Goal: Task Accomplishment & Management: Manage account settings

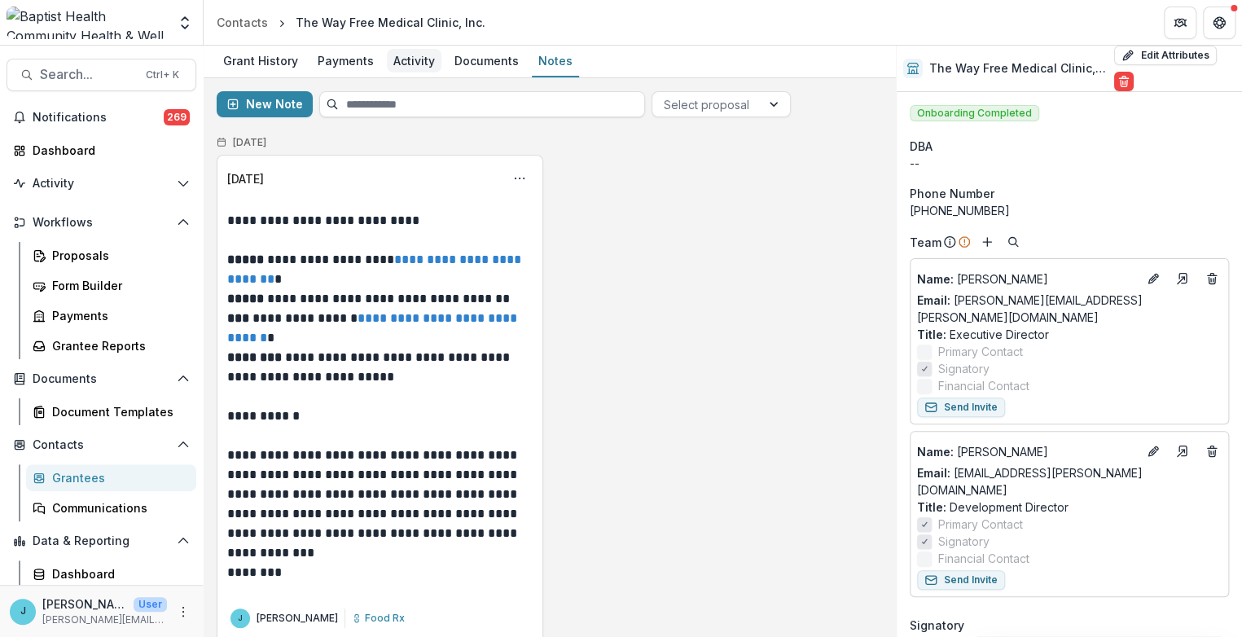
click at [405, 57] on div "Activity" at bounding box center [414, 61] width 55 height 24
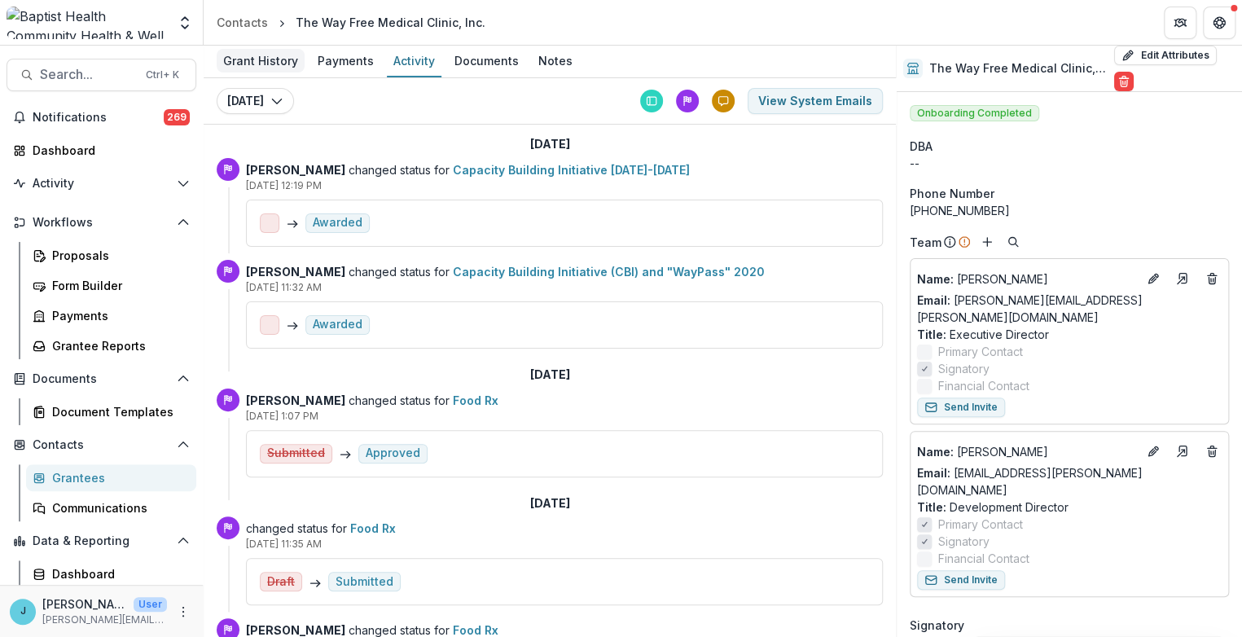
click at [271, 60] on div "Grant History" at bounding box center [261, 61] width 88 height 24
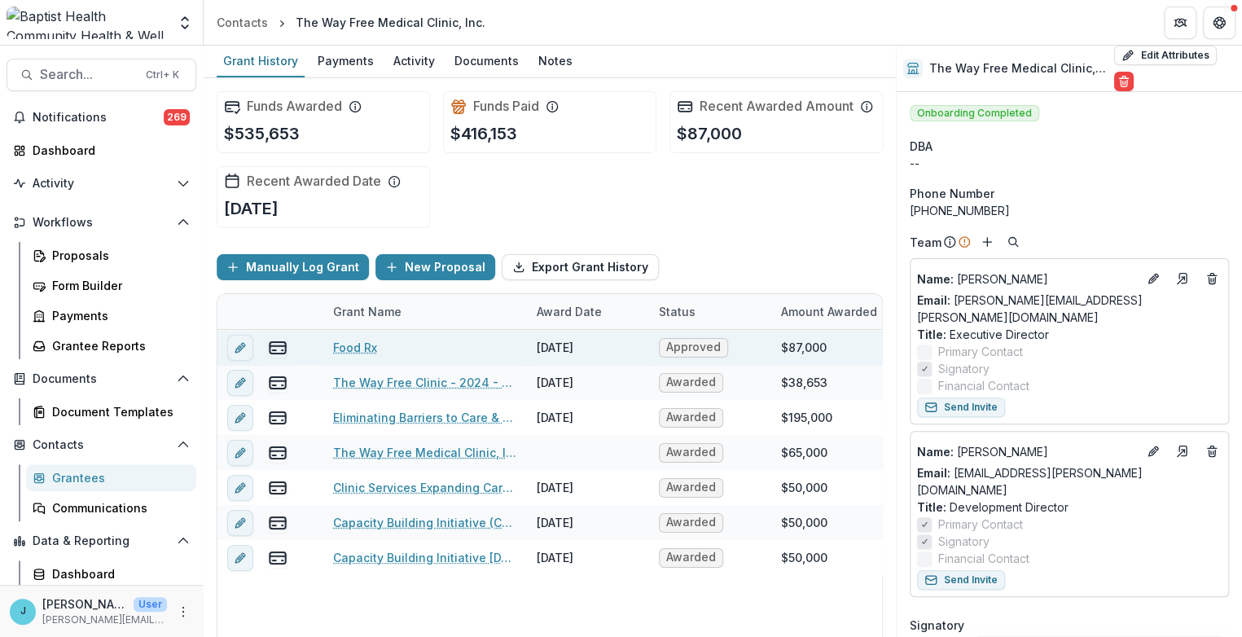
click at [345, 342] on link "Food Rx" at bounding box center [355, 347] width 44 height 17
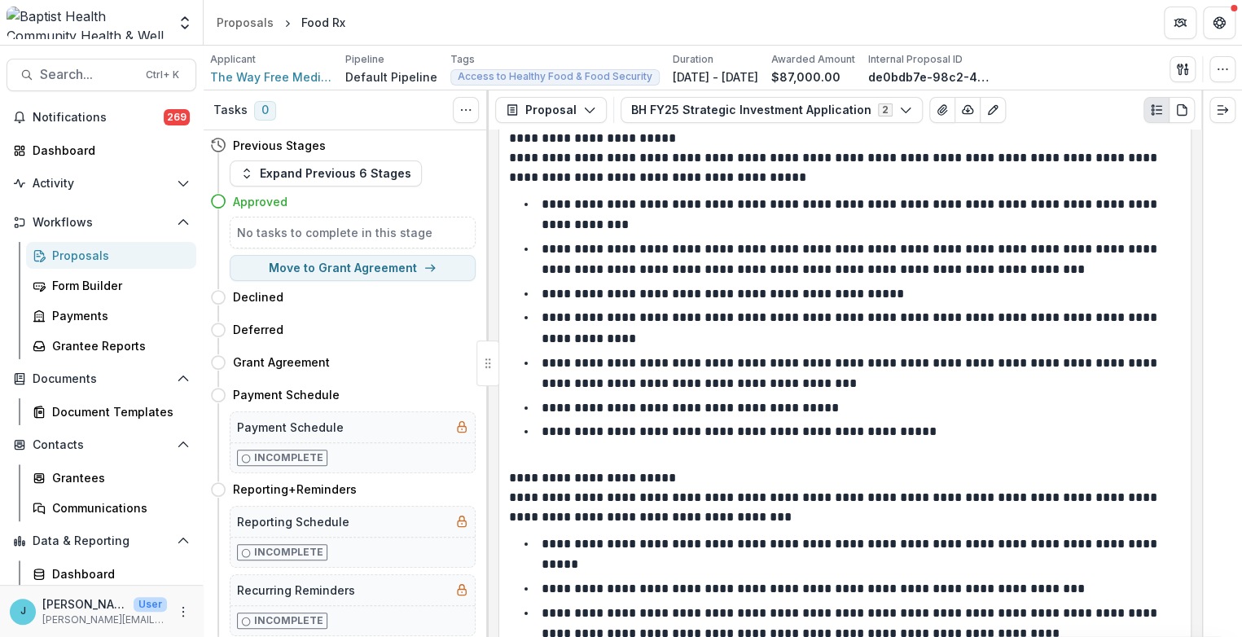
scroll to position [5884, 0]
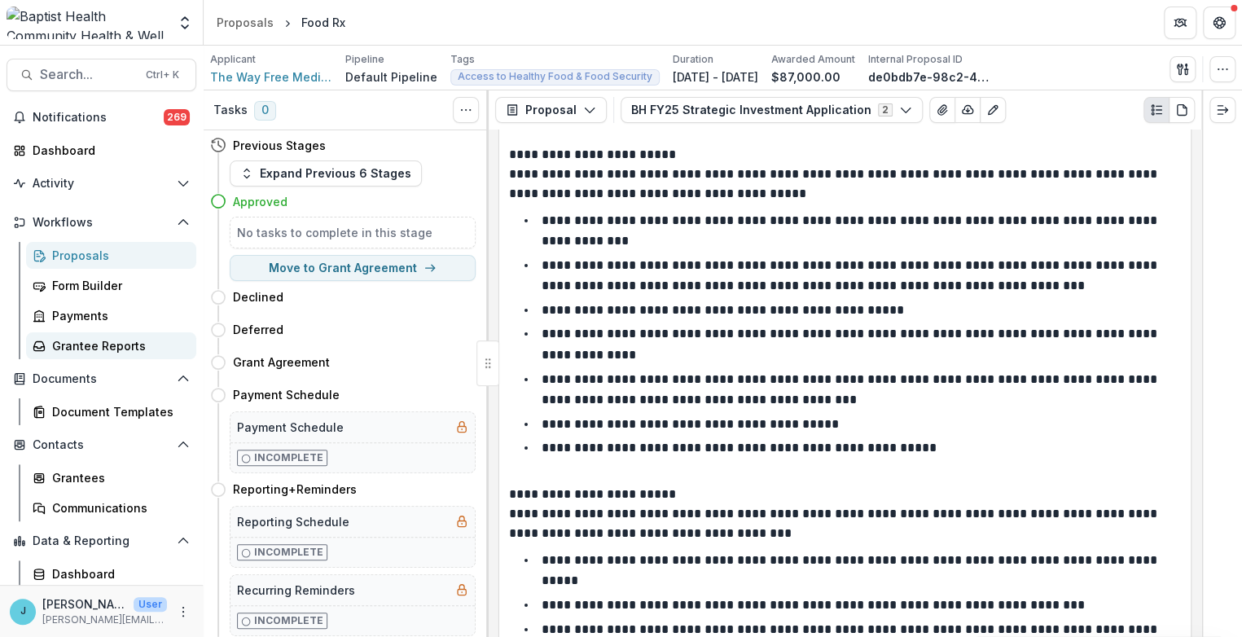
click at [76, 344] on div "Grantee Reports" at bounding box center [117, 345] width 131 height 17
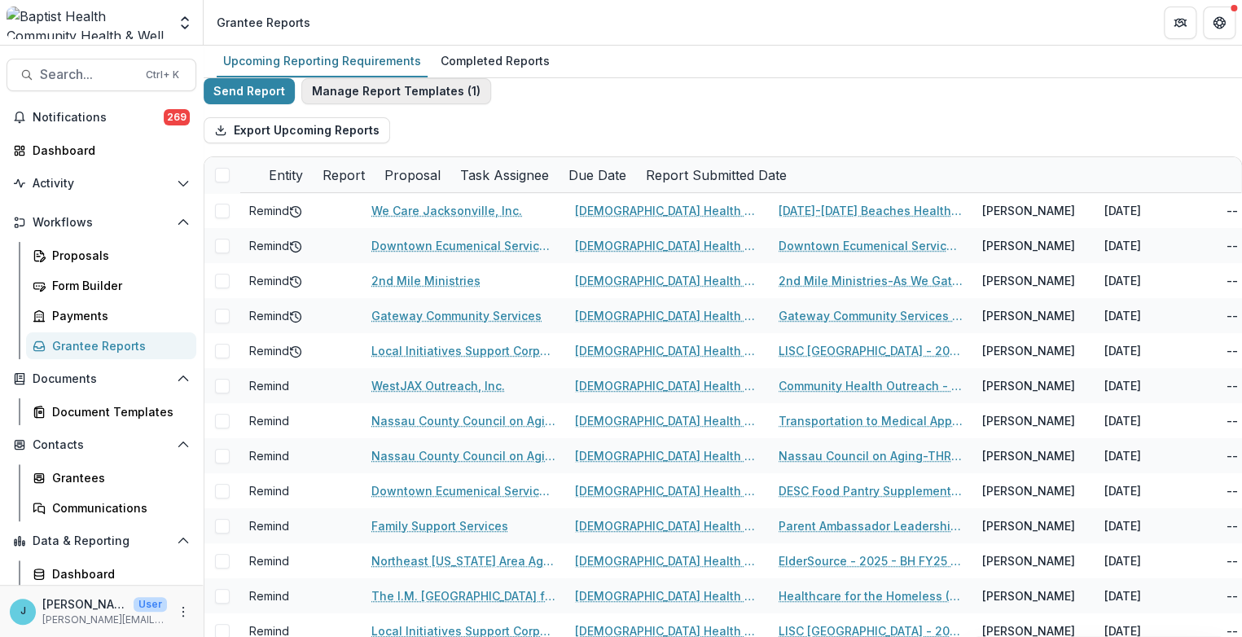
click at [375, 102] on button "Manage Report Templates ( 1 )" at bounding box center [396, 91] width 190 height 26
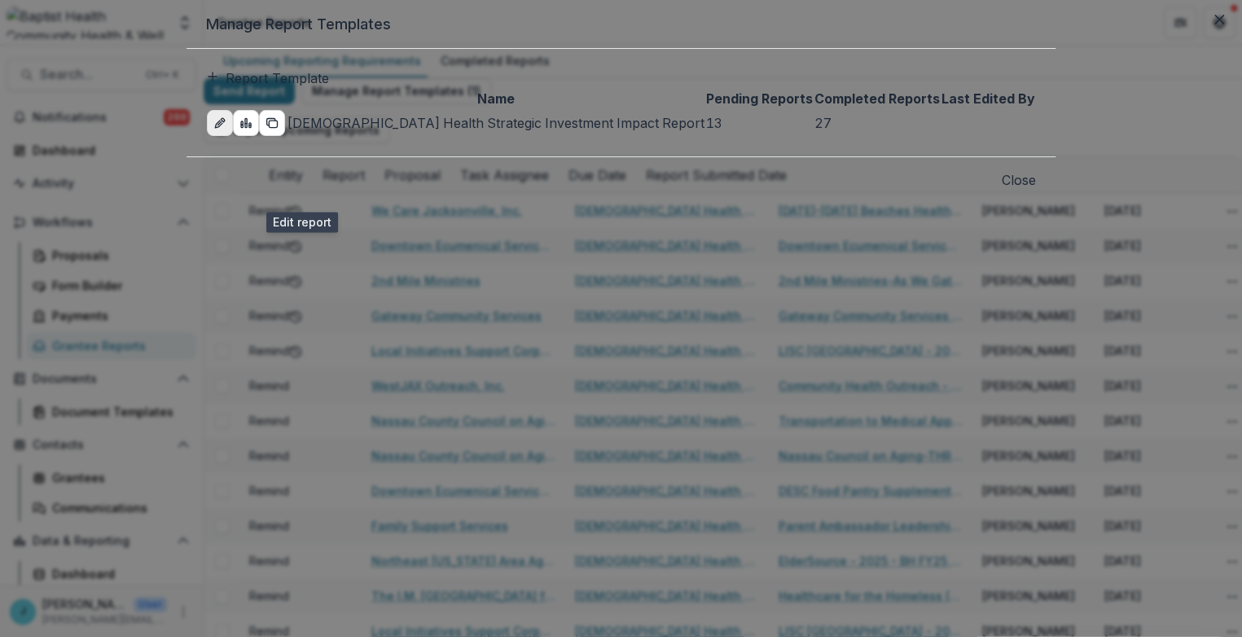
click at [227, 130] on icon "edit-report" at bounding box center [219, 123] width 13 height 13
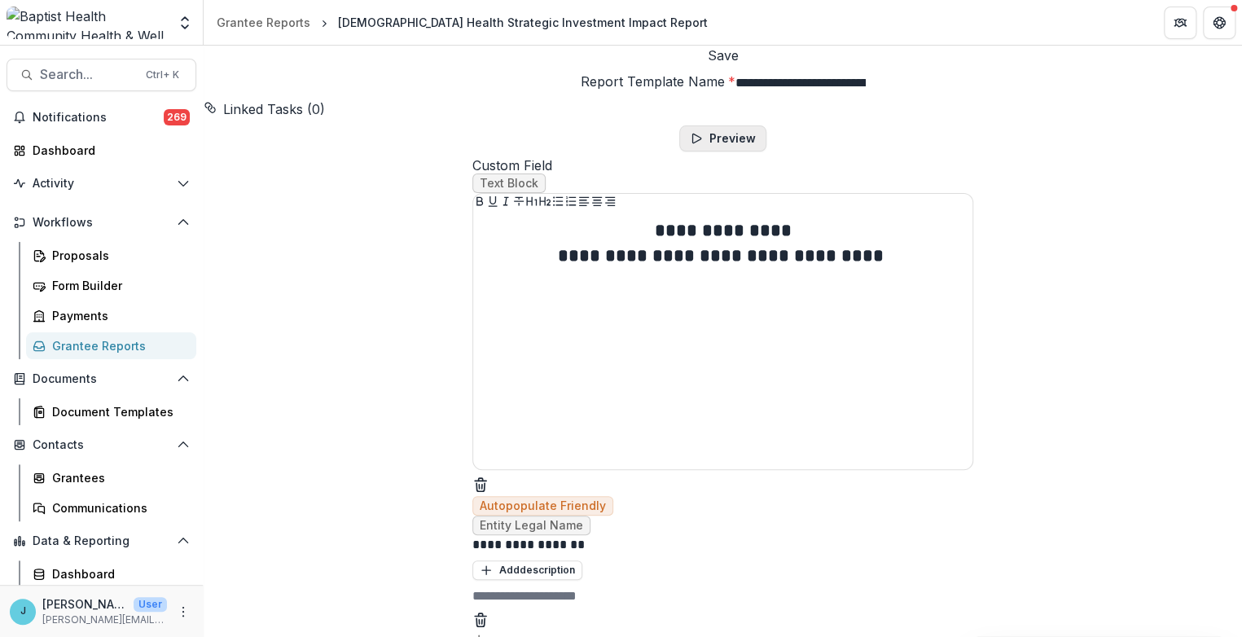
click at [716, 152] on button "Preview" at bounding box center [723, 138] width 87 height 26
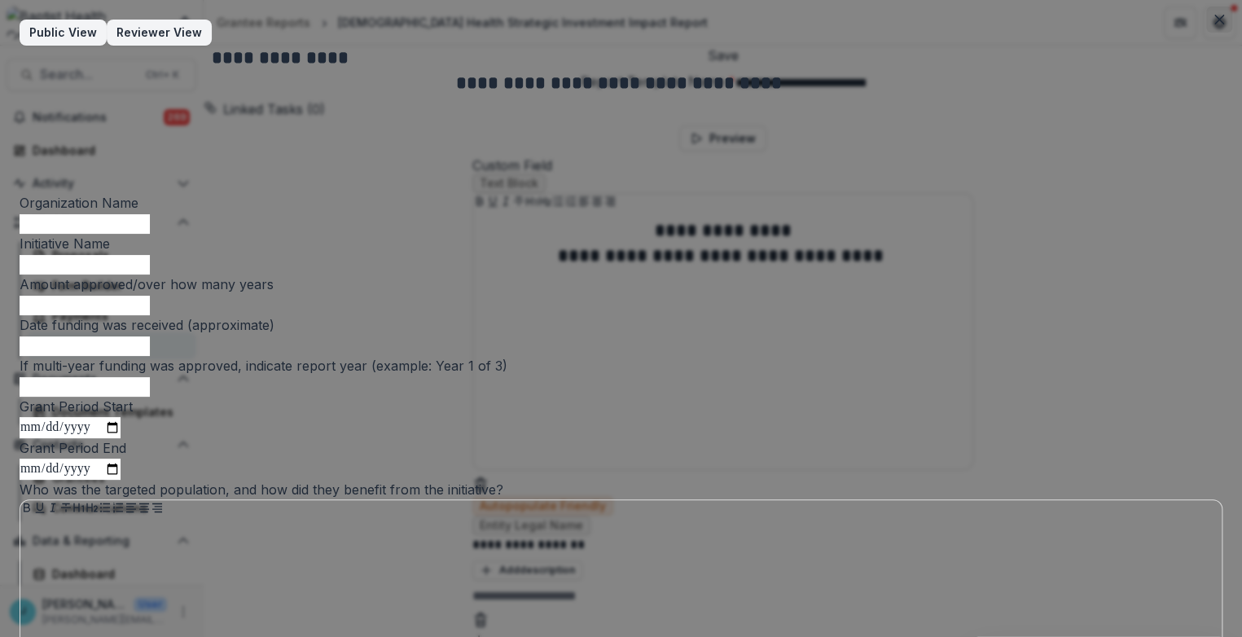
click at [1216, 22] on icon "Close" at bounding box center [1220, 20] width 10 height 10
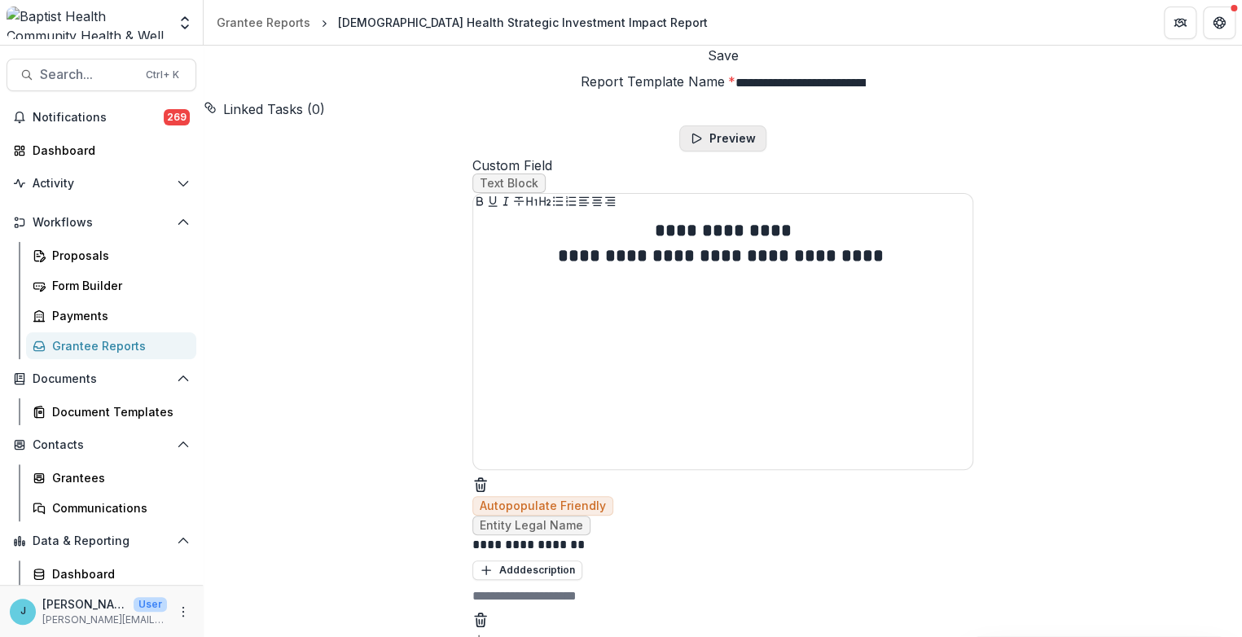
click at [709, 152] on button "Preview" at bounding box center [723, 138] width 87 height 26
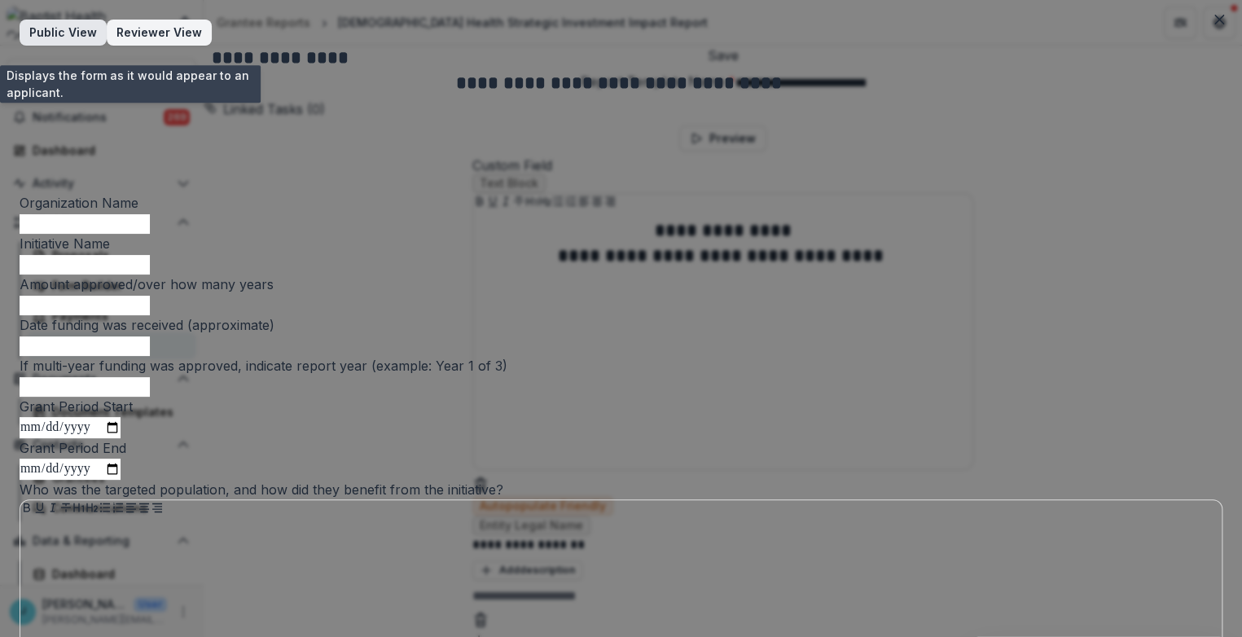
click at [97, 33] on span "button" at bounding box center [97, 33] width 0 height 0
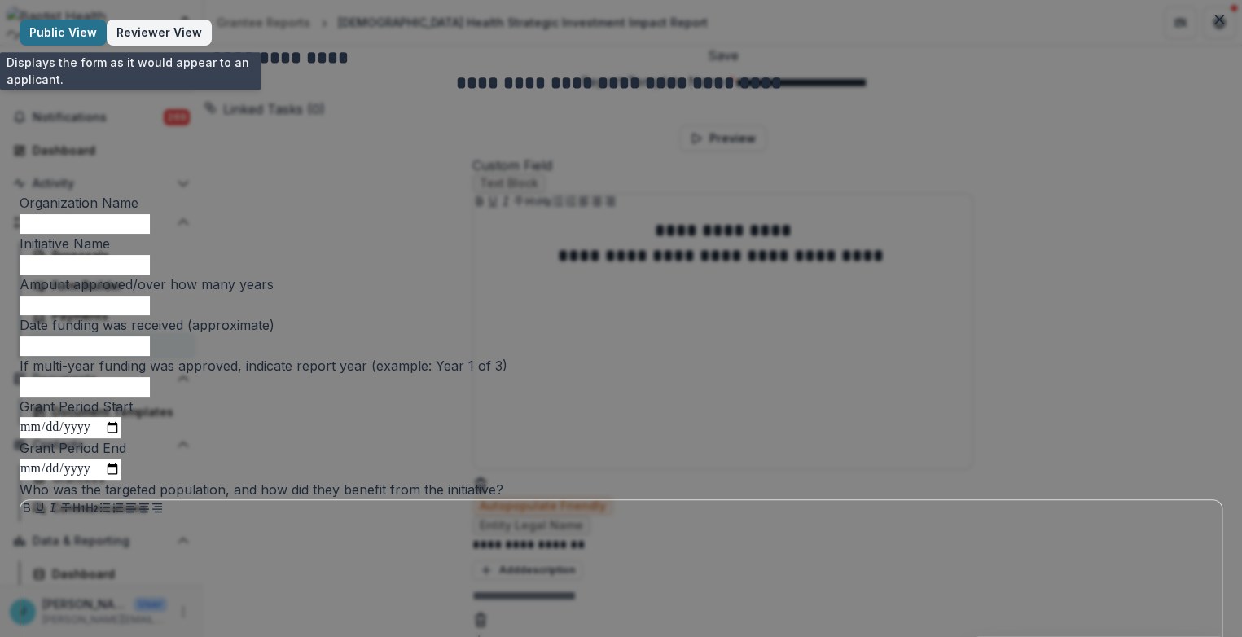
click at [97, 33] on span "button" at bounding box center [97, 33] width 0 height 0
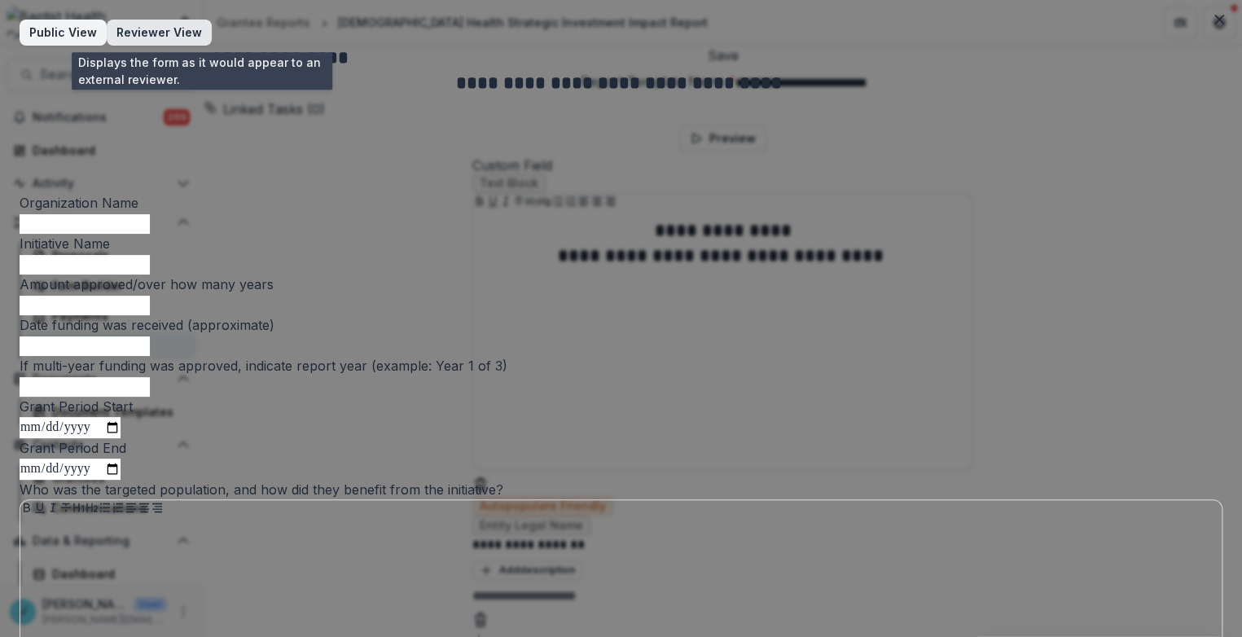
click at [202, 33] on span "button" at bounding box center [202, 33] width 0 height 0
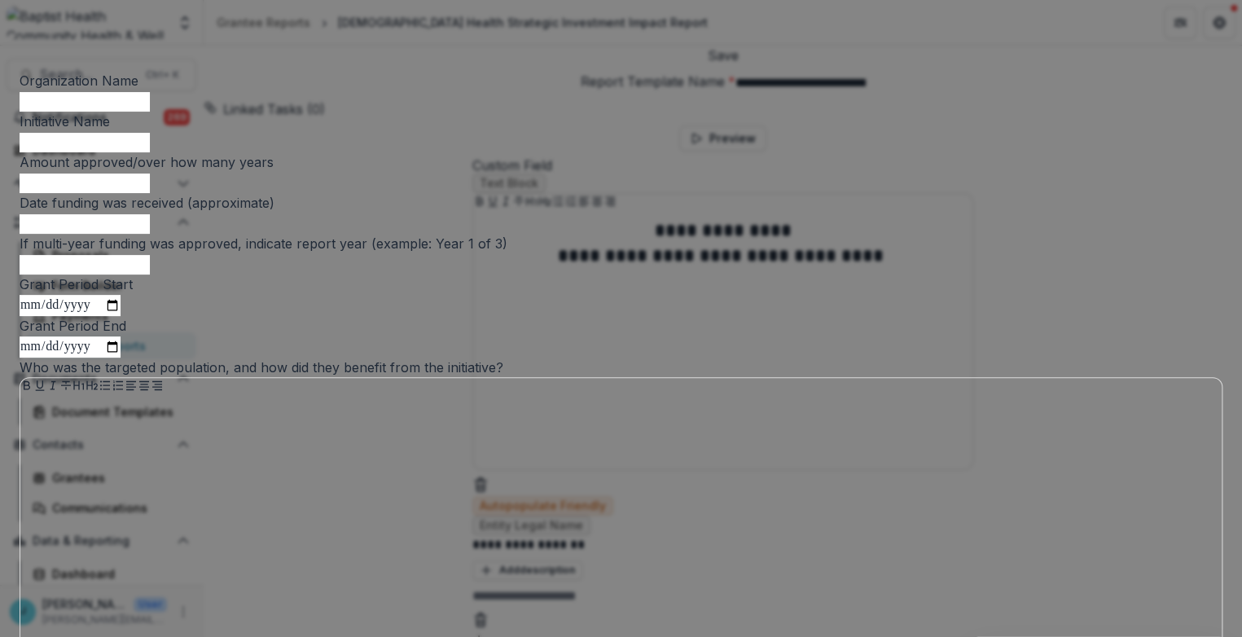
scroll to position [181, 0]
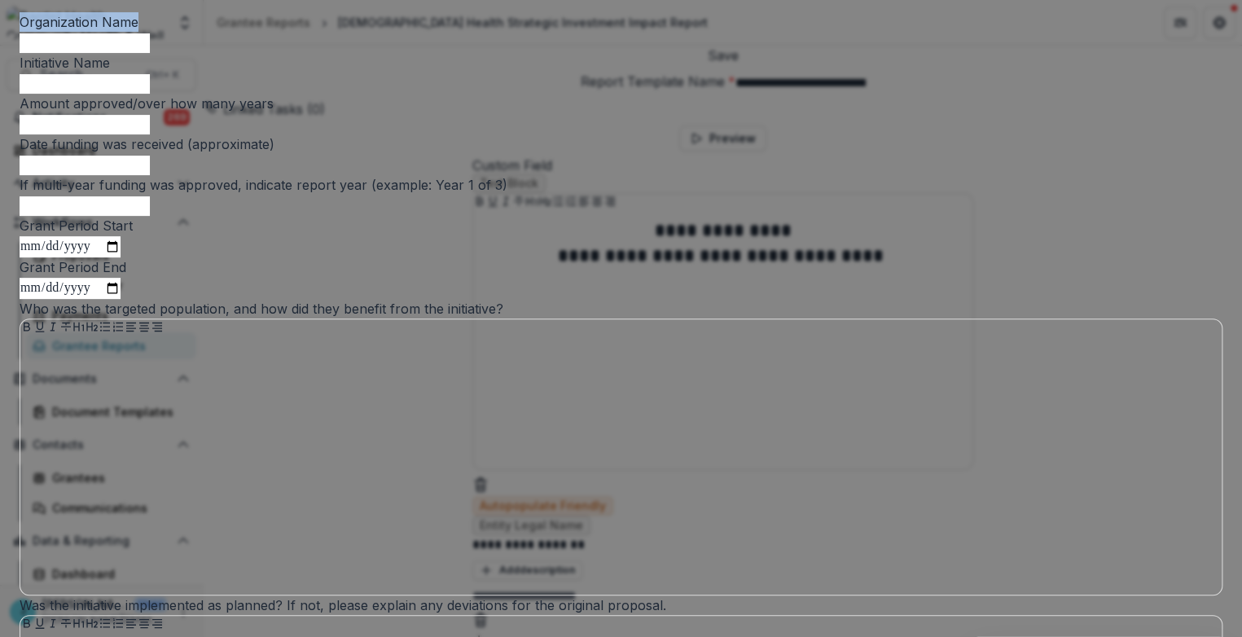
drag, startPoint x: 376, startPoint y: 56, endPoint x: 477, endPoint y: 58, distance: 101.0
click at [139, 32] on p "Organization Name" at bounding box center [79, 22] width 119 height 20
copy p "Organization Name"
drag, startPoint x: 476, startPoint y: 141, endPoint x: 342, endPoint y: 141, distance: 133.6
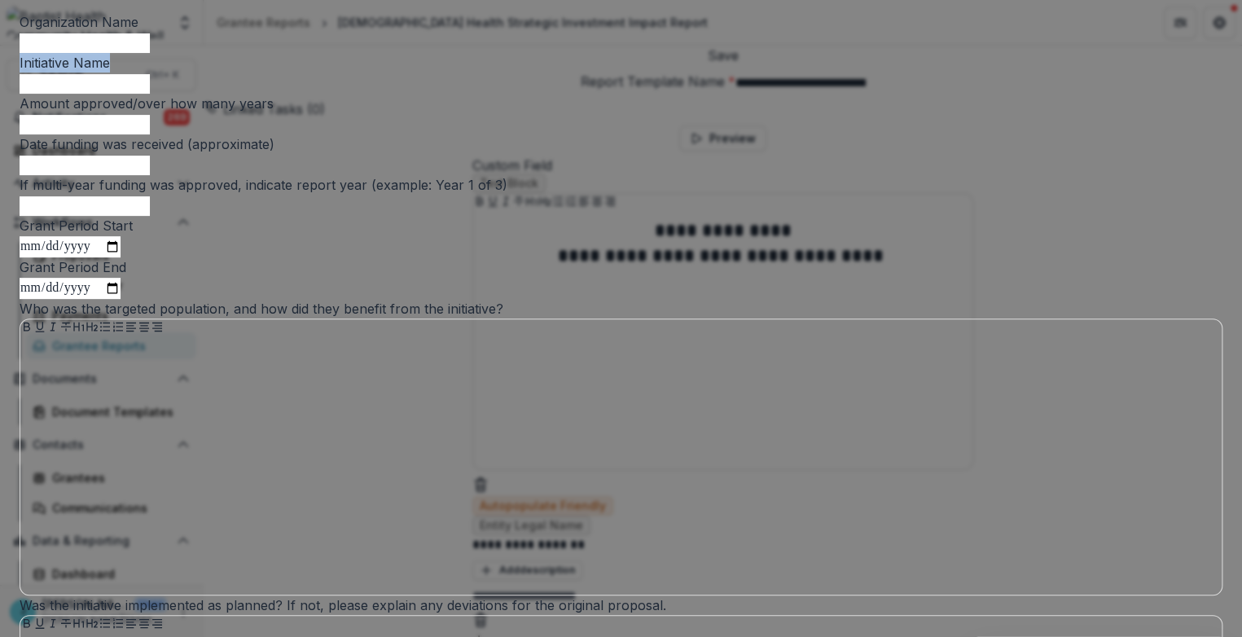
copy p "Initiative Name"
click at [638, 113] on div at bounding box center [621, 113] width 1203 height 0
drag, startPoint x: 460, startPoint y: 214, endPoint x: 360, endPoint y: 214, distance: 100.2
click at [360, 113] on label "Amount approved/over how many years" at bounding box center [621, 104] width 1203 height 20
copy p "Amount approved/over how many years"
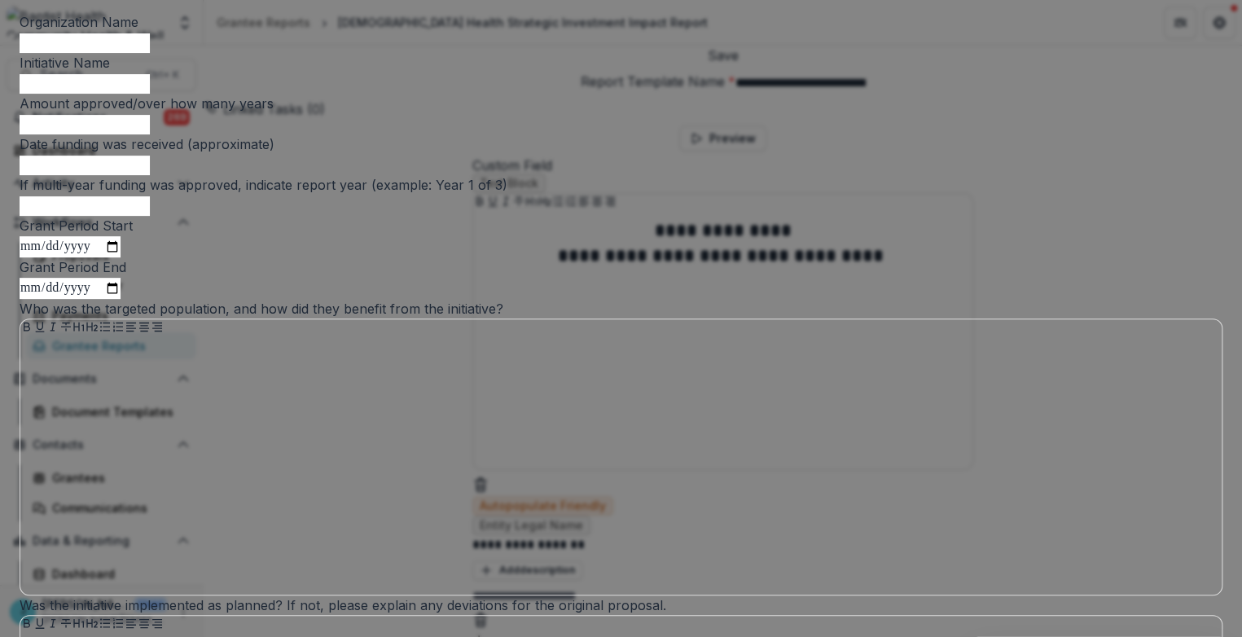
click at [629, 154] on label "Date funding was received (approximate)" at bounding box center [621, 144] width 1203 height 20
click at [150, 175] on input "Date funding was received (approximate)" at bounding box center [85, 166] width 130 height 20
drag, startPoint x: 622, startPoint y: 295, endPoint x: 354, endPoint y: 301, distance: 267.3
copy p "Date funding was received (approximate)"
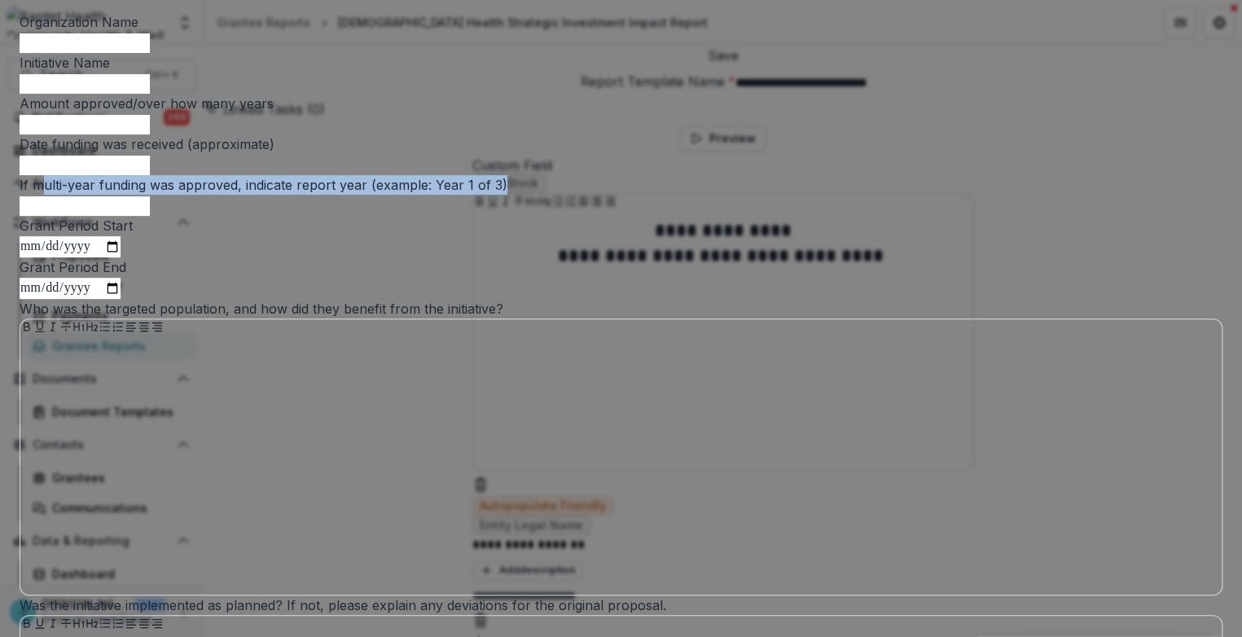
drag, startPoint x: 854, startPoint y: 371, endPoint x: 382, endPoint y: 378, distance: 471.8
click at [382, 195] on label "If multi-year funding was approved, indicate report year (example: Year 1 of 3)" at bounding box center [621, 185] width 1203 height 20
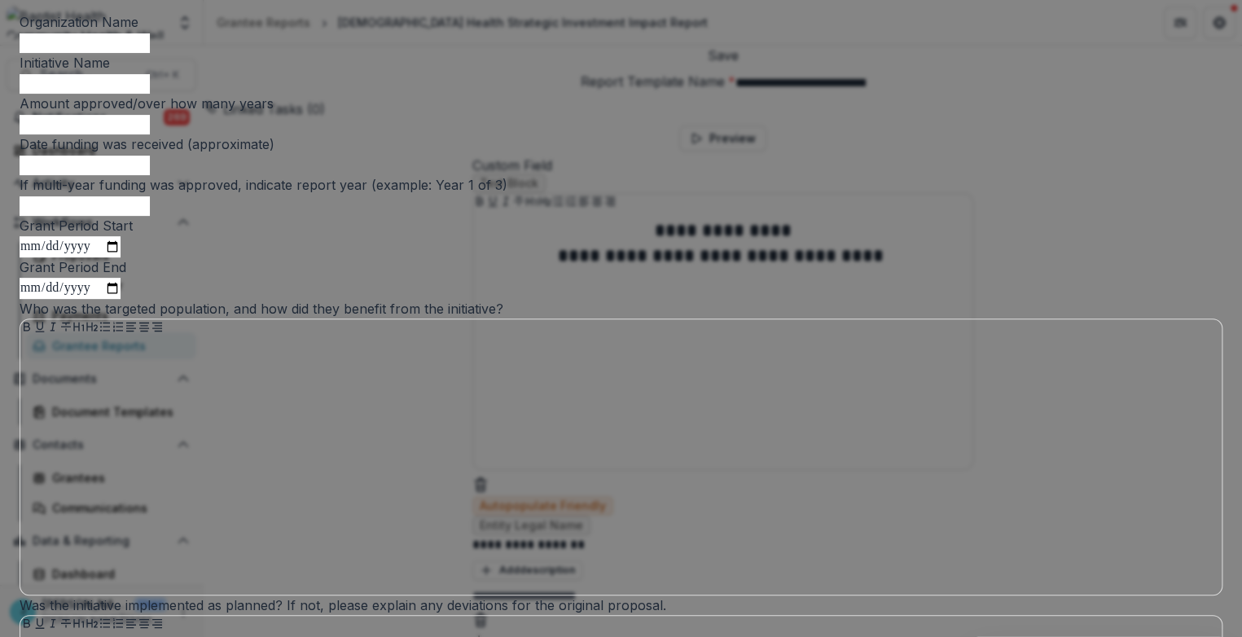
click at [150, 216] on input "If multi-year funding was approved, indicate report year (example: Year 1 of 3)" at bounding box center [85, 206] width 130 height 20
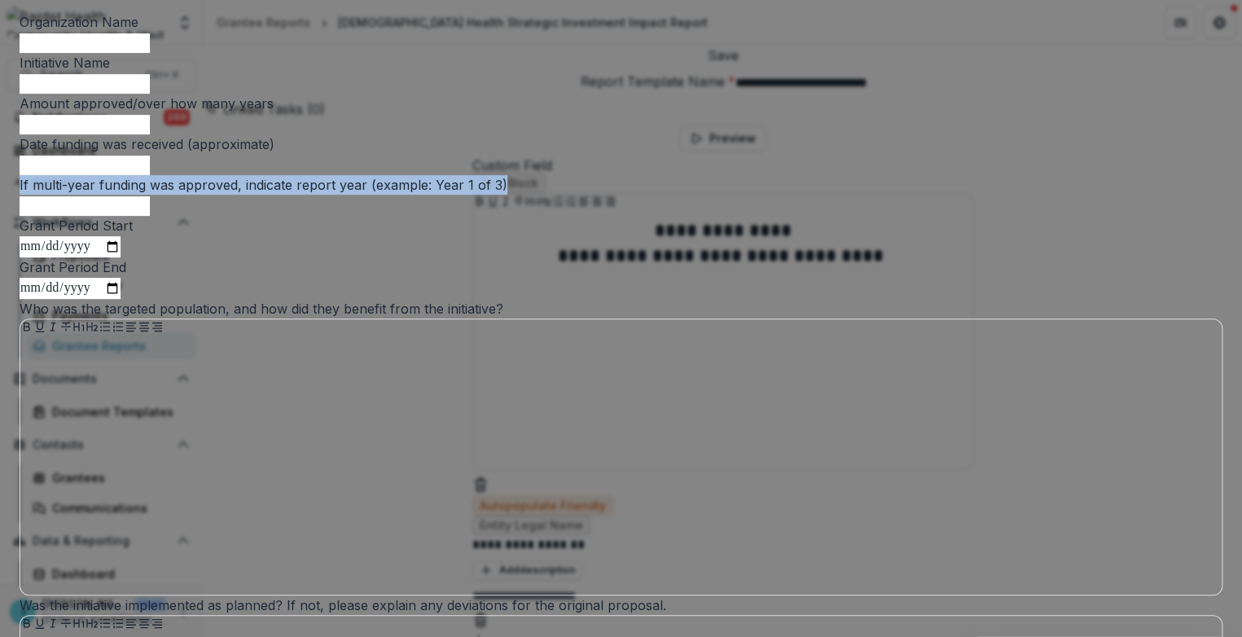
drag, startPoint x: 843, startPoint y: 367, endPoint x: 254, endPoint y: 367, distance: 589.1
copy p "If multi-year funding was approved, indicate report year (example: Year 1 of 3)"
click at [133, 235] on p "Grant Period Start" at bounding box center [76, 226] width 113 height 20
click at [121, 257] on input "Grant Period Start" at bounding box center [70, 246] width 101 height 21
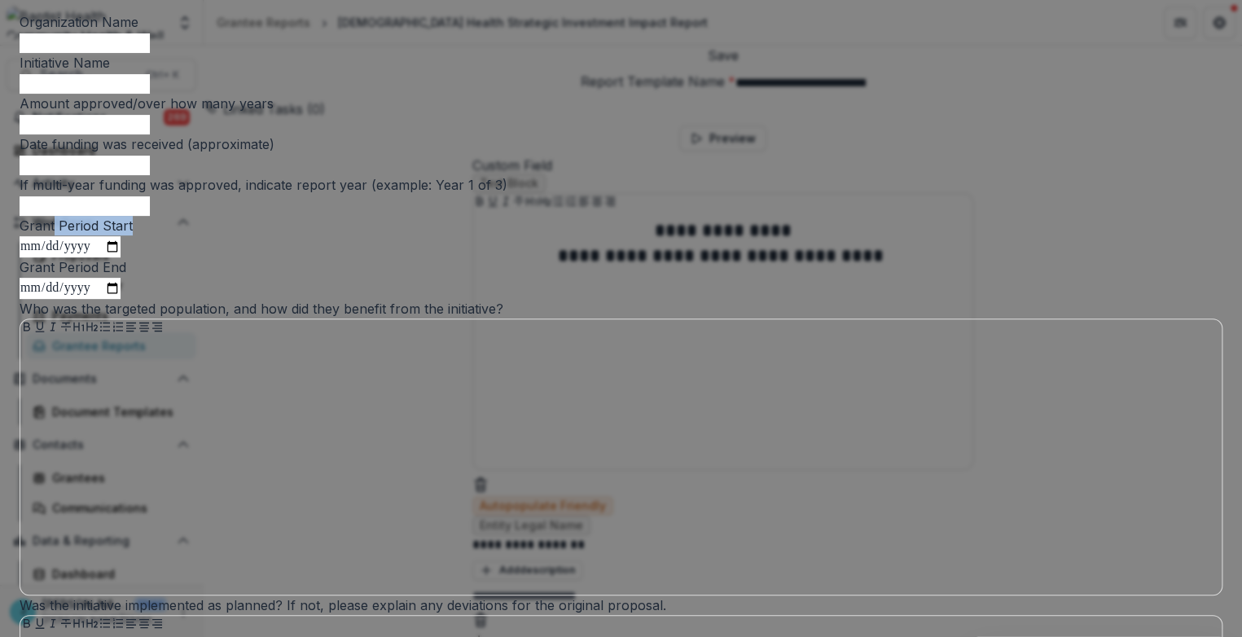
drag, startPoint x: 428, startPoint y: 443, endPoint x: 392, endPoint y: 442, distance: 35.9
click at [392, 235] on label "Grant Period Start" at bounding box center [621, 226] width 1203 height 20
click at [499, 235] on label "Grant Period Start" at bounding box center [621, 226] width 1203 height 20
click at [121, 257] on input "Grant Period Start" at bounding box center [70, 246] width 101 height 21
drag, startPoint x: 484, startPoint y: 450, endPoint x: 359, endPoint y: 440, distance: 125.0
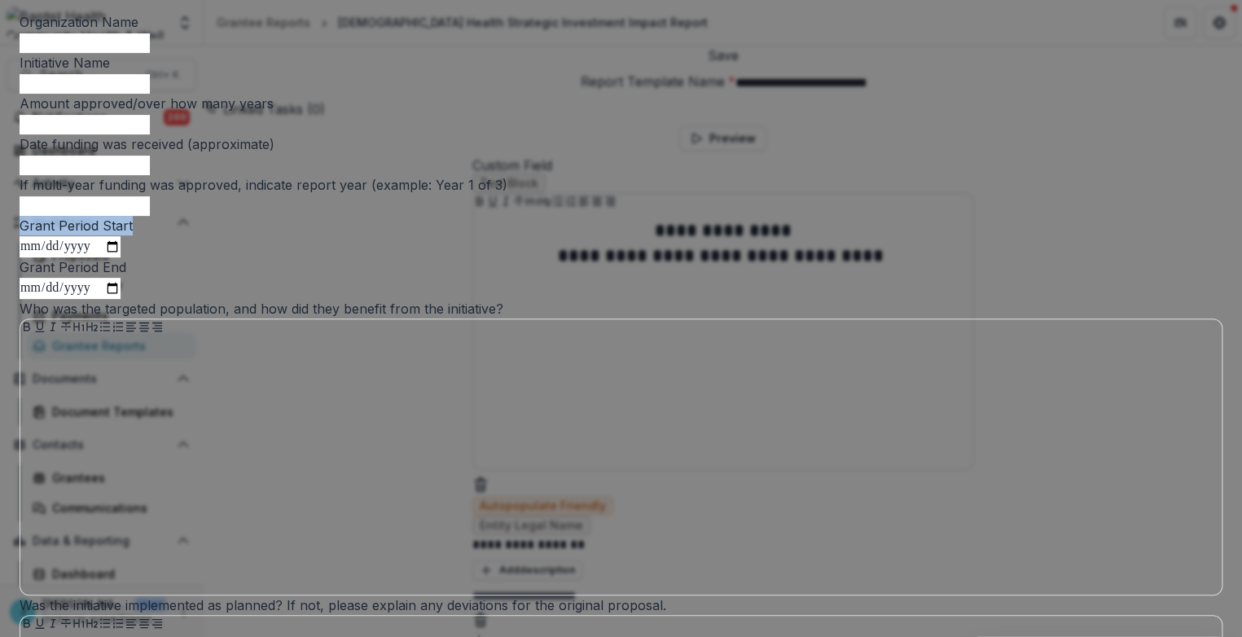
click at [359, 235] on label "Grant Period Start" at bounding box center [621, 226] width 1203 height 20
copy p "Grant Period Start"
drag, startPoint x: 469, startPoint y: 529, endPoint x: 332, endPoint y: 529, distance: 136.9
copy p "Grant Period End"
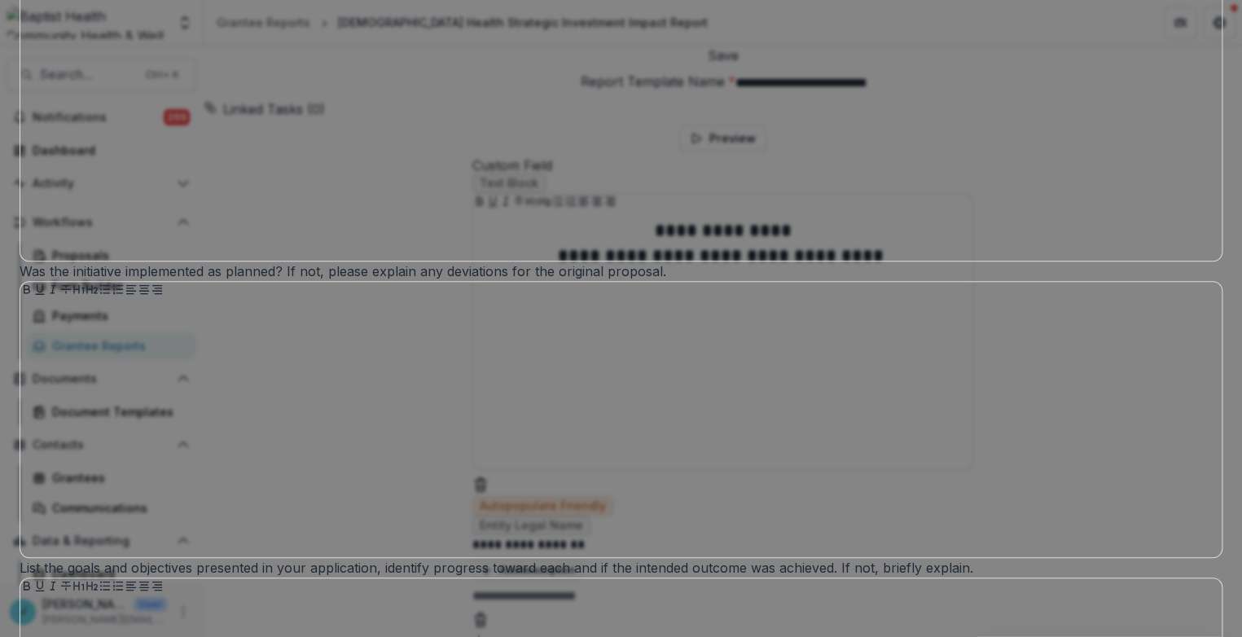
scroll to position [543, 0]
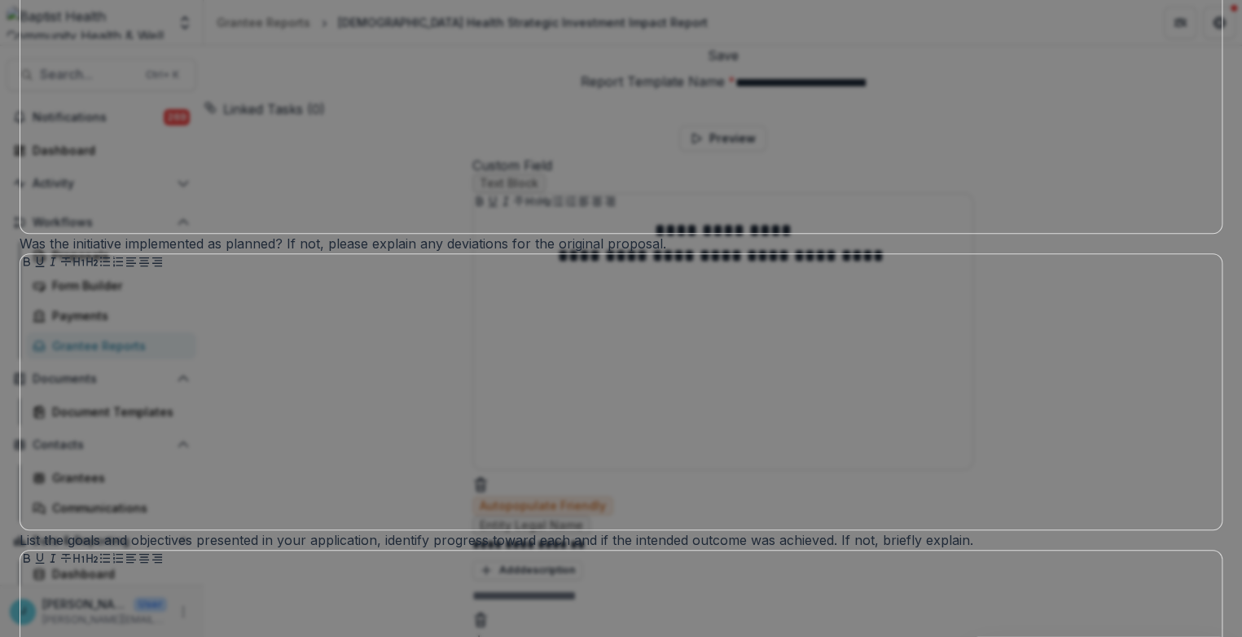
drag, startPoint x: 848, startPoint y: 242, endPoint x: 326, endPoint y: 241, distance: 522.3
copy p "Who was the targeted population, and how did they benefit from the initiative?"
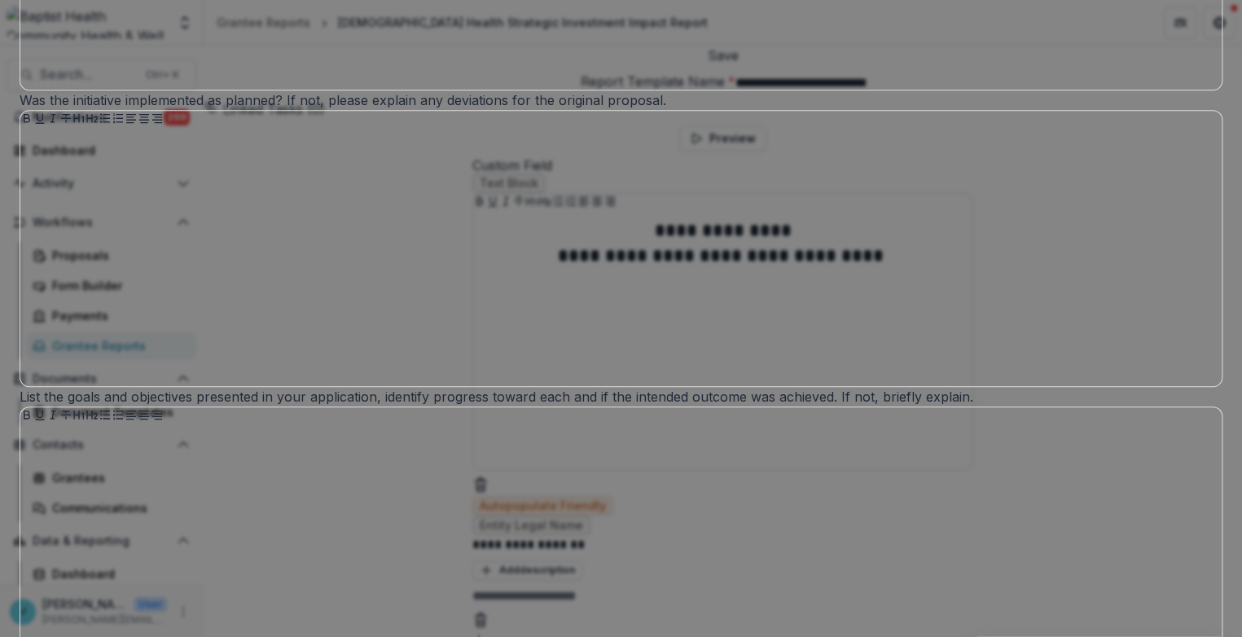
scroll to position [905, 0]
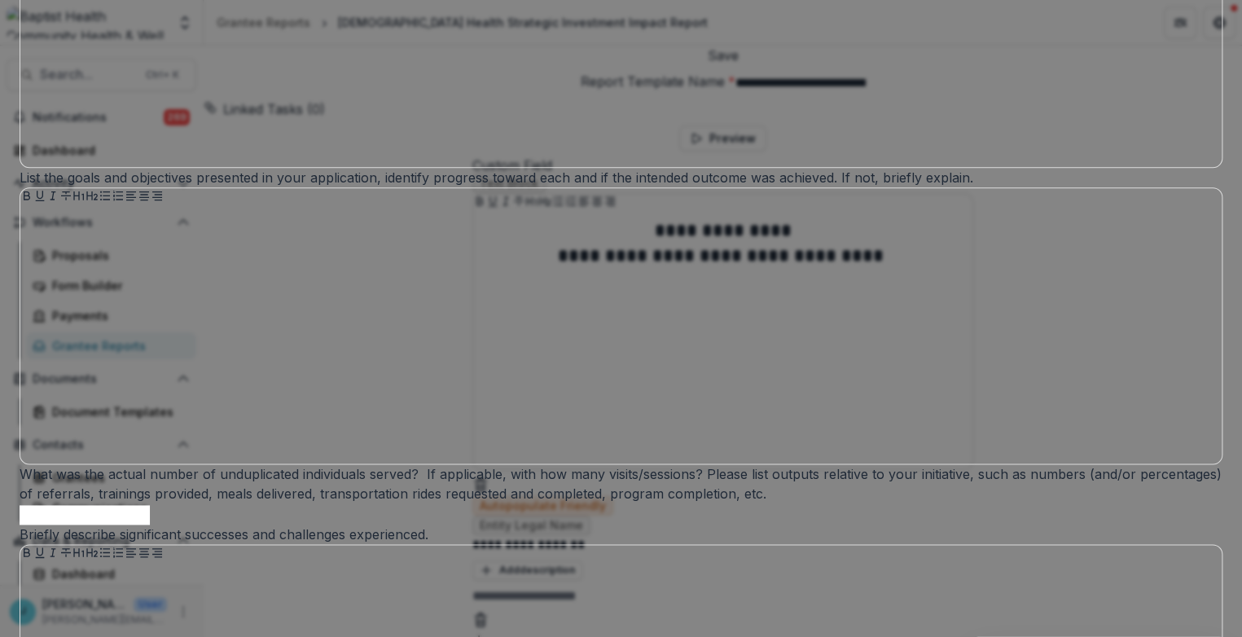
drag, startPoint x: 530, startPoint y: 238, endPoint x: 326, endPoint y: 223, distance: 204.2
copy p "Was the initiative implemented as planned? If not, please explain any deviation…"
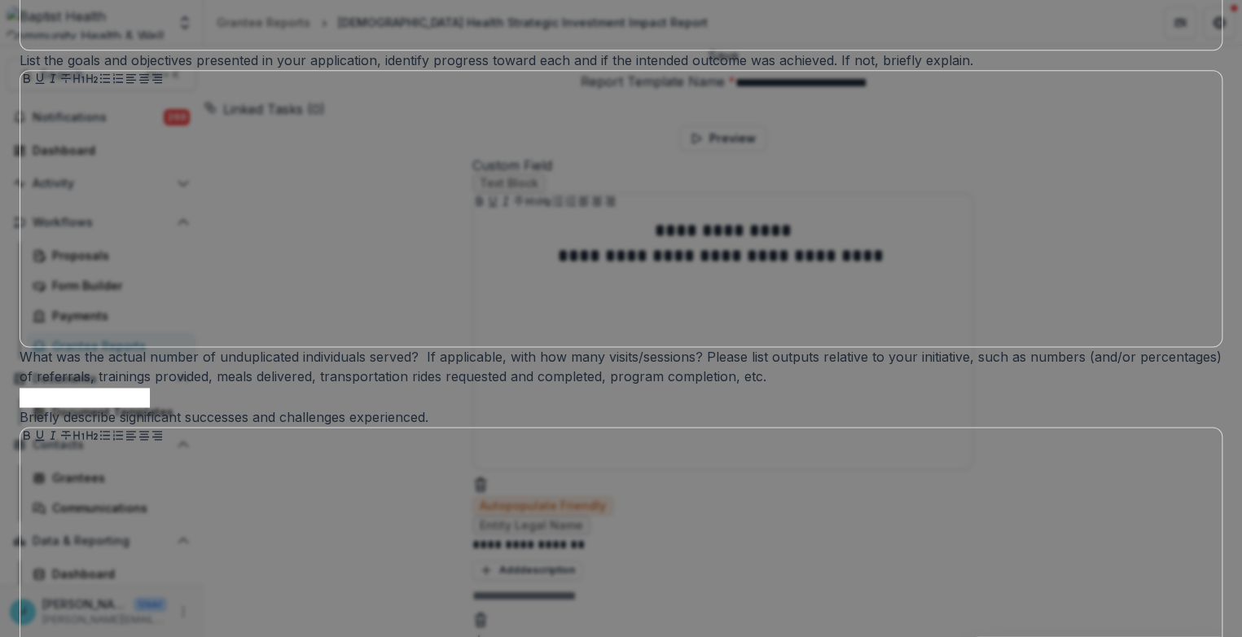
scroll to position [1267, 0]
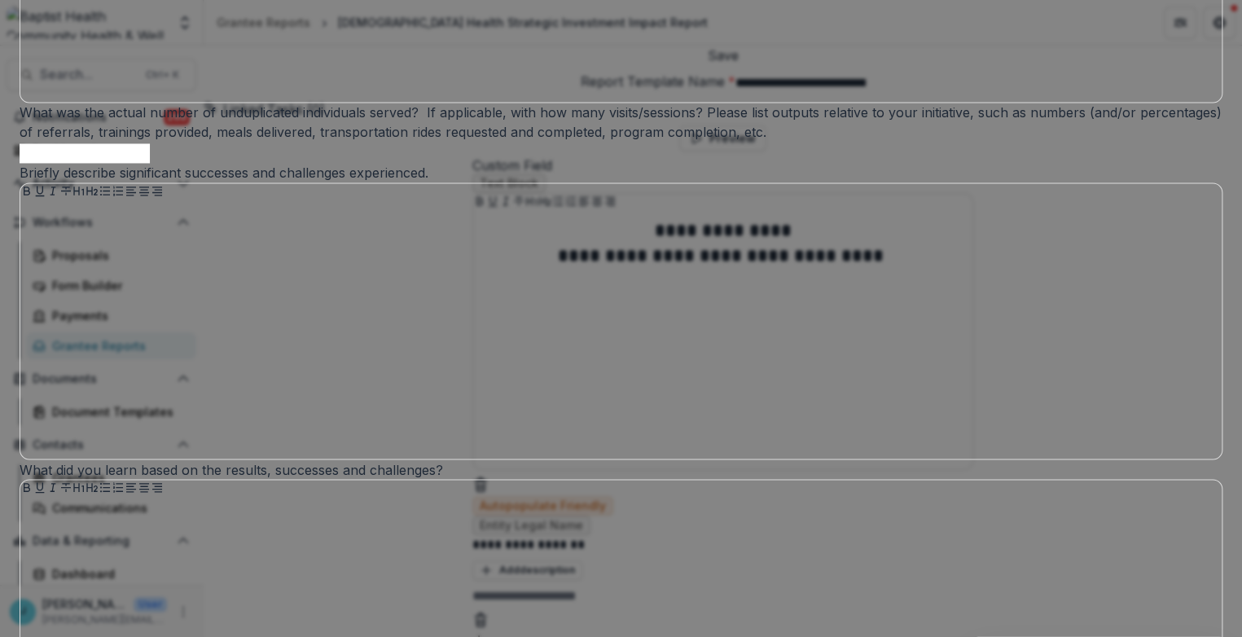
drag, startPoint x: 847, startPoint y: 235, endPoint x: 311, endPoint y: 208, distance: 536.8
click at [311, 208] on div "**********" at bounding box center [621, 348] width 1203 height 3138
copy p "List the goals and objectives presented in your application, identify progress …"
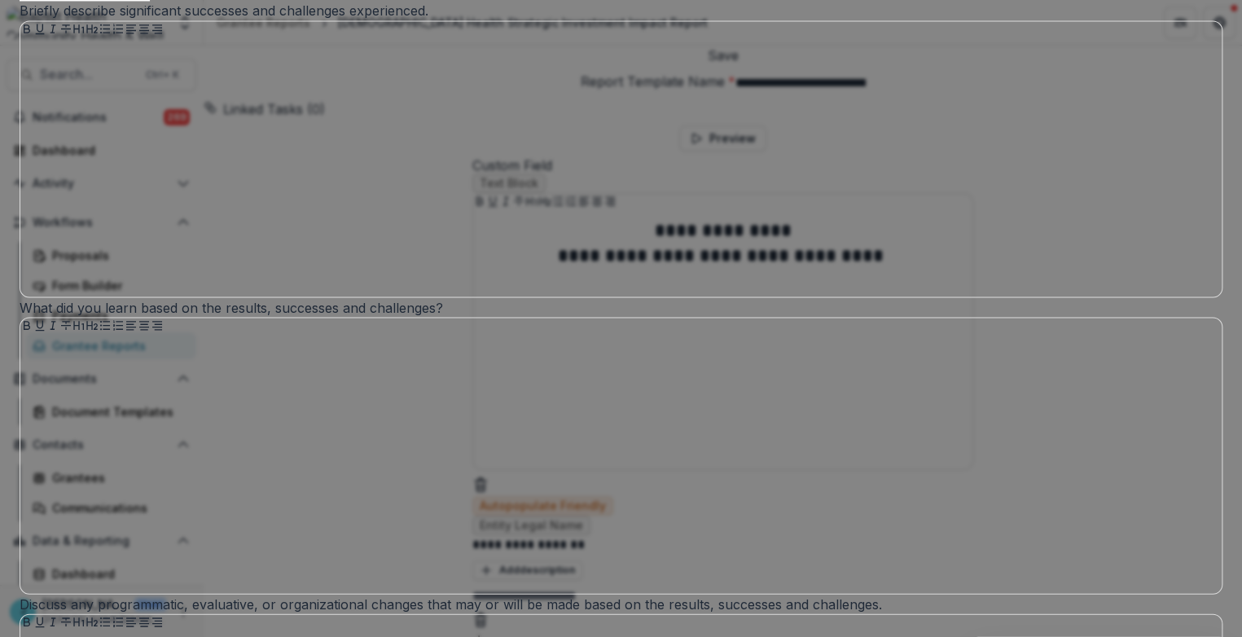
scroll to position [1630, 0]
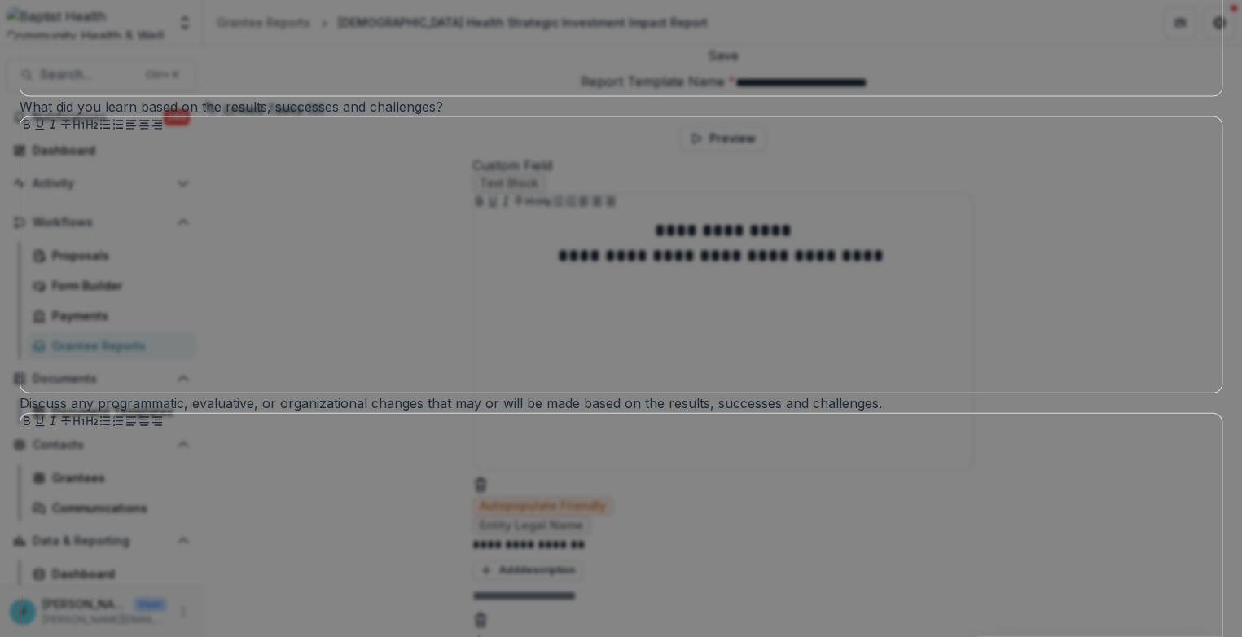
drag, startPoint x: 506, startPoint y: 261, endPoint x: 336, endPoint y: 213, distance: 176.2
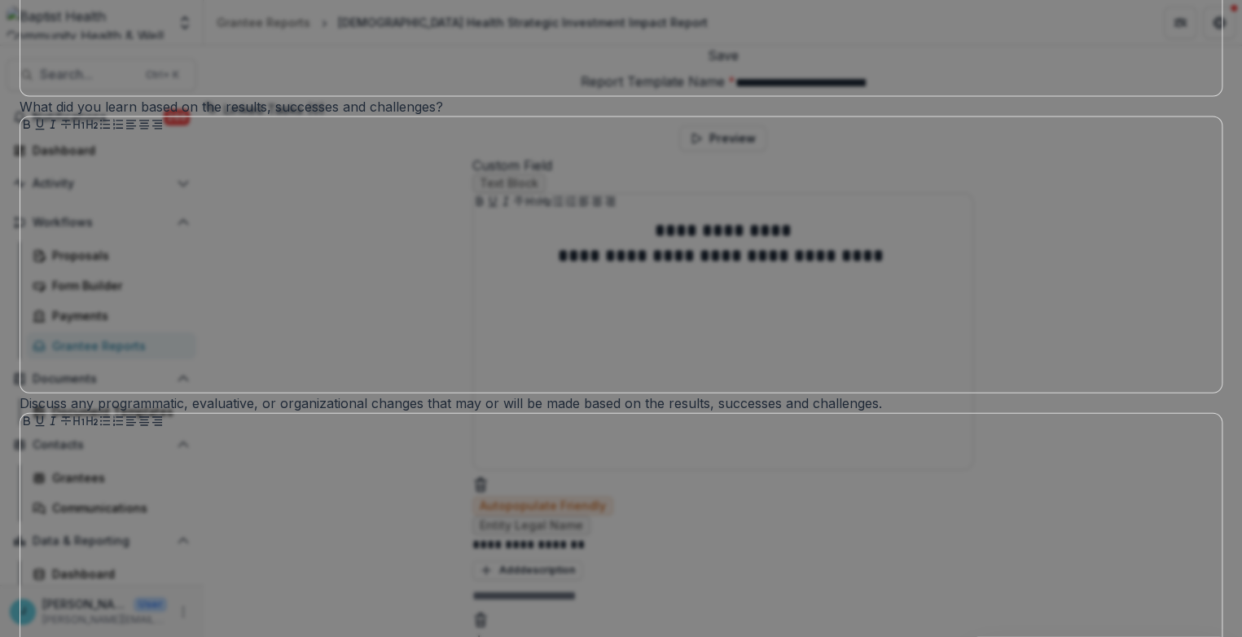
drag, startPoint x: 781, startPoint y: 350, endPoint x: 302, endPoint y: 335, distance: 479.3
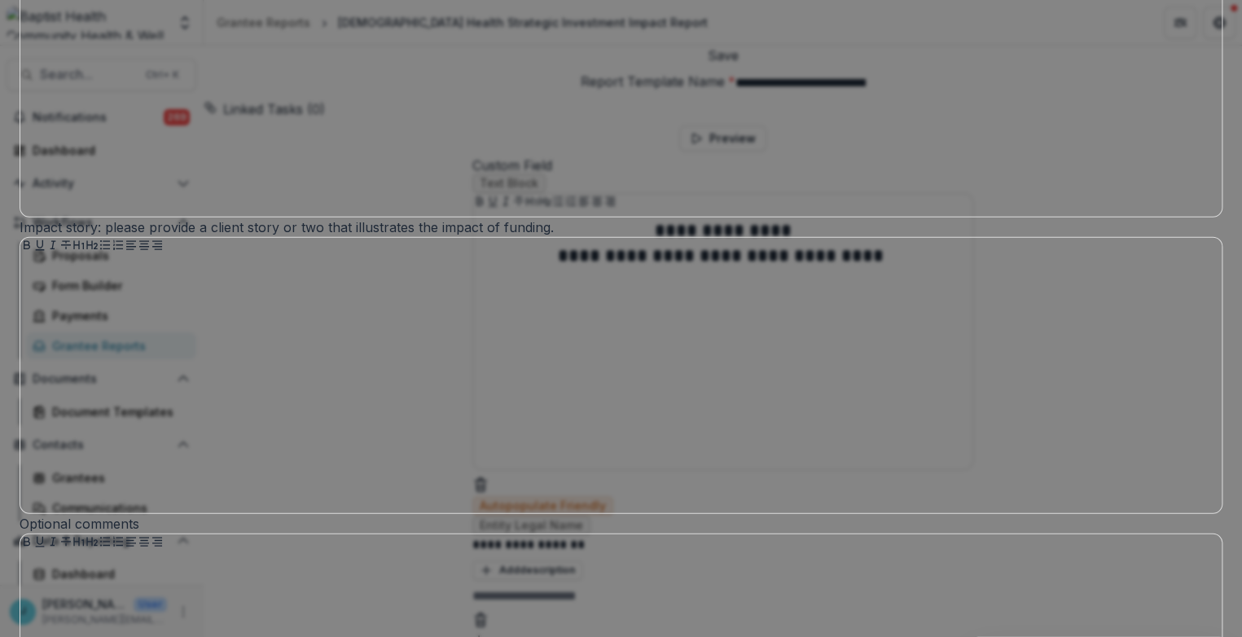
scroll to position [2172, 0]
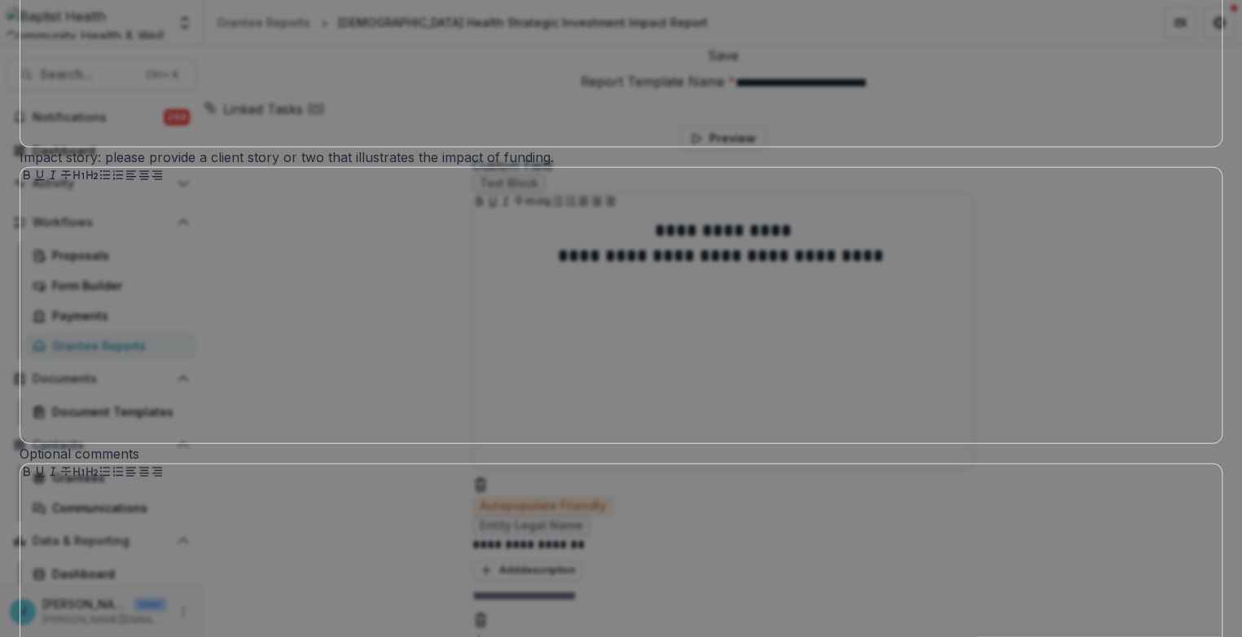
drag, startPoint x: 801, startPoint y: 140, endPoint x: 263, endPoint y: 149, distance: 537.8
drag, startPoint x: 683, startPoint y: 493, endPoint x: 320, endPoint y: 475, distance: 363.0
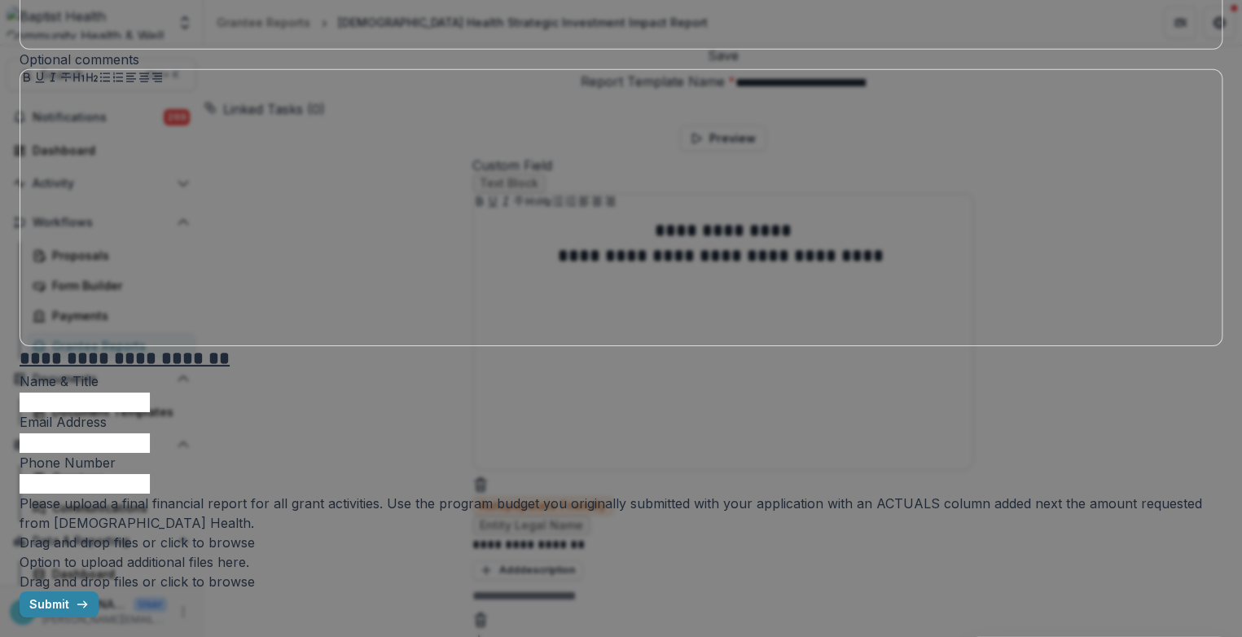
scroll to position [2806, 0]
drag, startPoint x: 437, startPoint y: 225, endPoint x: 325, endPoint y: 204, distance: 113.6
drag, startPoint x: 491, startPoint y: 197, endPoint x: 332, endPoint y: 203, distance: 159.8
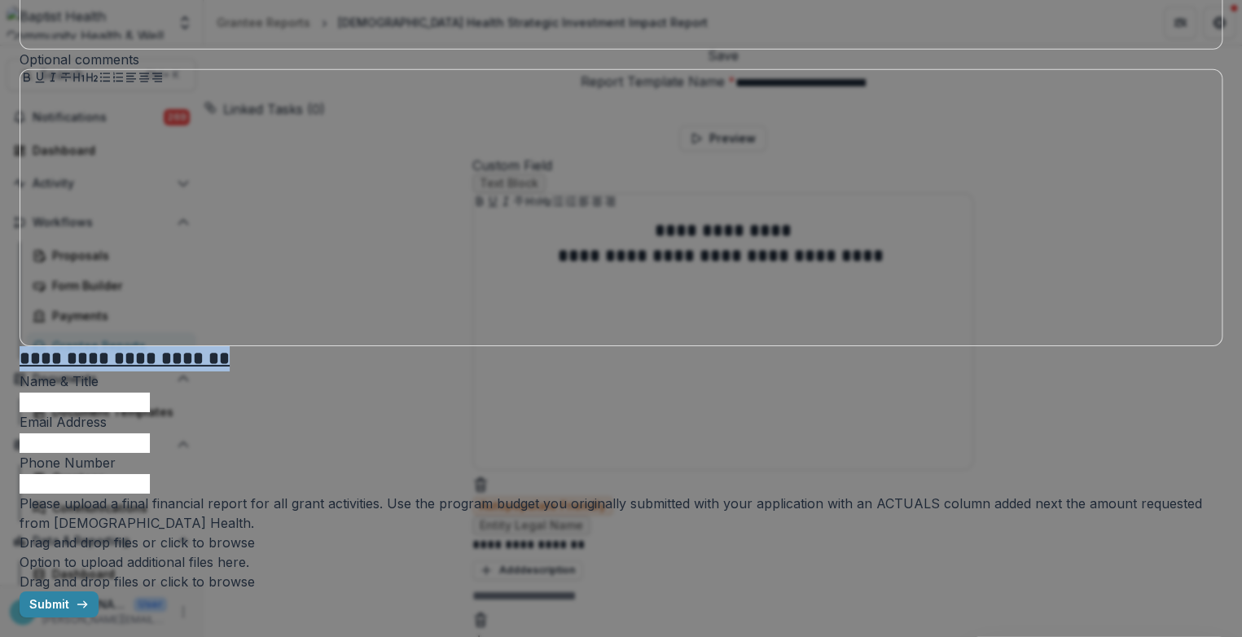
drag, startPoint x: 563, startPoint y: 178, endPoint x: 319, endPoint y: 181, distance: 244.4
drag, startPoint x: 454, startPoint y: 212, endPoint x: 354, endPoint y: 216, distance: 100.3
click at [448, 412] on label "Email Address" at bounding box center [621, 422] width 1203 height 20
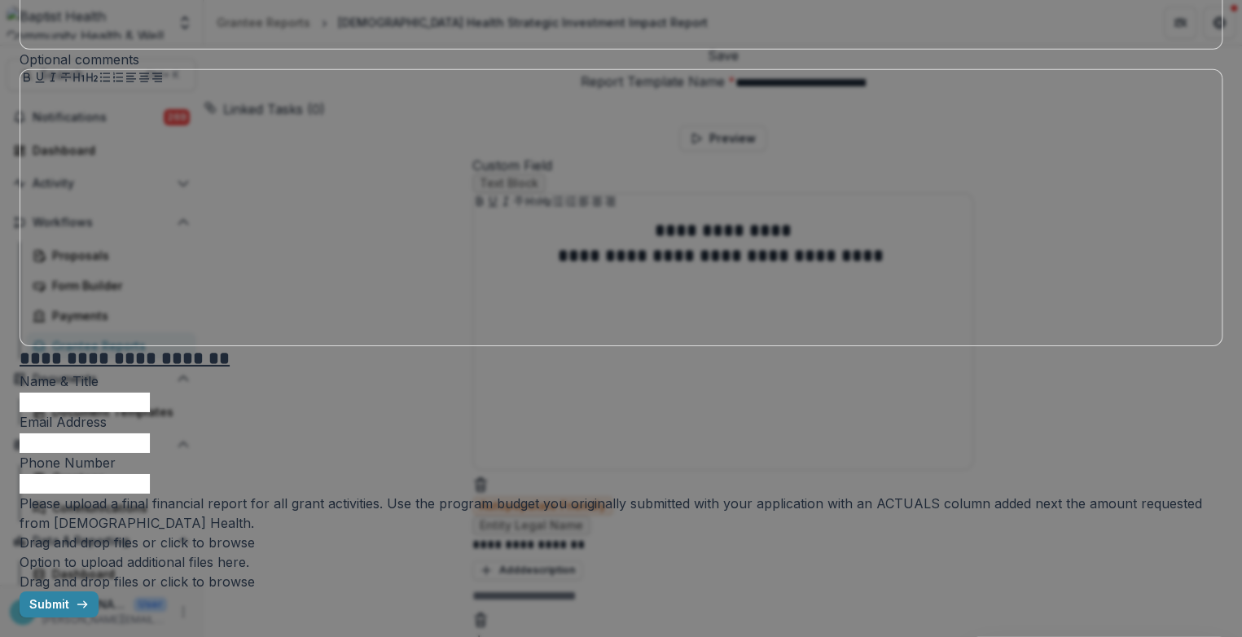
click at [150, 433] on input "Email Address" at bounding box center [85, 443] width 130 height 20
drag, startPoint x: 450, startPoint y: 288, endPoint x: 347, endPoint y: 281, distance: 102.9
click at [460, 473] on div at bounding box center [621, 473] width 1203 height 0
drag, startPoint x: 463, startPoint y: 373, endPoint x: 345, endPoint y: 361, distance: 118.8
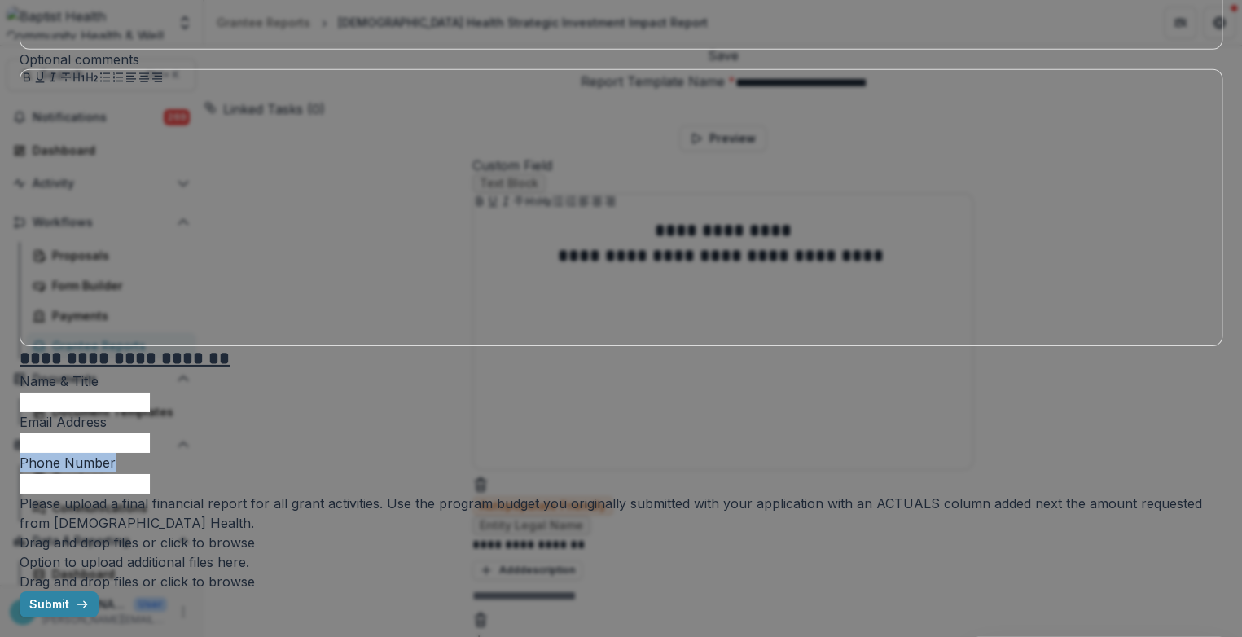
click at [707, 494] on p "Please upload a final financial report for all grant activities. Use the progra…" at bounding box center [621, 513] width 1203 height 39
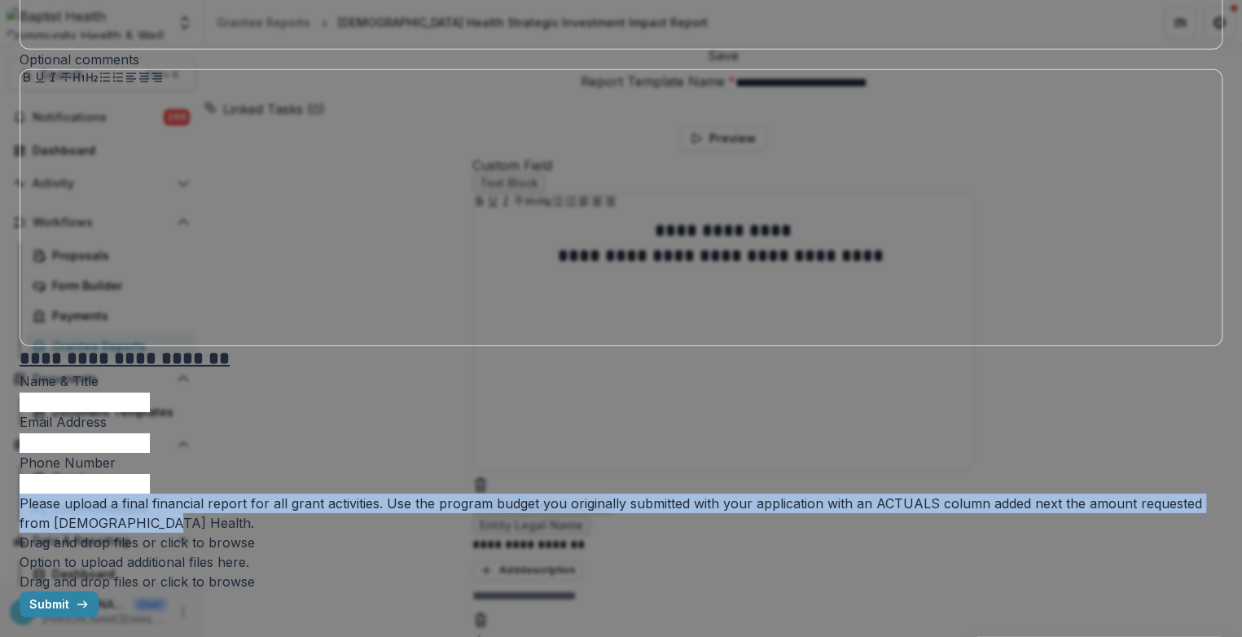
drag, startPoint x: 680, startPoint y: 340, endPoint x: 343, endPoint y: 304, distance: 339.2
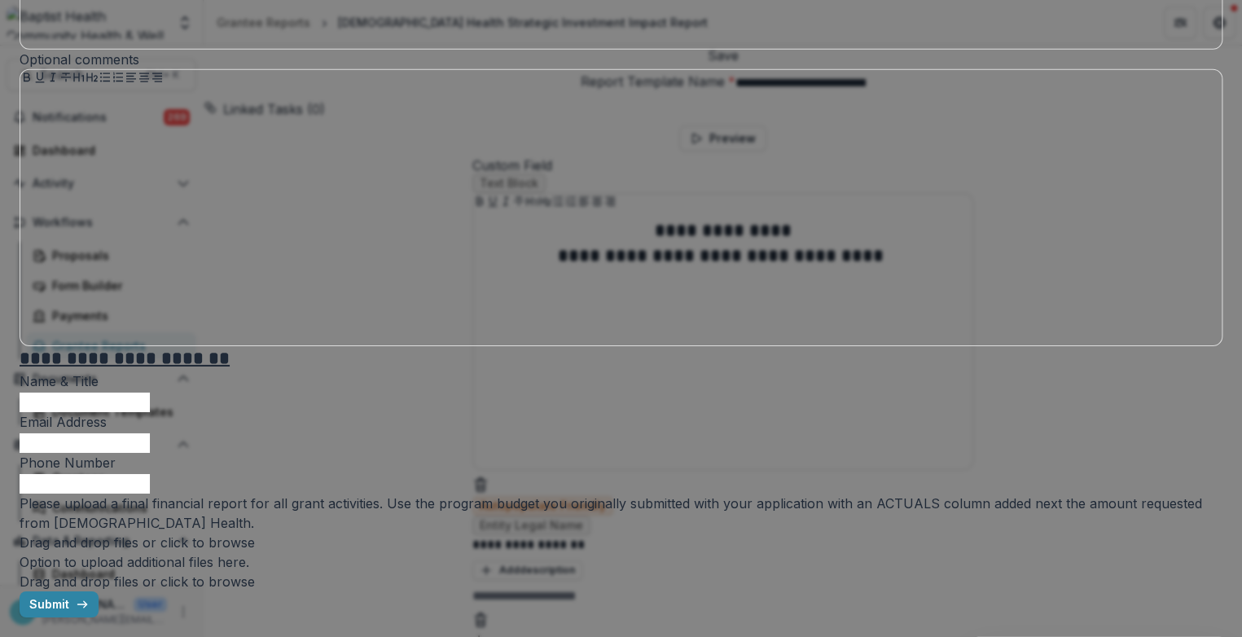
click at [605, 552] on label "Option to upload additional files here." at bounding box center [621, 562] width 1203 height 20
drag, startPoint x: 605, startPoint y: 464, endPoint x: 390, endPoint y: 464, distance: 214.3
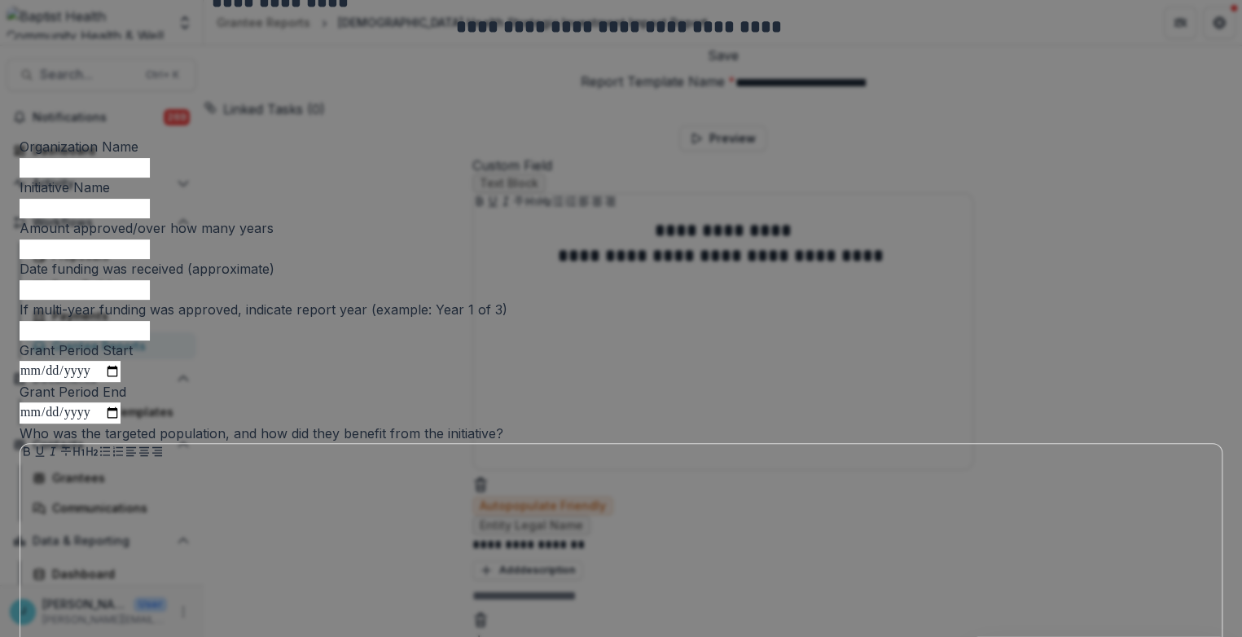
scroll to position [0, 0]
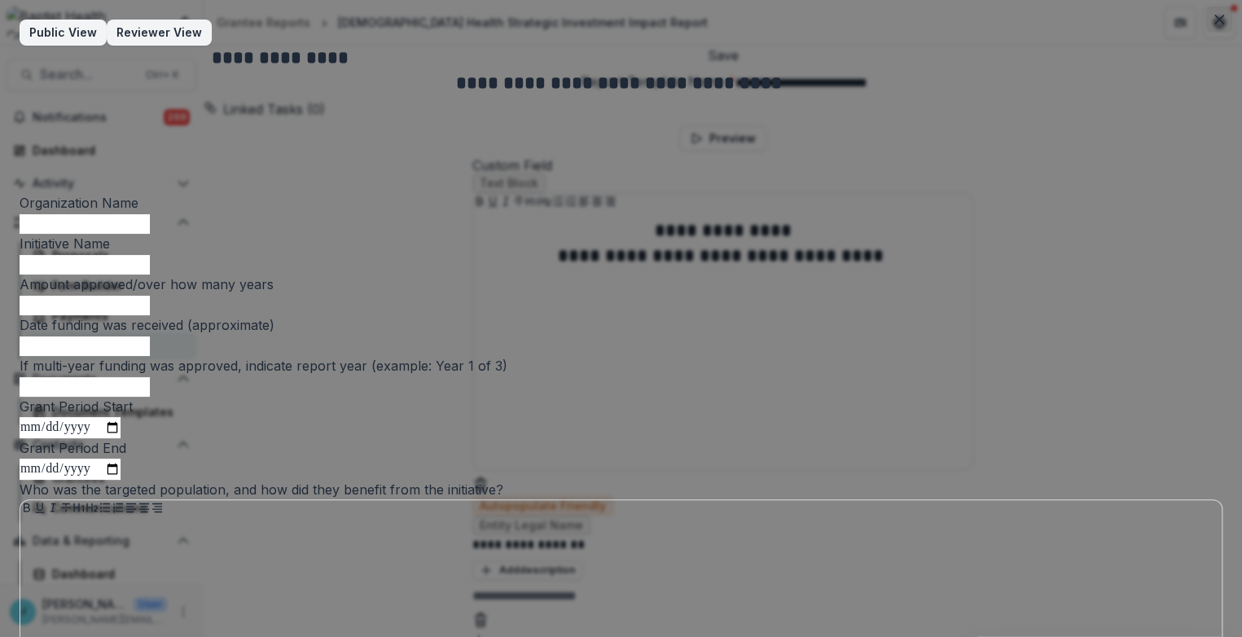
click at [1222, 20] on button "Close" at bounding box center [1220, 20] width 26 height 26
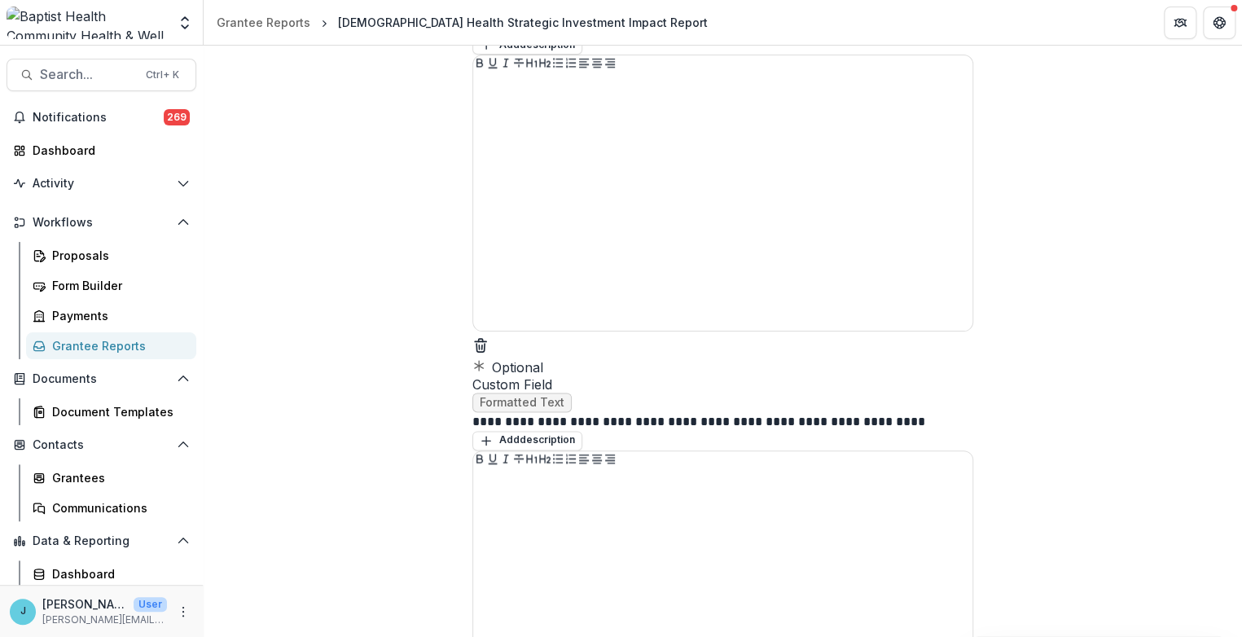
scroll to position [3982, 0]
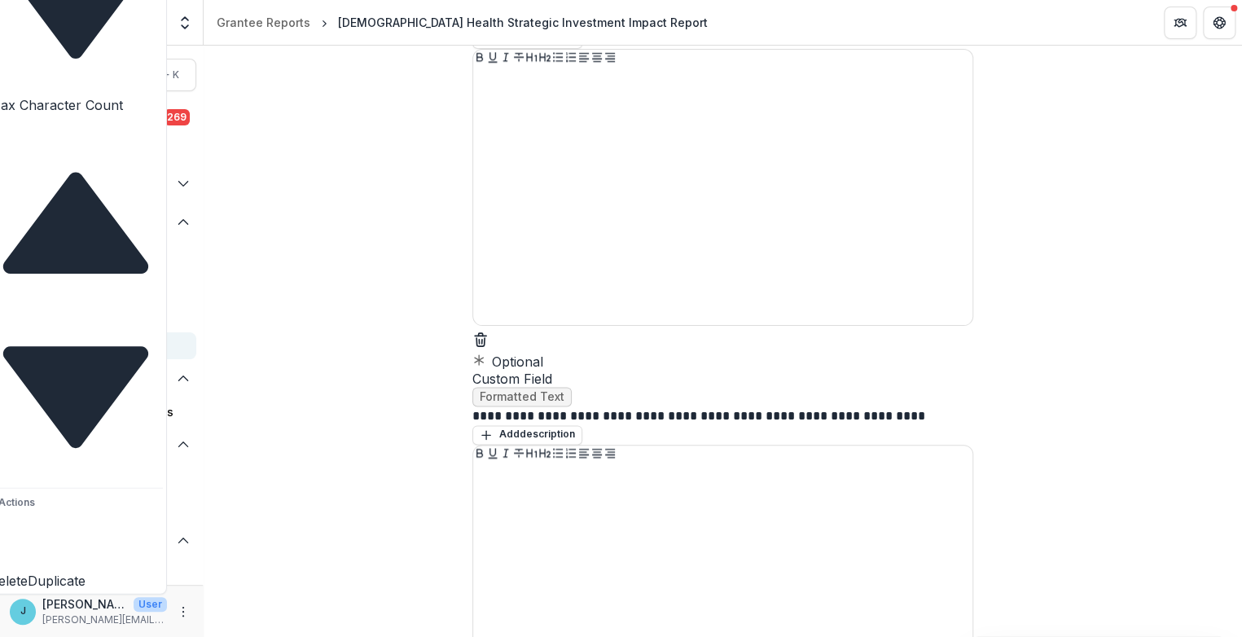
click at [86, 535] on button "Duplicate" at bounding box center [57, 551] width 58 height 77
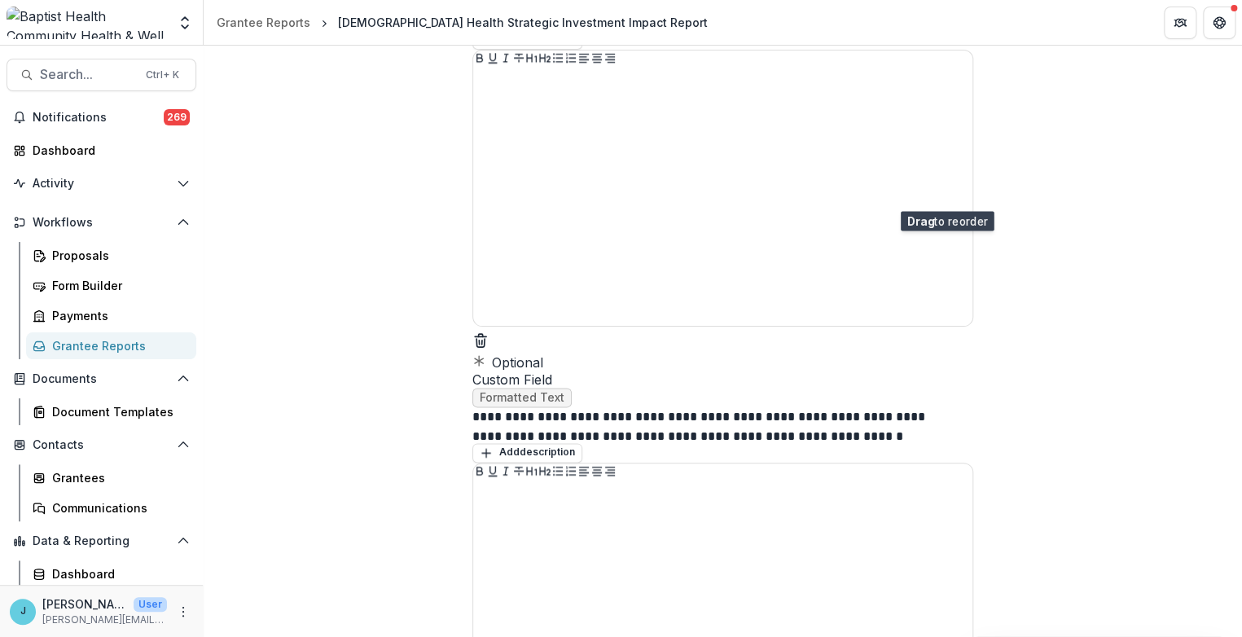
scroll to position [3959, 0]
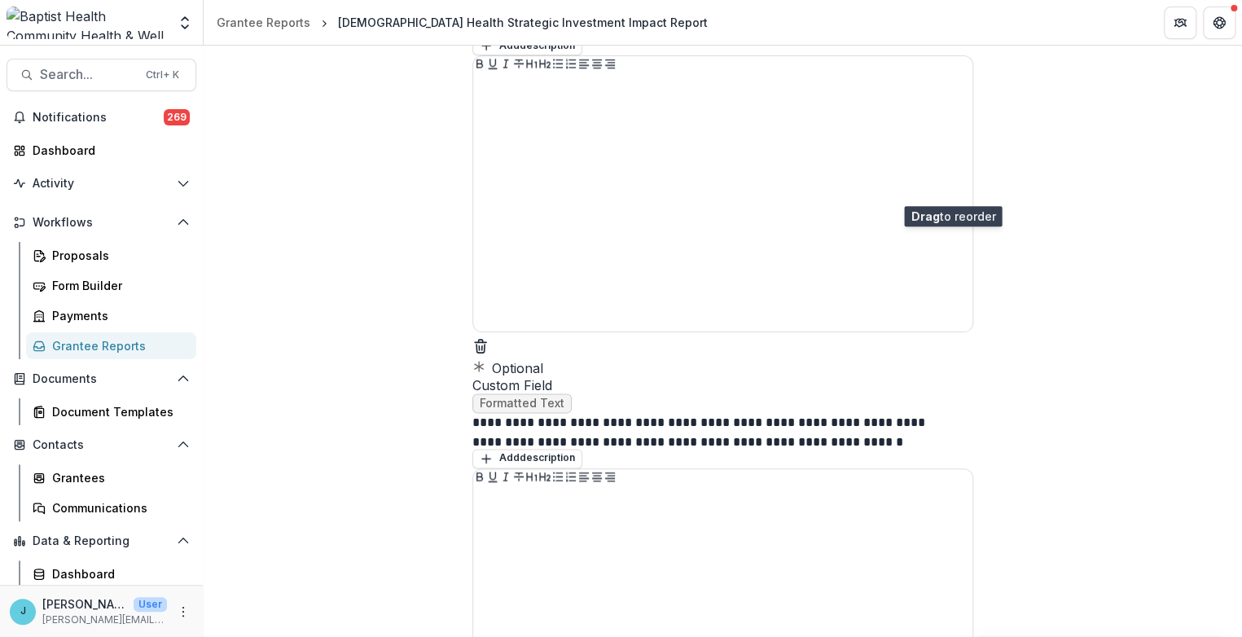
drag, startPoint x: 960, startPoint y: 377, endPoint x: 956, endPoint y: 185, distance: 192.3
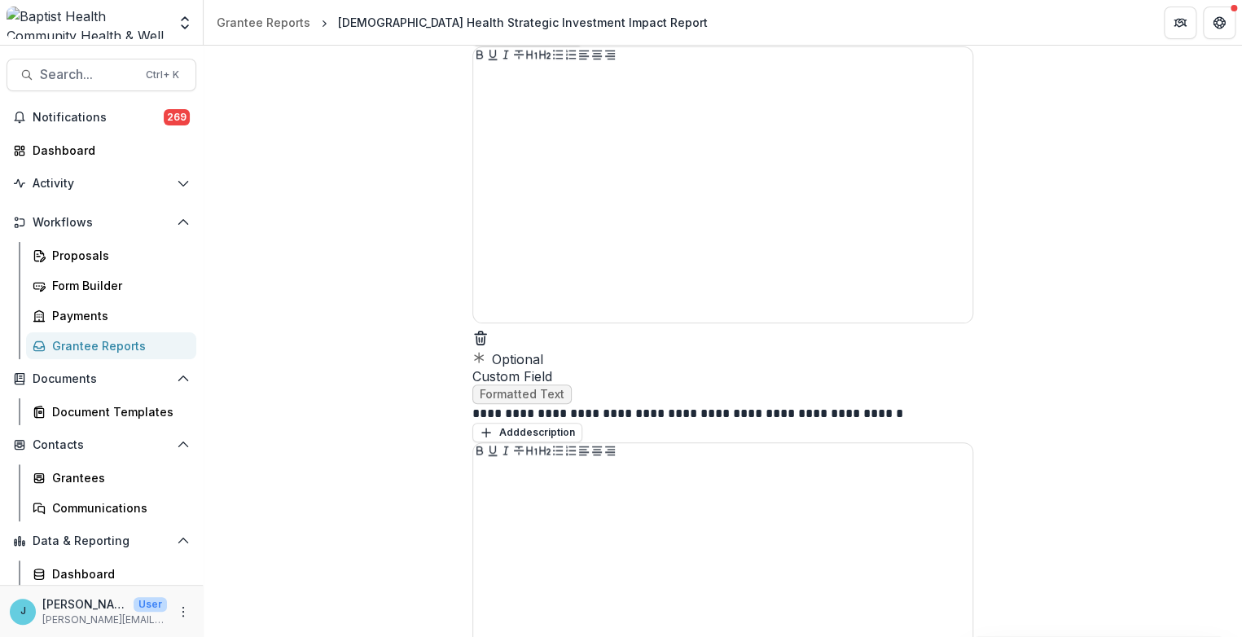
scroll to position [3597, 0]
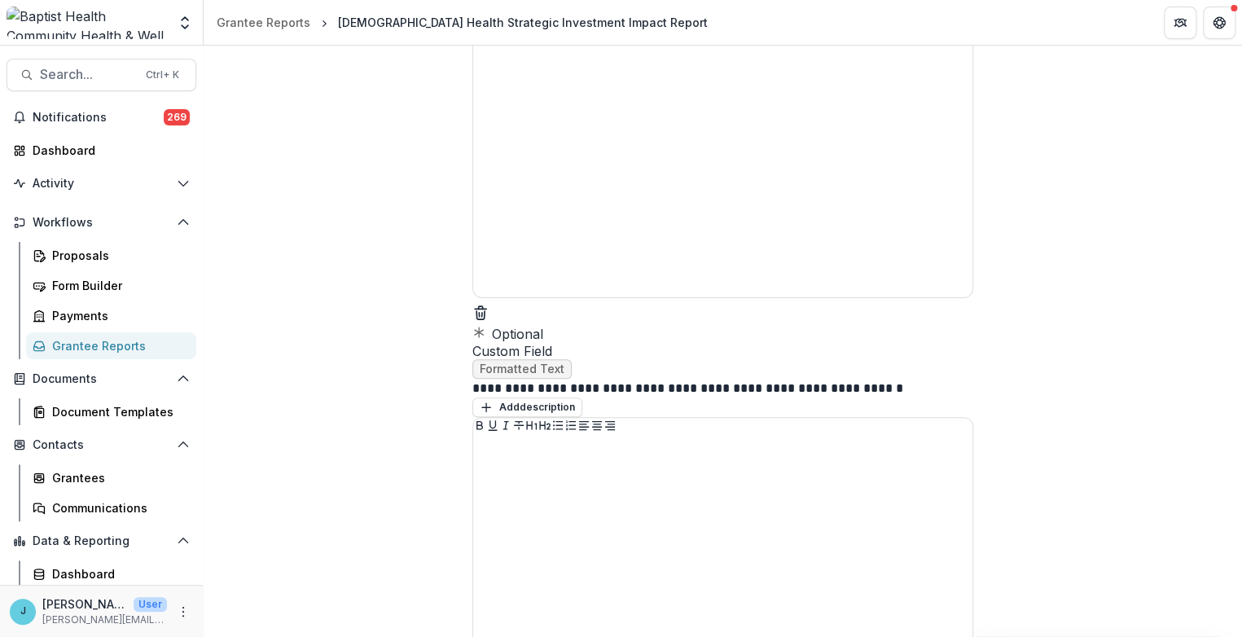
drag, startPoint x: 804, startPoint y: 364, endPoint x: 474, endPoint y: 316, distance: 333.5
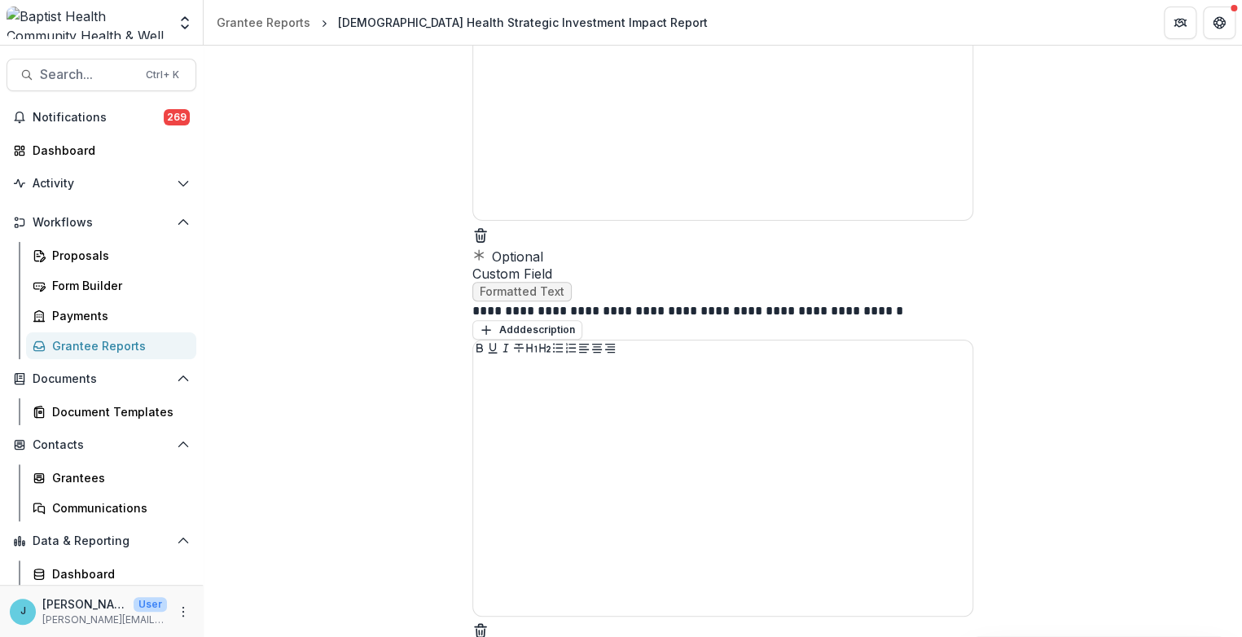
scroll to position [3778, 0]
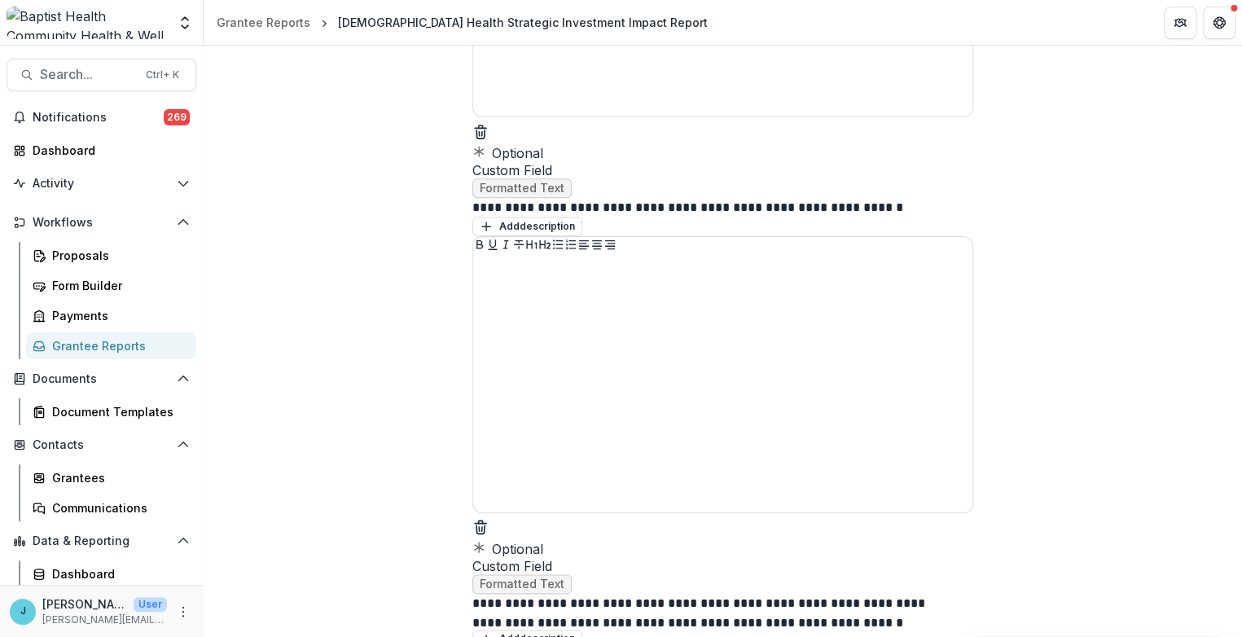
drag, startPoint x: 893, startPoint y: 408, endPoint x: 464, endPoint y: 394, distance: 429.6
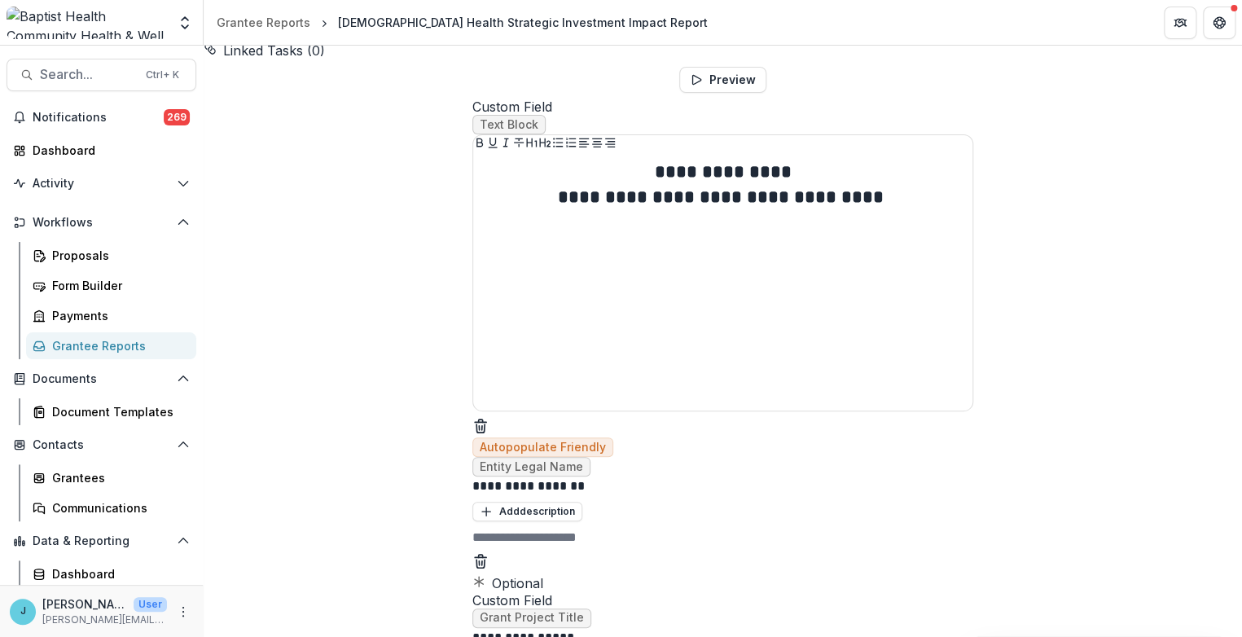
scroll to position [0, 0]
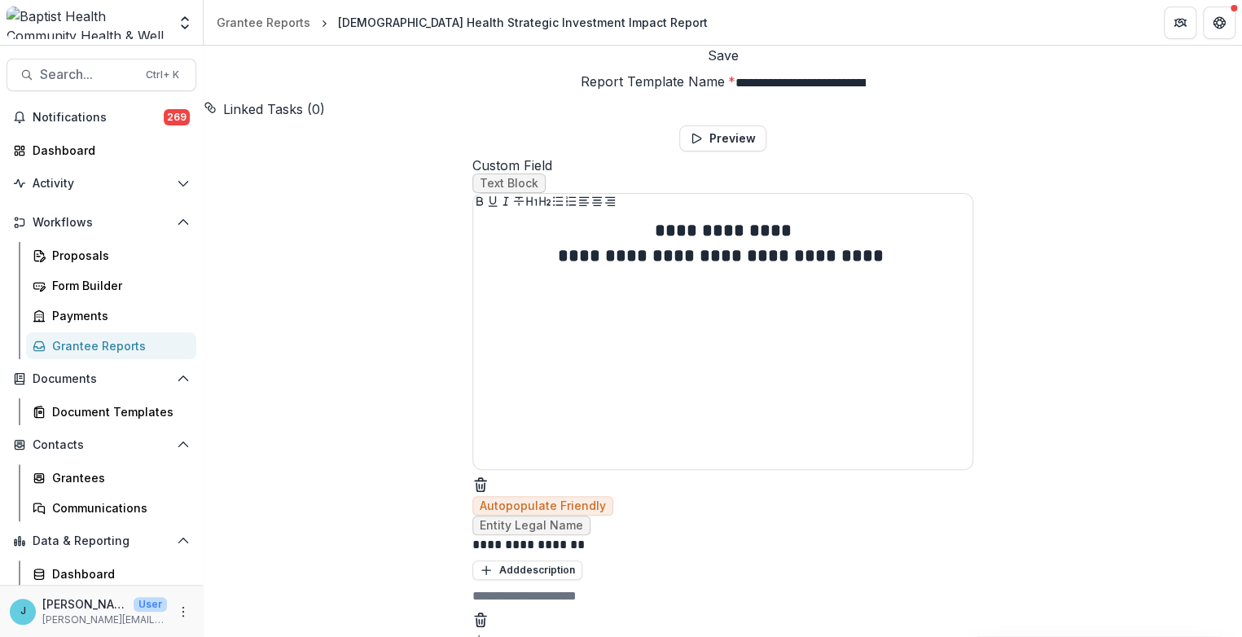
click at [739, 65] on button "Save" at bounding box center [723, 56] width 31 height 20
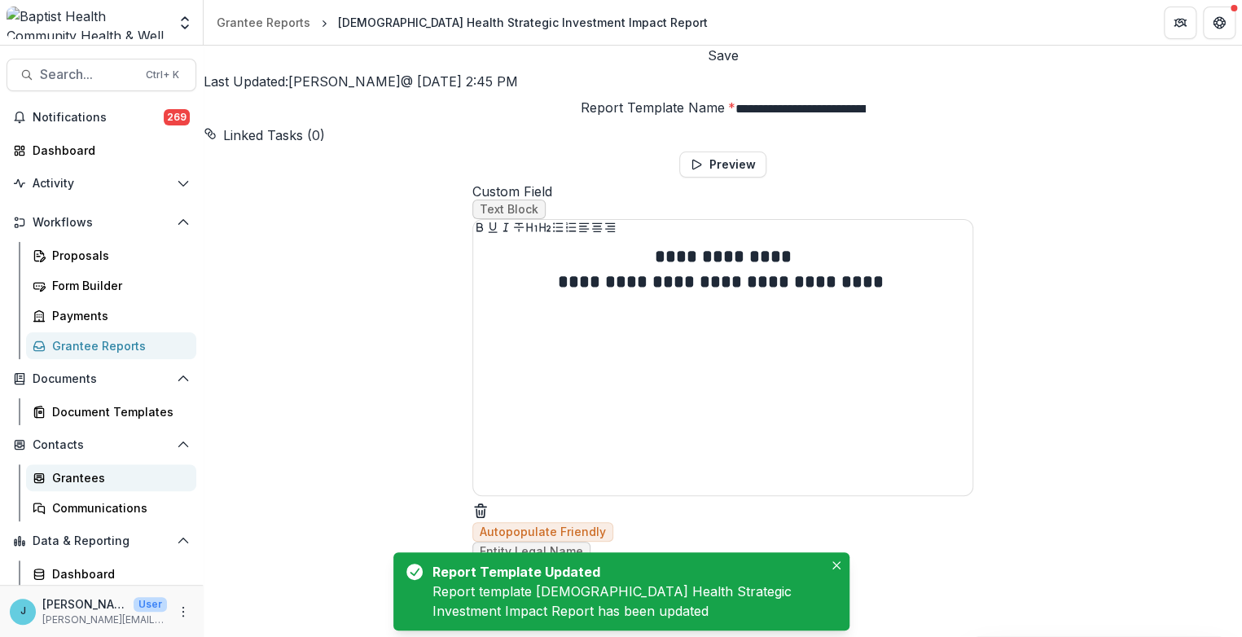
click at [97, 479] on div "Grantees" at bounding box center [117, 477] width 131 height 17
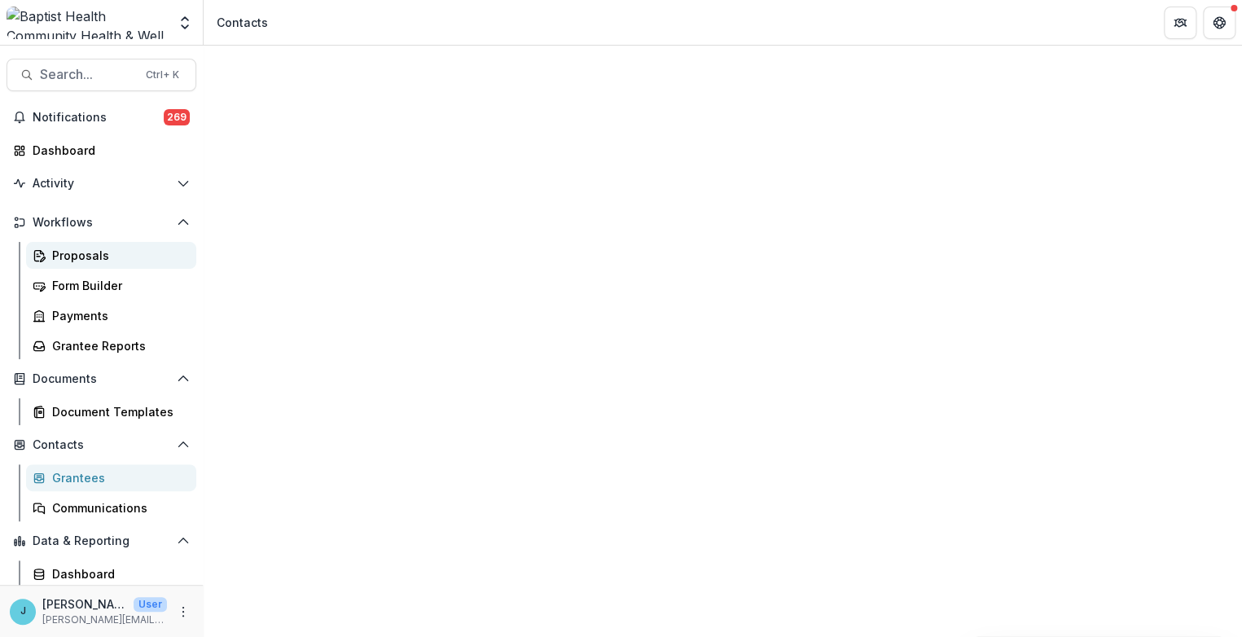
click at [83, 253] on div "Proposals" at bounding box center [117, 255] width 131 height 17
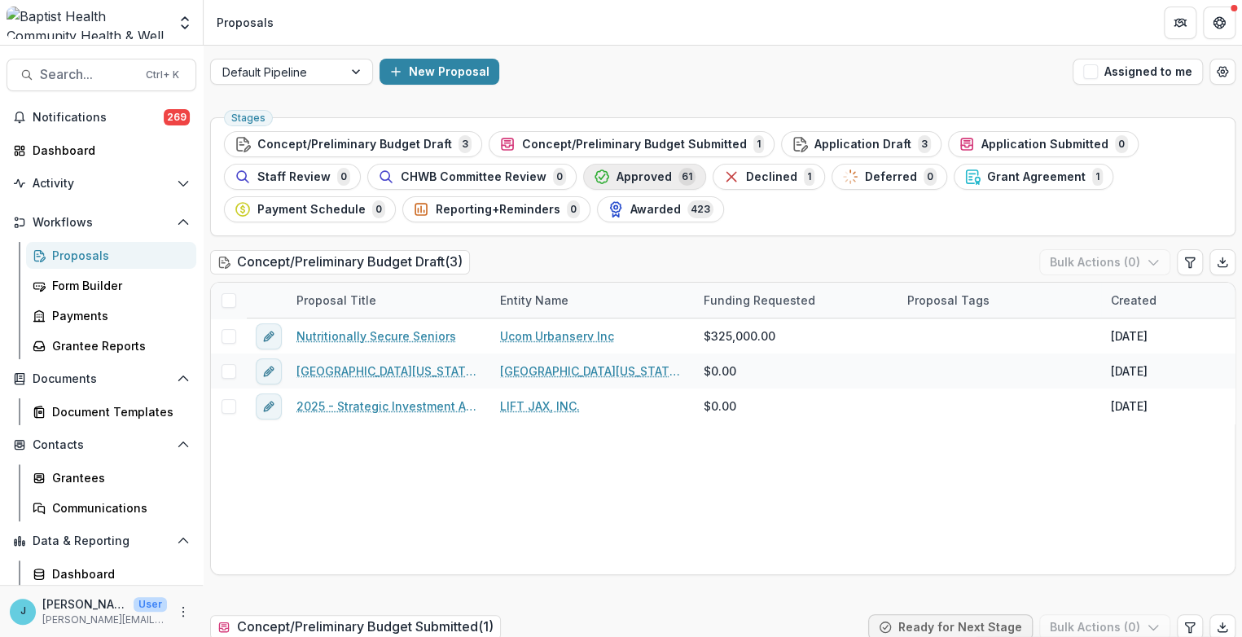
click at [623, 168] on div "Approved 61" at bounding box center [645, 177] width 102 height 18
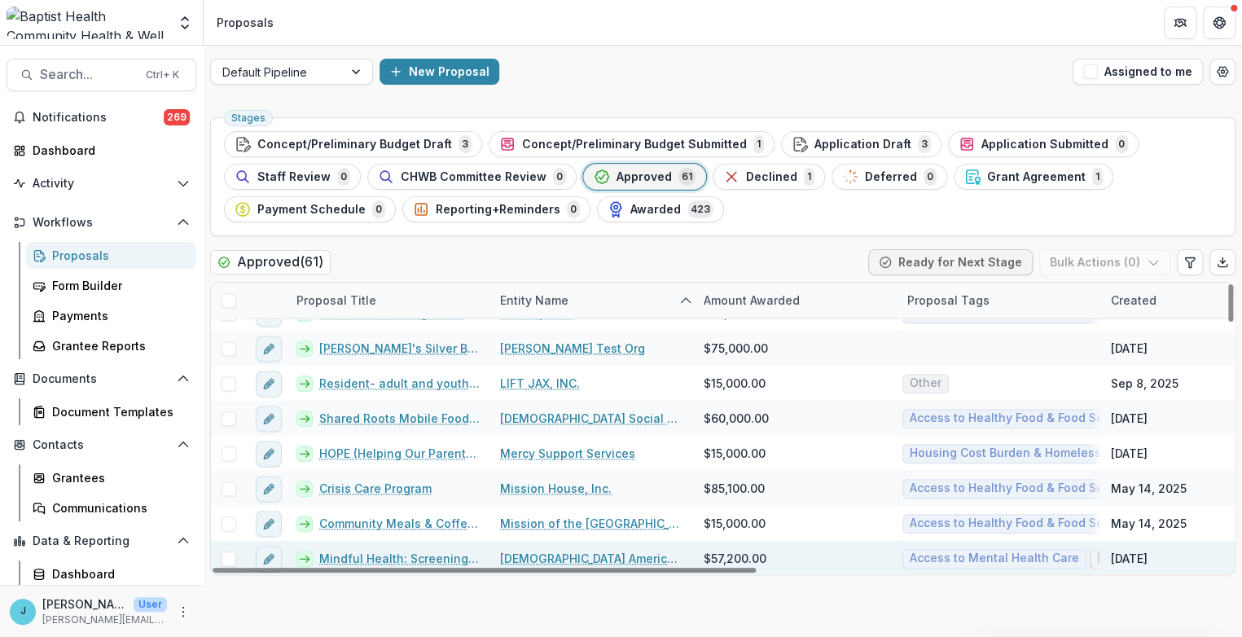
scroll to position [905, 0]
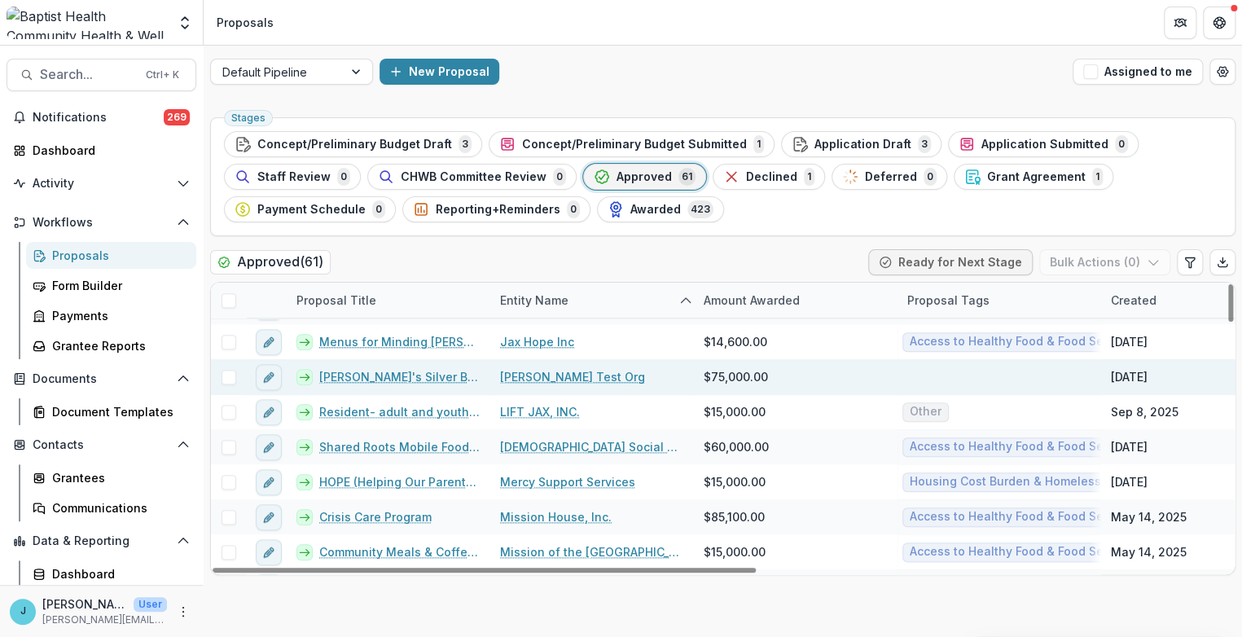
click at [385, 376] on link "Jenn's Silver Bullet" at bounding box center [399, 376] width 161 height 17
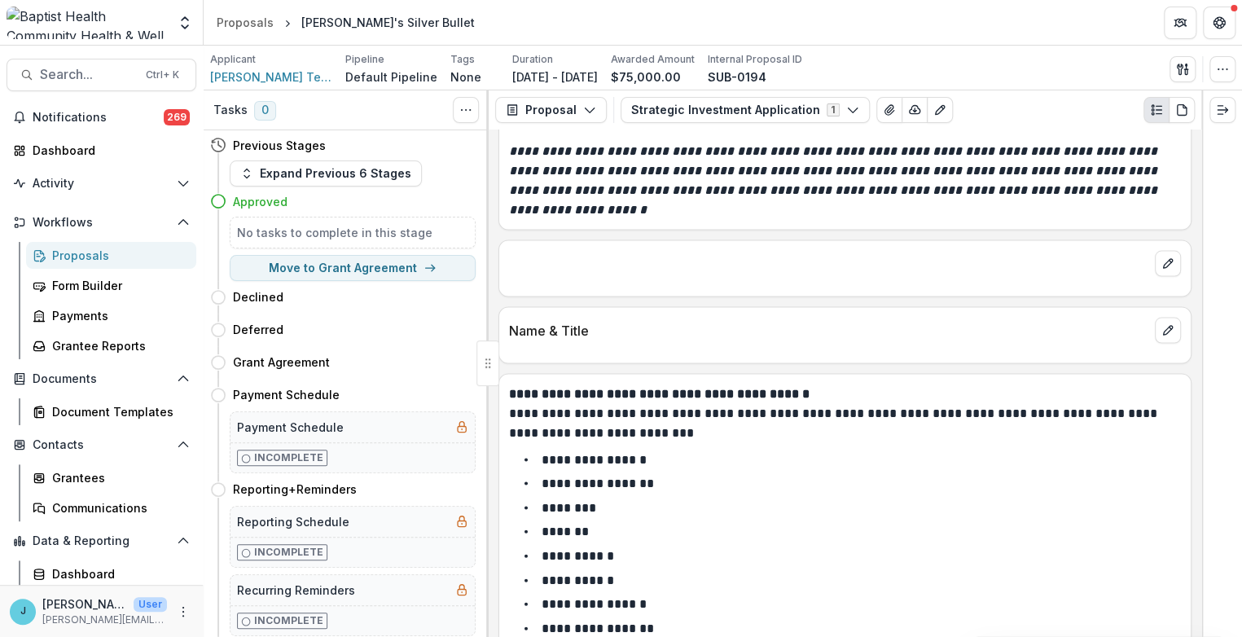
scroll to position [4782, 0]
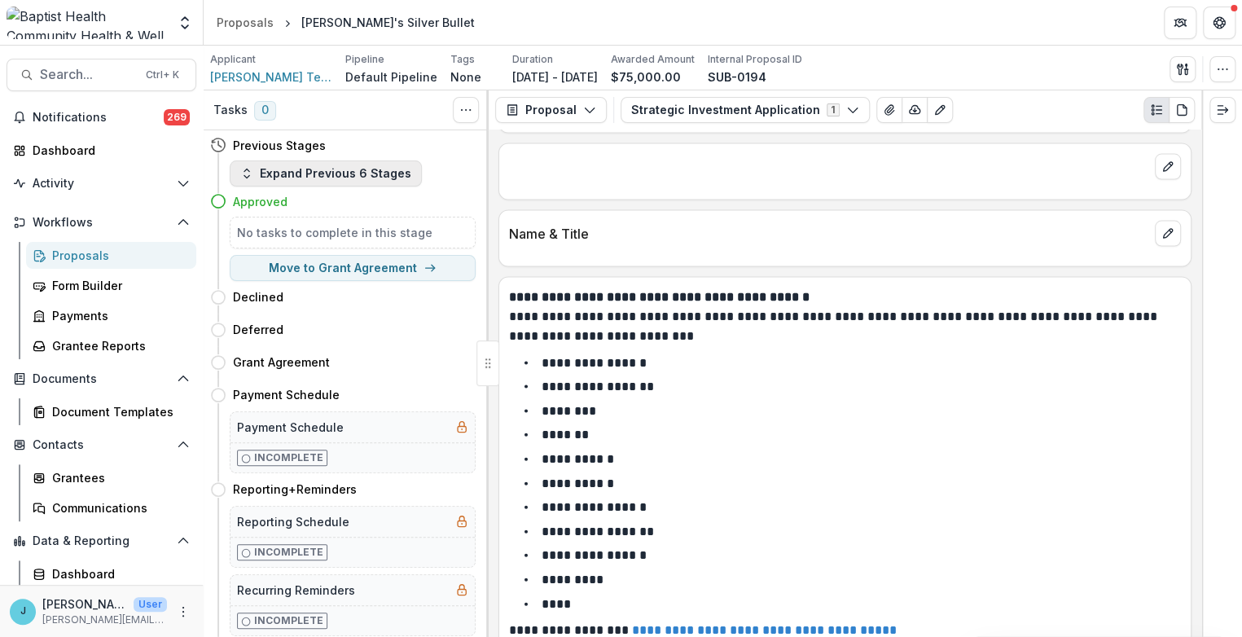
click at [297, 174] on button "Expand Previous 6 Stages" at bounding box center [326, 174] width 192 height 26
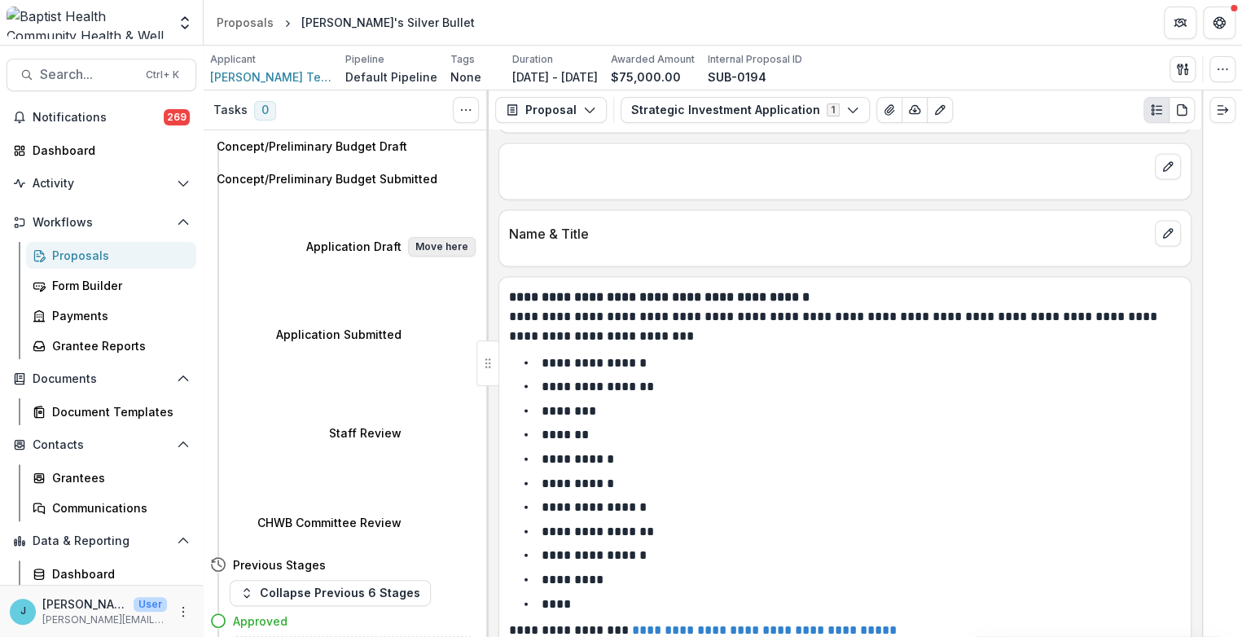
click at [442, 237] on button "Move here" at bounding box center [442, 247] width 68 height 20
select select "**********"
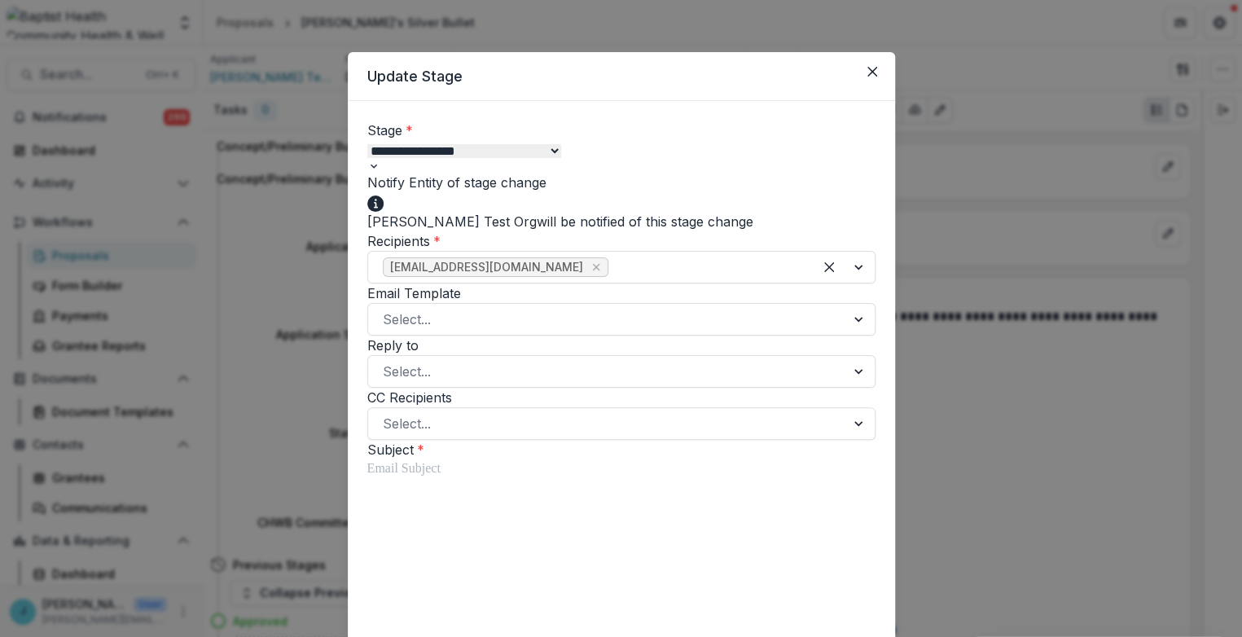
scroll to position [271, 0]
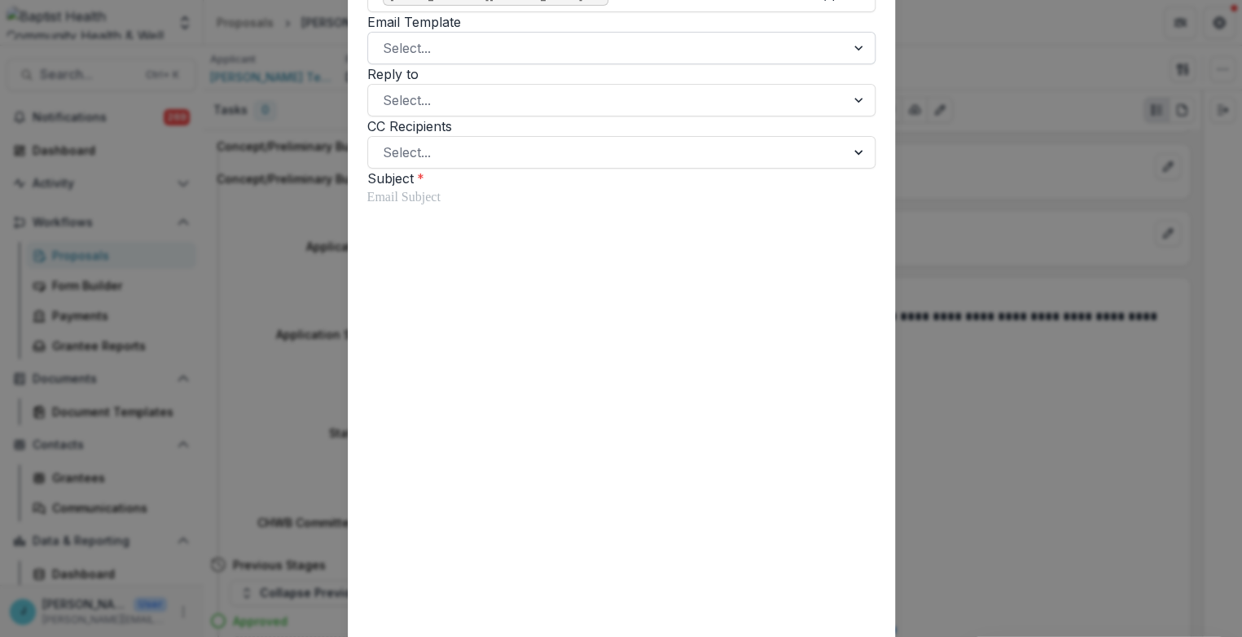
click at [414, 59] on div at bounding box center [607, 48] width 448 height 23
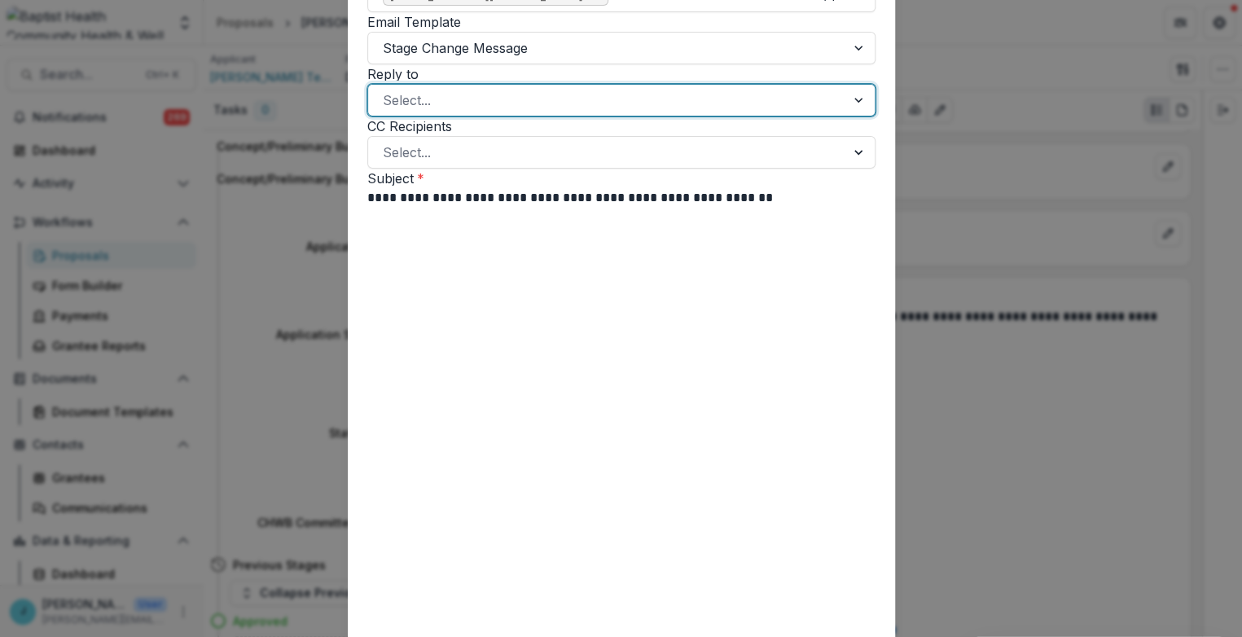
click at [416, 112] on div at bounding box center [607, 100] width 448 height 23
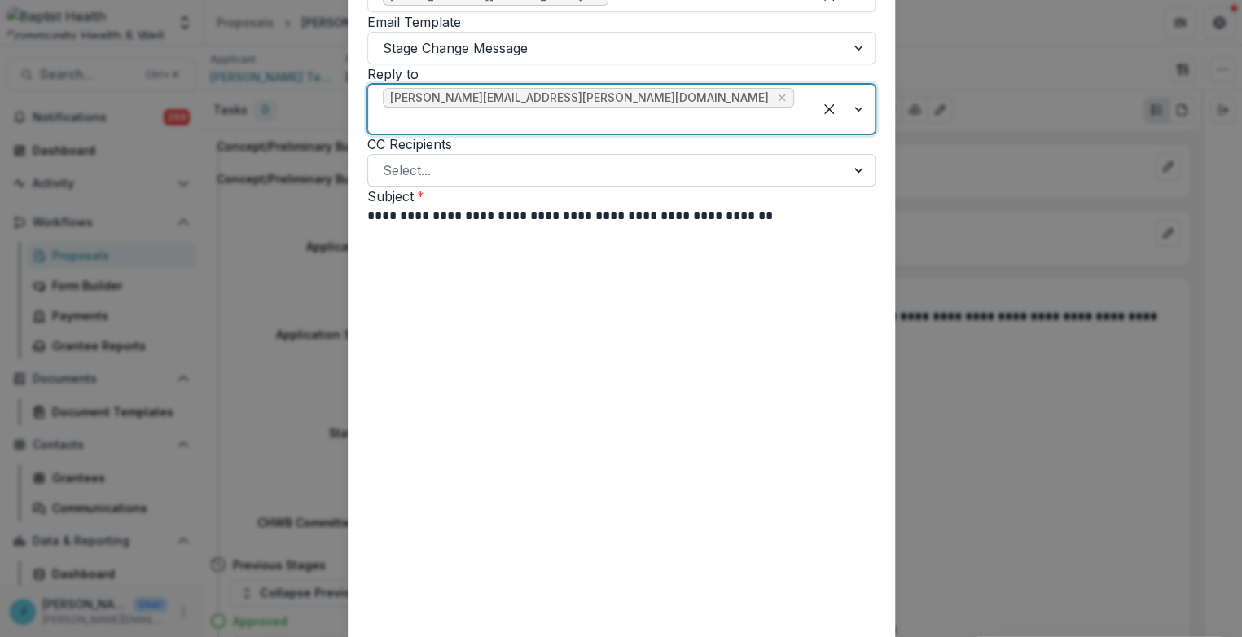
click at [413, 182] on div at bounding box center [607, 170] width 448 height 23
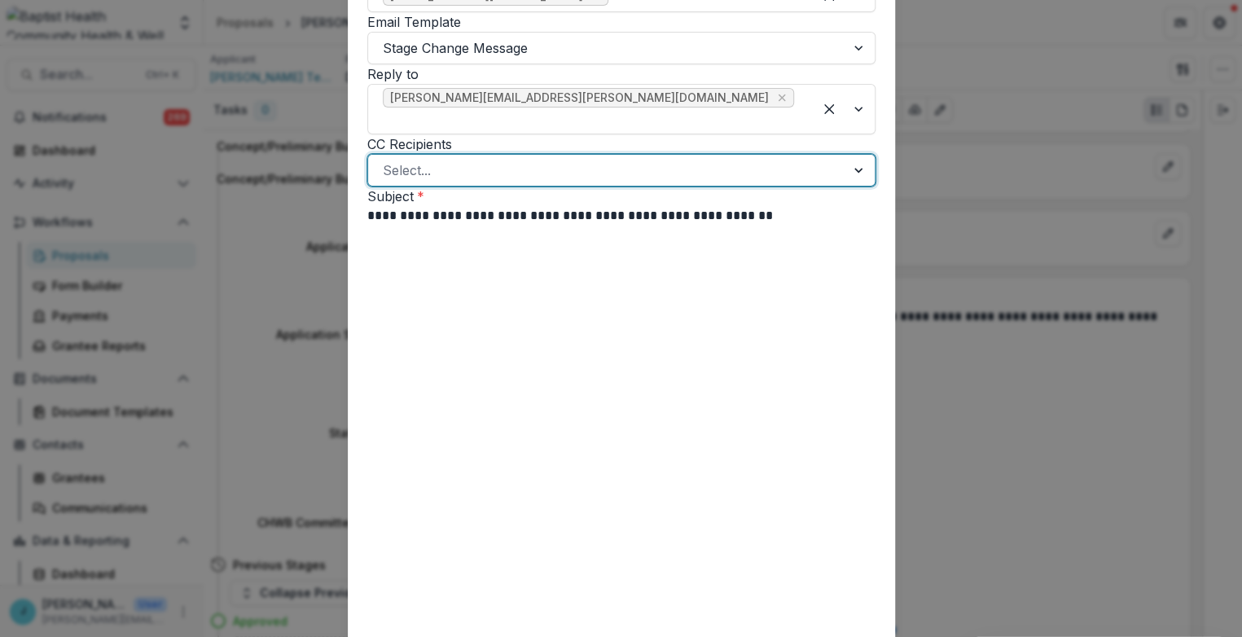
click at [388, 152] on label "CC Recipients" at bounding box center [409, 144] width 85 height 16
click at [387, 180] on input "CC Recipients" at bounding box center [385, 171] width 4 height 20
click at [561, 226] on p "**********" at bounding box center [551, 216] width 369 height 20
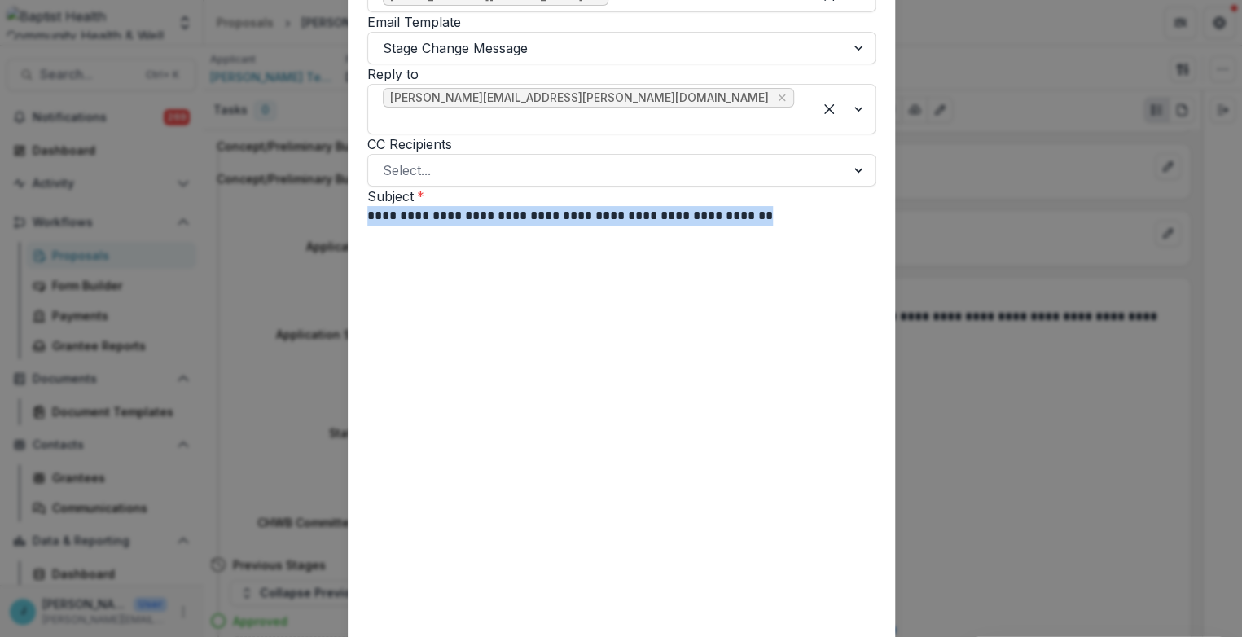
drag, startPoint x: 755, startPoint y: 294, endPoint x: 314, endPoint y: 288, distance: 440.8
click at [314, 288] on div "**********" at bounding box center [621, 318] width 1242 height 637
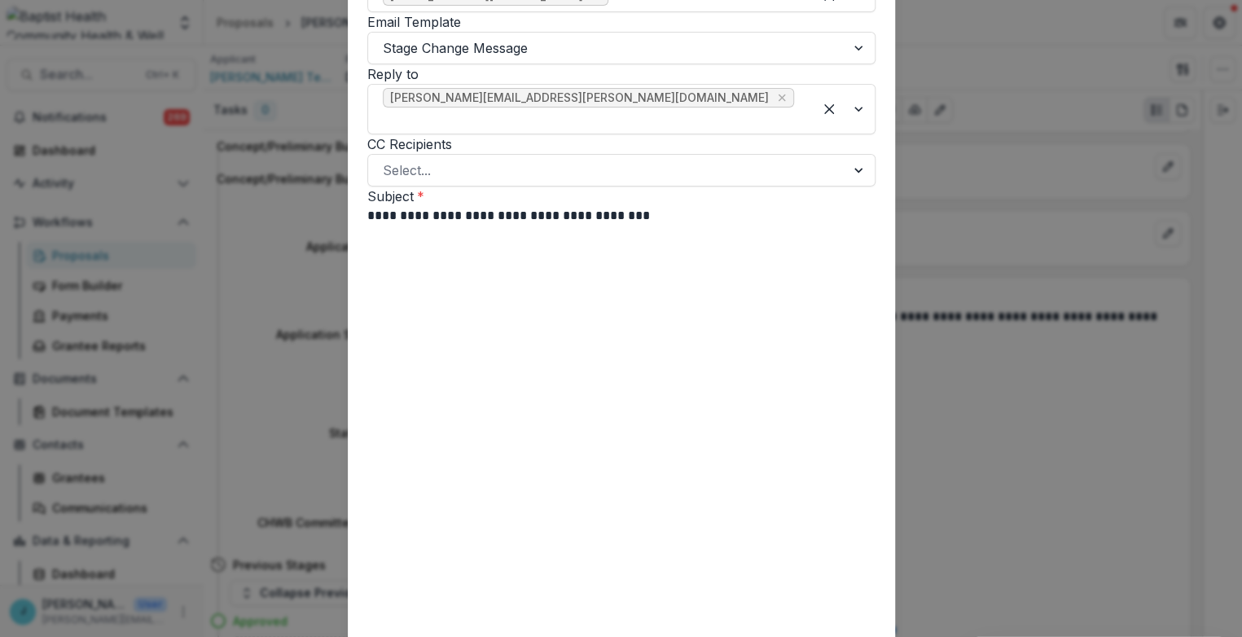
drag, startPoint x: 563, startPoint y: 442, endPoint x: 364, endPoint y: 387, distance: 206.2
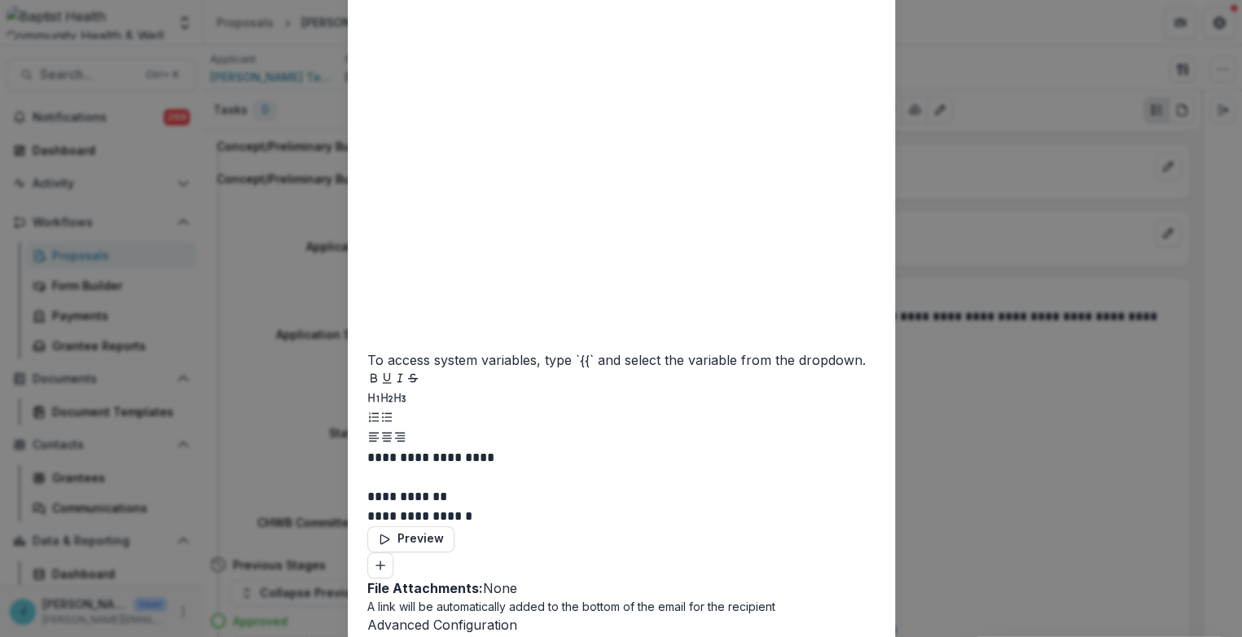
scroll to position [723, 0]
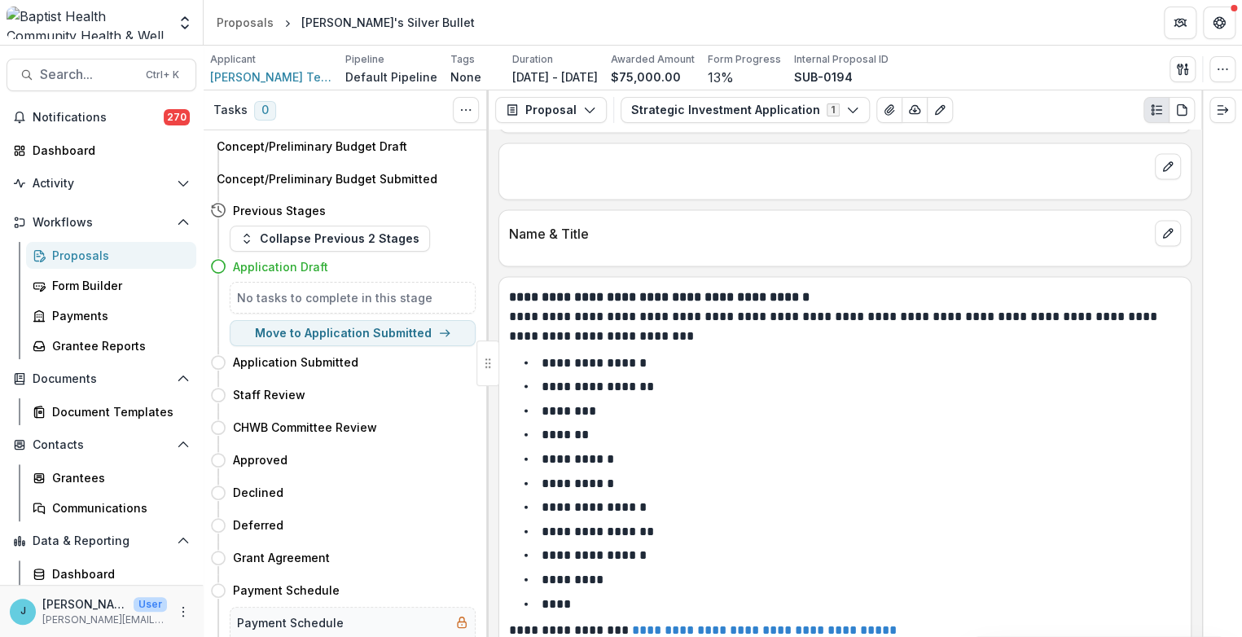
click at [83, 257] on div "Proposals" at bounding box center [117, 255] width 131 height 17
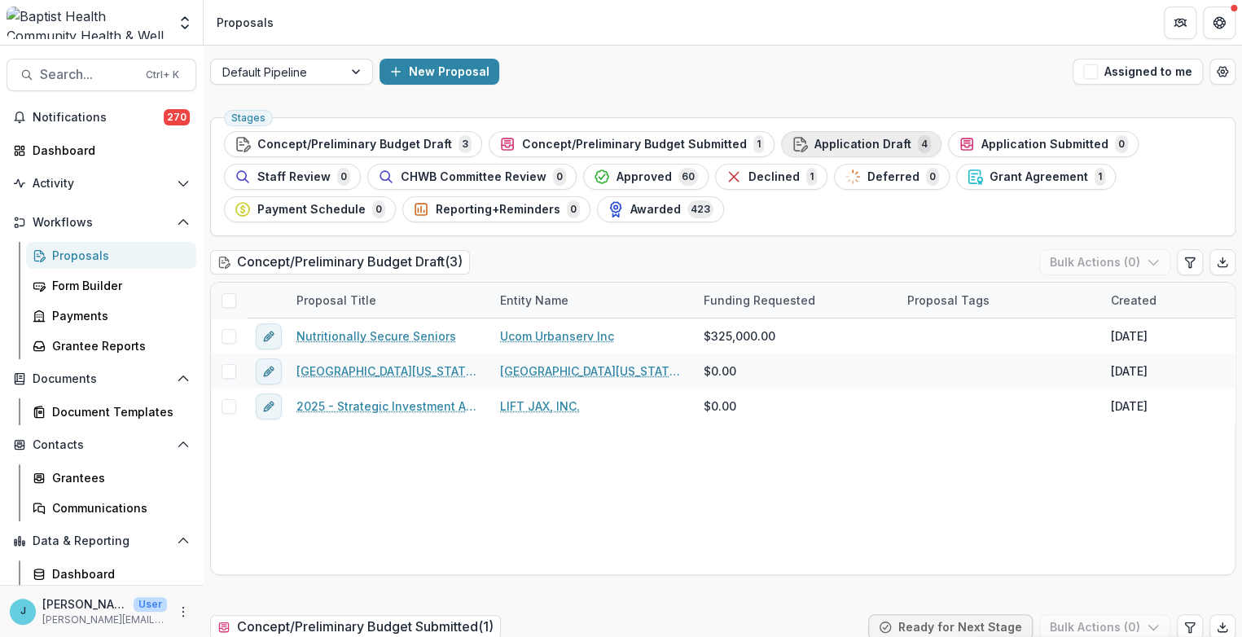
click at [815, 141] on span "Application Draft" at bounding box center [863, 145] width 97 height 14
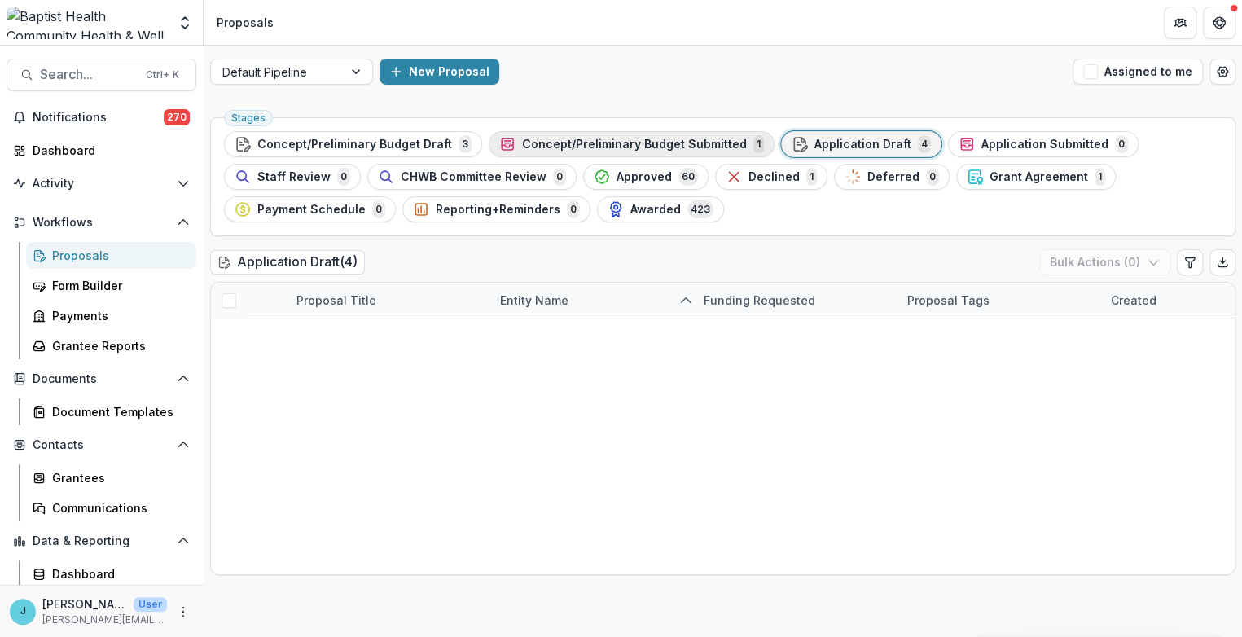
click at [578, 143] on span "Concept/Preliminary Budget Submitted" at bounding box center [634, 145] width 225 height 14
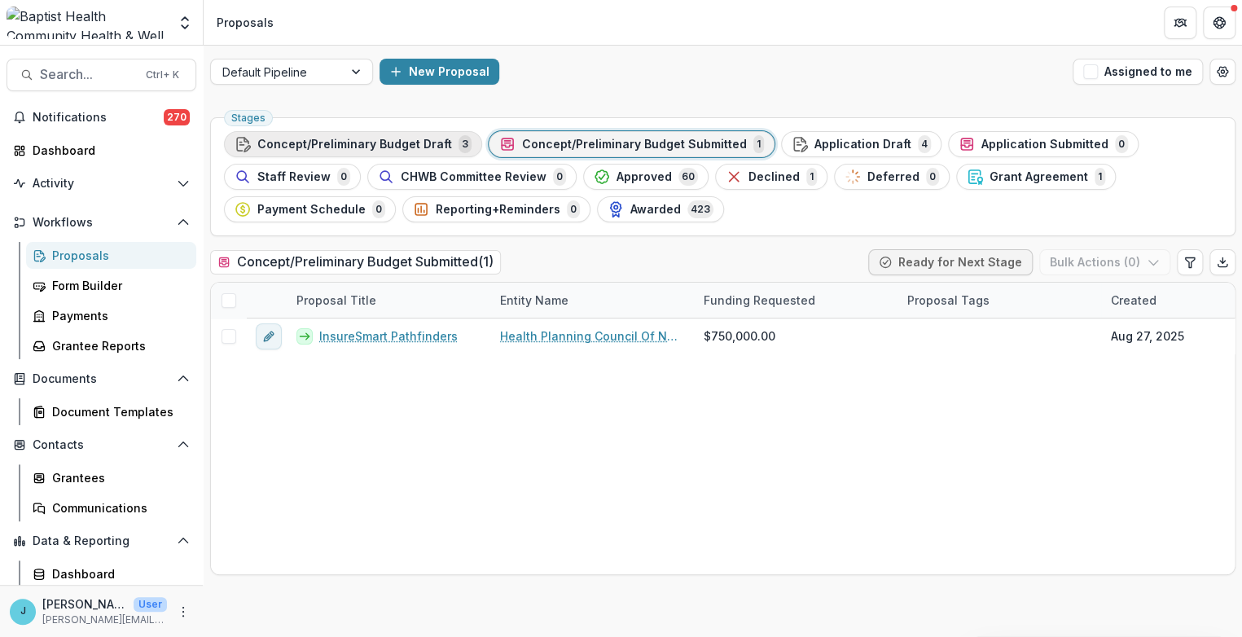
click at [369, 139] on span "Concept/Preliminary Budget Draft" at bounding box center [354, 145] width 195 height 14
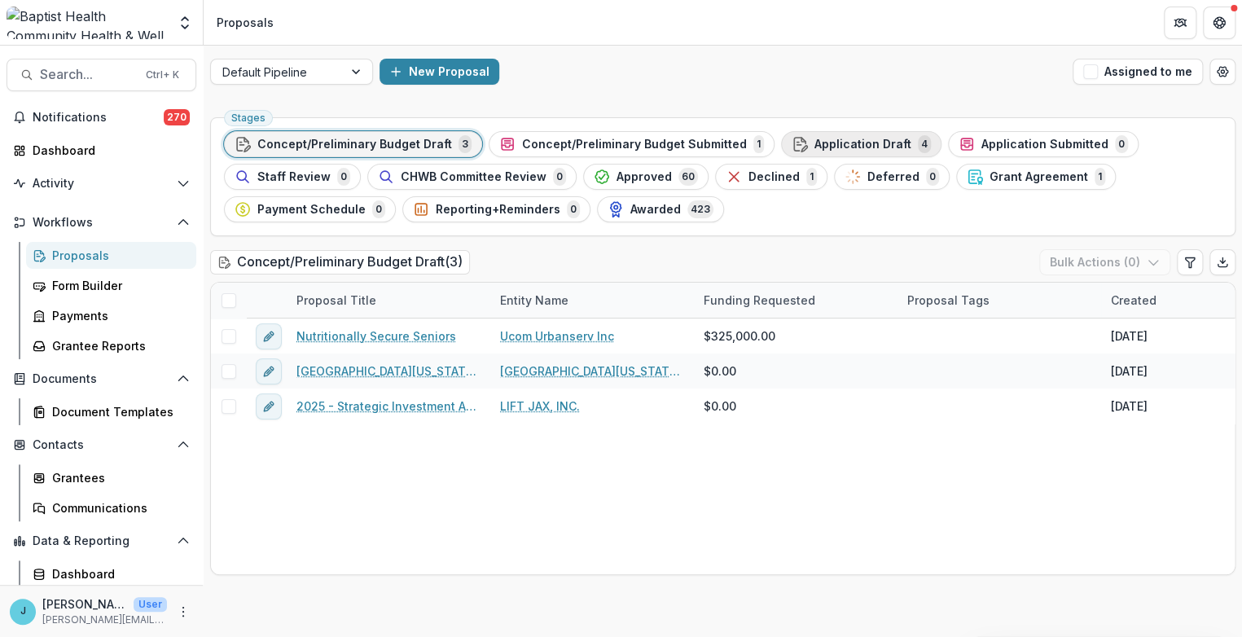
click at [815, 143] on span "Application Draft" at bounding box center [863, 145] width 97 height 14
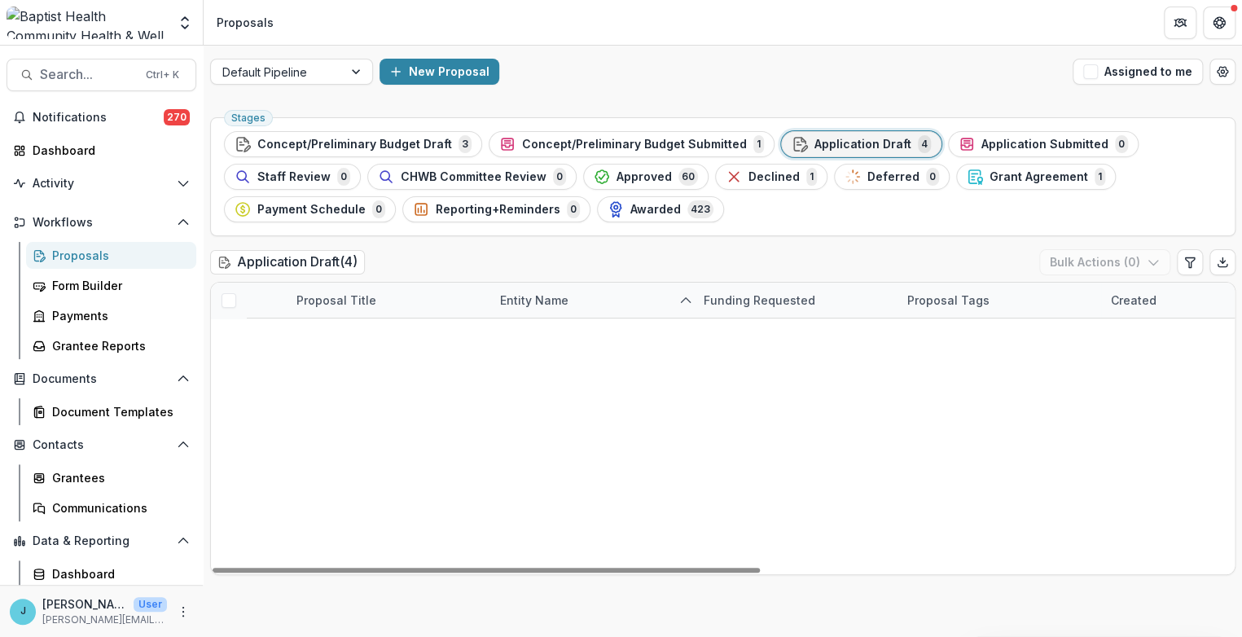
click at [371, 329] on link "Jenn's Silver Bullet" at bounding box center [384, 336] width 174 height 17
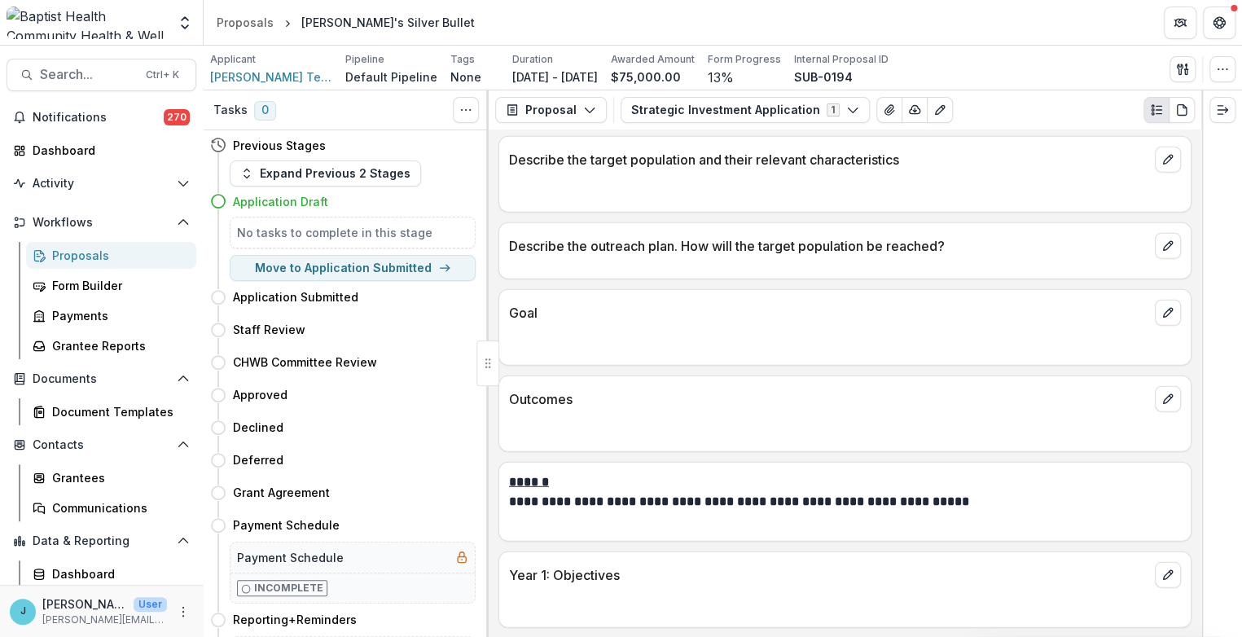
scroll to position [2082, 0]
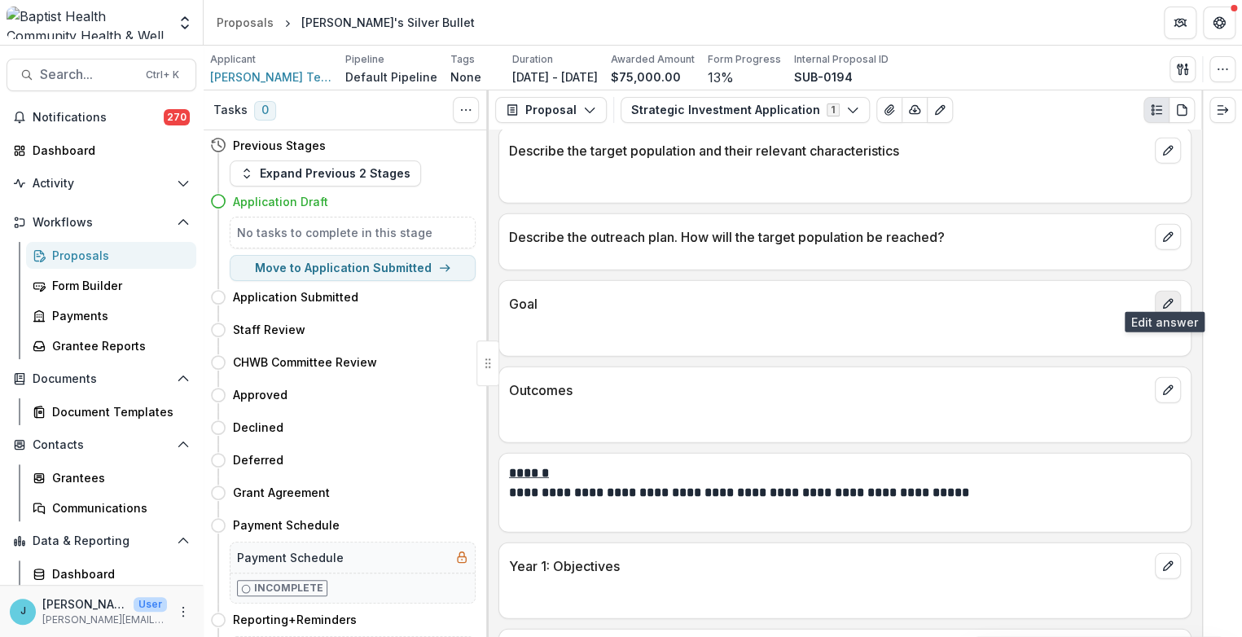
click at [1165, 297] on icon "edit" at bounding box center [1168, 303] width 13 height 13
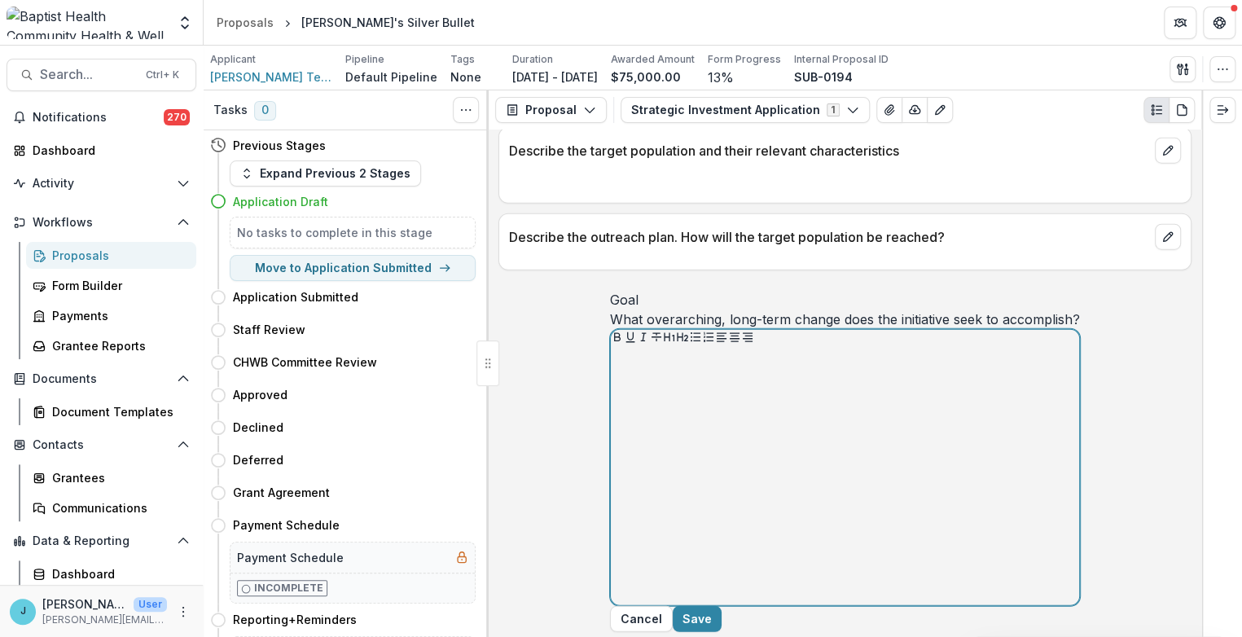
click at [627, 372] on p at bounding box center [845, 363] width 455 height 18
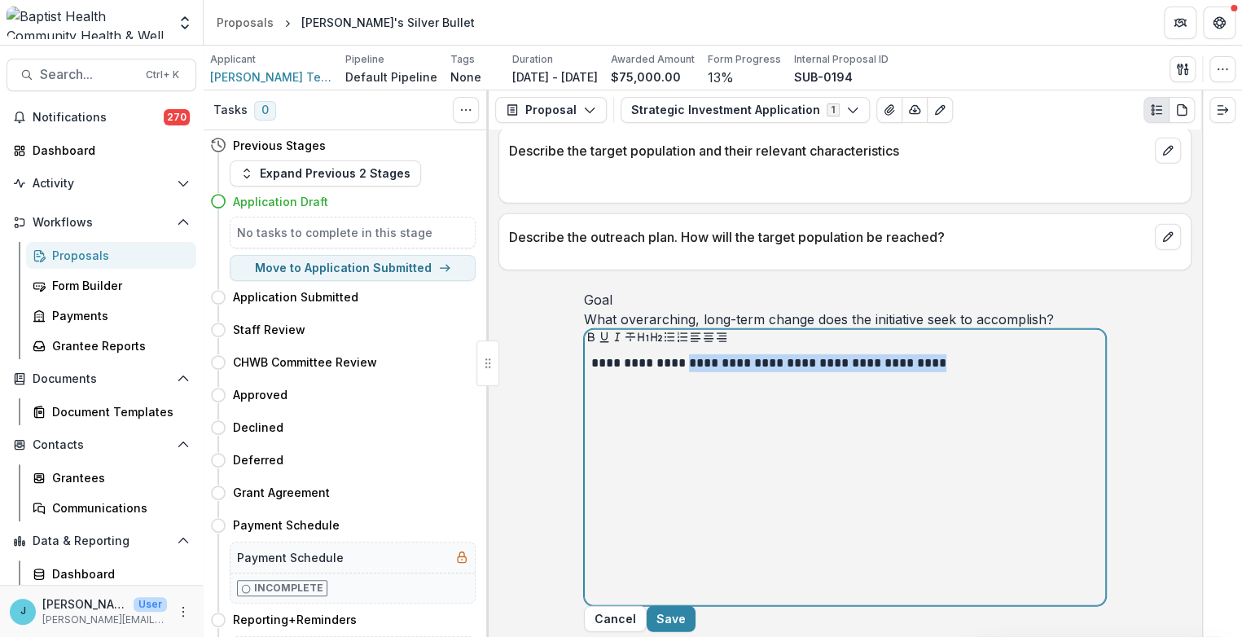
drag, startPoint x: 675, startPoint y: 380, endPoint x: 958, endPoint y: 401, distance: 284.3
click at [958, 401] on div "**********" at bounding box center [845, 476] width 507 height 244
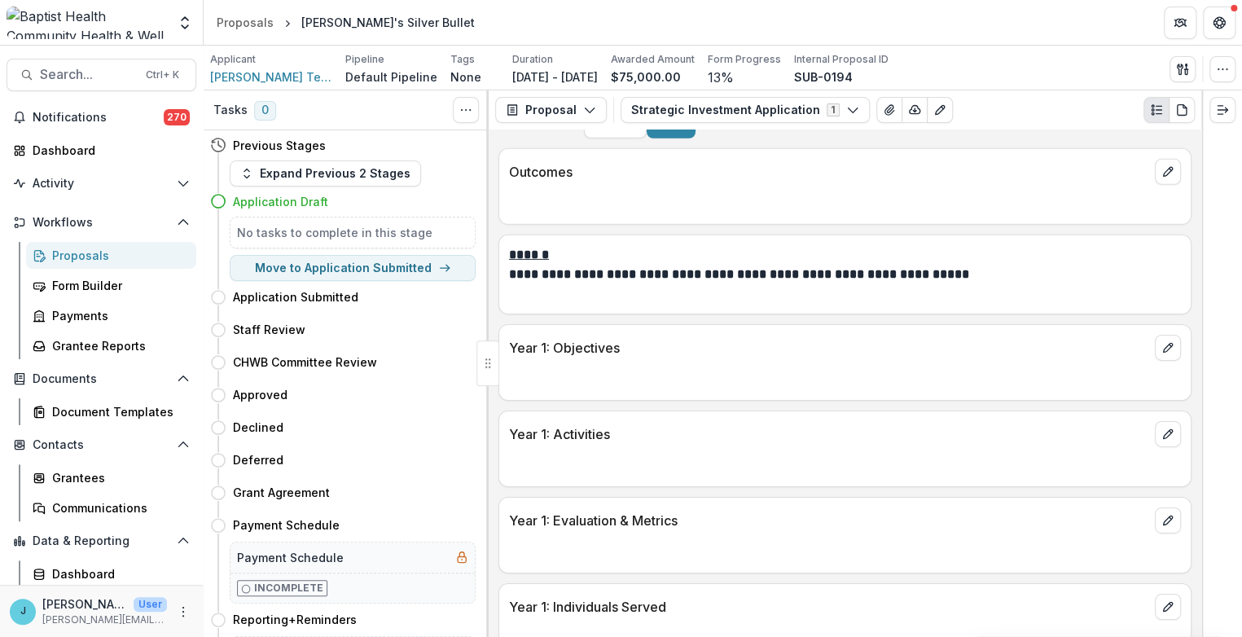
scroll to position [2625, 0]
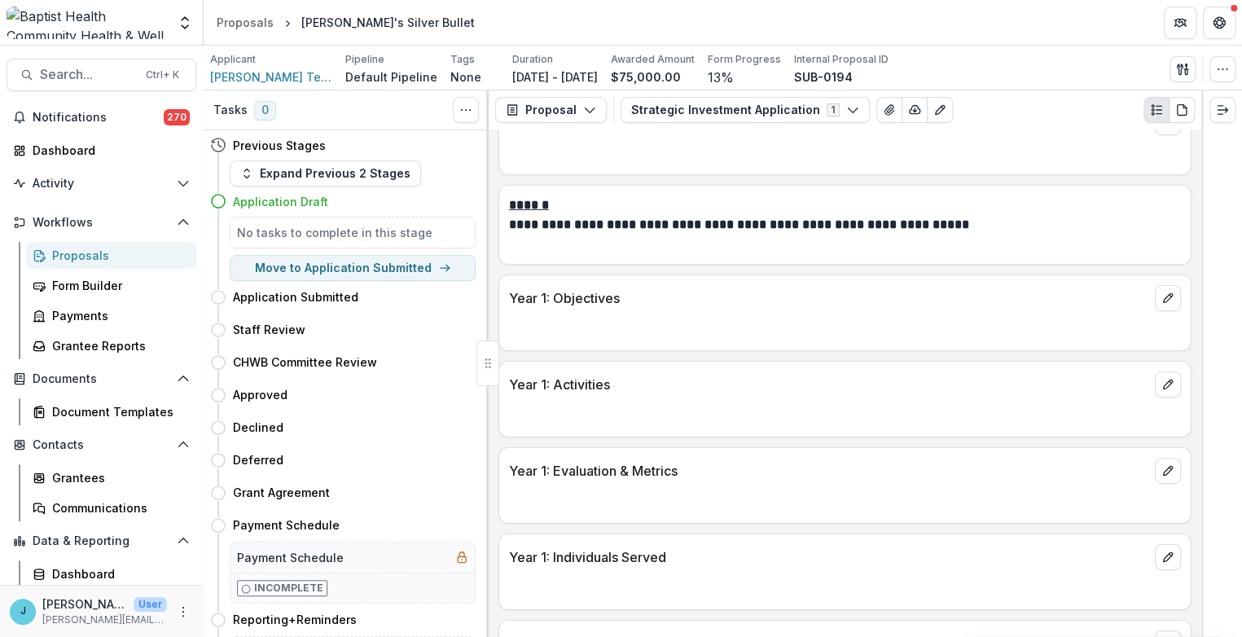
click at [524, 165] on div at bounding box center [845, 149] width 692 height 29
click at [1162, 129] on icon "edit" at bounding box center [1168, 122] width 13 height 13
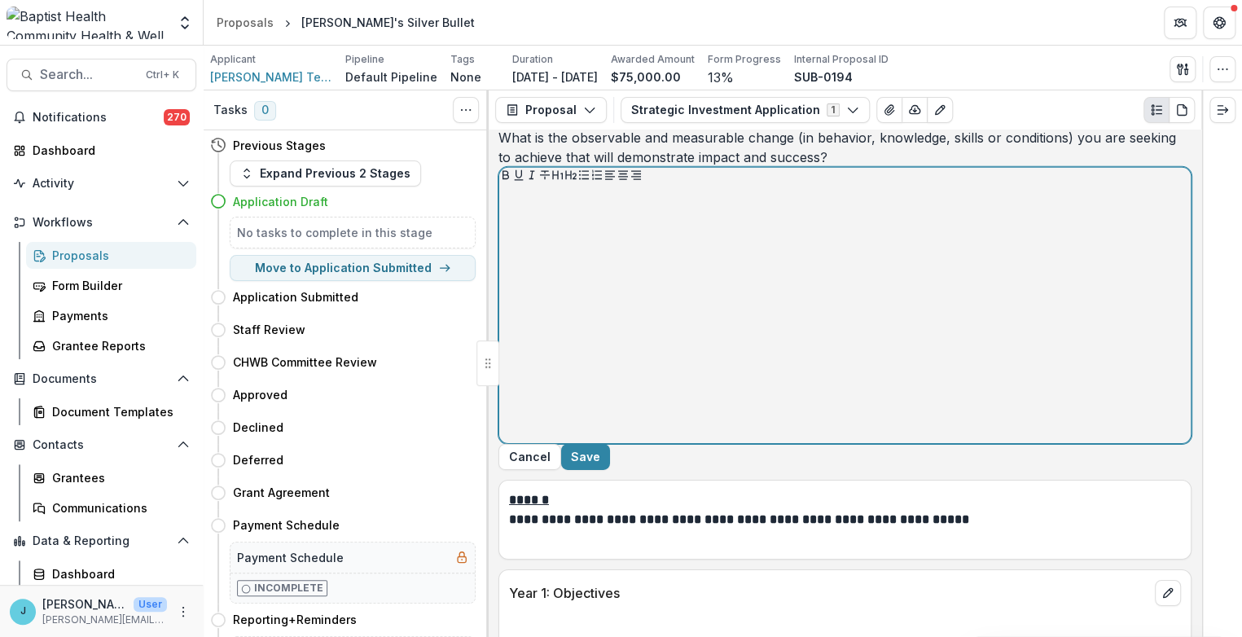
click at [629, 210] on p at bounding box center [845, 201] width 679 height 18
drag, startPoint x: 946, startPoint y: 303, endPoint x: 786, endPoint y: 297, distance: 159.8
click at [786, 210] on p "**********" at bounding box center [759, 201] width 507 height 18
drag, startPoint x: 815, startPoint y: 306, endPoint x: 560, endPoint y: 295, distance: 255.2
click at [560, 295] on div "**********" at bounding box center [845, 276] width 693 height 336
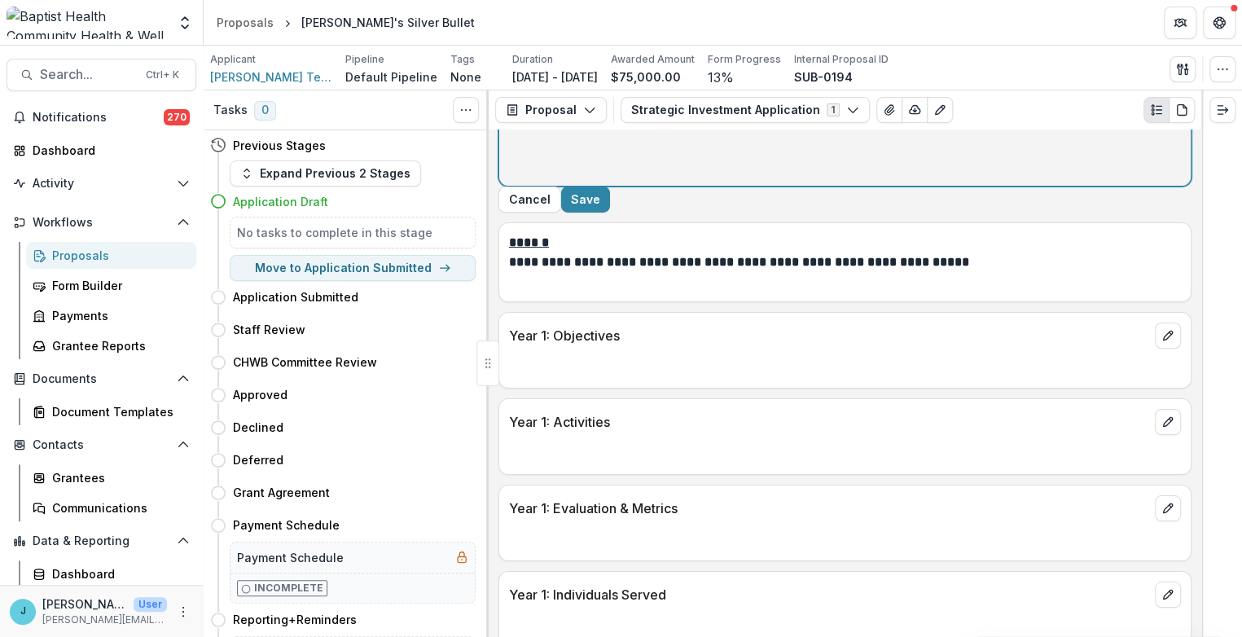
scroll to position [2896, 0]
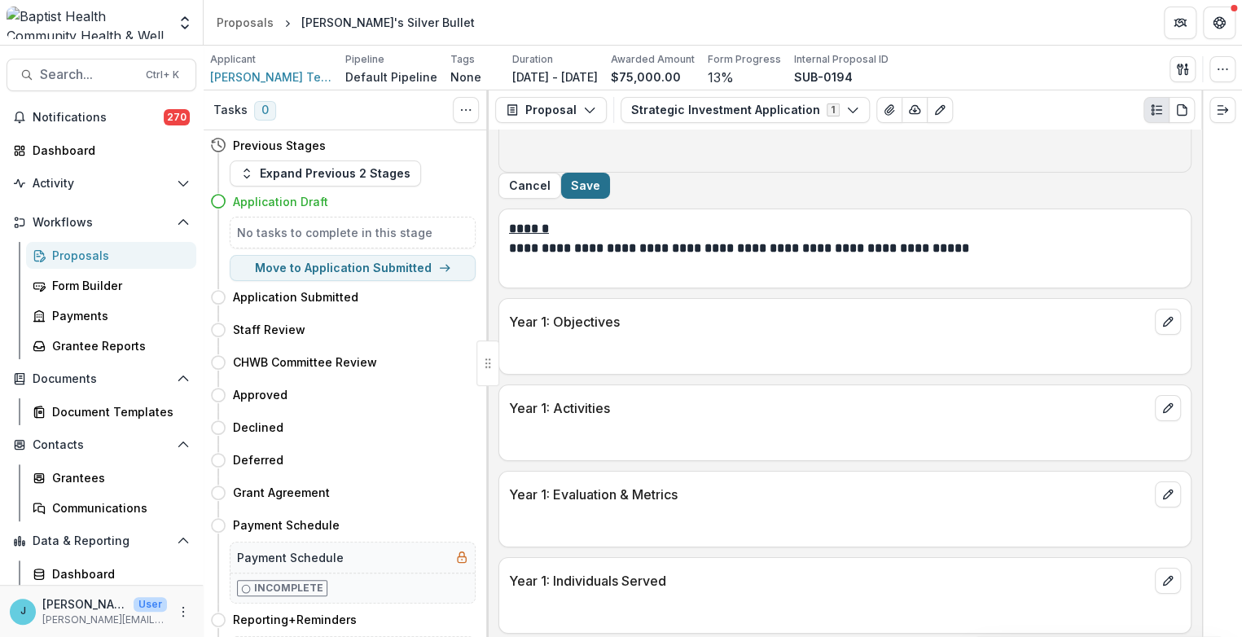
click at [610, 199] on button "Save" at bounding box center [585, 186] width 49 height 26
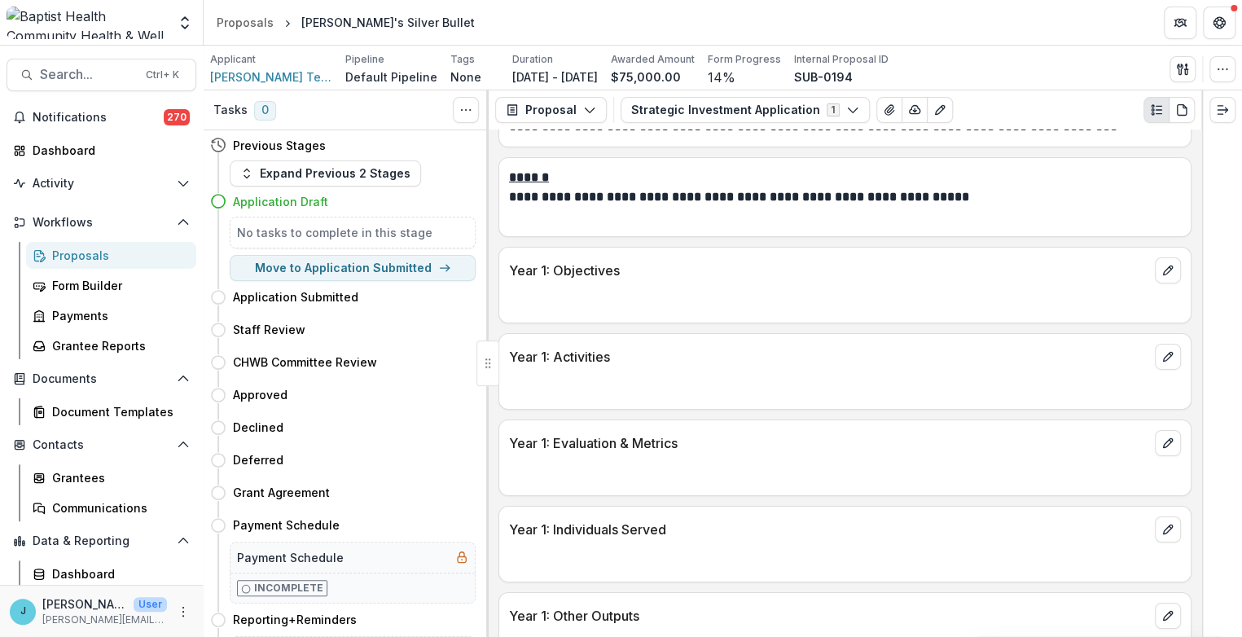
scroll to position [2707, 0]
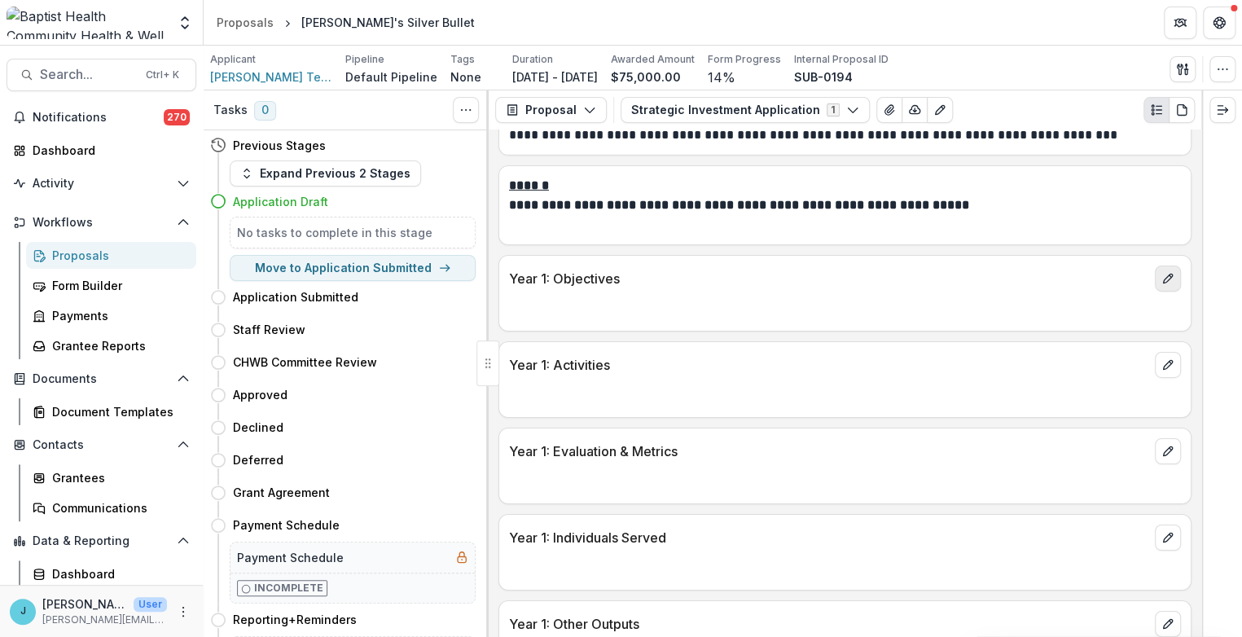
click at [1162, 285] on icon "edit" at bounding box center [1168, 278] width 13 height 13
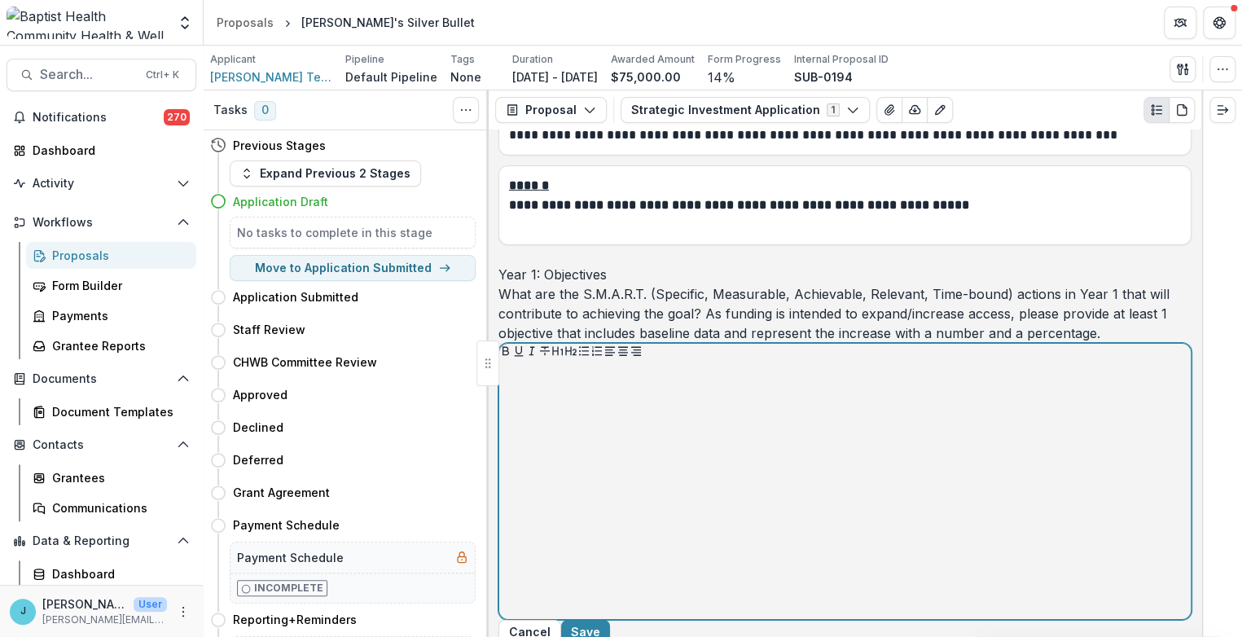
click at [639, 386] on p at bounding box center [845, 377] width 679 height 18
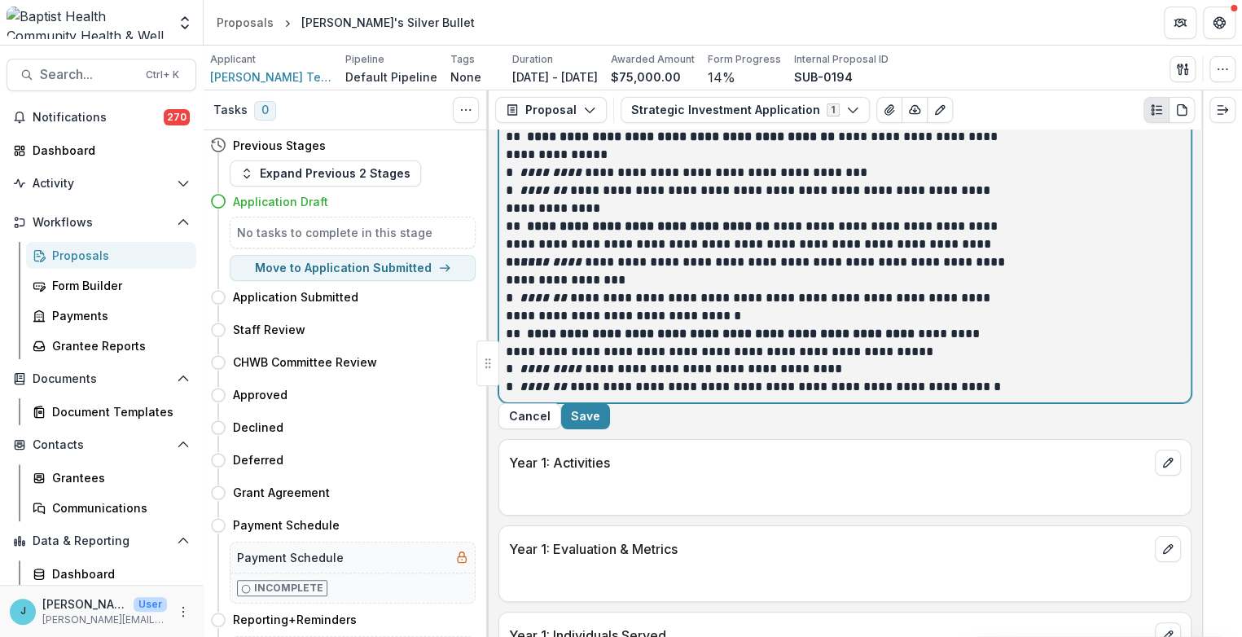
scroll to position [3218, 0]
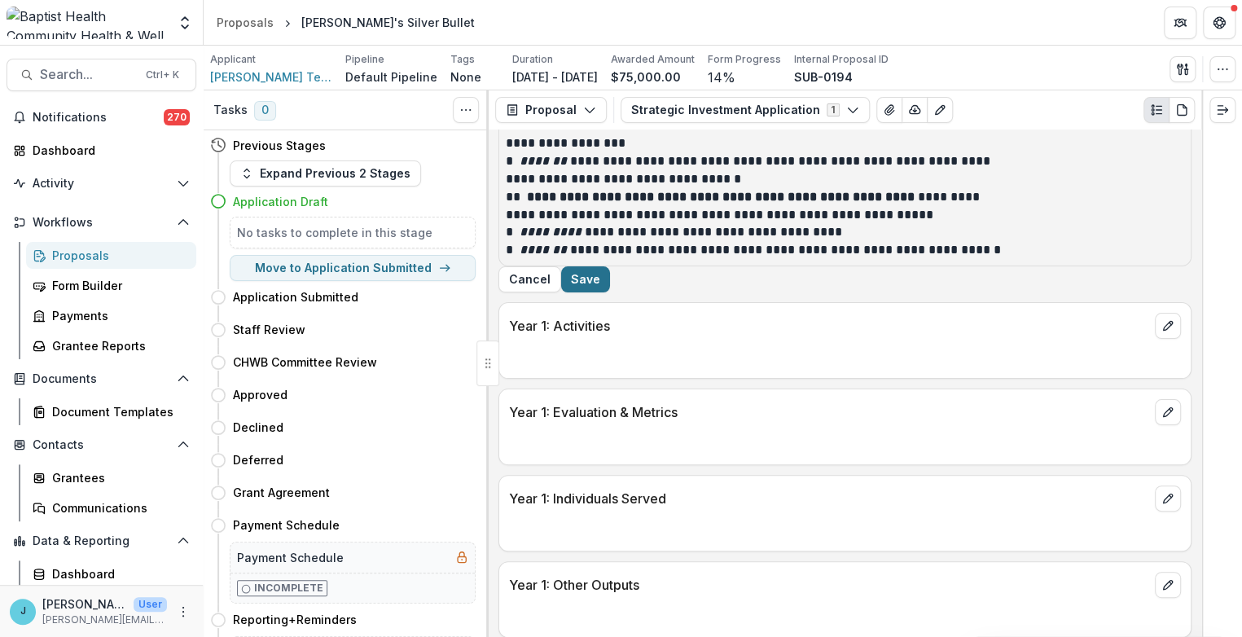
click at [610, 292] on button "Save" at bounding box center [585, 279] width 49 height 26
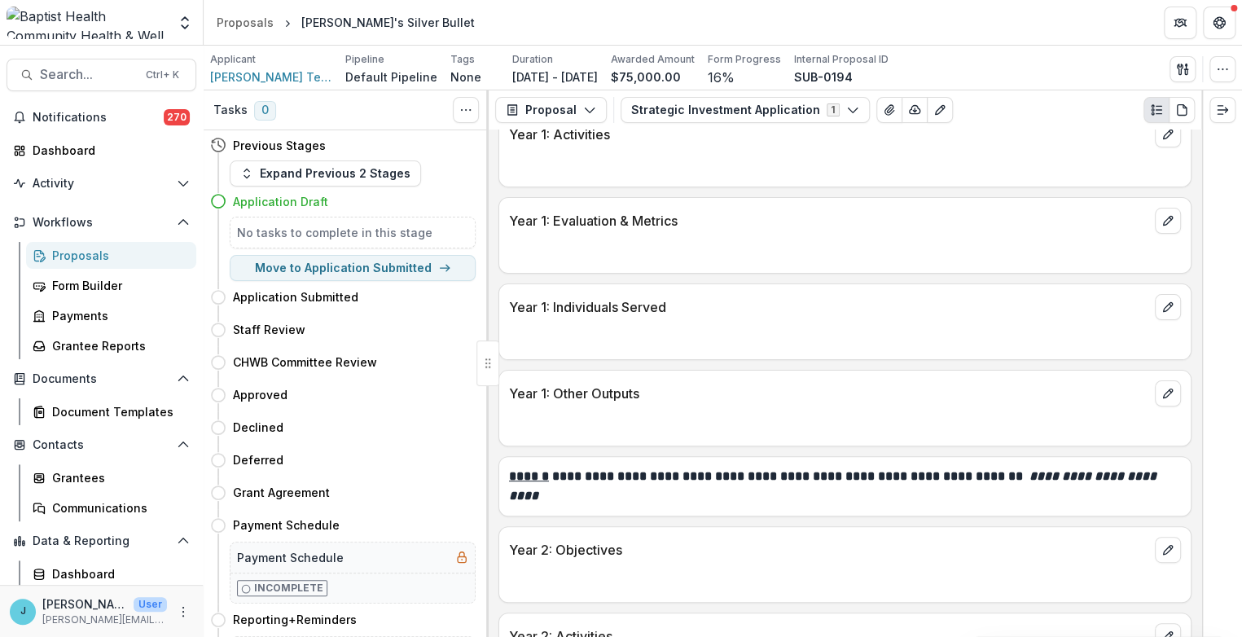
scroll to position [3174, 0]
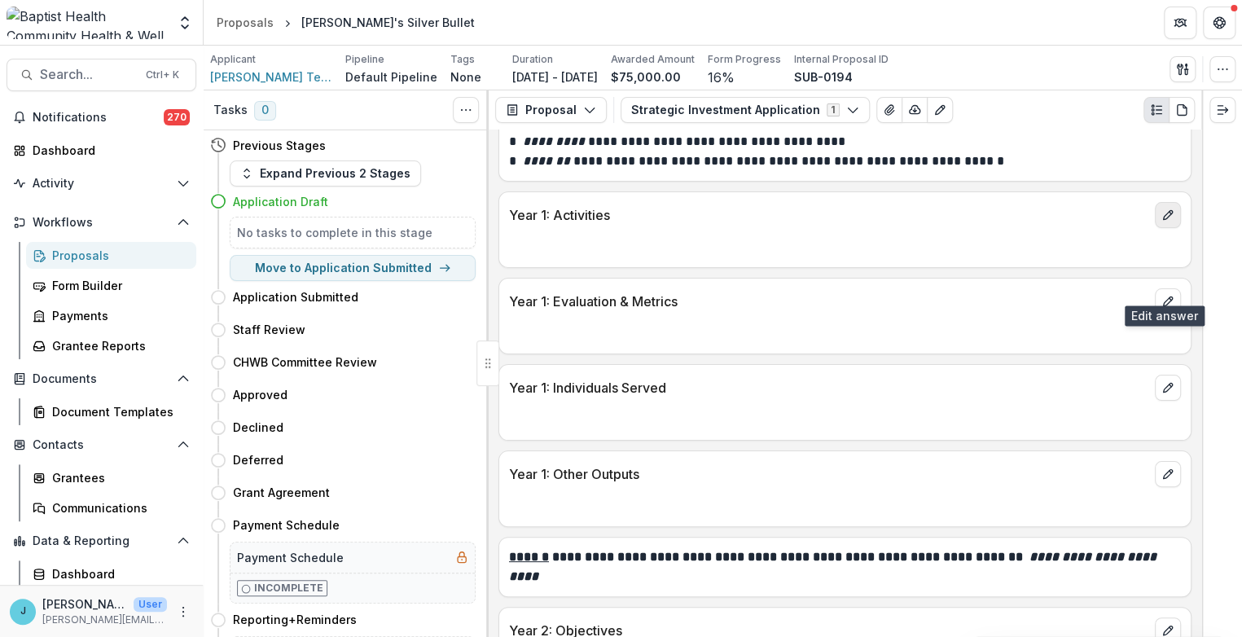
click at [1168, 222] on icon "edit" at bounding box center [1168, 215] width 13 height 13
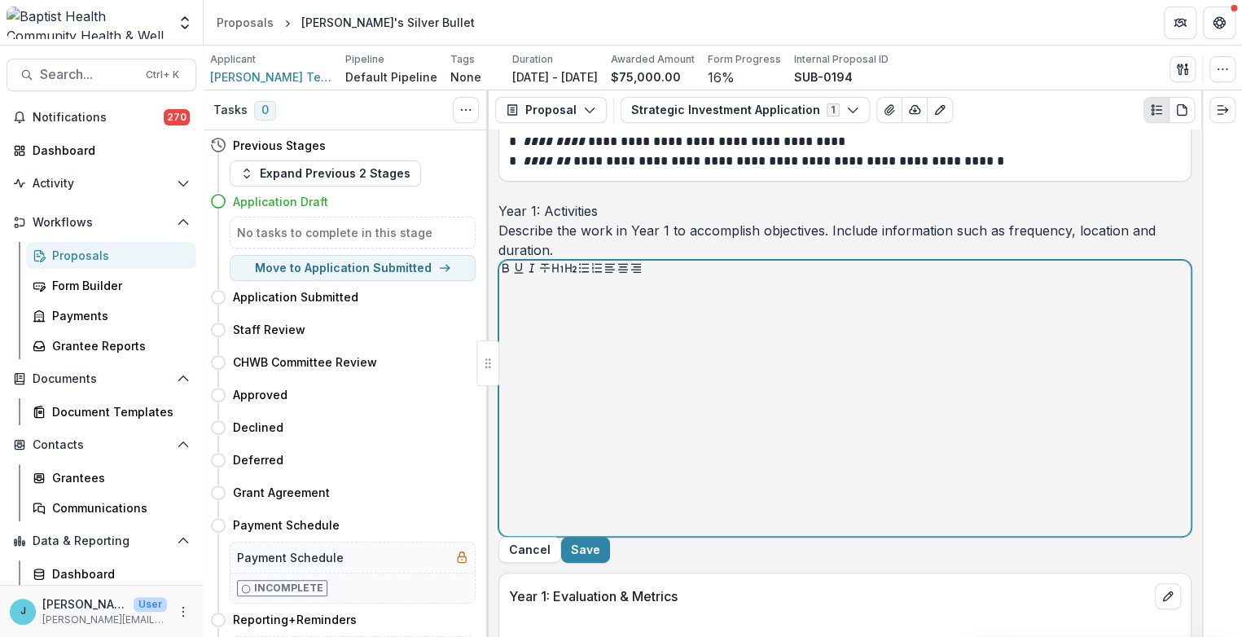
click at [624, 303] on p at bounding box center [845, 294] width 679 height 18
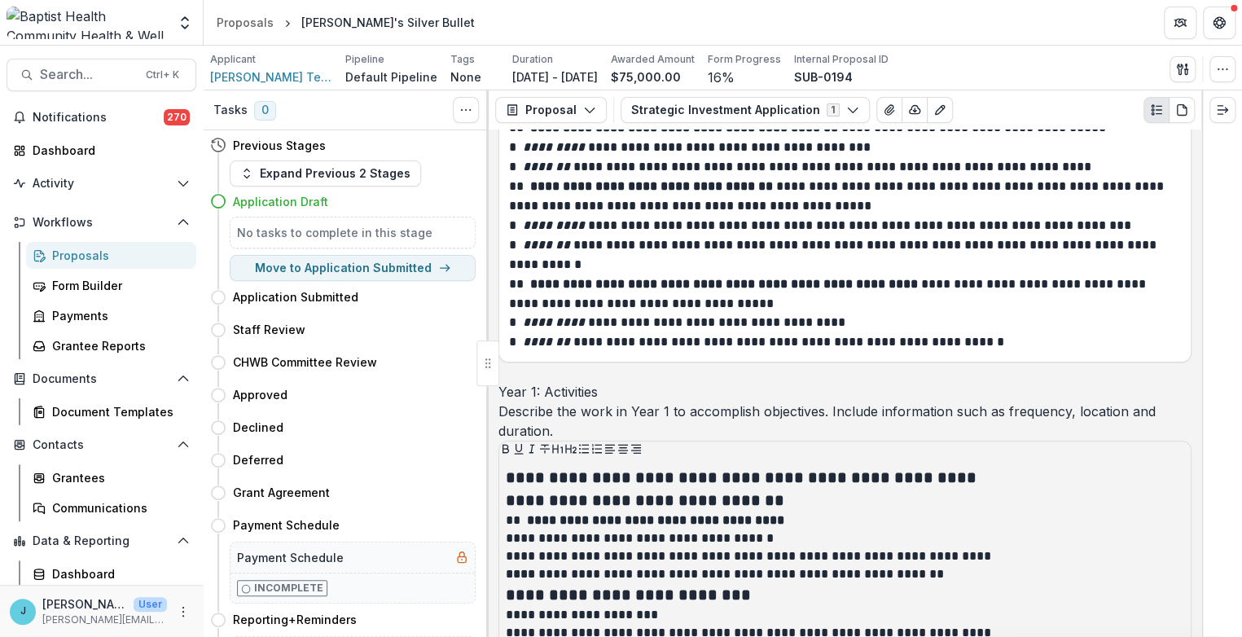
scroll to position [3265, 0]
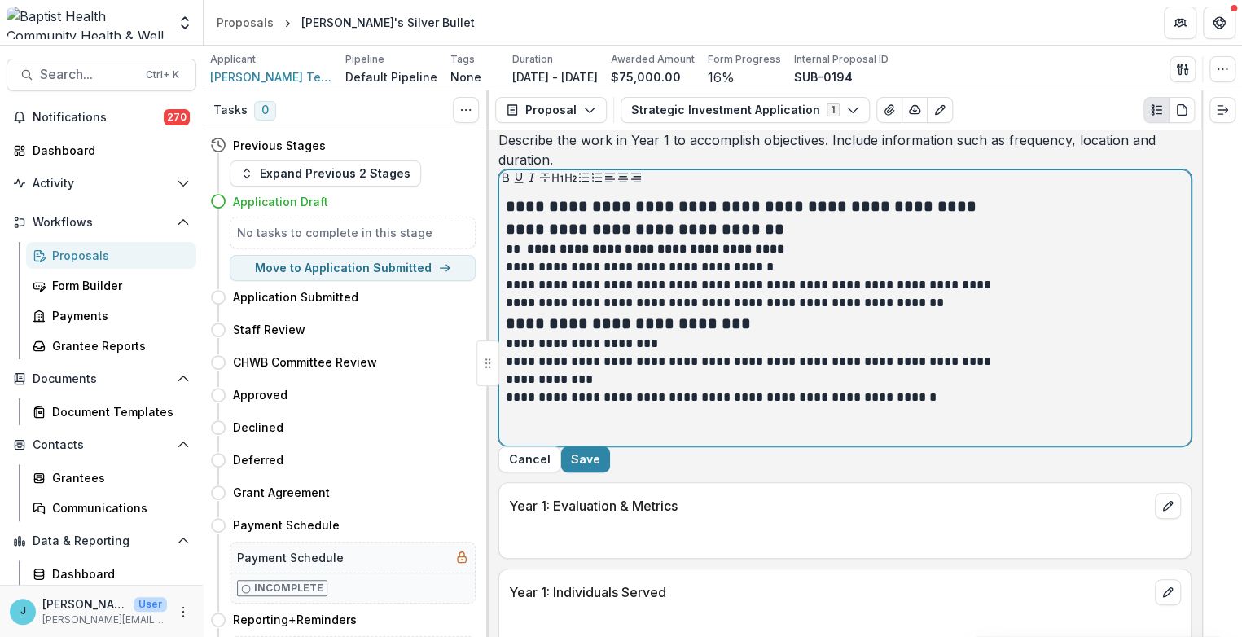
click at [598, 439] on div "**********" at bounding box center [845, 317] width 679 height 244
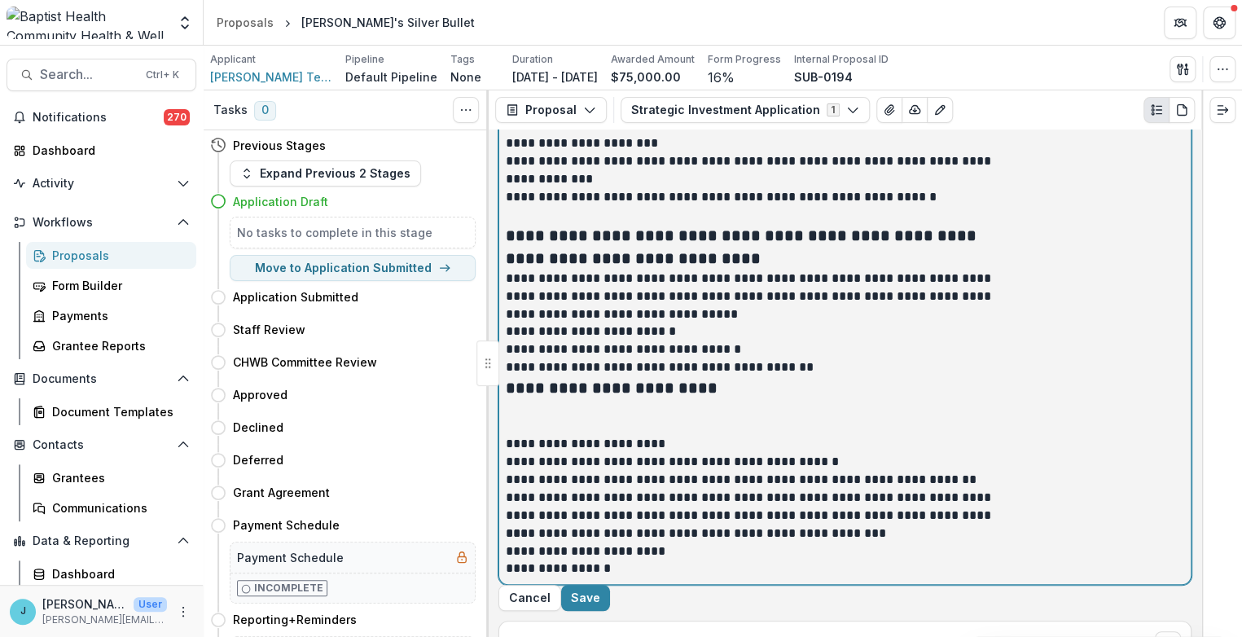
scroll to position [3506, 0]
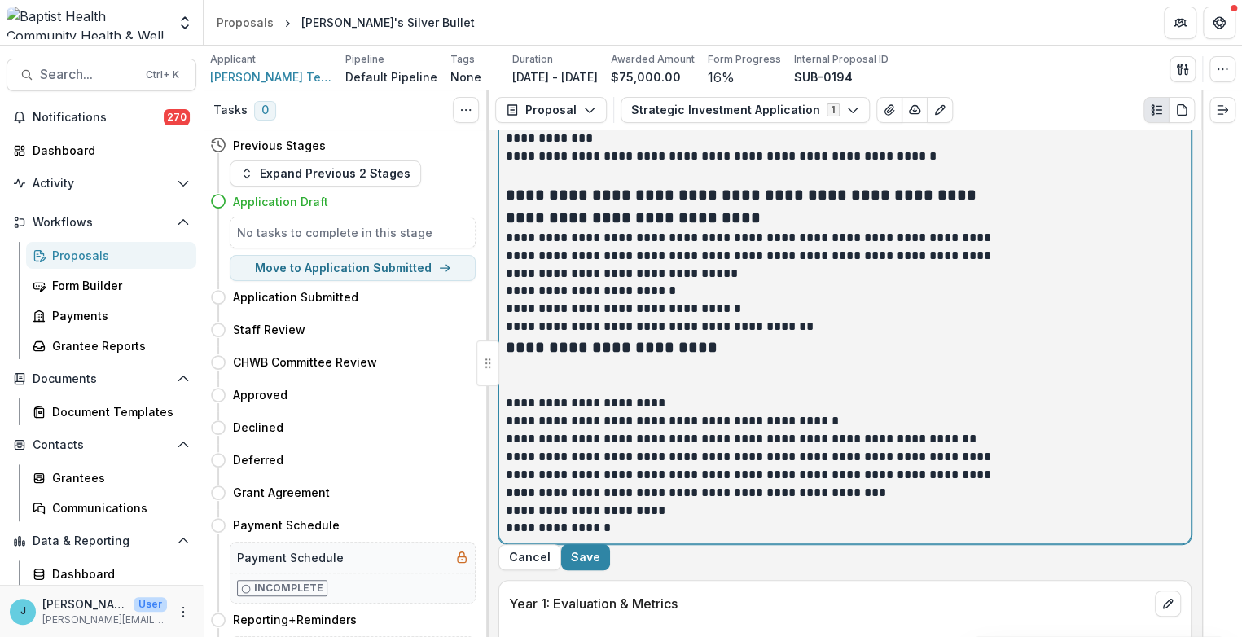
click at [618, 394] on p at bounding box center [845, 376] width 679 height 36
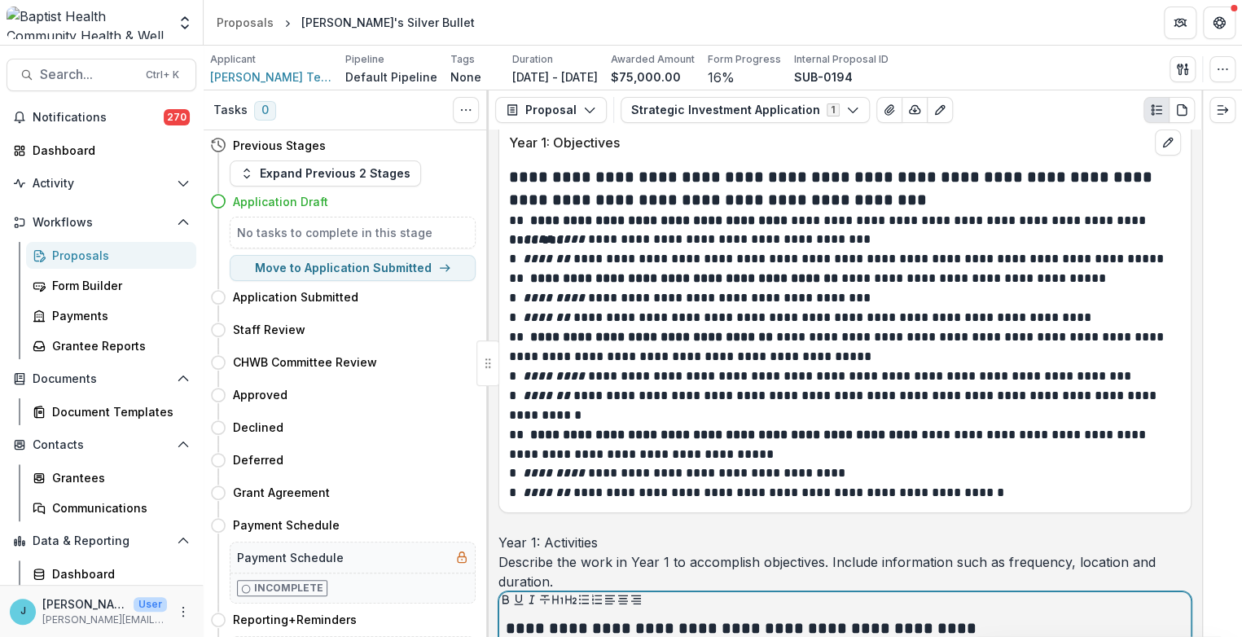
scroll to position [2872, 0]
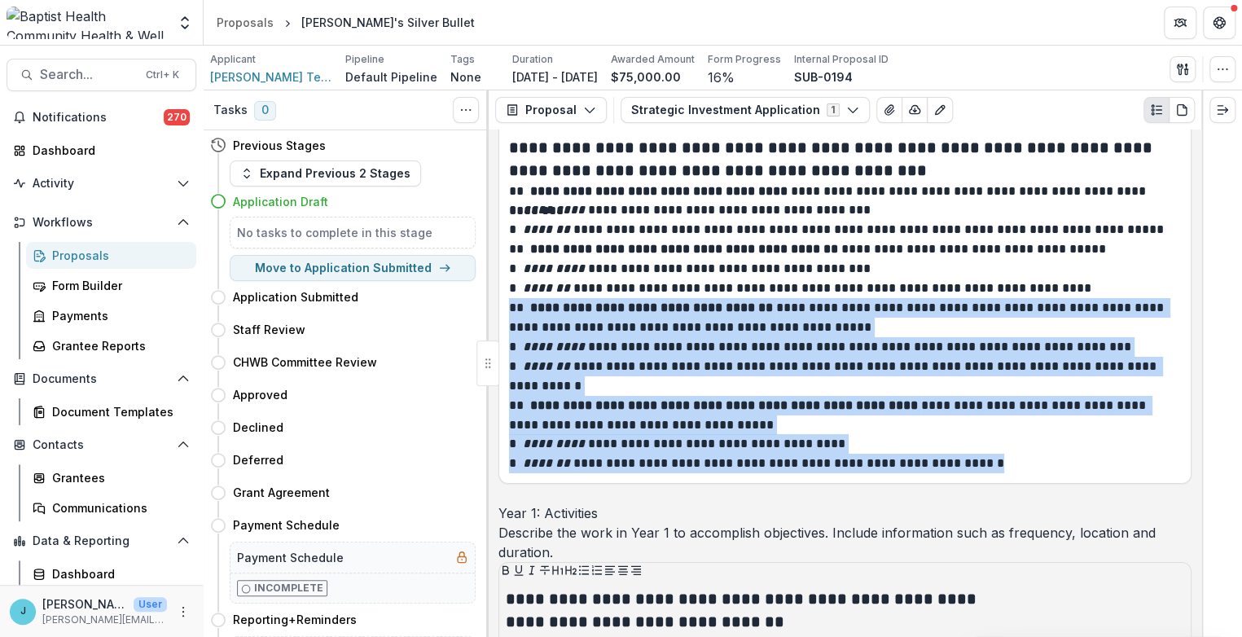
drag, startPoint x: 510, startPoint y: 379, endPoint x: 1019, endPoint y: 534, distance: 532.5
click at [1016, 474] on div "**********" at bounding box center [845, 305] width 672 height 338
click at [1162, 120] on icon "edit" at bounding box center [1168, 113] width 13 height 13
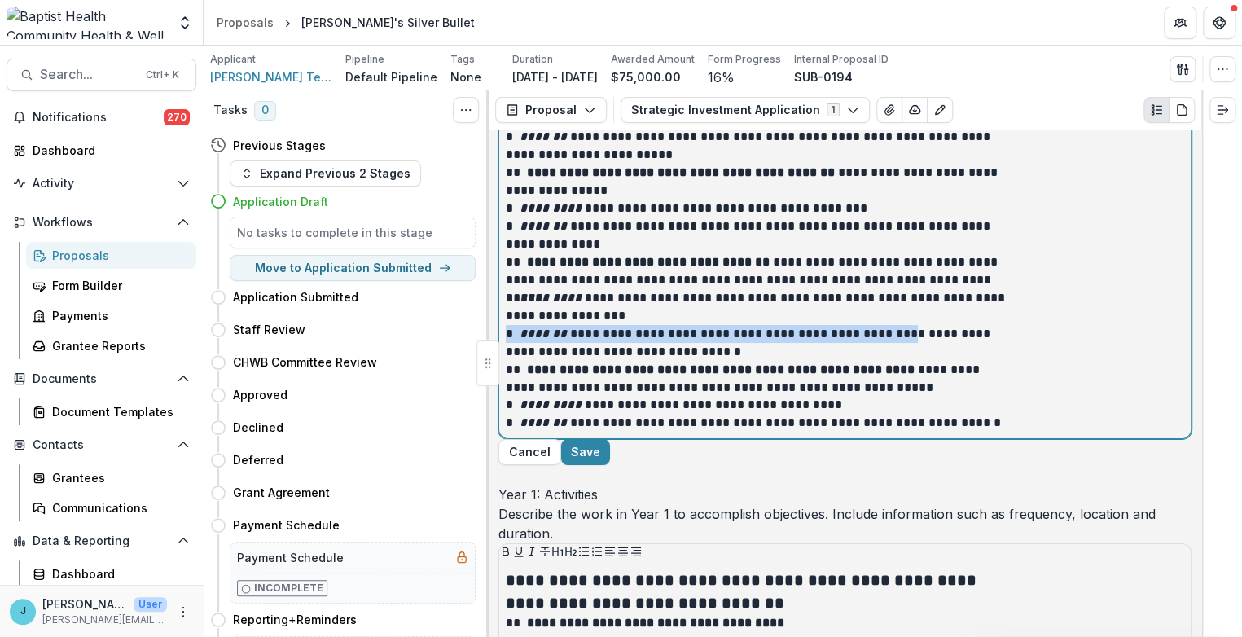
scroll to position [3044, 0]
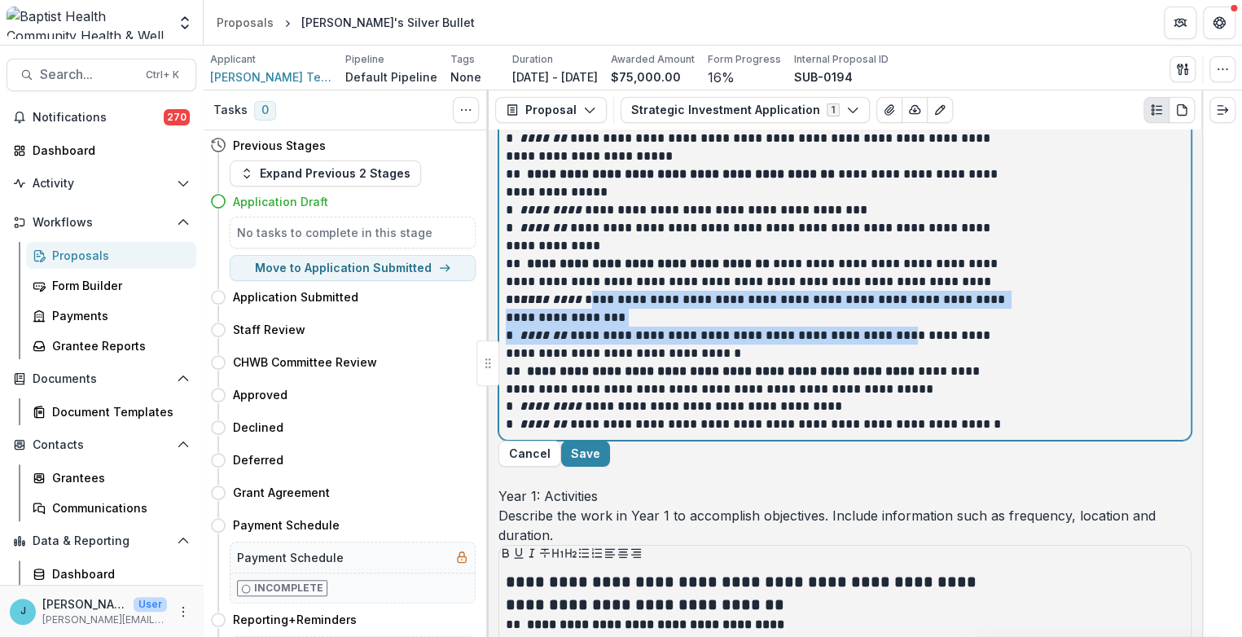
drag, startPoint x: 1075, startPoint y: 429, endPoint x: 668, endPoint y: 400, distance: 408.4
click at [668, 400] on div "**********" at bounding box center [845, 232] width 679 height 403
click at [585, 306] on em "*********" at bounding box center [552, 299] width 65 height 12
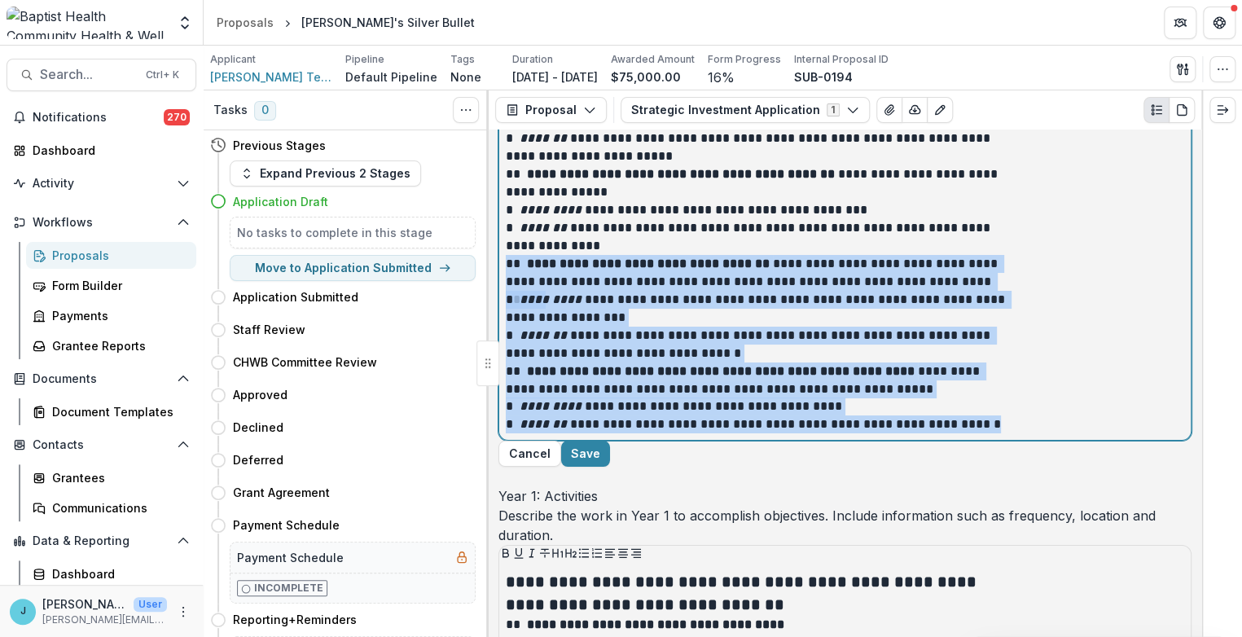
drag, startPoint x: 665, startPoint y: 350, endPoint x: 1133, endPoint y: 537, distance: 504.6
click at [1133, 442] on div "**********" at bounding box center [845, 184] width 693 height 514
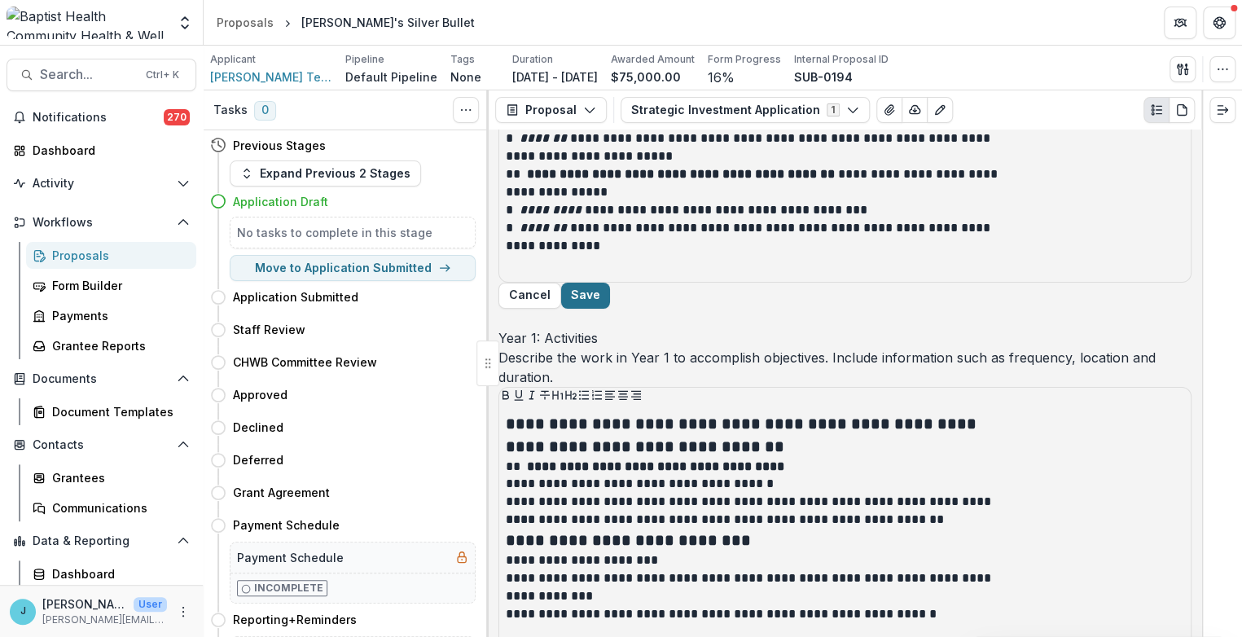
click at [610, 309] on button "Save" at bounding box center [585, 296] width 49 height 26
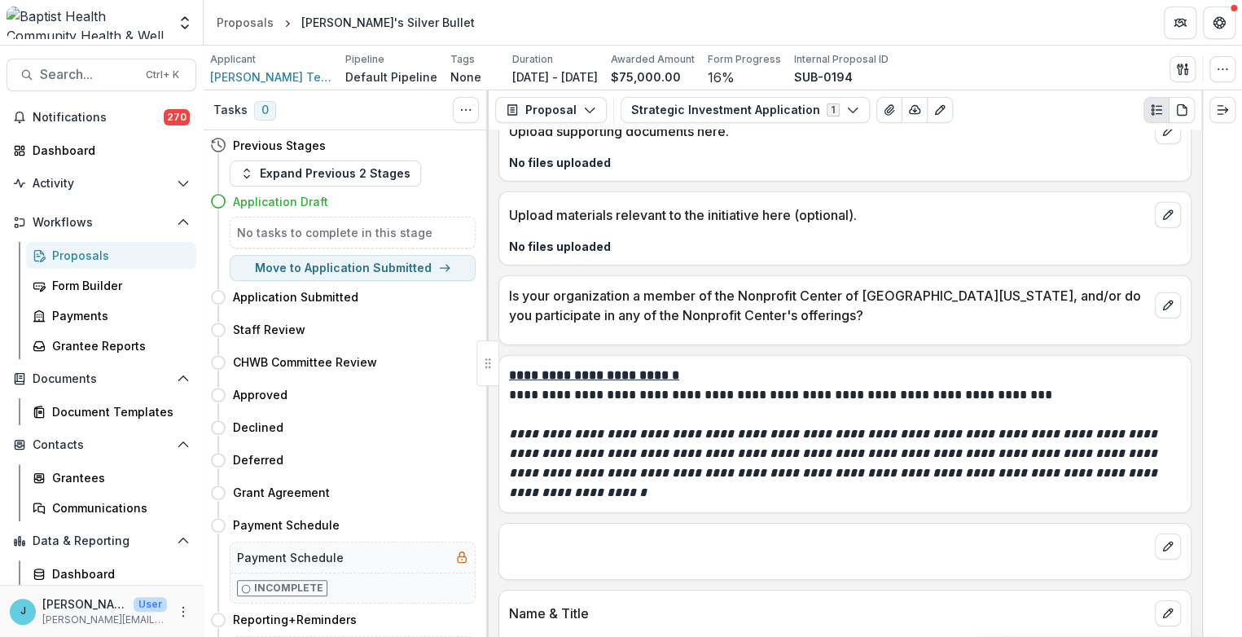
scroll to position [5026, 0]
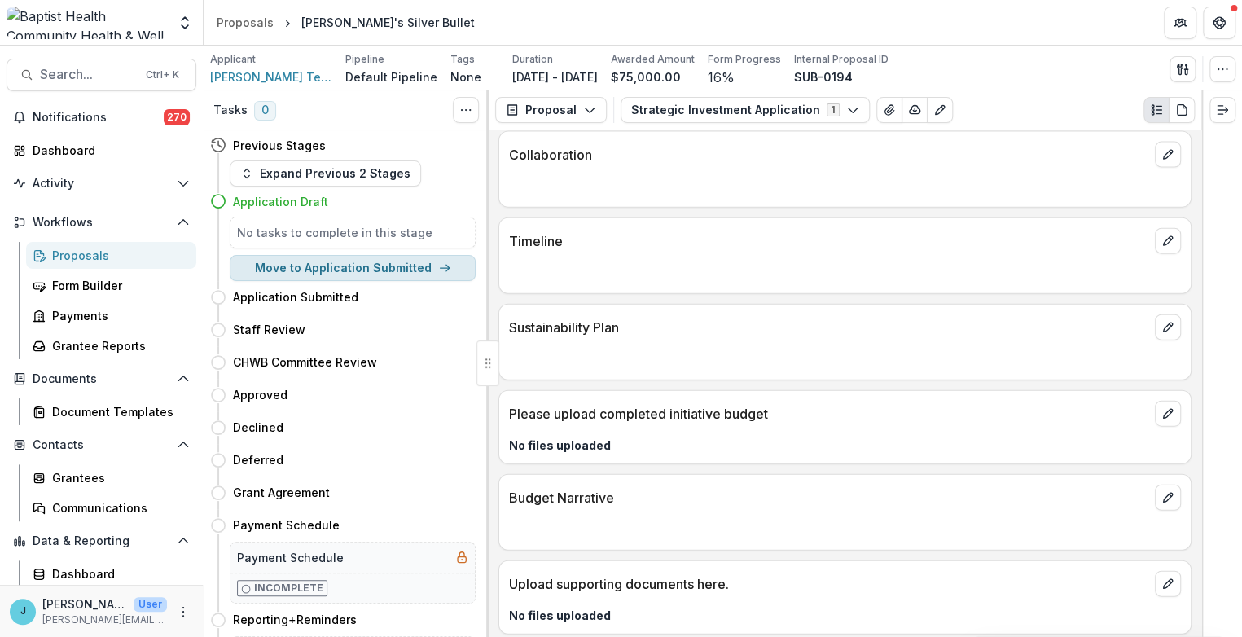
click at [337, 268] on button "Move to Application Submitted" at bounding box center [353, 268] width 246 height 26
select select "**********"
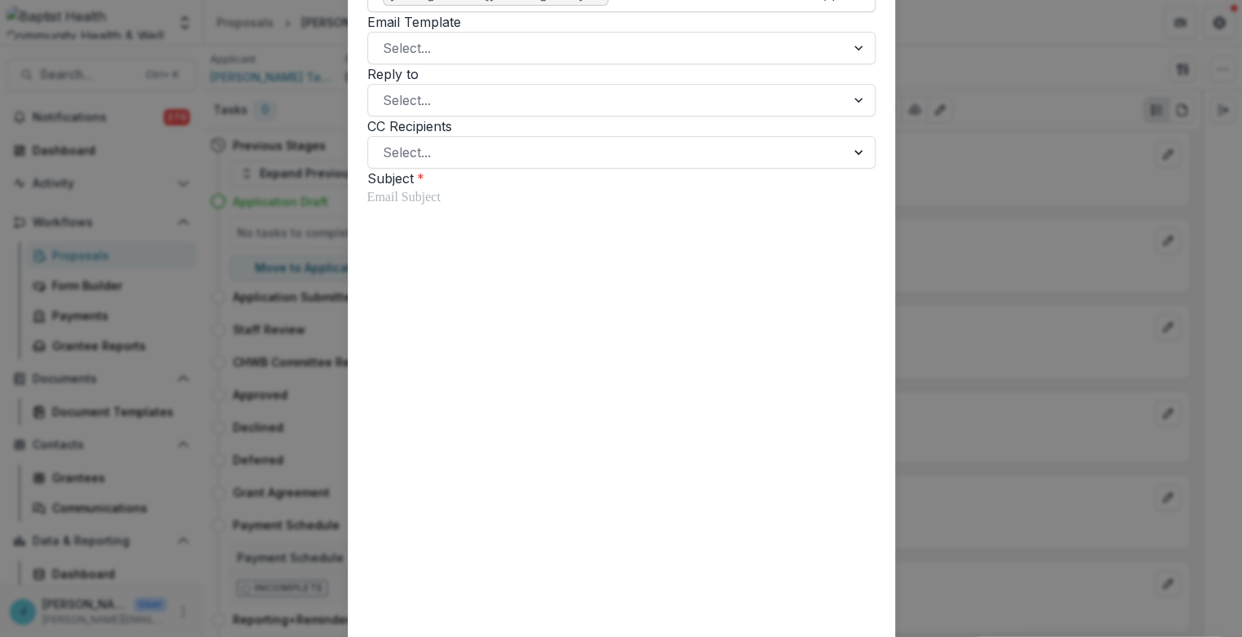
scroll to position [0, 0]
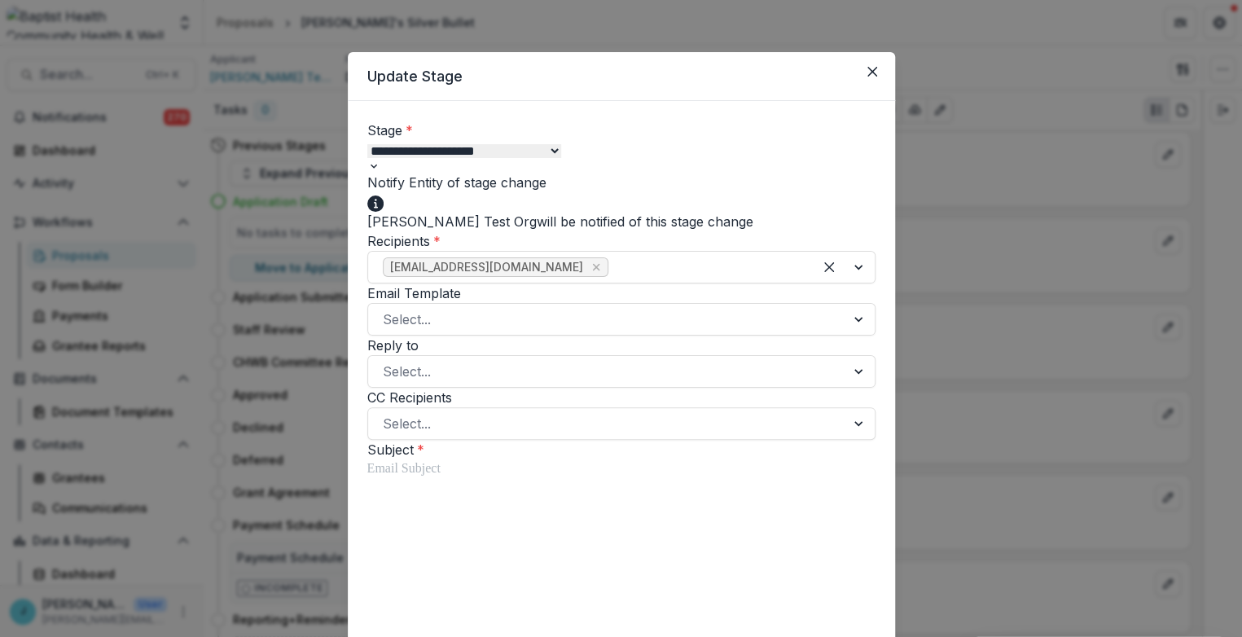
click at [547, 191] on span at bounding box center [547, 182] width 0 height 16
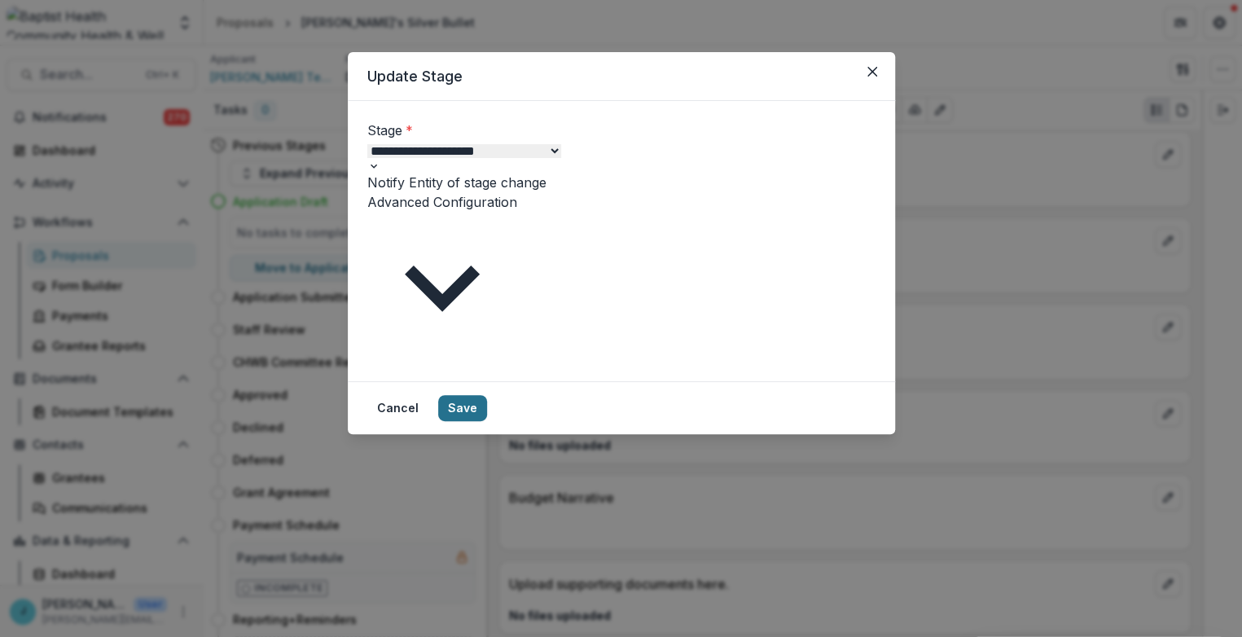
click at [487, 395] on button "Save" at bounding box center [462, 408] width 49 height 26
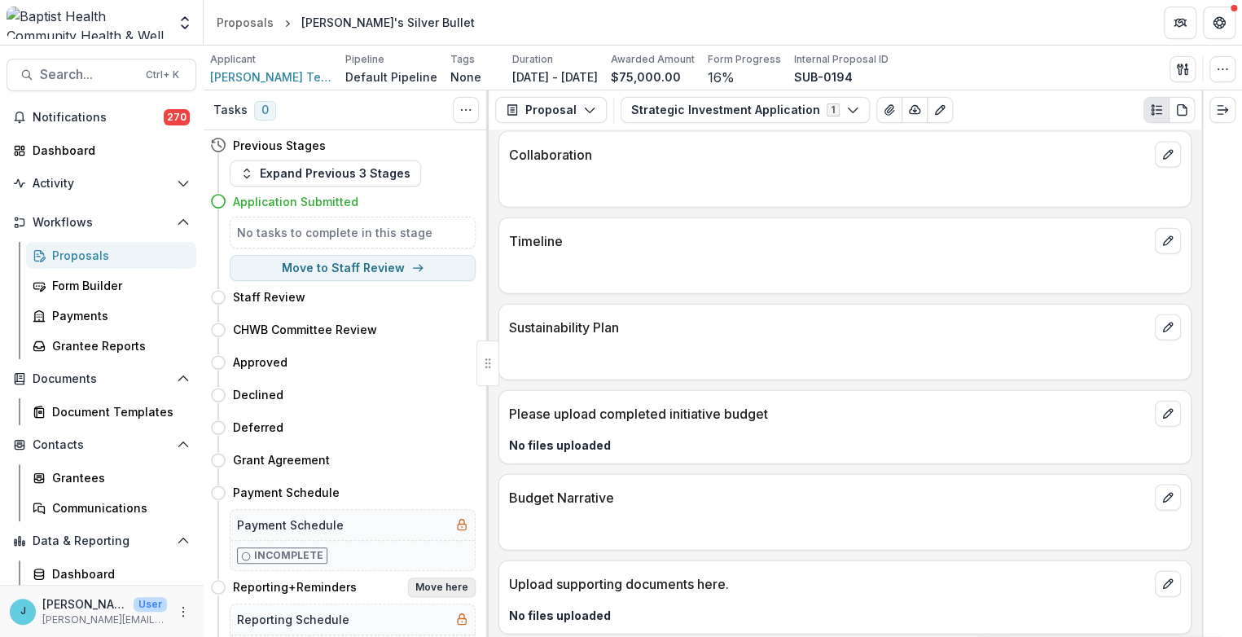
click at [438, 583] on button "Move here" at bounding box center [442, 588] width 68 height 20
select select "**********"
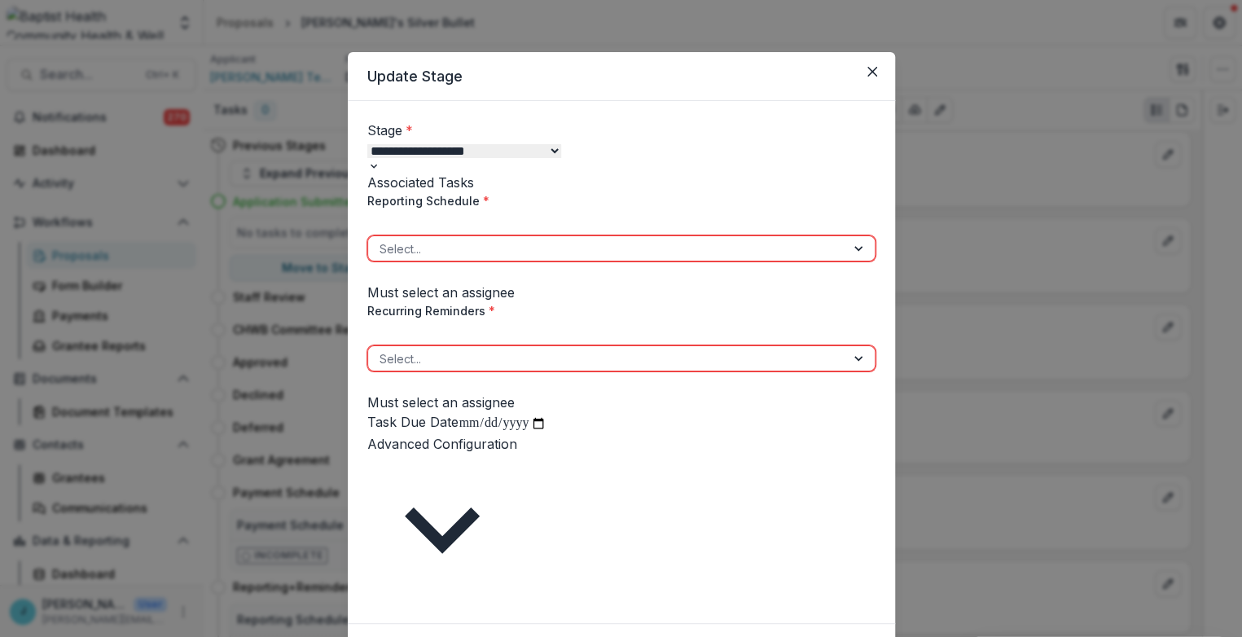
click at [476, 255] on div at bounding box center [607, 249] width 455 height 20
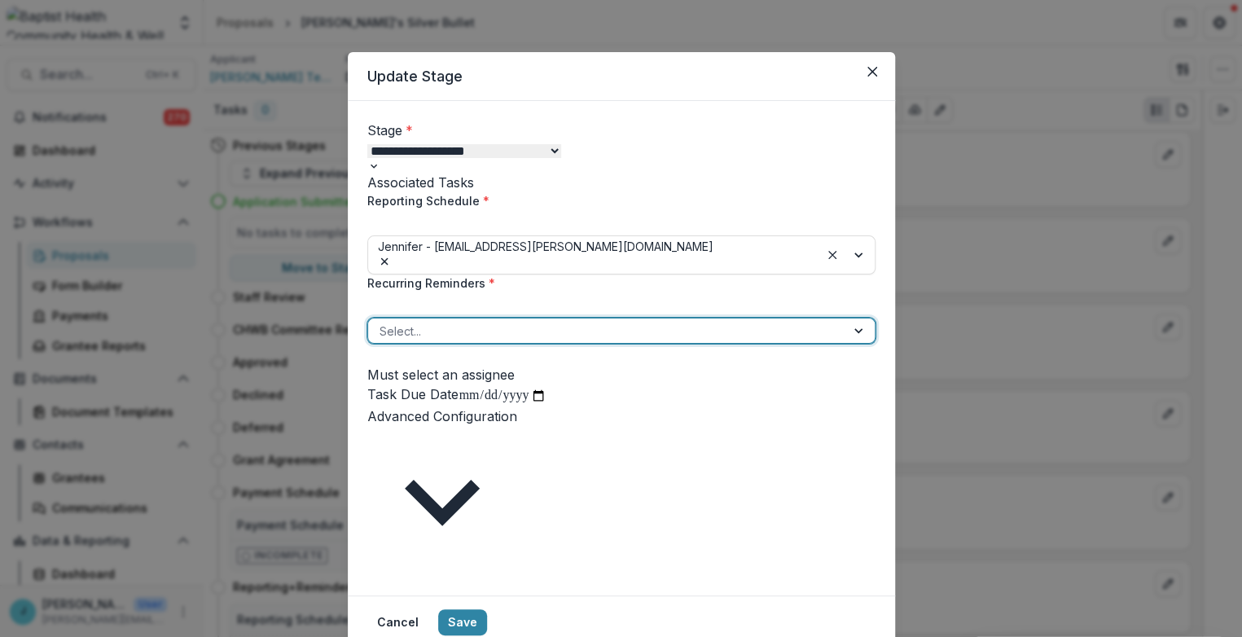
click at [454, 324] on div at bounding box center [607, 331] width 455 height 20
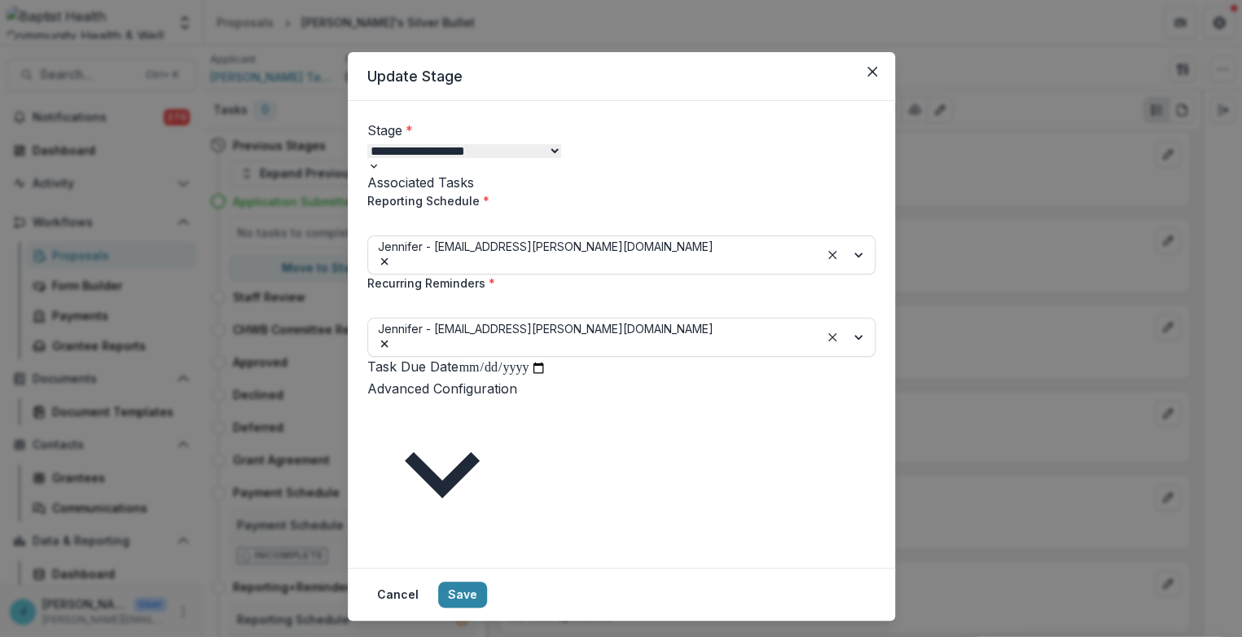
click at [459, 379] on input "Task Due Date" at bounding box center [503, 368] width 88 height 21
type input "**********"
click at [487, 582] on button "Save" at bounding box center [462, 595] width 49 height 26
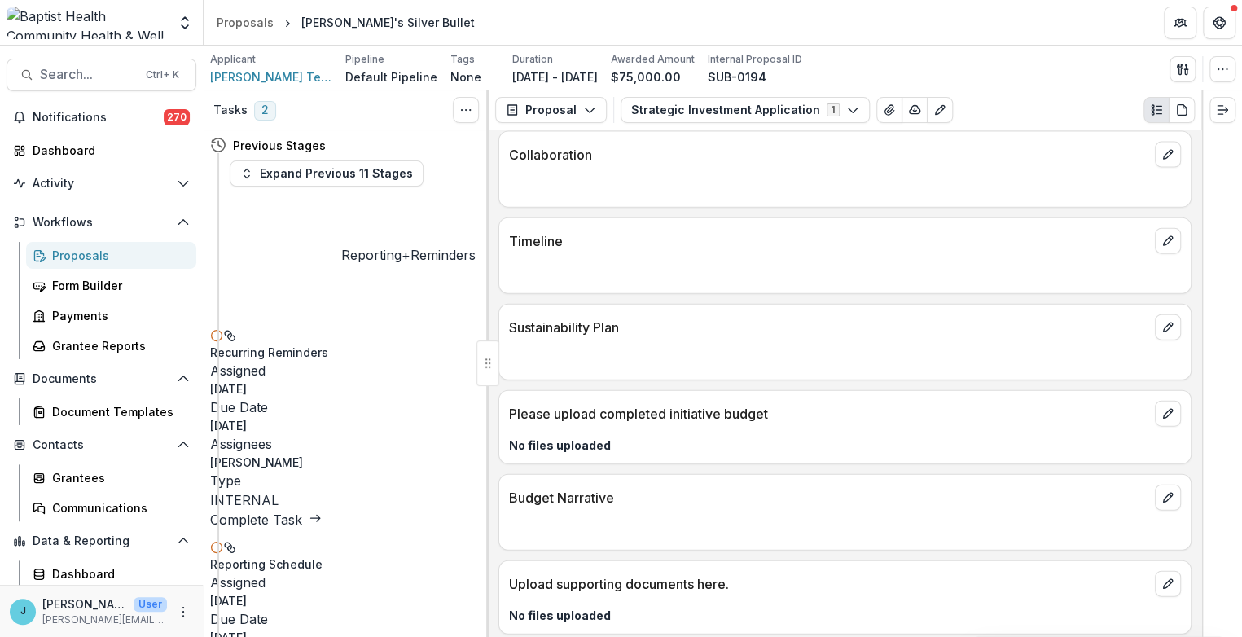
click at [322, 512] on link "Complete Task" at bounding box center [266, 520] width 112 height 16
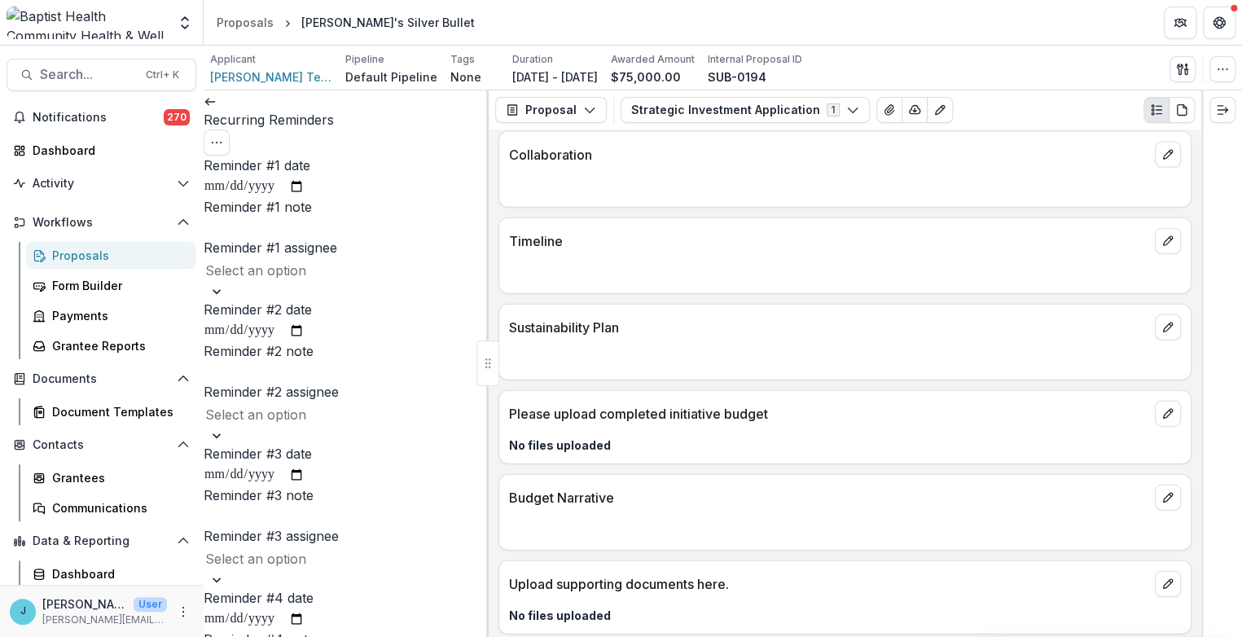
click at [250, 192] on input "Reminder #1 date" at bounding box center [254, 186] width 101 height 21
click at [259, 210] on div "Reminder #1 date Reminder #1 note Reminder #1 assignee Select an option Reminde…" at bounding box center [346, 588] width 285 height 865
click at [242, 193] on input "Reminder #1 date" at bounding box center [254, 186] width 101 height 21
type input "**********"
click at [319, 238] on input "Reminder #1 note" at bounding box center [269, 228] width 130 height 20
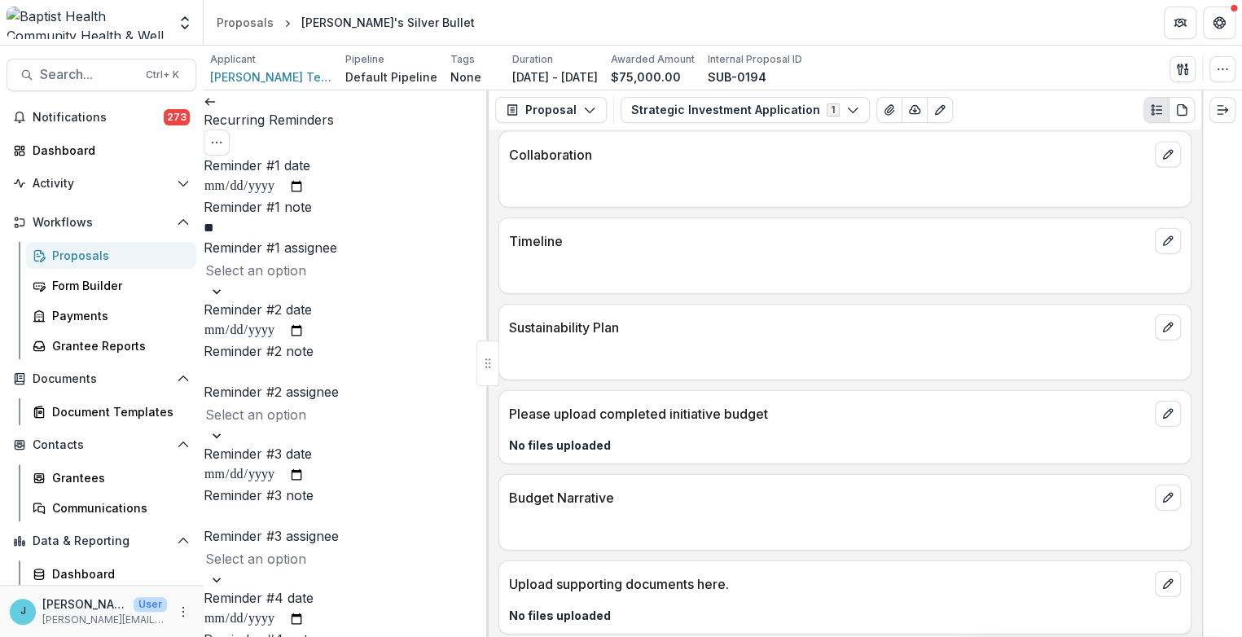
type input "*"
type input "**********"
click at [304, 282] on div at bounding box center [346, 270] width 282 height 23
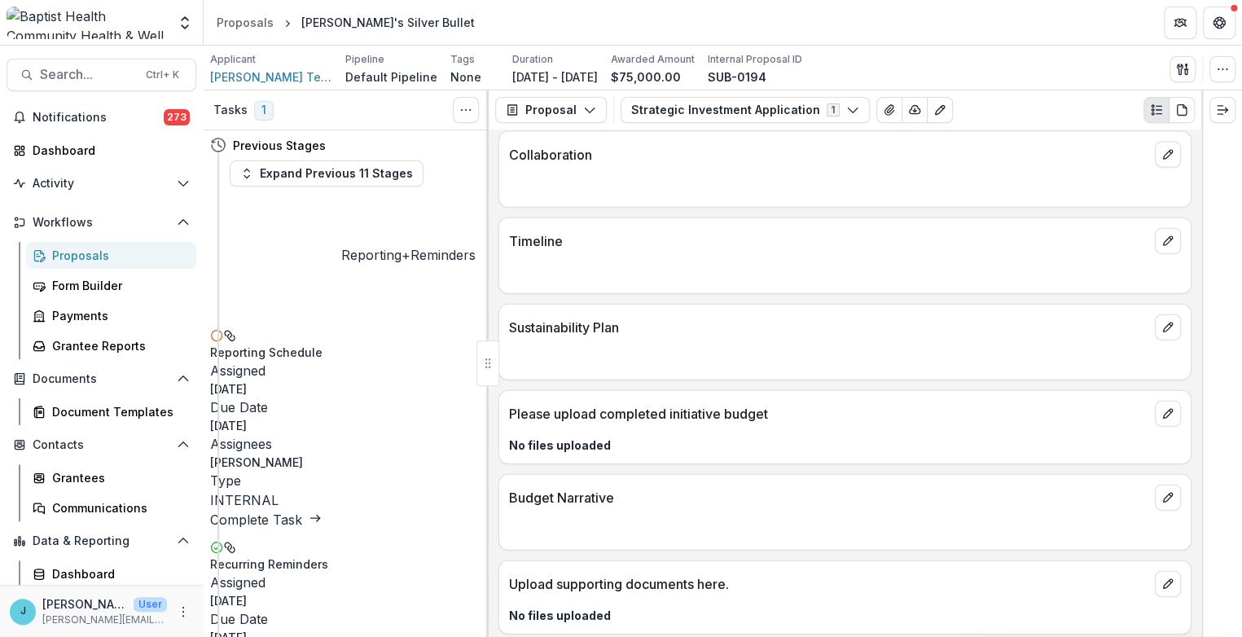
click at [322, 512] on link "Complete Task" at bounding box center [266, 520] width 112 height 16
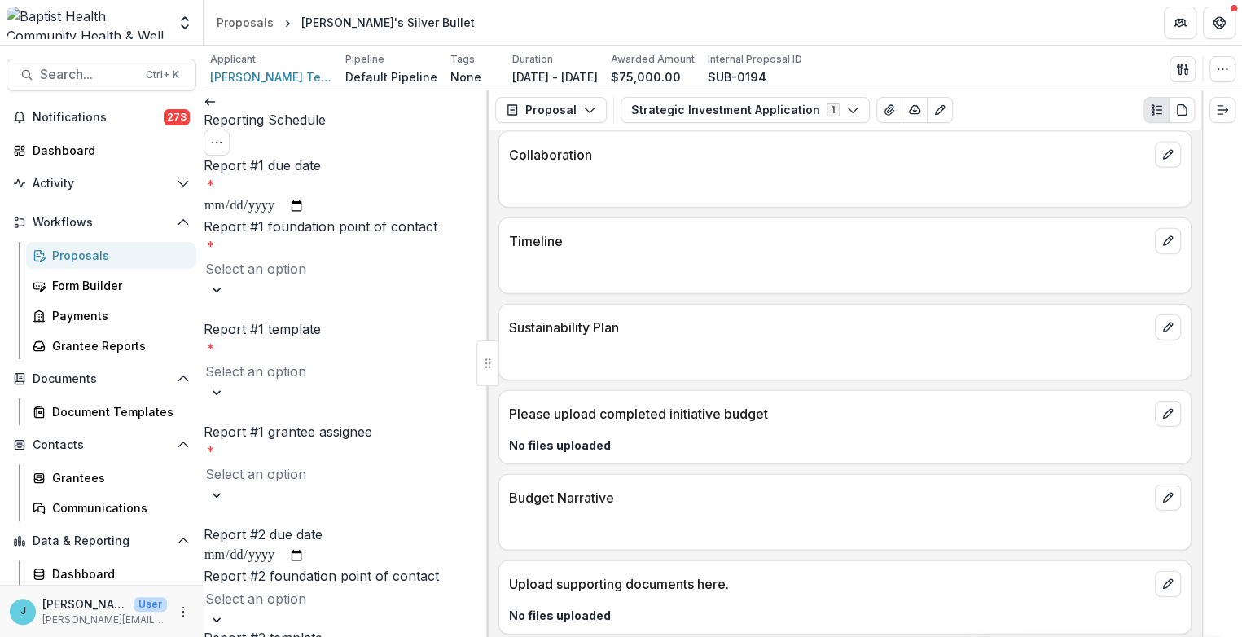
click at [247, 196] on input "Report #1 due date *" at bounding box center [254, 206] width 101 height 21
type input "**********"
click at [322, 272] on div at bounding box center [346, 268] width 282 height 23
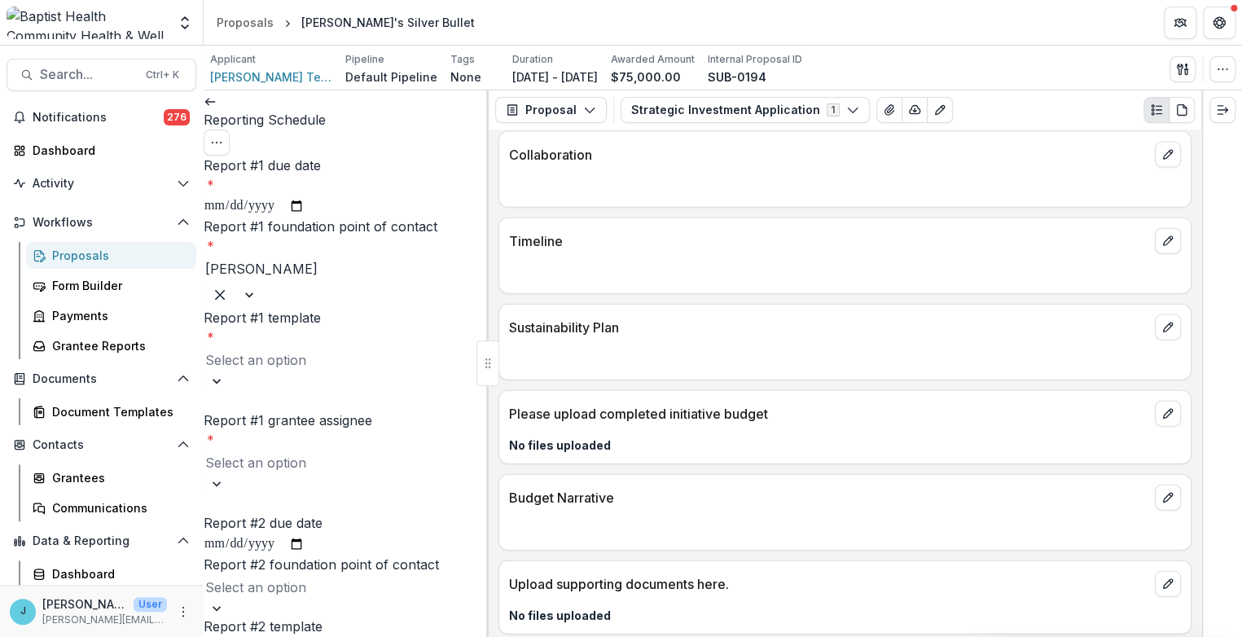
click at [276, 349] on div at bounding box center [346, 360] width 282 height 23
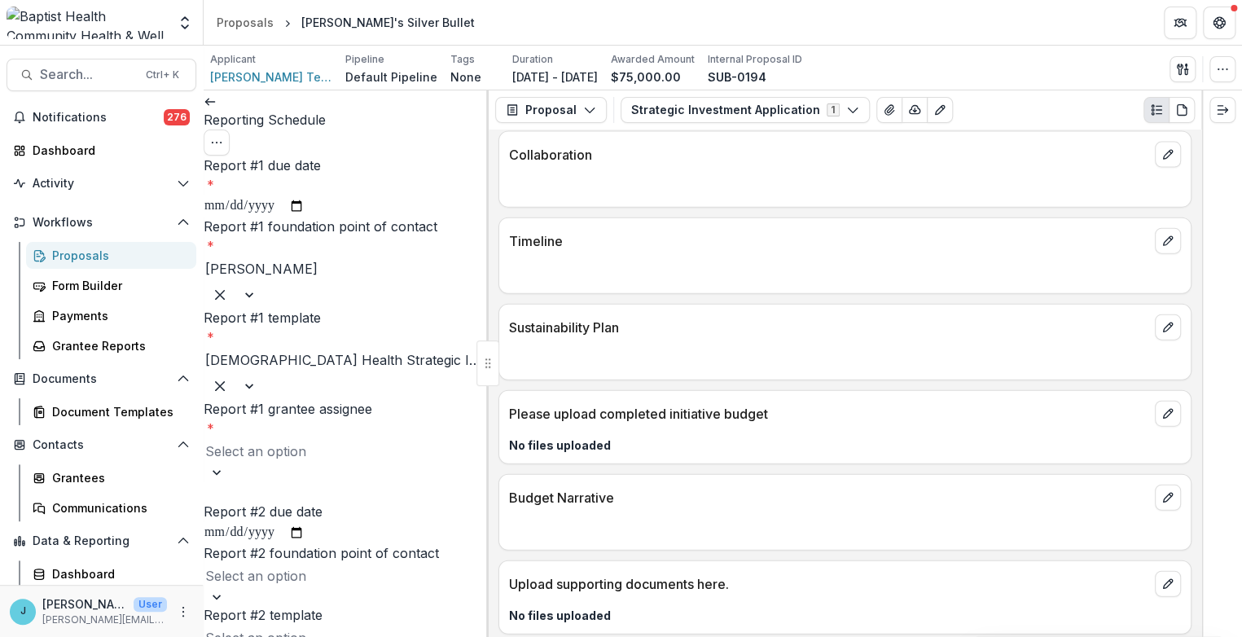
click at [280, 440] on div at bounding box center [346, 451] width 282 height 23
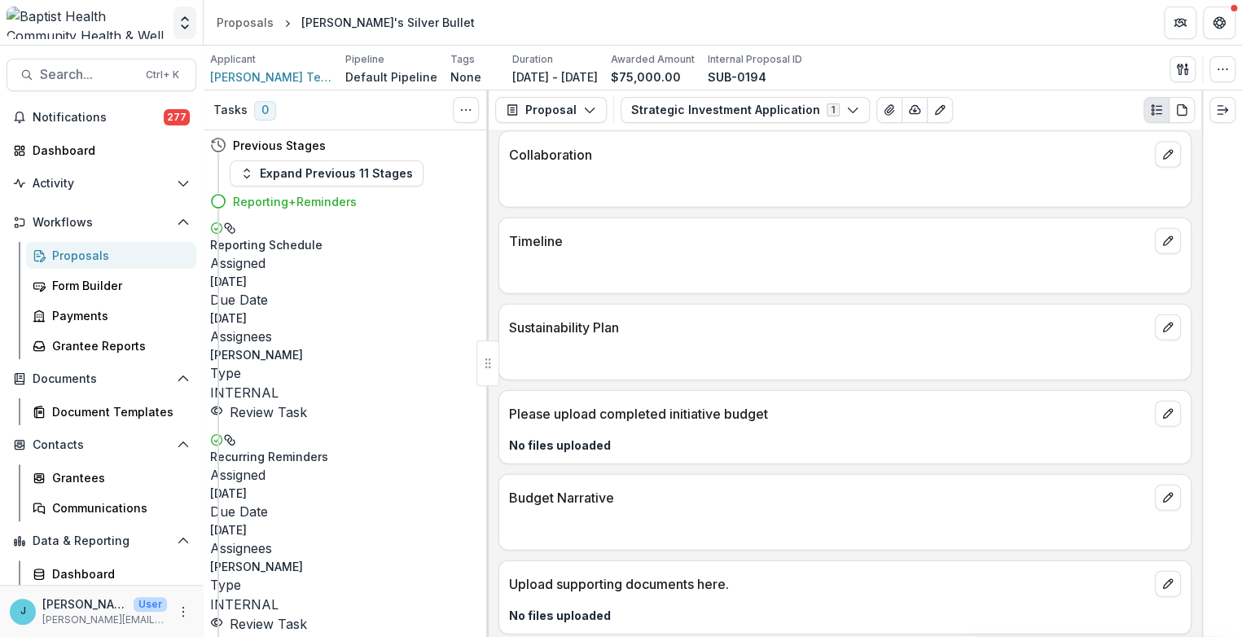
click at [187, 24] on icon "Open entity switcher" at bounding box center [185, 23] width 16 height 16
click at [188, 15] on icon "Open entity switcher" at bounding box center [185, 23] width 16 height 16
click at [110, 60] on link "Admin Settings" at bounding box center [102, 63] width 196 height 27
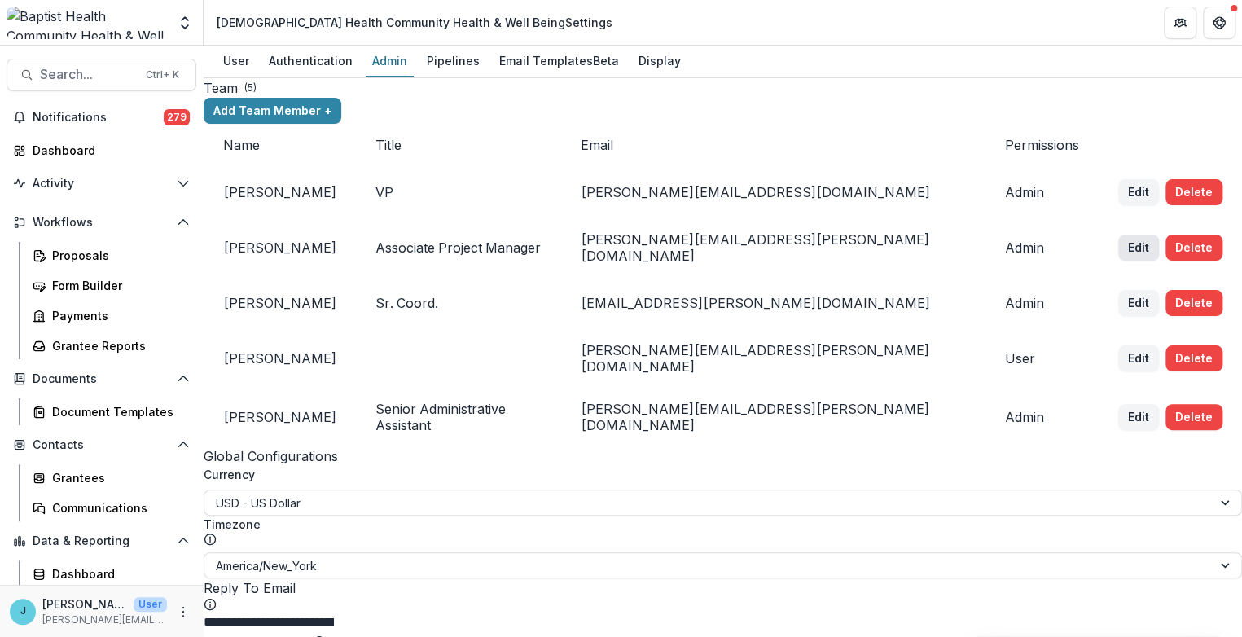
click at [1119, 259] on button "Edit" at bounding box center [1139, 248] width 41 height 26
select select "*****"
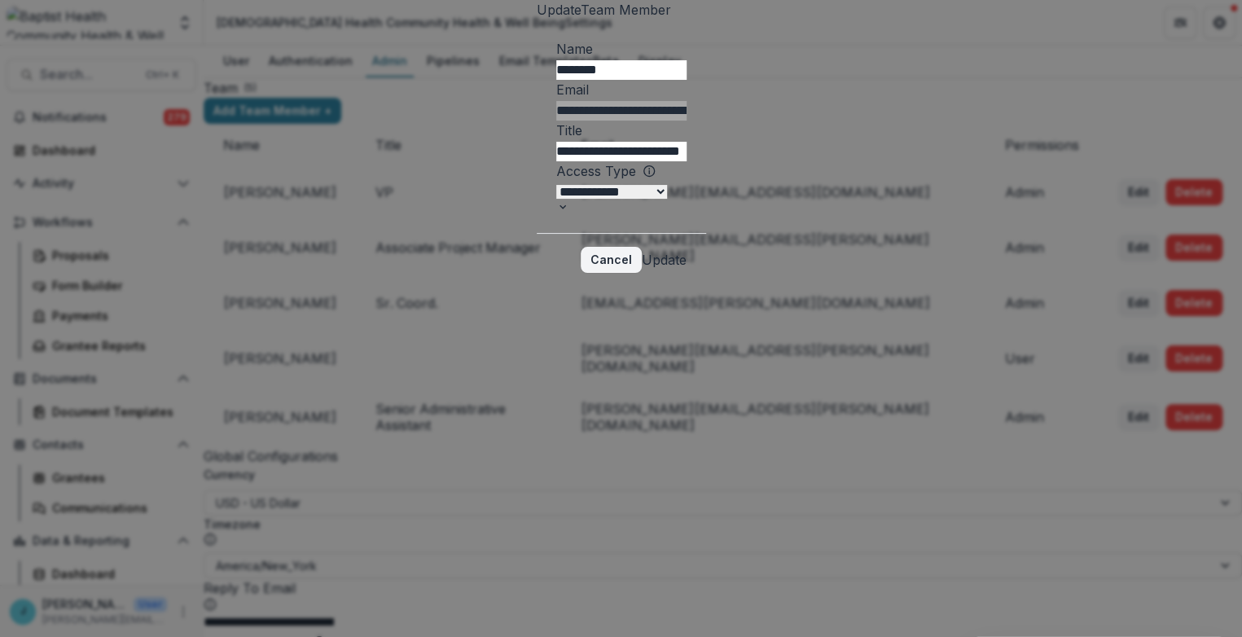
drag, startPoint x: 538, startPoint y: 321, endPoint x: 433, endPoint y: 329, distance: 105.4
click at [433, 329] on div "**********" at bounding box center [621, 318] width 1242 height 637
type input "**********"
click at [687, 270] on button "Update" at bounding box center [664, 260] width 45 height 20
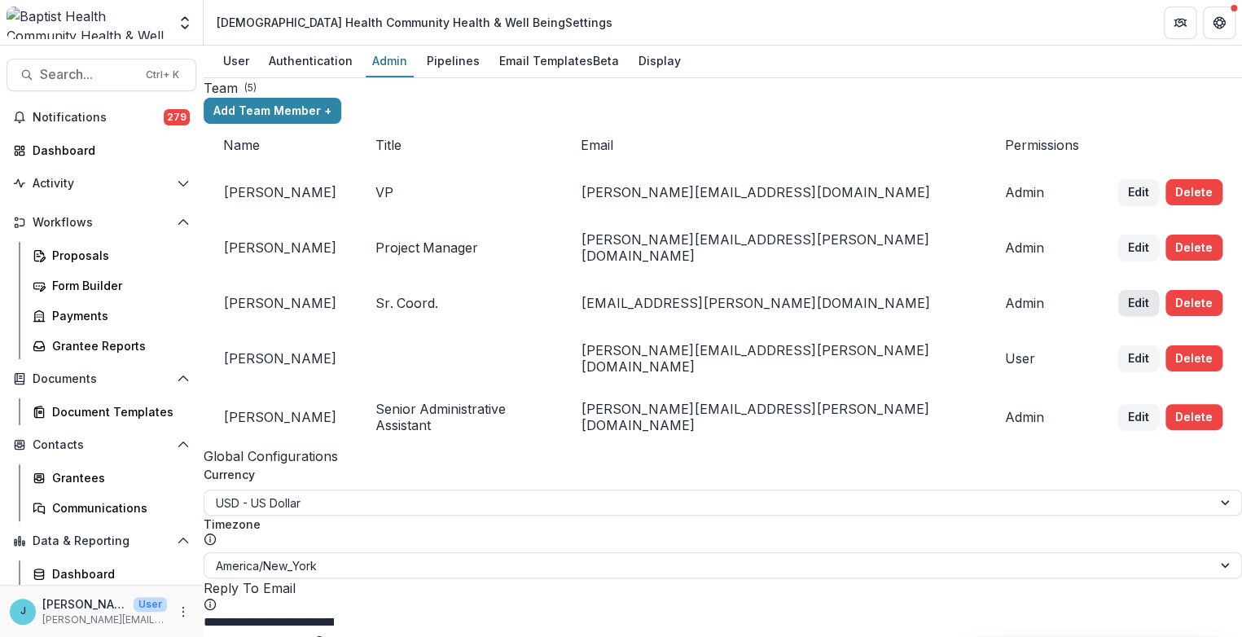
click at [1119, 311] on button "Edit" at bounding box center [1139, 303] width 41 height 26
select select "*****"
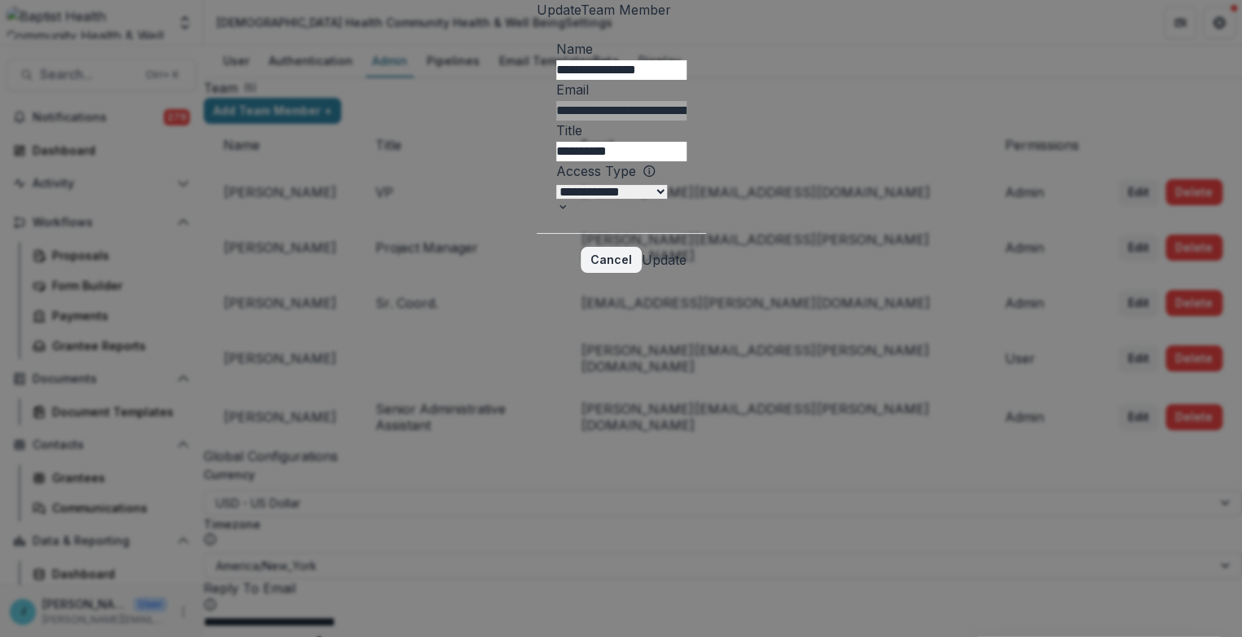
drag, startPoint x: 545, startPoint y: 321, endPoint x: 445, endPoint y: 321, distance: 100.2
click at [537, 233] on div "**********" at bounding box center [621, 126] width 169 height 213
type input "**********"
click at [687, 270] on button "Update" at bounding box center [664, 260] width 45 height 20
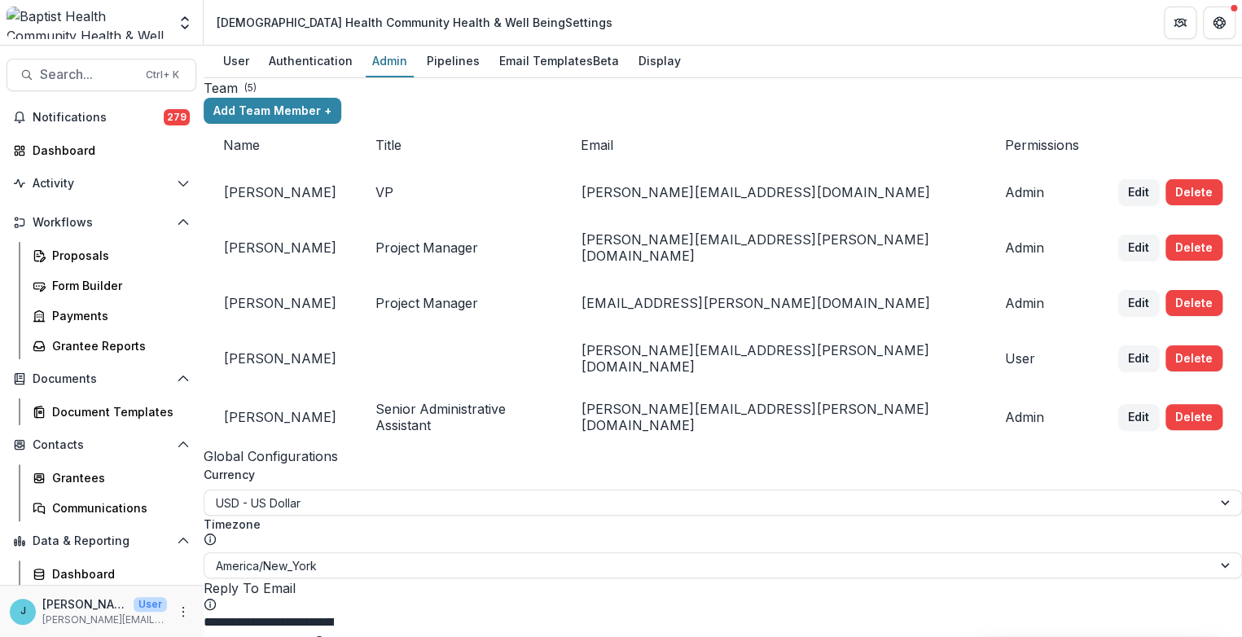
scroll to position [181, 0]
click at [81, 116] on span "Notifications" at bounding box center [98, 118] width 131 height 14
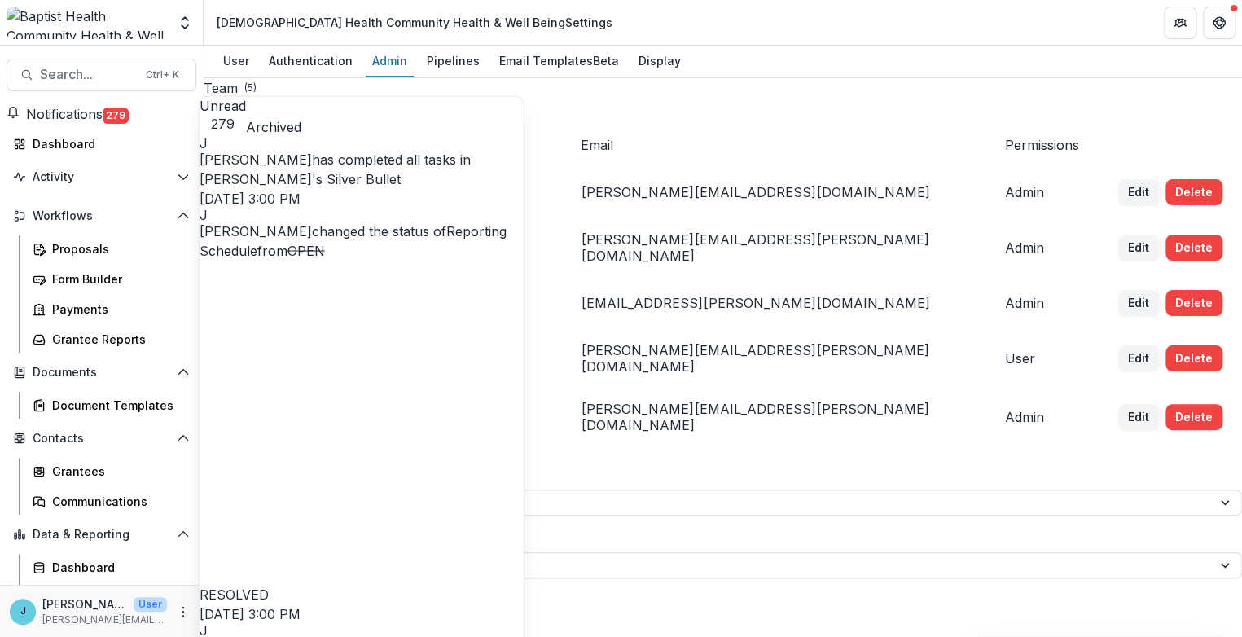
scroll to position [362, 0]
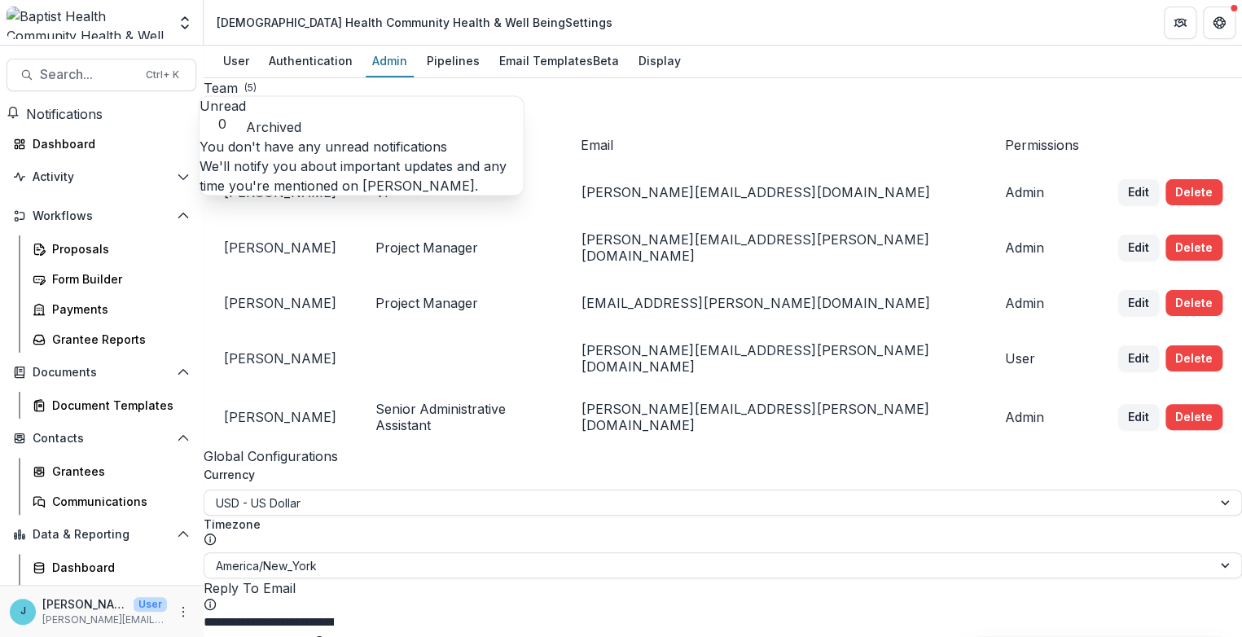
scroll to position [0, 0]
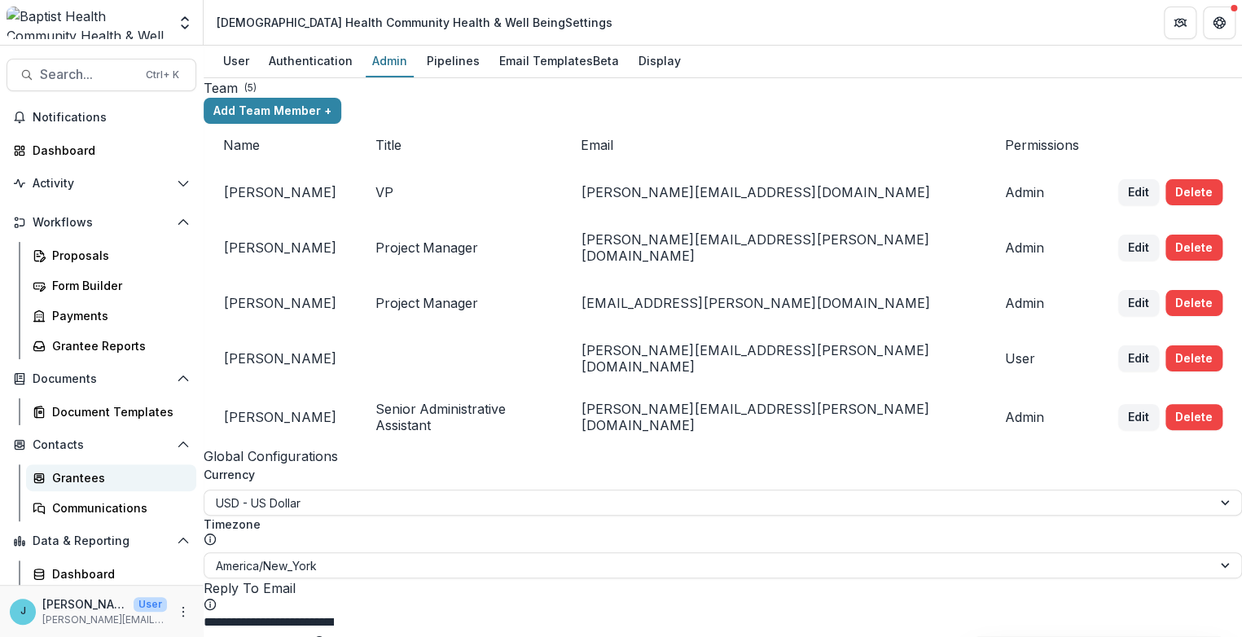
click at [81, 477] on div "Grantees" at bounding box center [117, 477] width 131 height 17
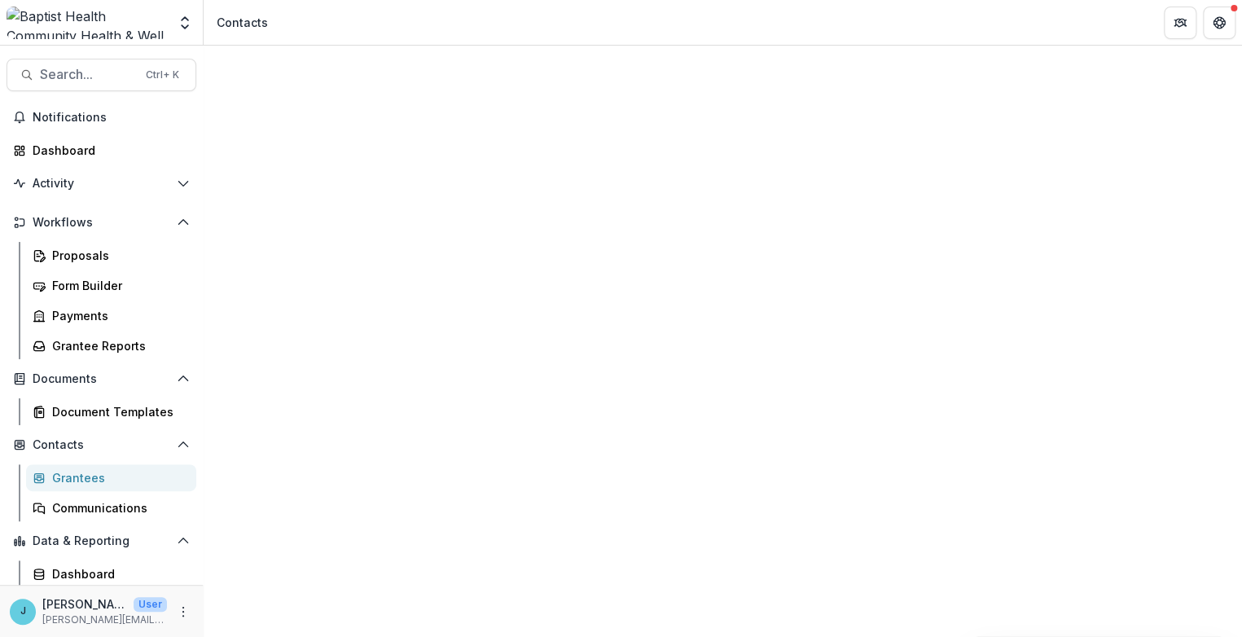
click at [77, 479] on div "Grantees" at bounding box center [117, 477] width 131 height 17
click at [179, 20] on icon "Open entity switcher" at bounding box center [185, 23] width 16 height 16
click at [97, 64] on link "Admin Settings" at bounding box center [102, 63] width 196 height 27
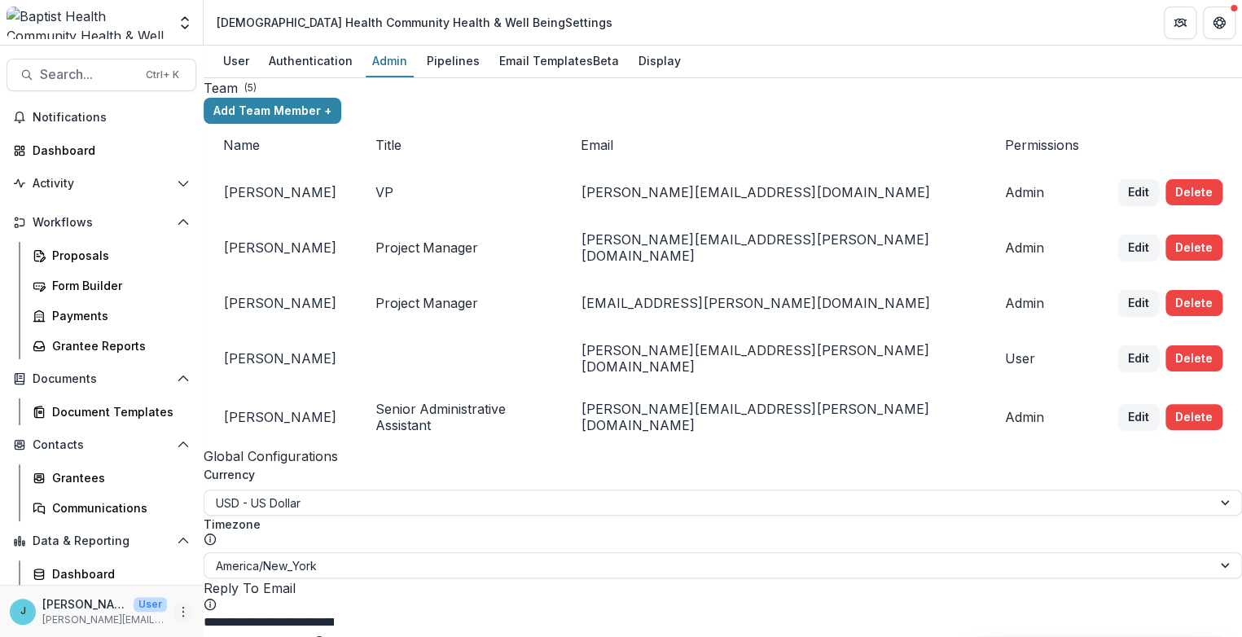
click at [177, 613] on icon "More" at bounding box center [183, 611] width 13 height 13
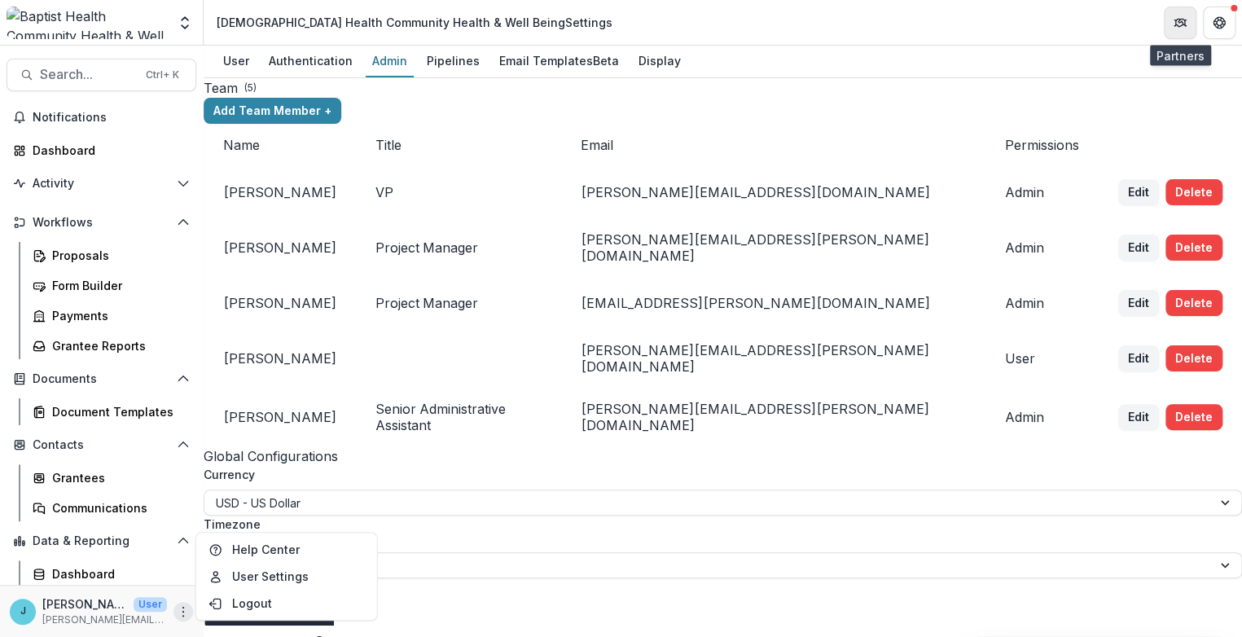
click at [1184, 21] on icon "Partners" at bounding box center [1180, 22] width 13 height 13
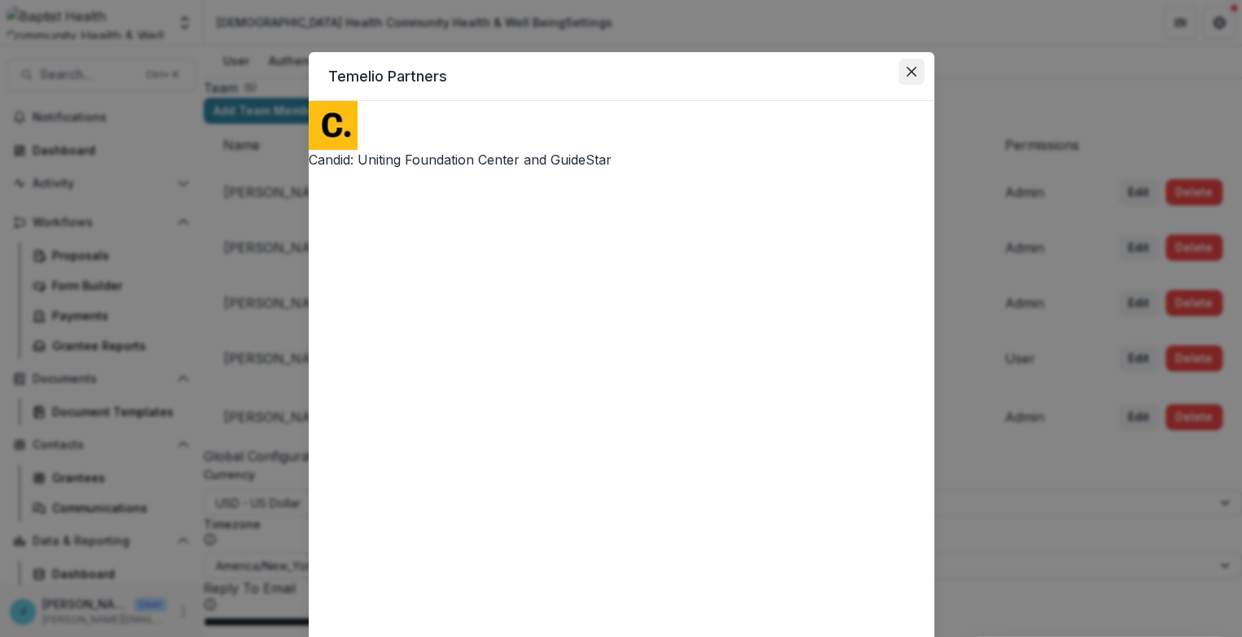
click at [900, 75] on button "Close" at bounding box center [912, 72] width 26 height 26
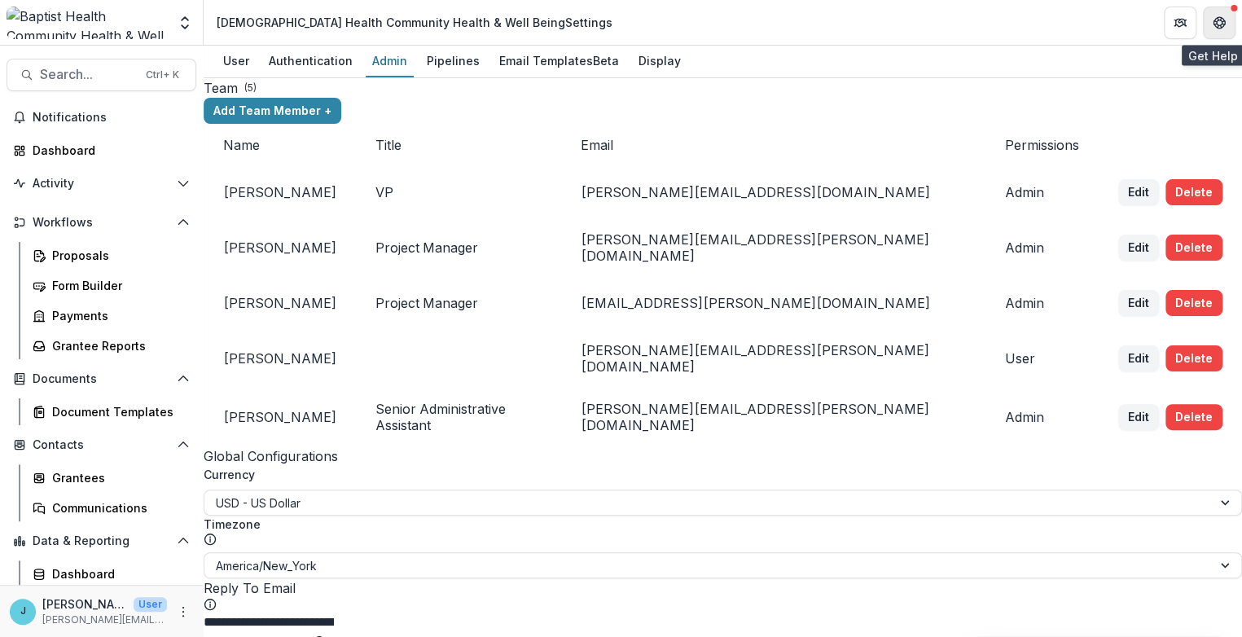
click at [1220, 23] on icon "Get Help" at bounding box center [1219, 22] width 13 height 13
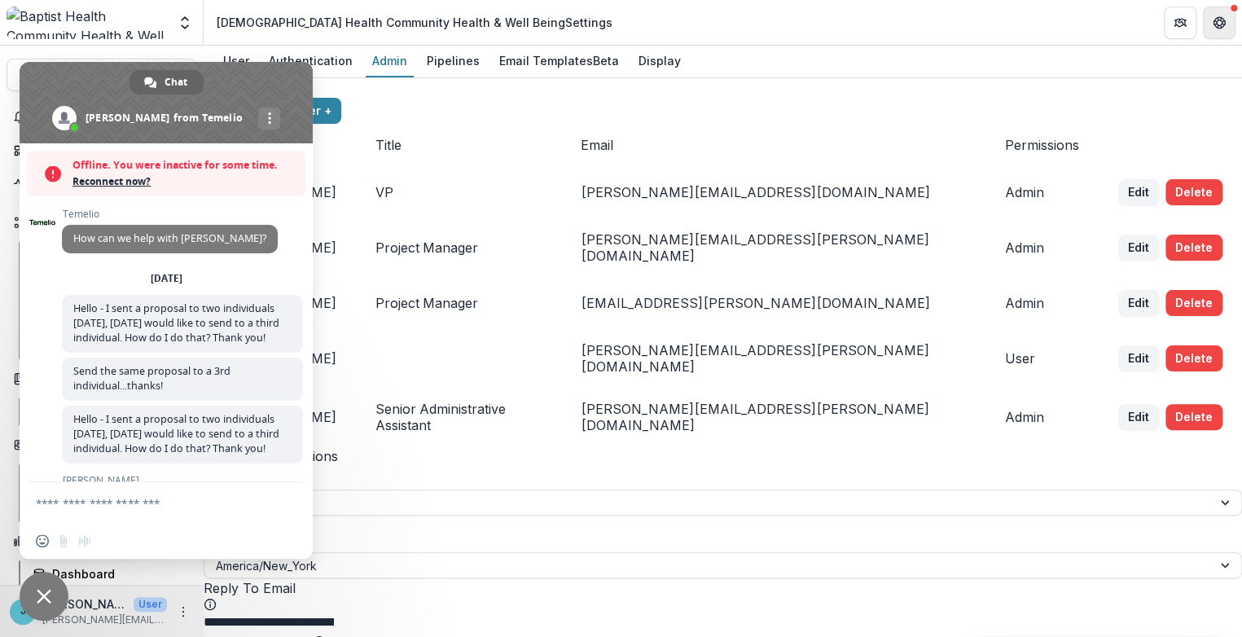
scroll to position [9285, 0]
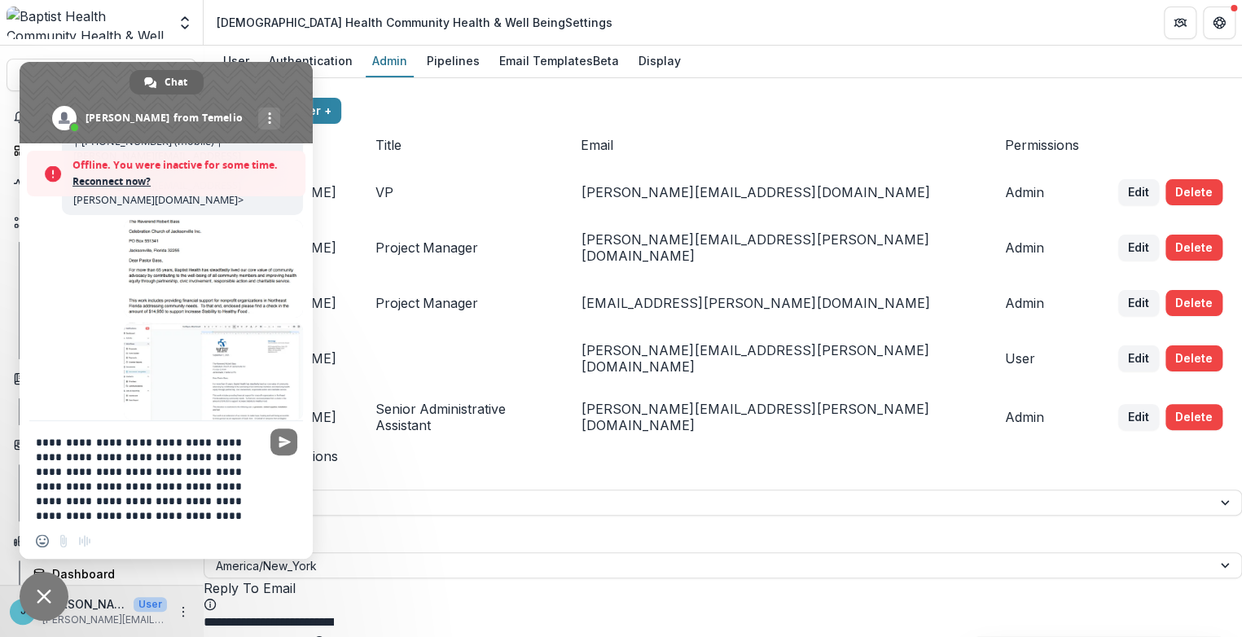
click at [183, 470] on textarea "**********" at bounding box center [148, 479] width 225 height 88
click at [254, 487] on textarea "**********" at bounding box center [148, 479] width 225 height 88
click at [108, 501] on textarea "**********" at bounding box center [148, 479] width 225 height 88
click at [155, 516] on textarea "**********" at bounding box center [148, 479] width 225 height 88
click at [257, 512] on textarea "**********" at bounding box center [148, 479] width 225 height 88
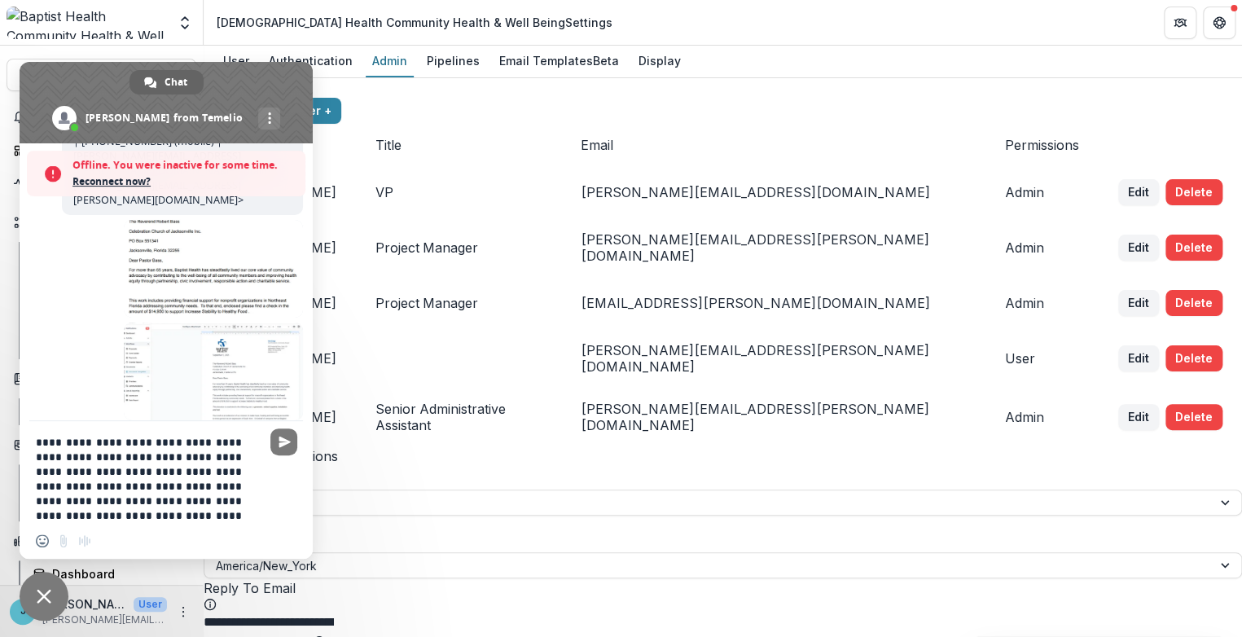
click at [258, 512] on textarea "**********" at bounding box center [148, 479] width 225 height 88
type textarea "**********"
click at [285, 422] on span "Send" at bounding box center [285, 427] width 12 height 12
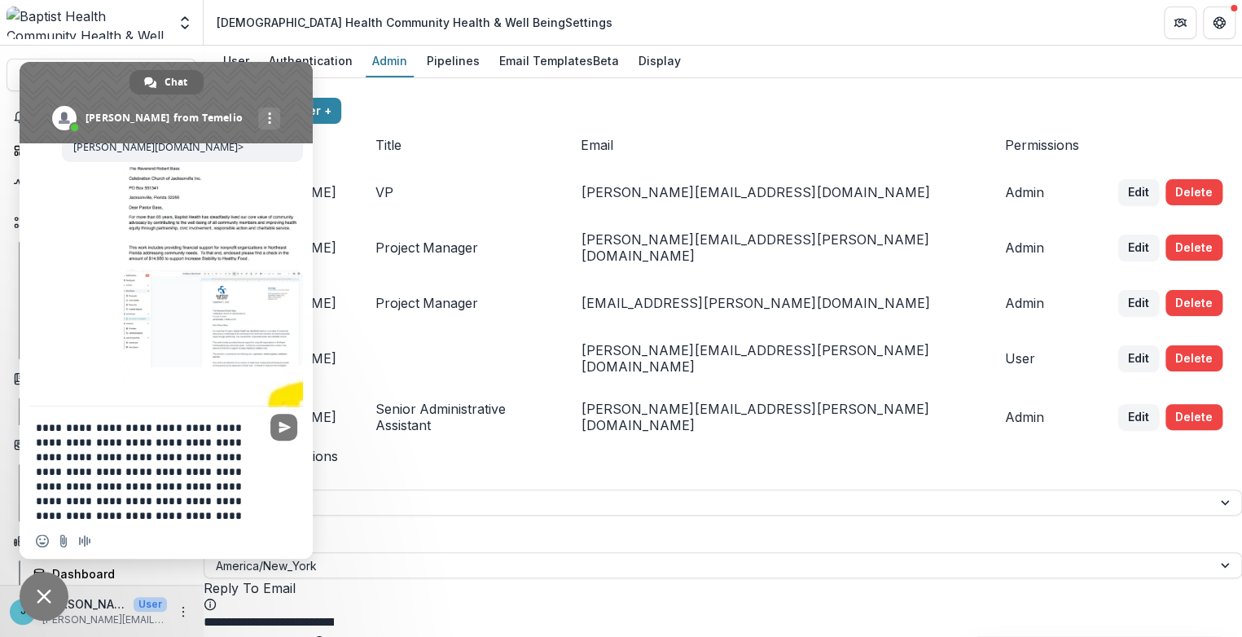
click at [658, 166] on td "Email" at bounding box center [773, 145] width 424 height 42
click at [739, 98] on div "Team ( 5 )" at bounding box center [723, 88] width 1039 height 20
click at [268, 114] on span "More channels" at bounding box center [269, 117] width 3 height 11
drag, startPoint x: 131, startPoint y: 512, endPoint x: 31, endPoint y: 425, distance: 132.8
click at [31, 425] on div "**********" at bounding box center [166, 467] width 293 height 120
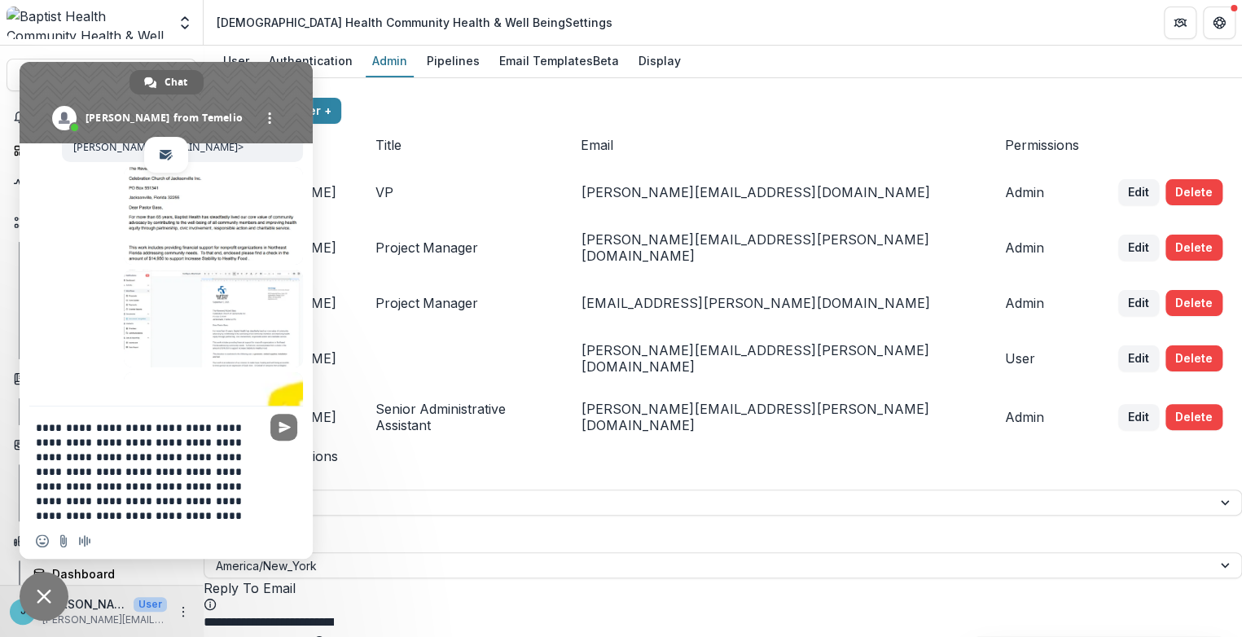
scroll to position [9309, 0]
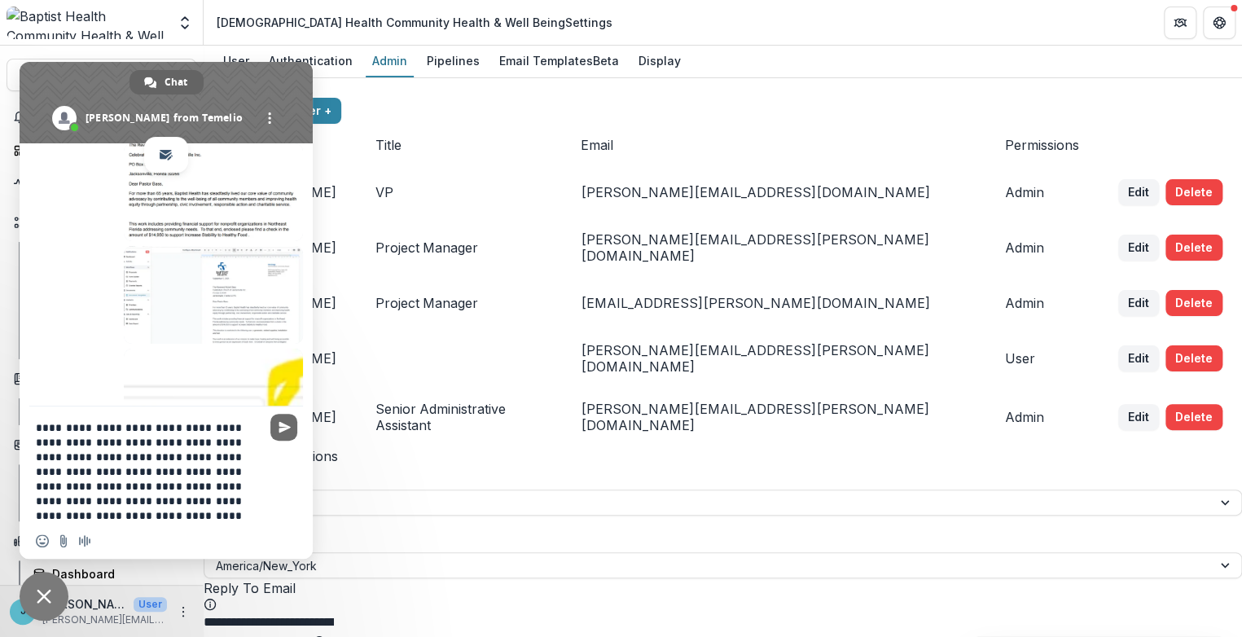
click at [280, 426] on span "Send" at bounding box center [285, 427] width 12 height 12
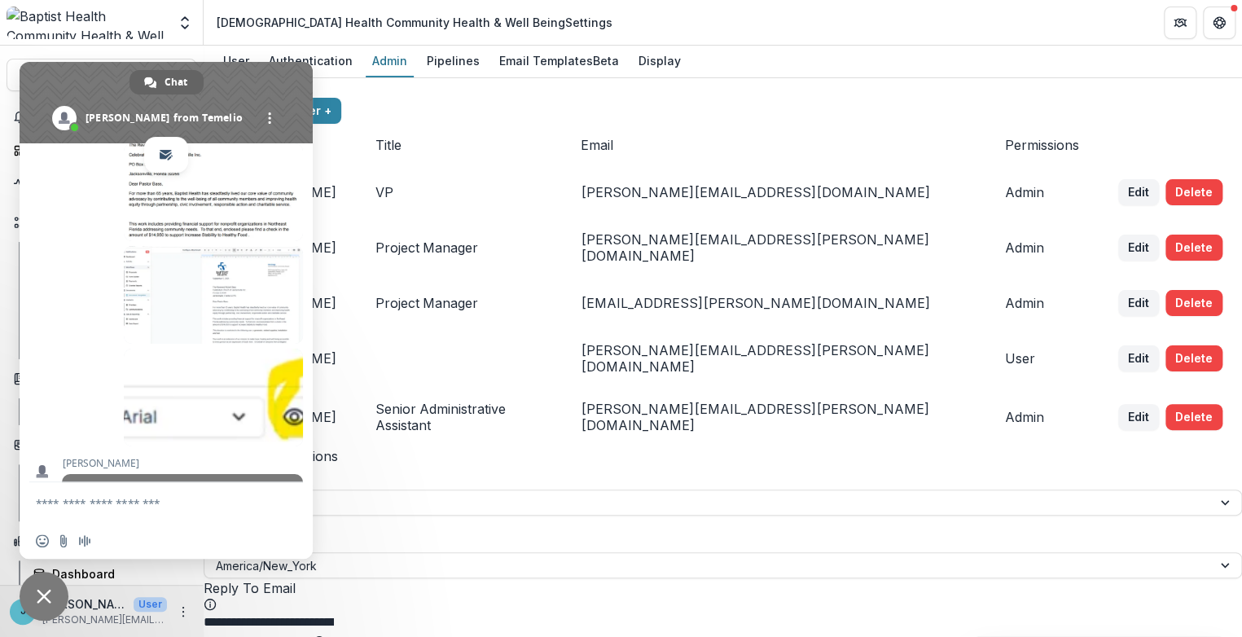
scroll to position [9398, 0]
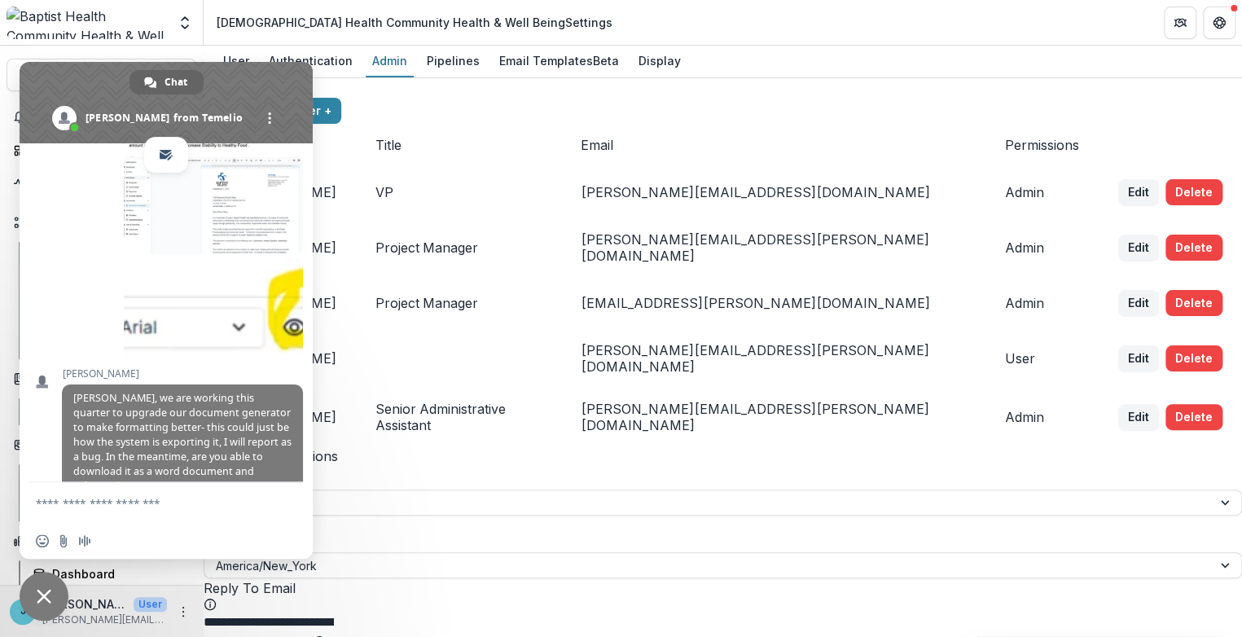
click at [48, 593] on span "Close chat" at bounding box center [44, 596] width 15 height 15
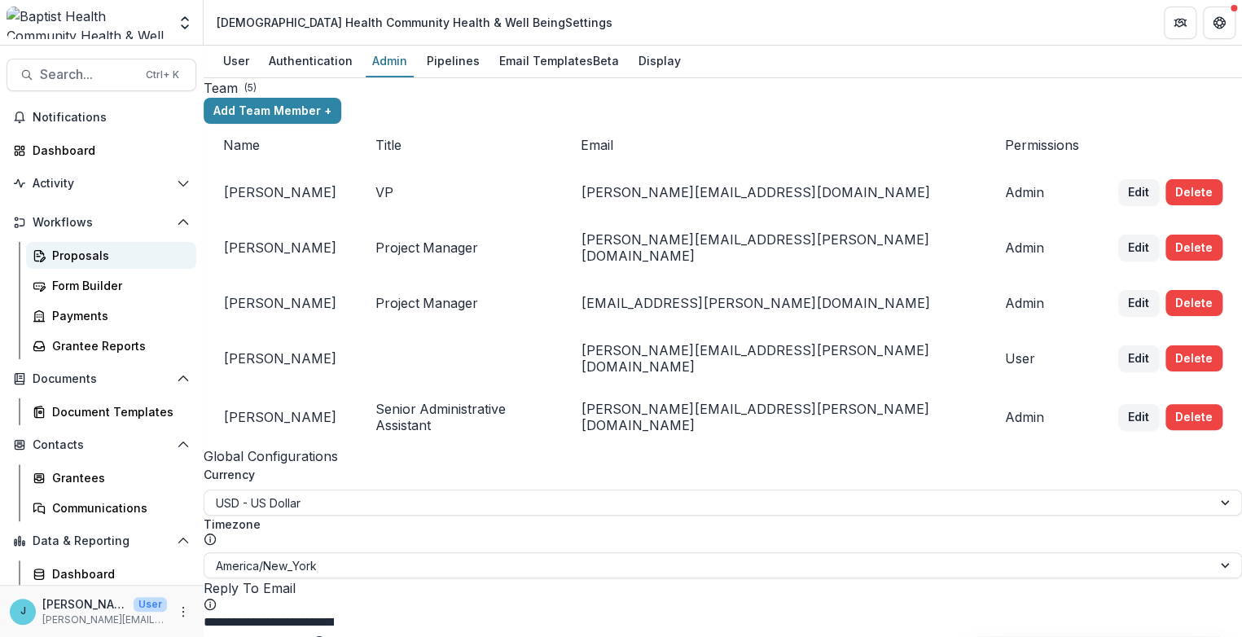
click at [94, 254] on div "Proposals" at bounding box center [117, 255] width 131 height 17
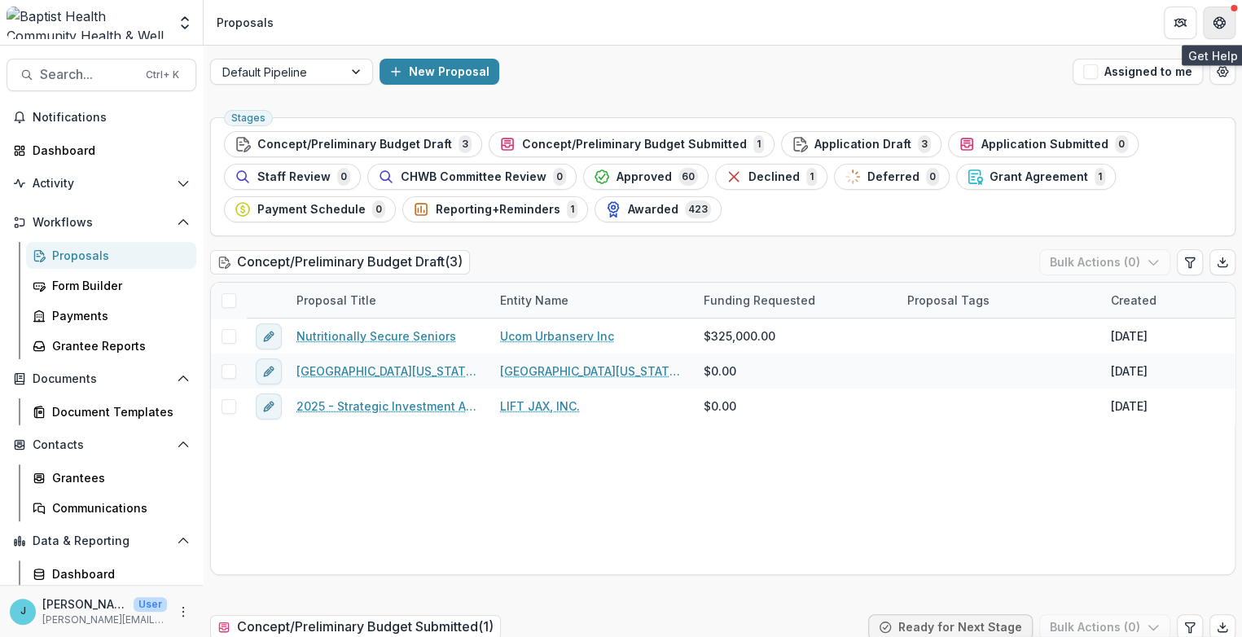
click at [1223, 21] on icon "Get Help" at bounding box center [1219, 22] width 13 height 13
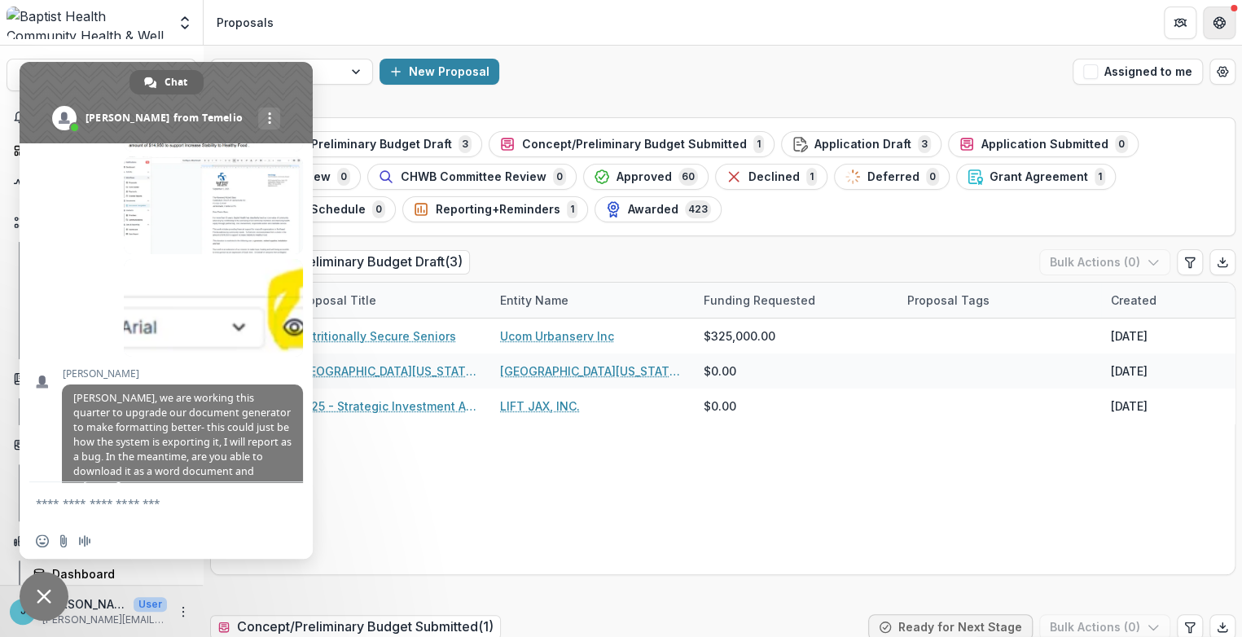
scroll to position [9413, 0]
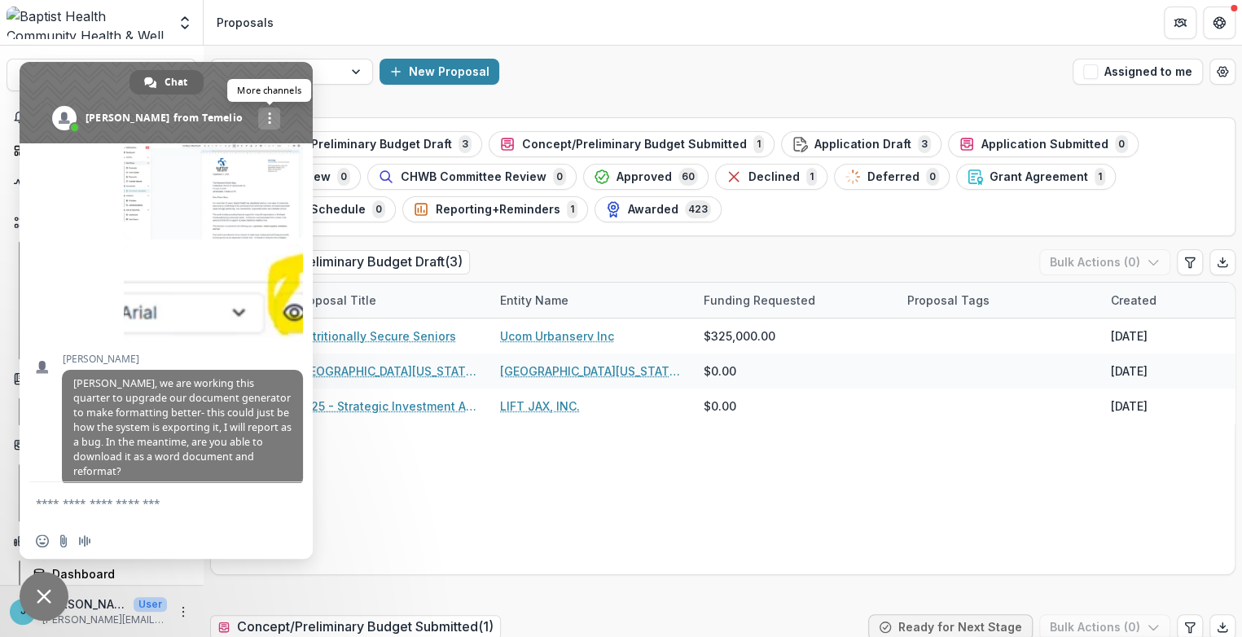
click at [258, 111] on div "More channels" at bounding box center [269, 119] width 22 height 22
click at [164, 155] on span "email" at bounding box center [166, 154] width 13 height 13
click at [247, 634] on span "Failed to send. Retry?" at bounding box center [244, 639] width 96 height 11
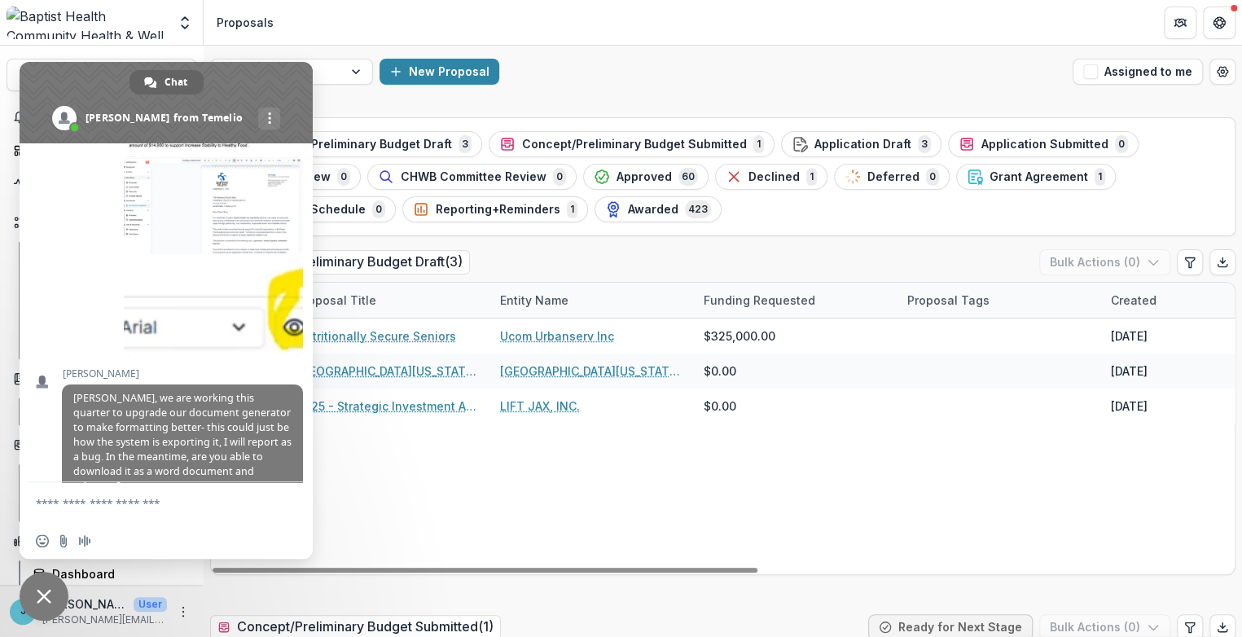
drag, startPoint x: 526, startPoint y: 508, endPoint x: 491, endPoint y: 490, distance: 39.4
click at [525, 508] on div "Nutritionally Secure Seniors Ucom Urbanserv Inc $325,000.00 Sep 5, 2025 Sep 12,…" at bounding box center [1165, 447] width 1909 height 256
click at [46, 594] on span "Close chat" at bounding box center [44, 596] width 15 height 15
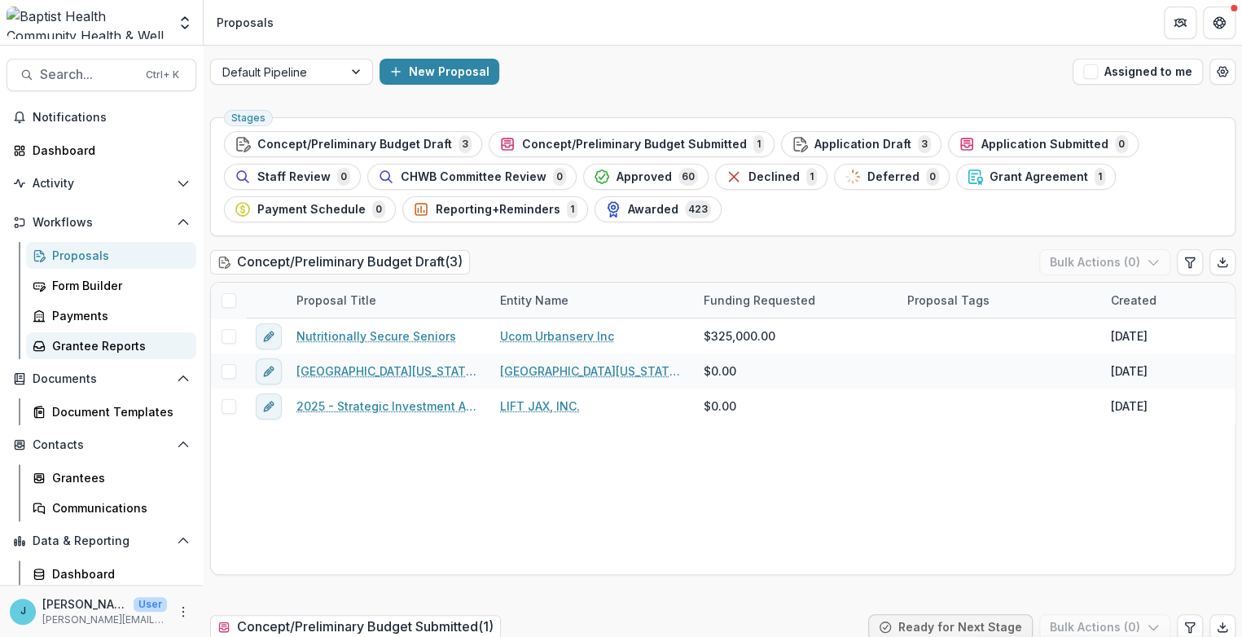
click at [106, 345] on div "Grantee Reports" at bounding box center [117, 345] width 131 height 17
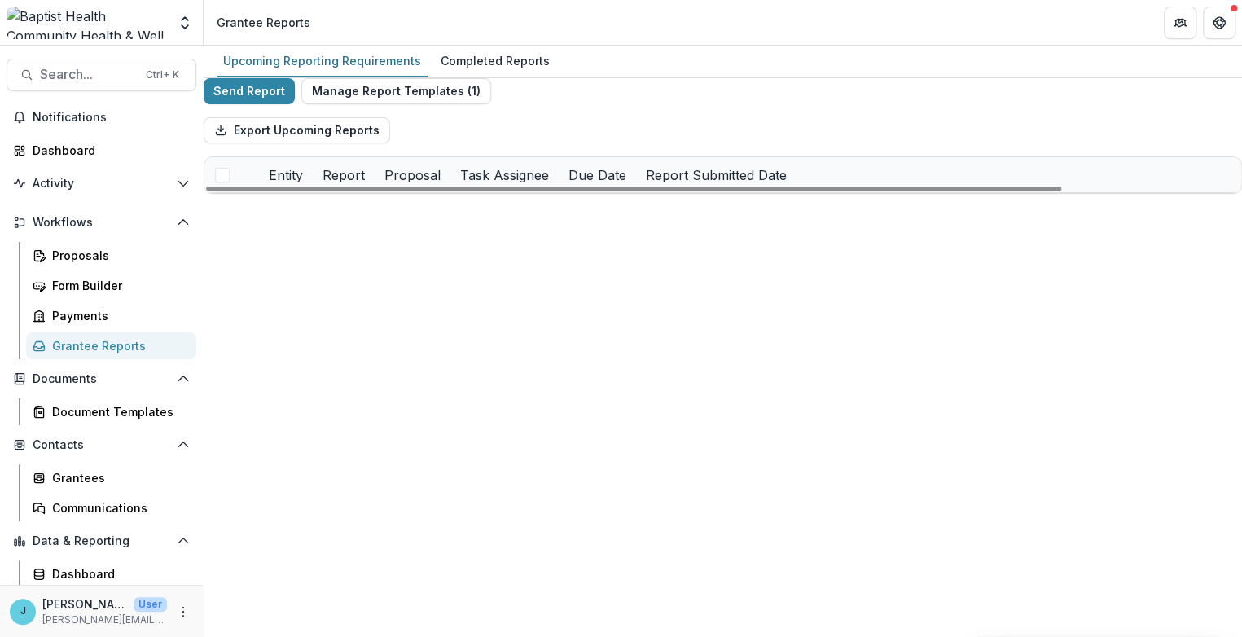
click at [313, 192] on div "Entity" at bounding box center [286, 174] width 54 height 35
click at [438, 268] on span "Sort Ascending" at bounding box center [422, 271] width 95 height 20
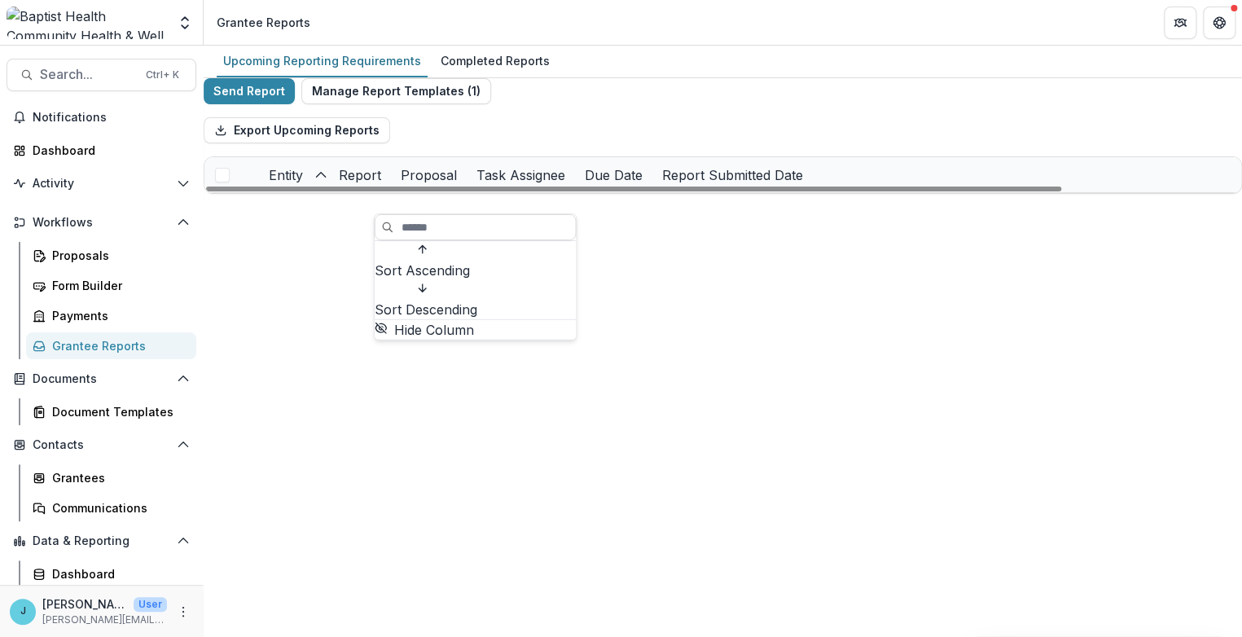
click at [547, 99] on div "Send Report Manage Report Templates ( 1 ) Export Upcoming Reports Entity Report…" at bounding box center [723, 136] width 1039 height 116
drag, startPoint x: 577, startPoint y: 185, endPoint x: 614, endPoint y: 190, distance: 37.8
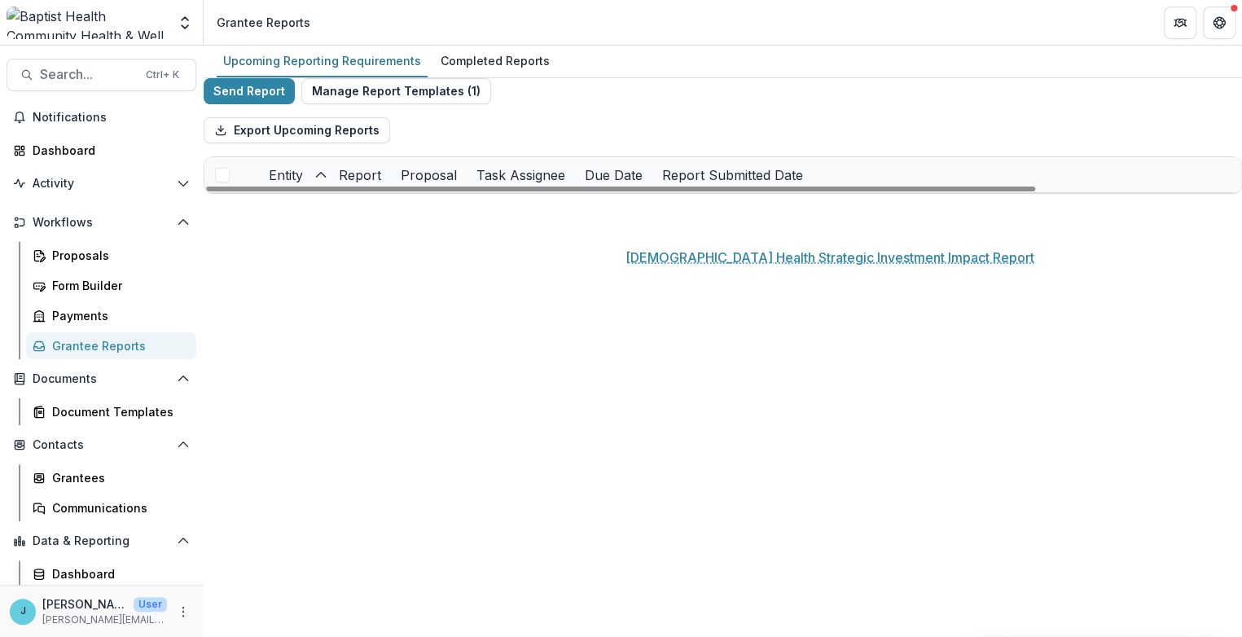
scroll to position [78, 0]
click at [653, 165] on div "Due Date" at bounding box center [613, 175] width 77 height 20
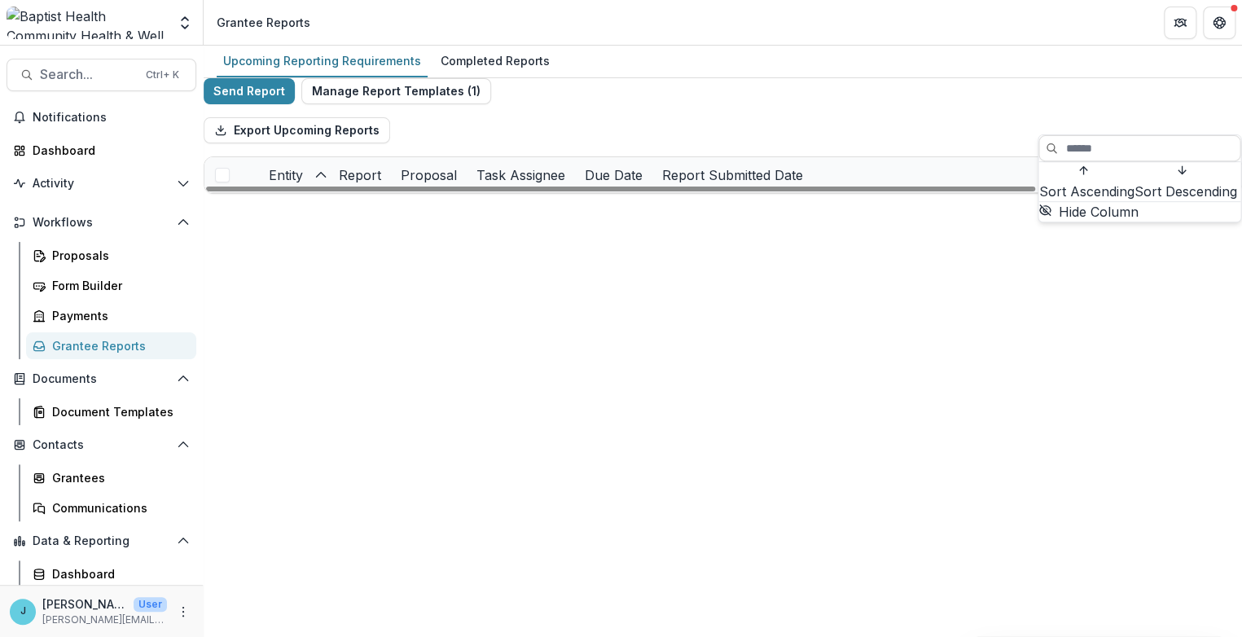
click at [1102, 182] on span "Sort Ascending" at bounding box center [1086, 192] width 95 height 20
click at [1146, 38] on header "Grantee Reports" at bounding box center [723, 22] width 1039 height 45
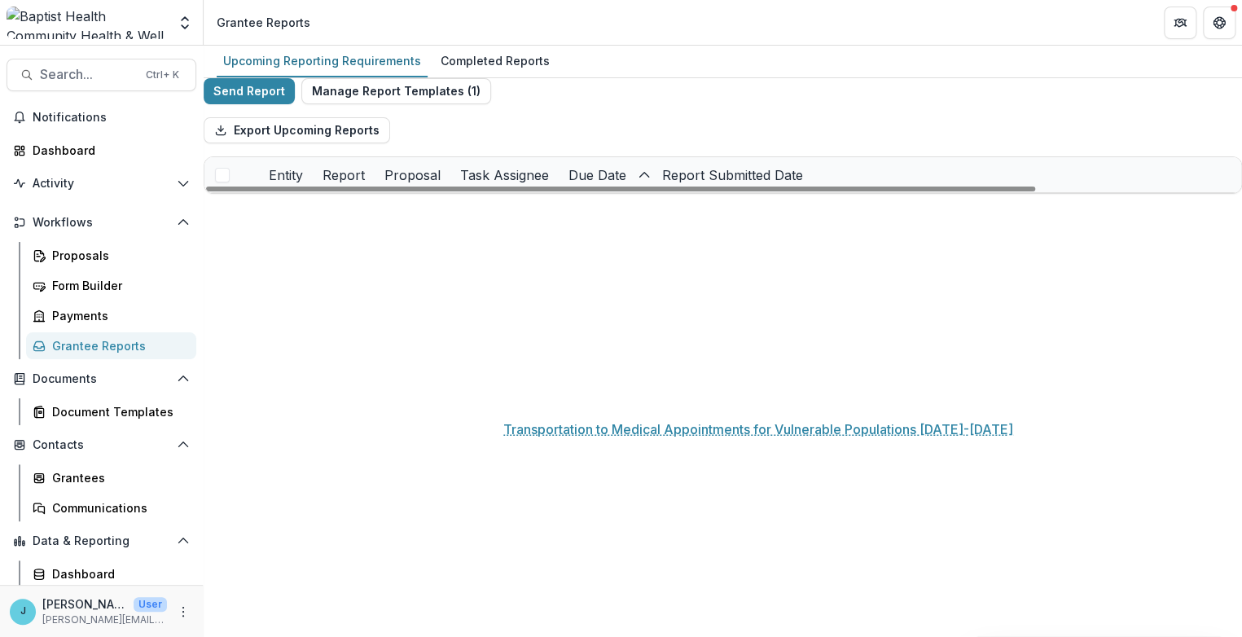
click at [886, 447] on link "Transportation to Medical Appointments for Vulnerable Populations 2023-2025" at bounding box center [908, 455] width 184 height 17
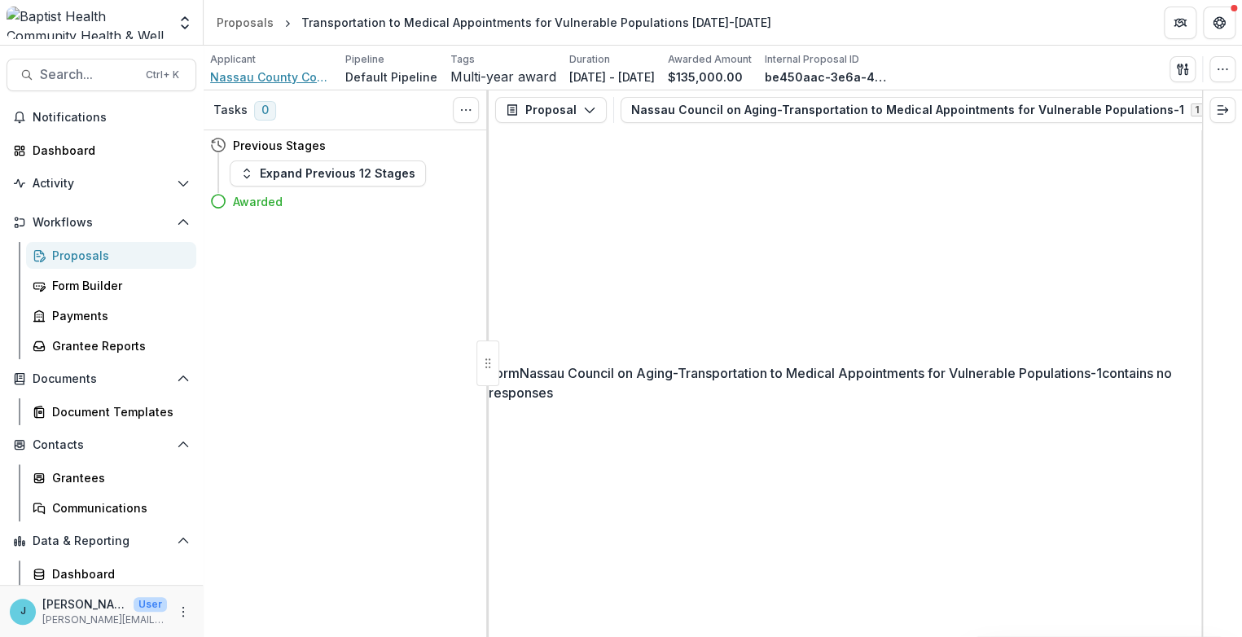
click at [291, 77] on span "Nassau County Council on Aging" at bounding box center [271, 76] width 122 height 17
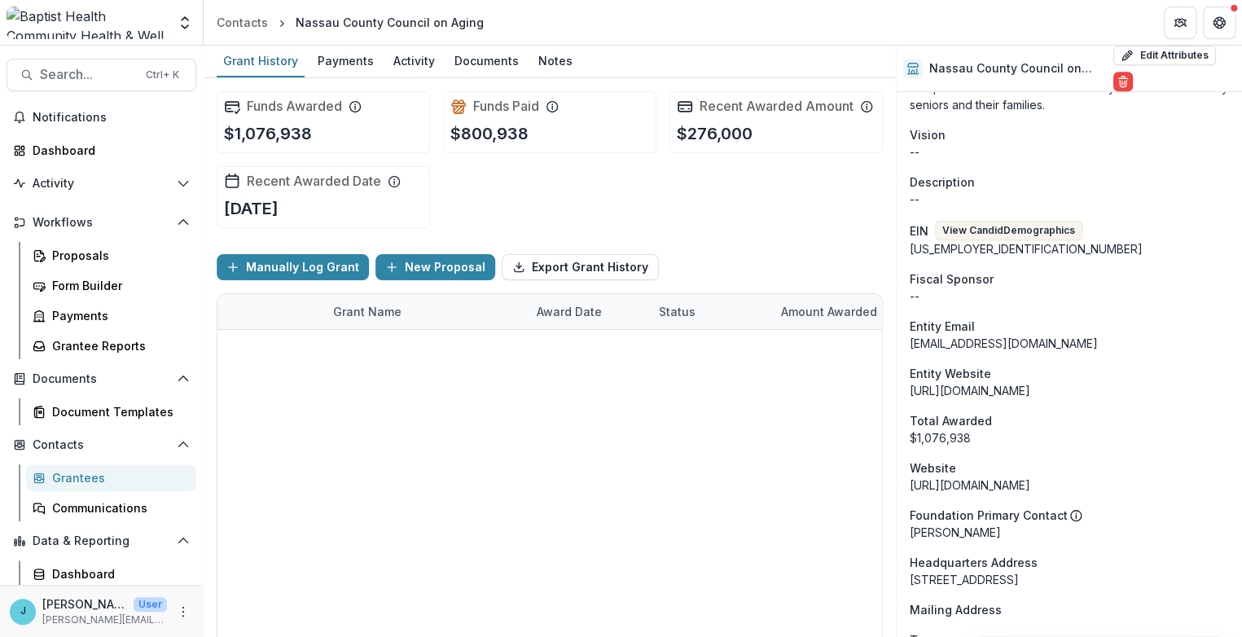
scroll to position [723, 0]
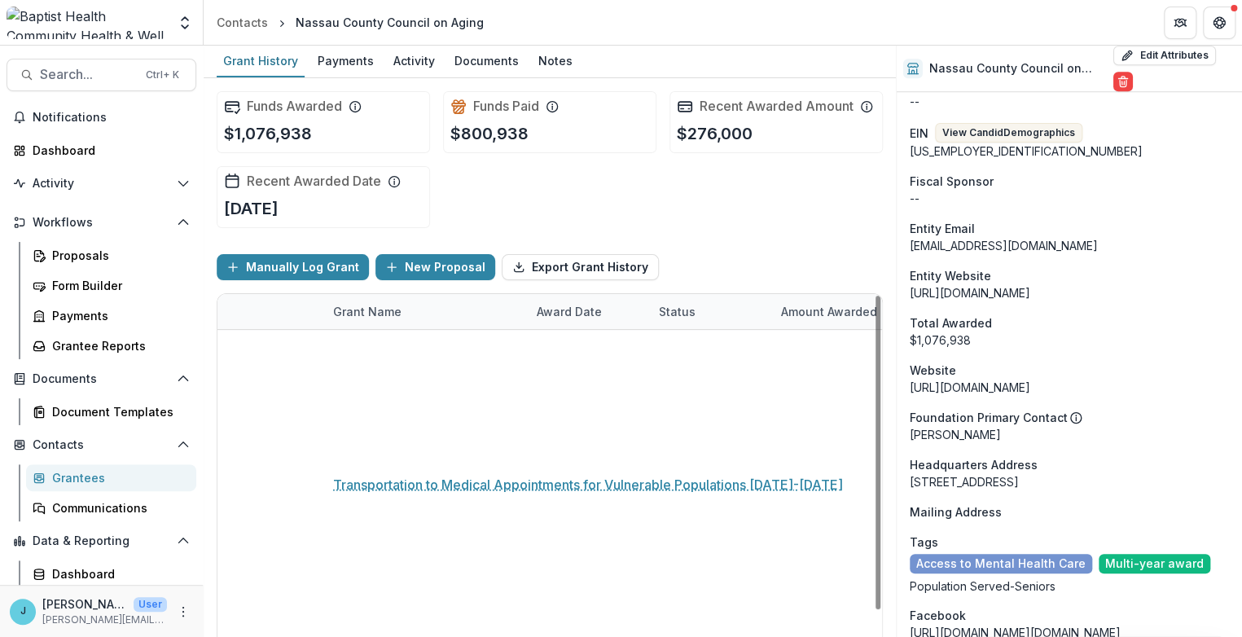
click at [433, 445] on link "Transportation to Medical Appointments for Vulnerable Populations 2023-2025" at bounding box center [425, 452] width 184 height 17
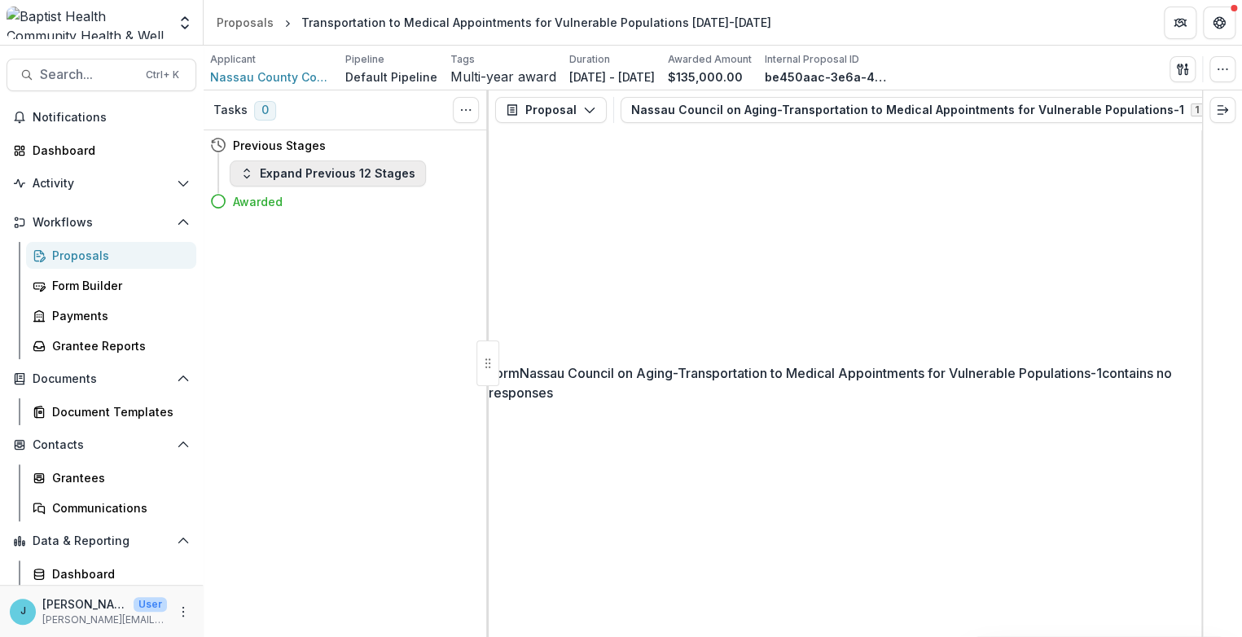
click at [355, 170] on button "Expand Previous 12 Stages" at bounding box center [328, 174] width 196 height 26
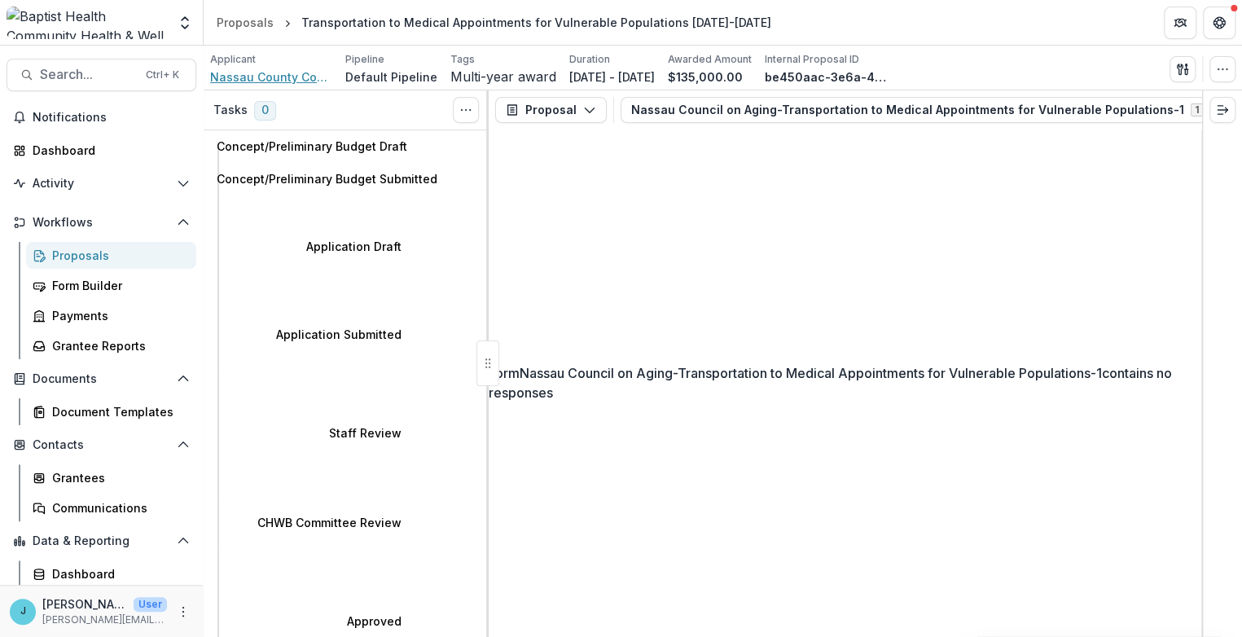
click at [288, 78] on span "Nassau County Council on Aging" at bounding box center [271, 76] width 122 height 17
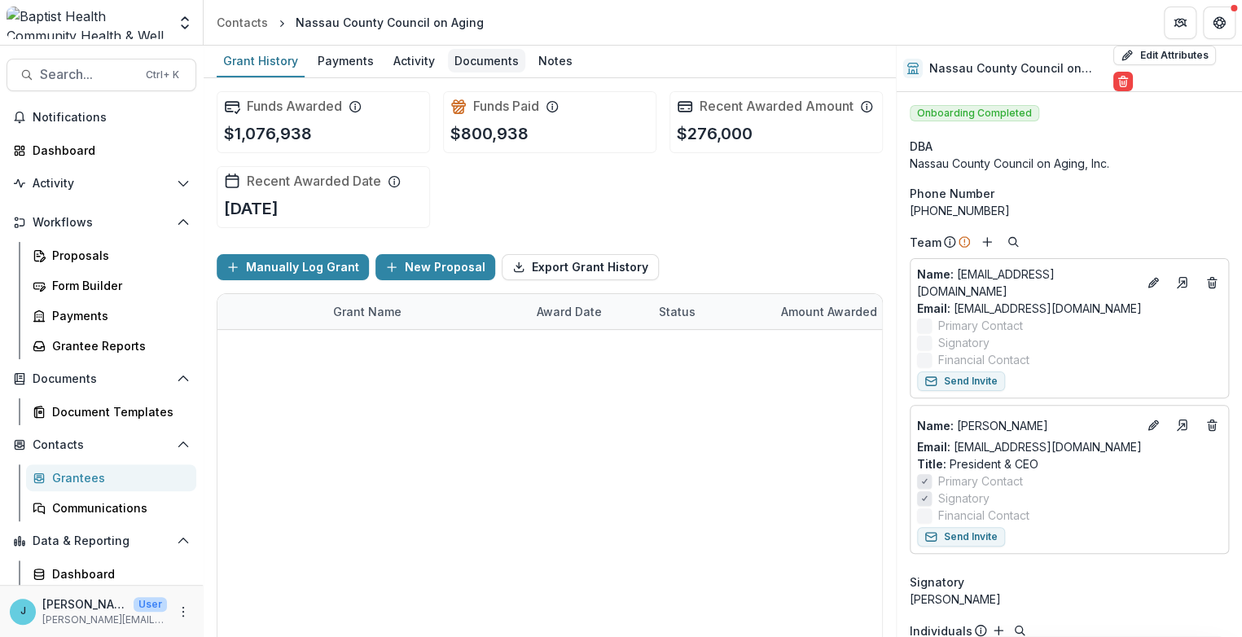
click at [482, 61] on div "Documents" at bounding box center [486, 61] width 77 height 24
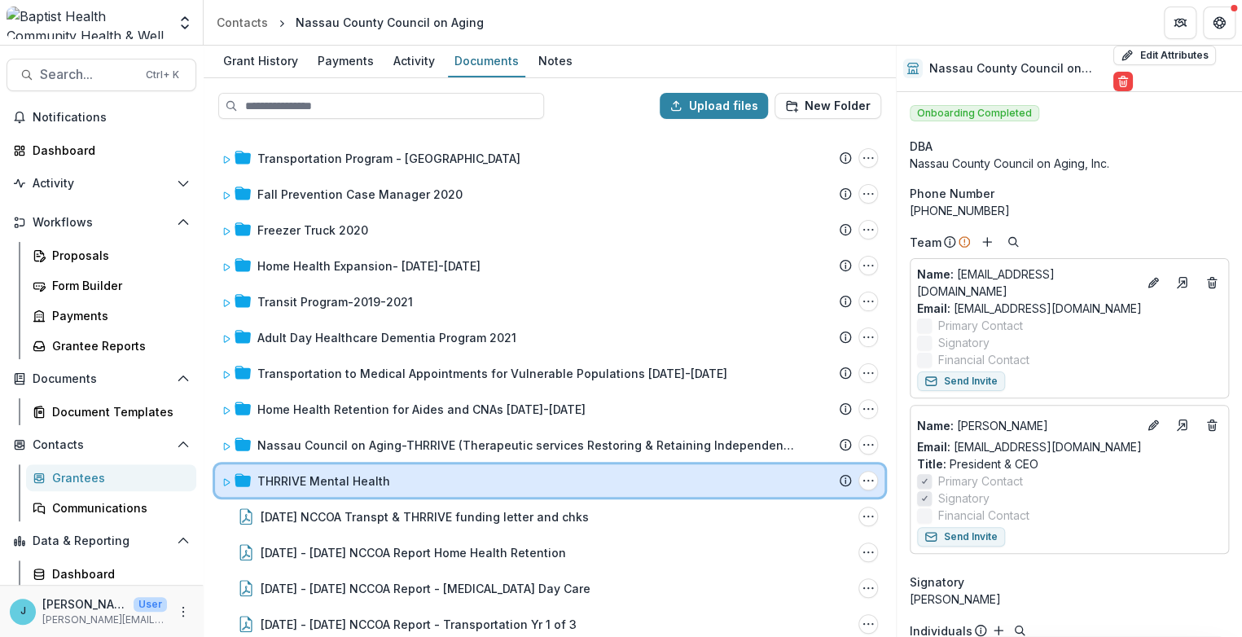
click at [225, 477] on icon at bounding box center [227, 482] width 10 height 10
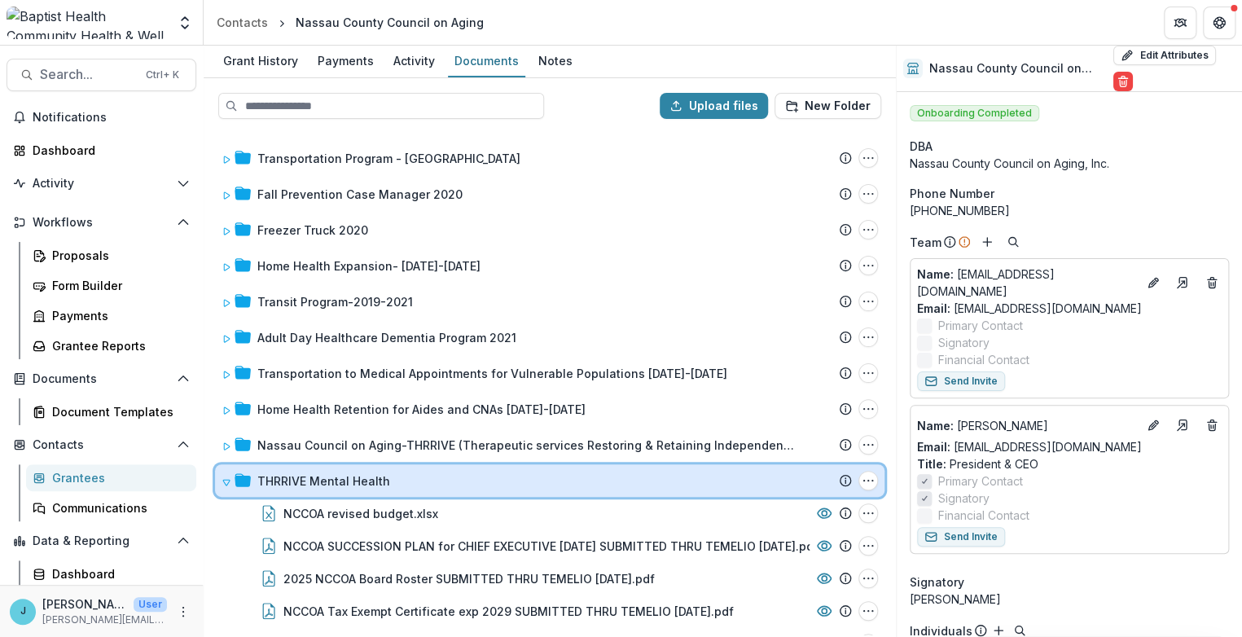
click at [223, 480] on icon at bounding box center [226, 483] width 7 height 6
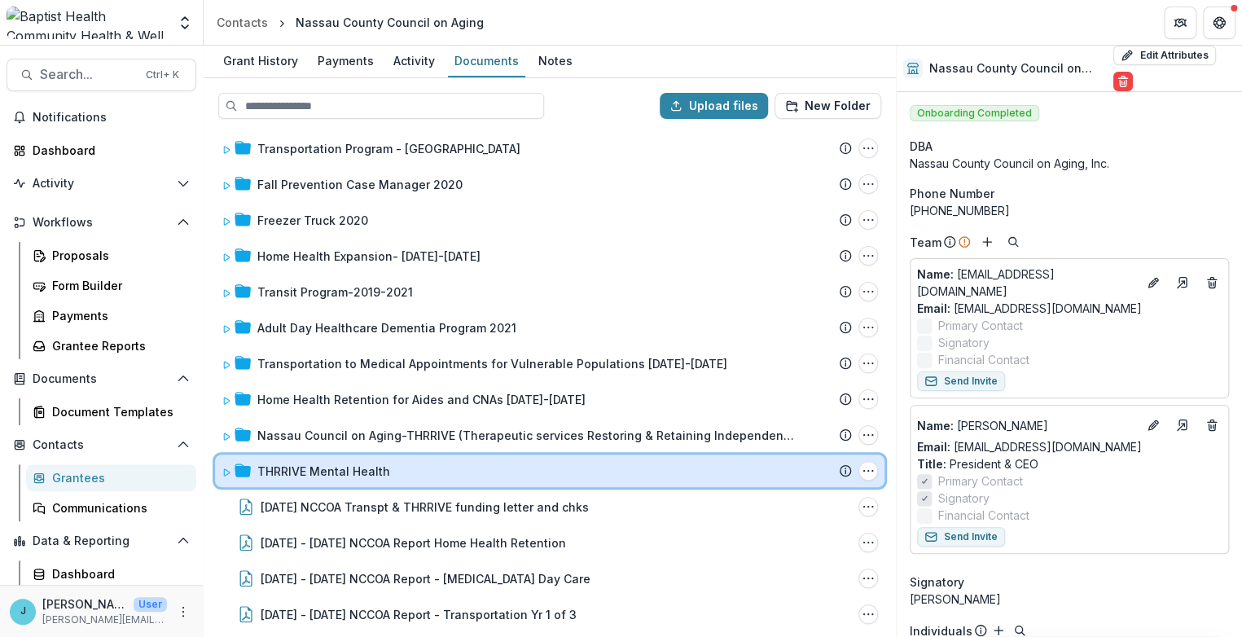
scroll to position [12, 0]
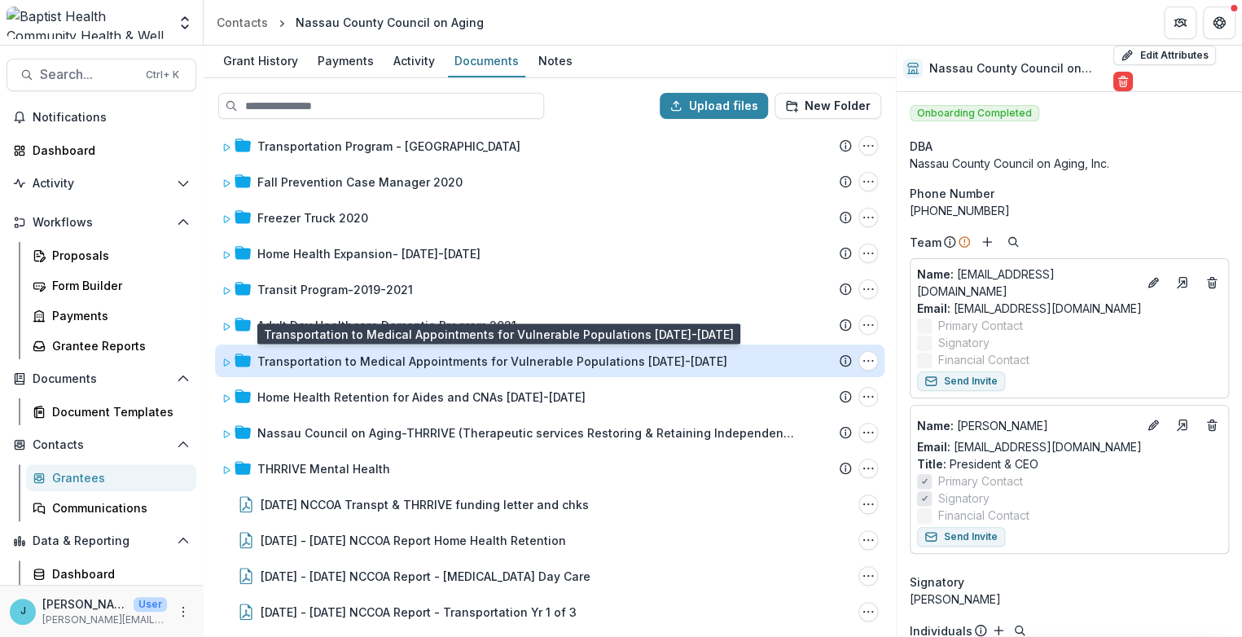
click at [310, 360] on div "Transportation to Medical Appointments for Vulnerable Populations 2023-2025" at bounding box center [492, 361] width 470 height 17
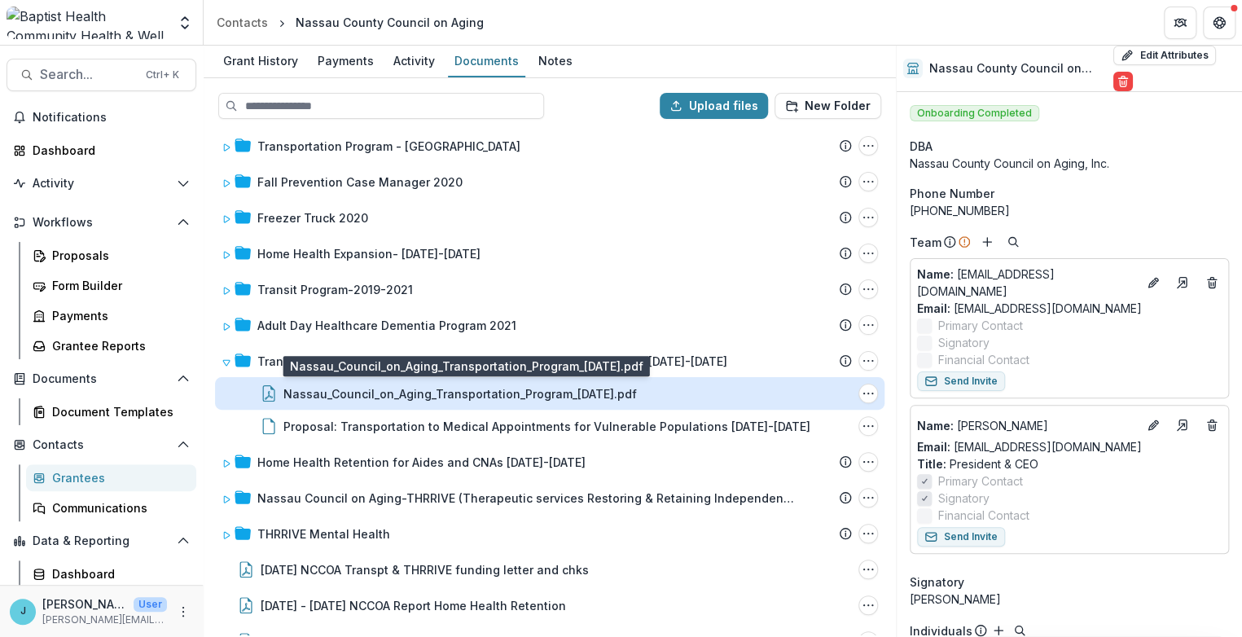
click at [348, 387] on div "Nassau_Council_on_Aging_Transportation_Program_07.29.22.pdf" at bounding box center [461, 393] width 354 height 17
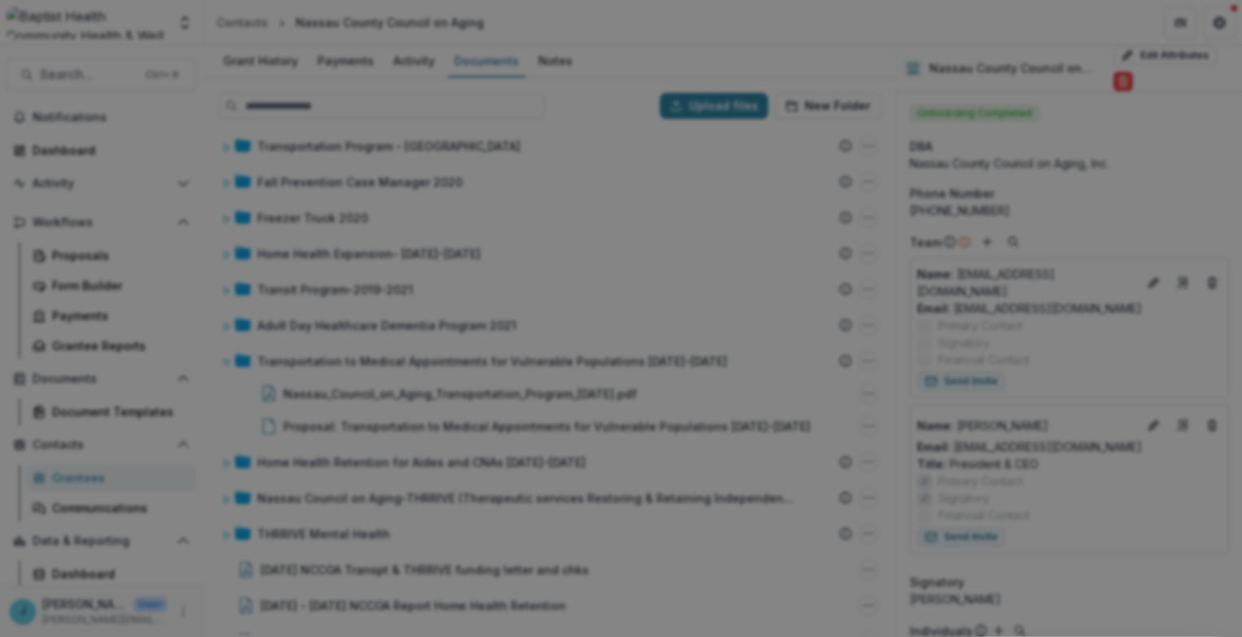
click at [1215, 24] on icon "Close" at bounding box center [1220, 20] width 10 height 10
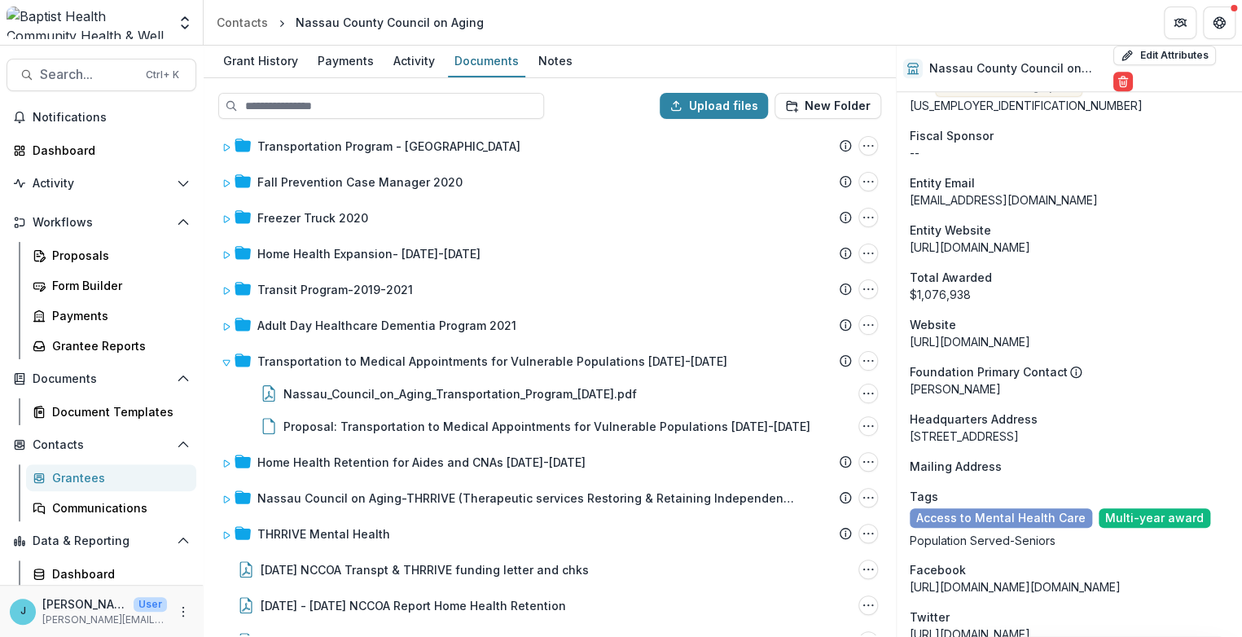
scroll to position [815, 0]
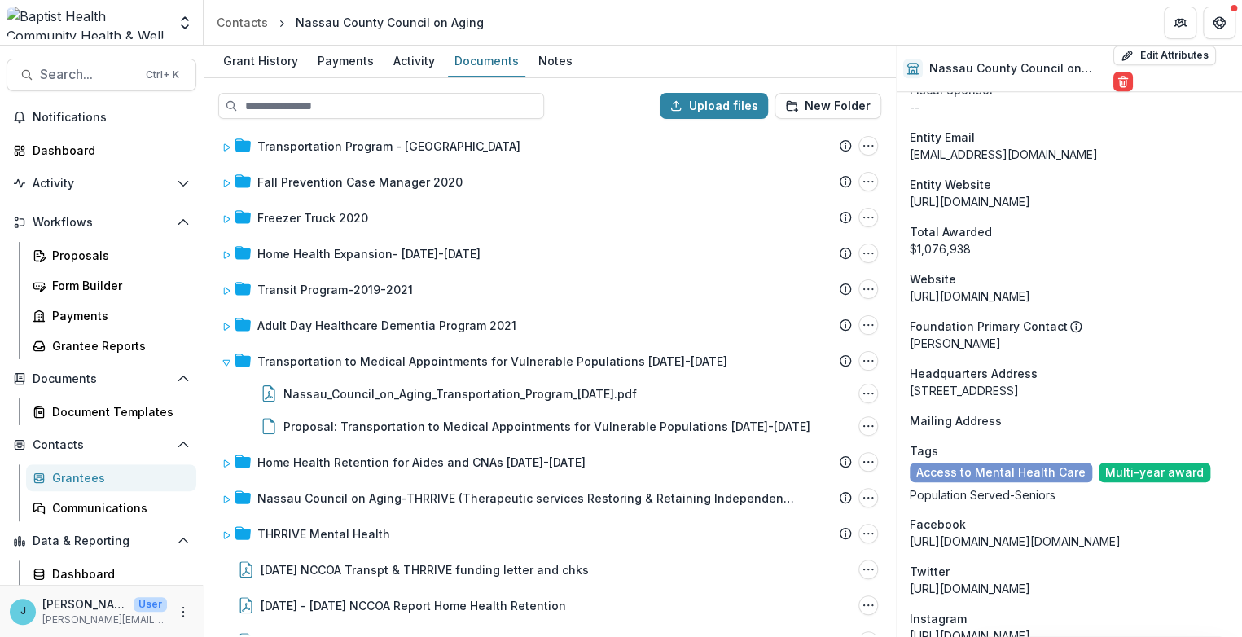
drag, startPoint x: 911, startPoint y: 387, endPoint x: 1044, endPoint y: 386, distance: 132.8
click at [1044, 386] on div "1901 Island Walk Way FERNANDINA Beach FL 32034" at bounding box center [1069, 390] width 319 height 17
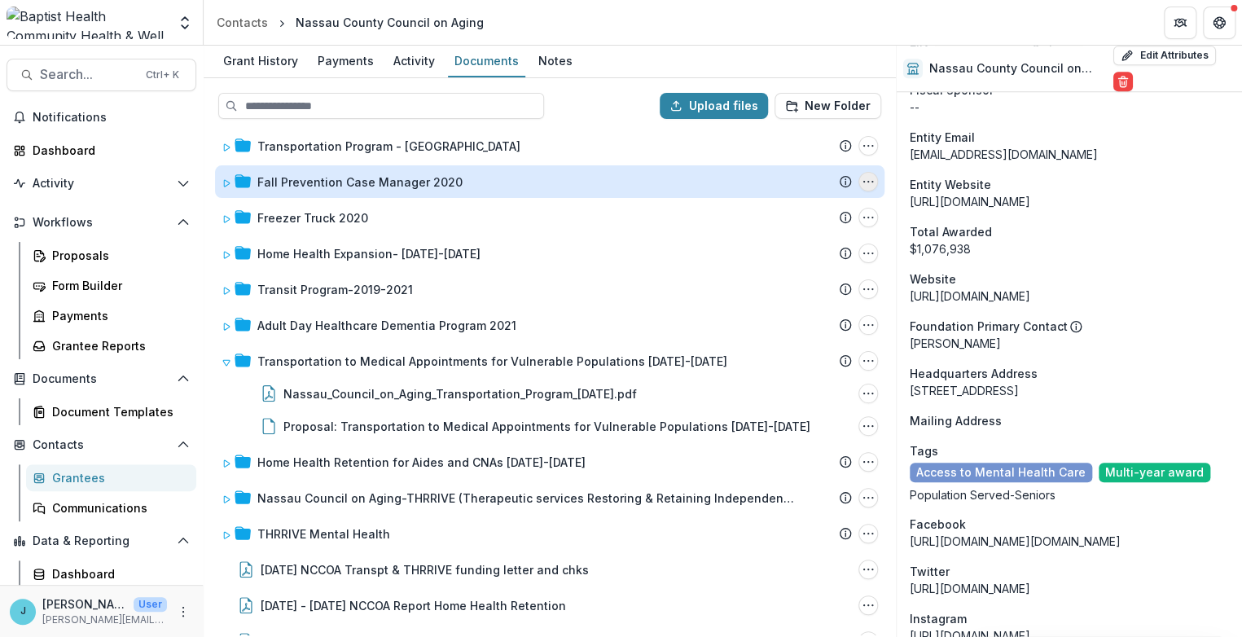
click at [869, 177] on icon "Fall Prevention Case Manager 2020 Options" at bounding box center [868, 181] width 13 height 13
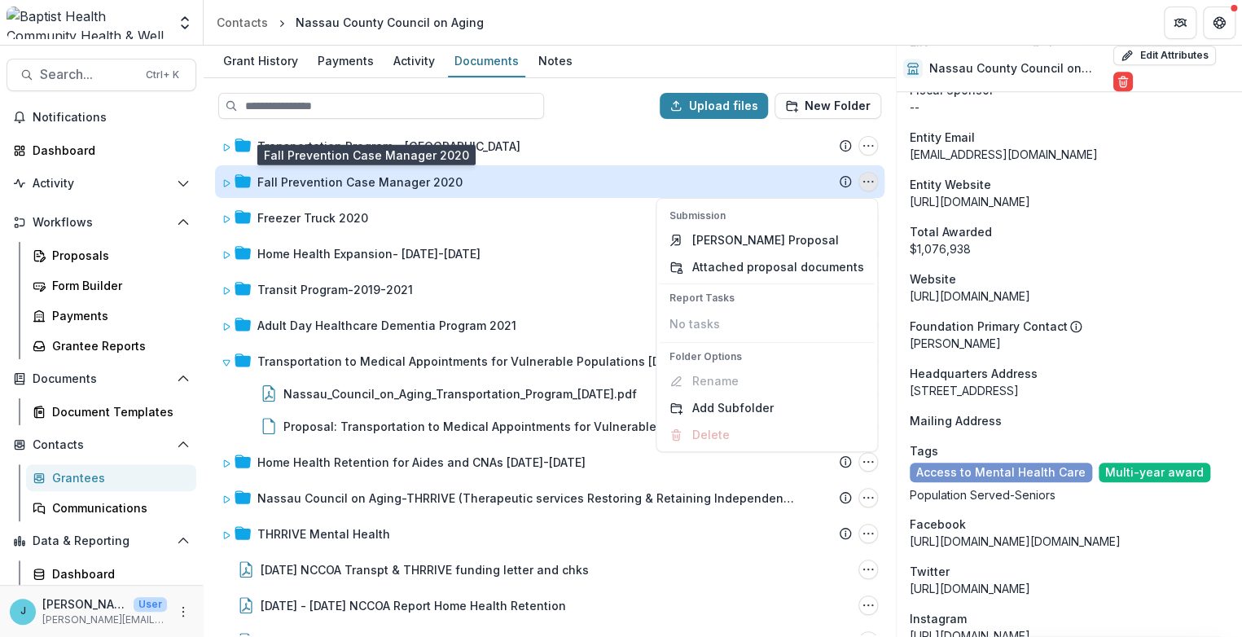
click at [339, 181] on div "Fall Prevention Case Manager 2020" at bounding box center [359, 182] width 205 height 17
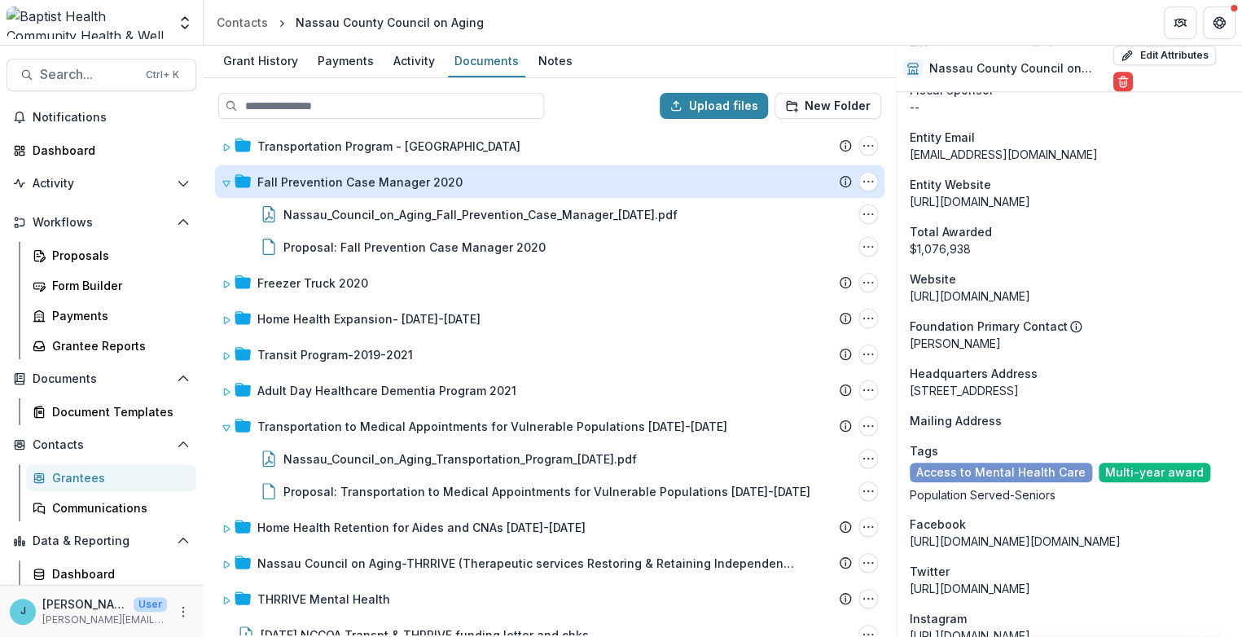
click at [339, 181] on div "Fall Prevention Case Manager 2020" at bounding box center [359, 182] width 205 height 17
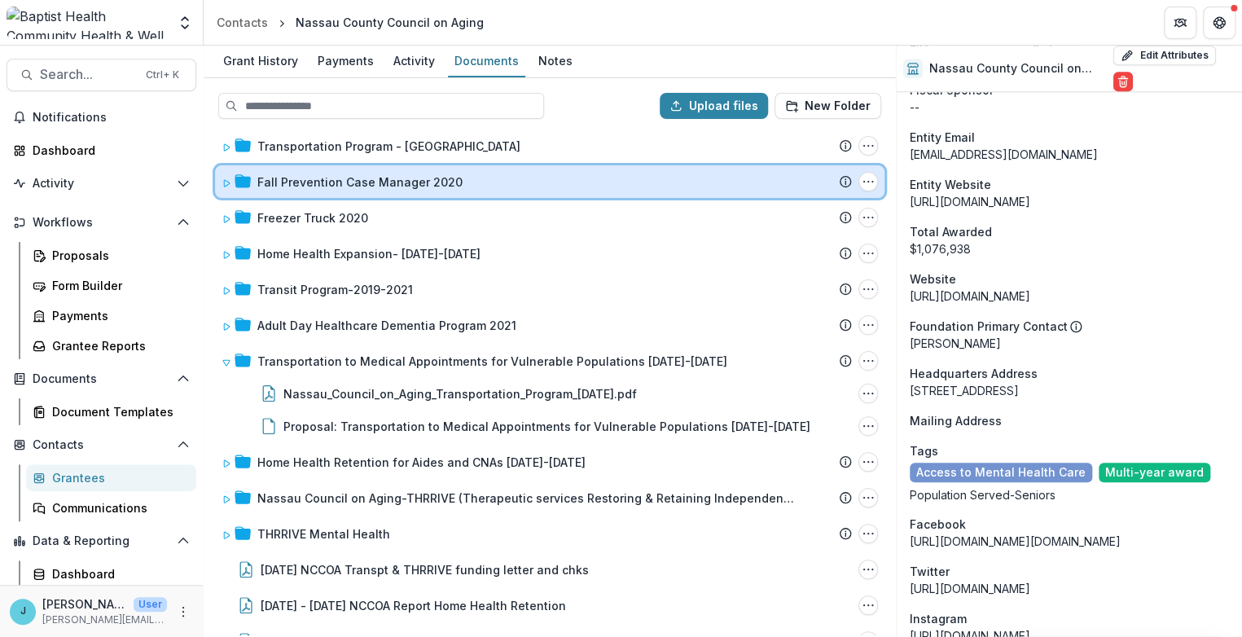
click at [225, 178] on icon at bounding box center [227, 183] width 10 height 10
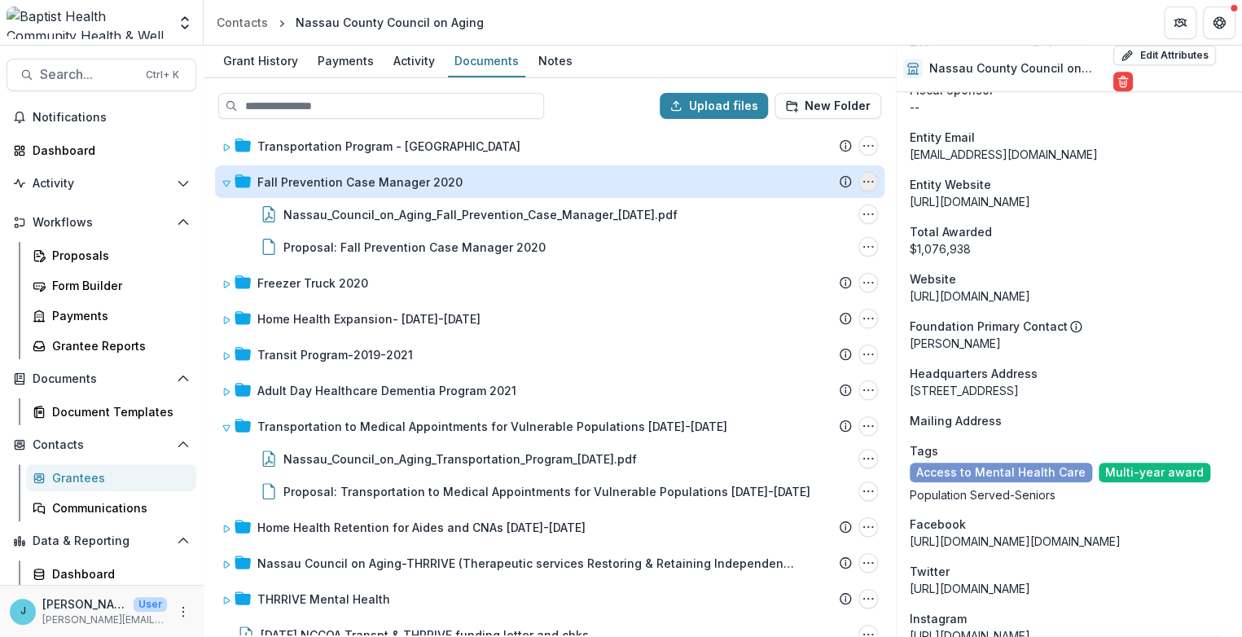
click at [870, 178] on icon "Fall Prevention Case Manager 2020 Options" at bounding box center [868, 181] width 13 height 13
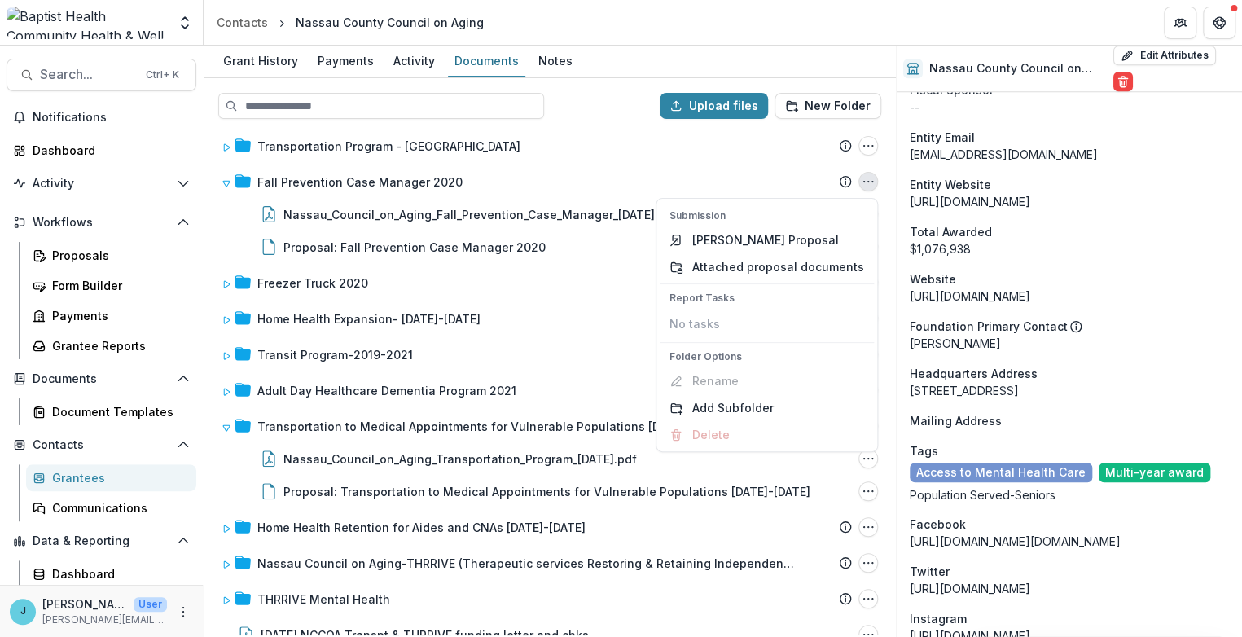
click at [338, 174] on div "Fall Prevention Case Manager 2020" at bounding box center [359, 182] width 205 height 17
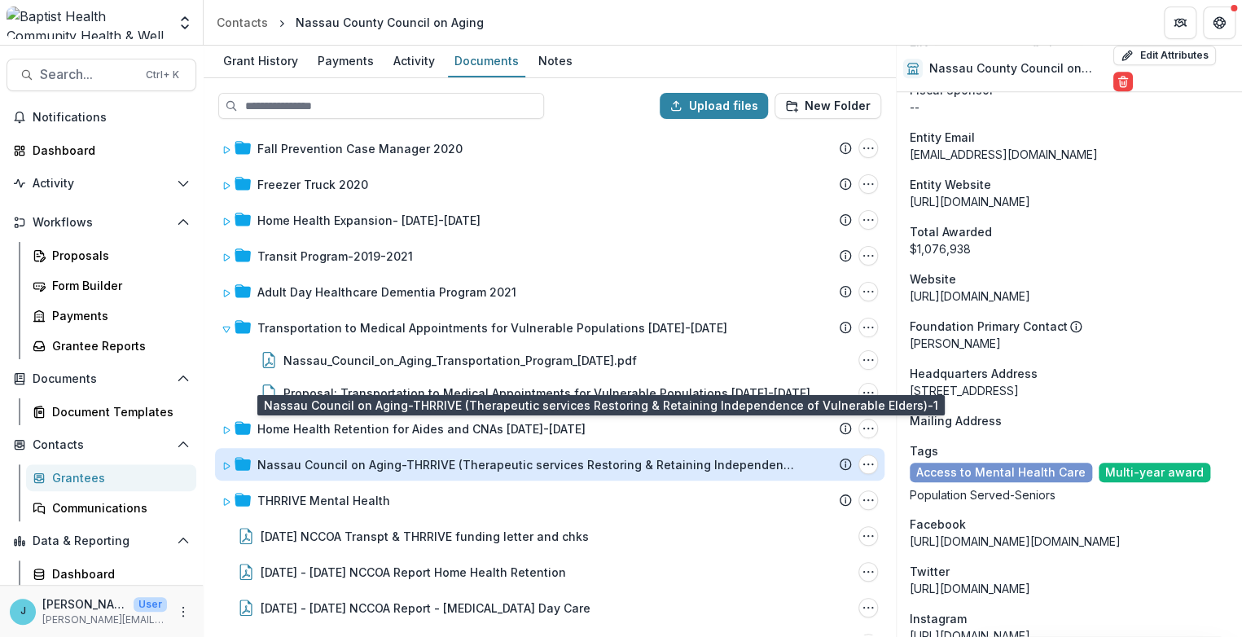
scroll to position [78, 0]
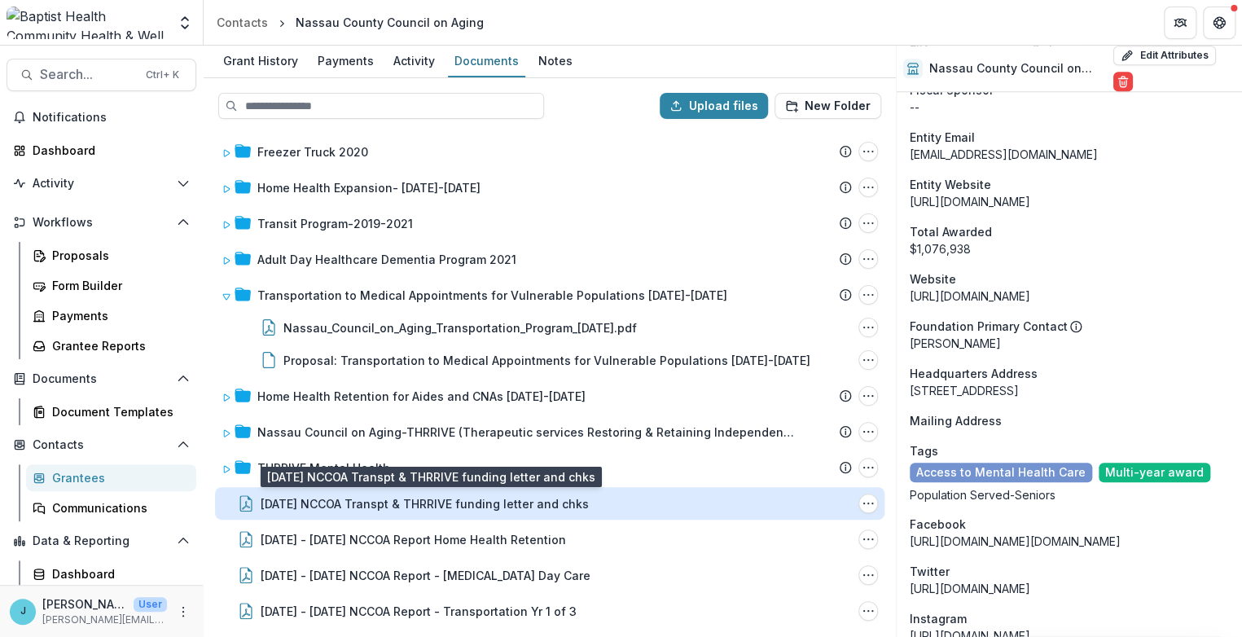
click at [309, 503] on div "09.27.24 NCCOA Transpt & THRRIVE funding letter and chks" at bounding box center [425, 503] width 328 height 17
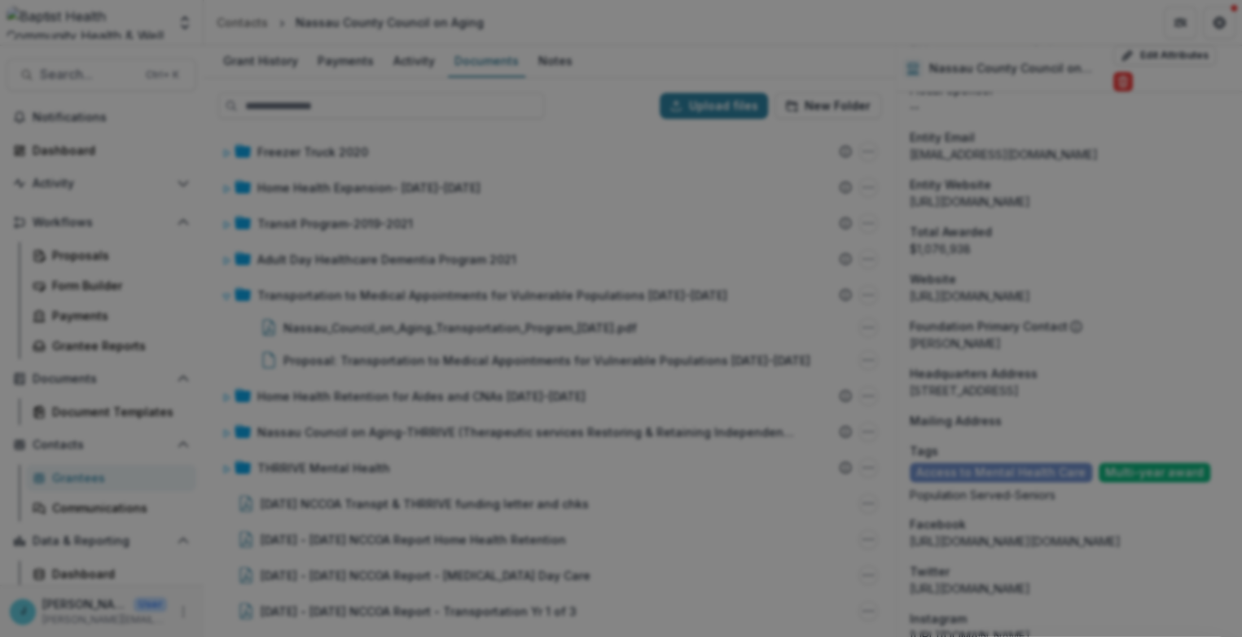
click at [1215, 24] on icon "Close" at bounding box center [1220, 20] width 10 height 10
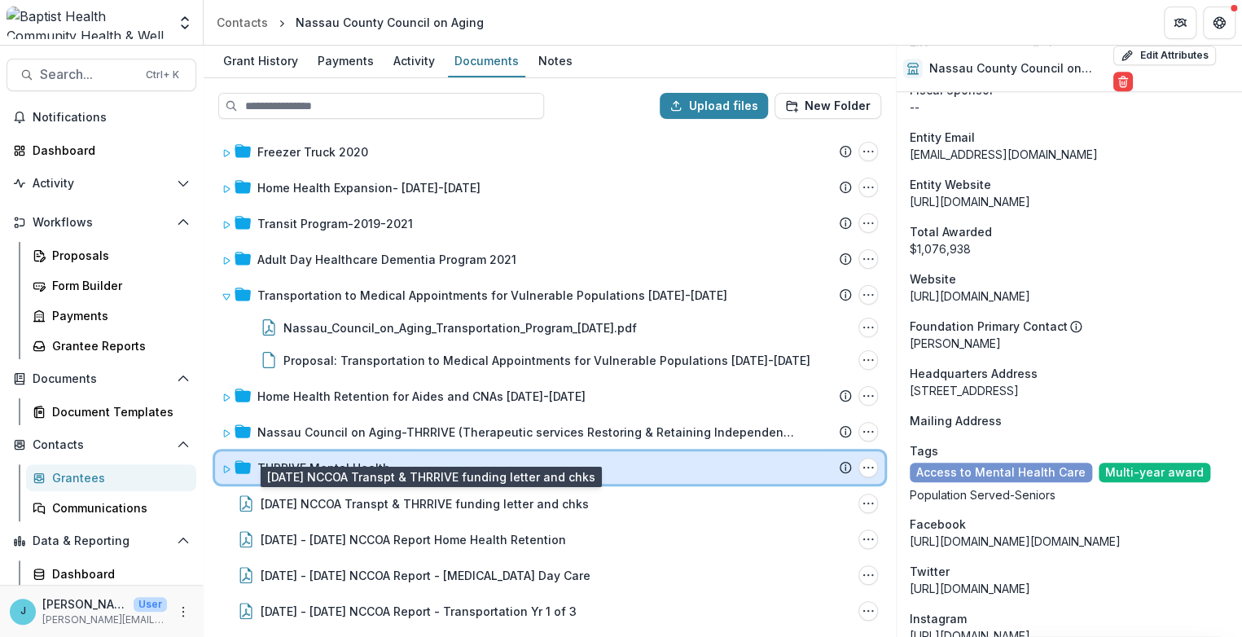
click at [227, 466] on icon at bounding box center [227, 469] width 6 height 7
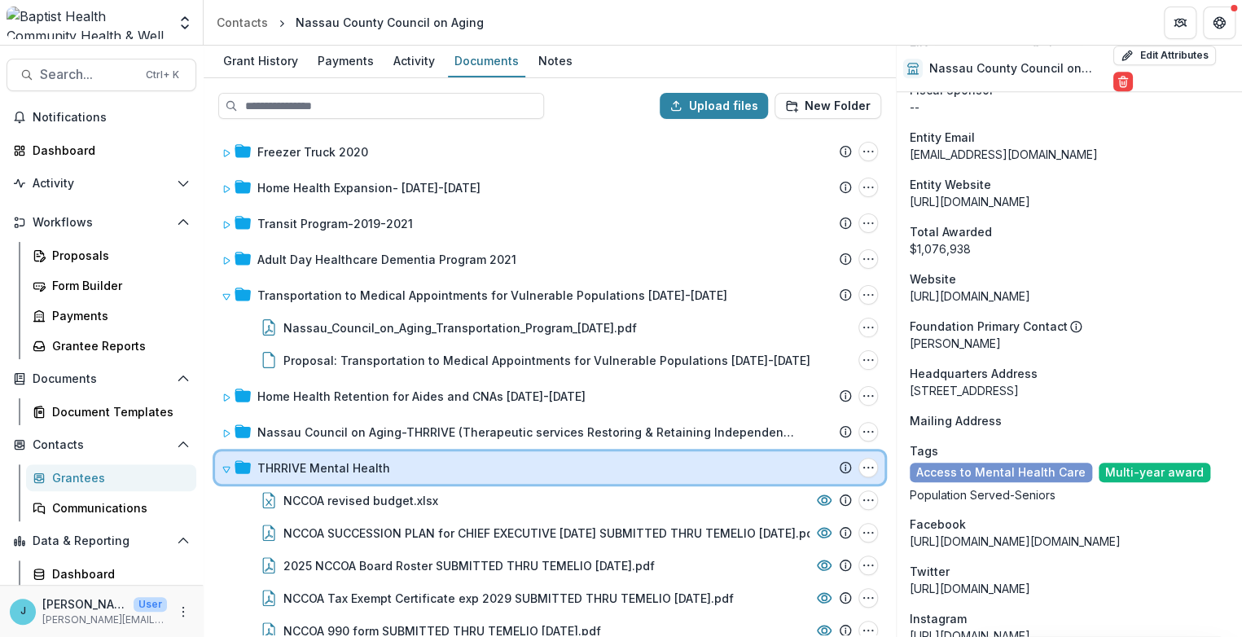
click at [228, 465] on icon at bounding box center [227, 469] width 10 height 10
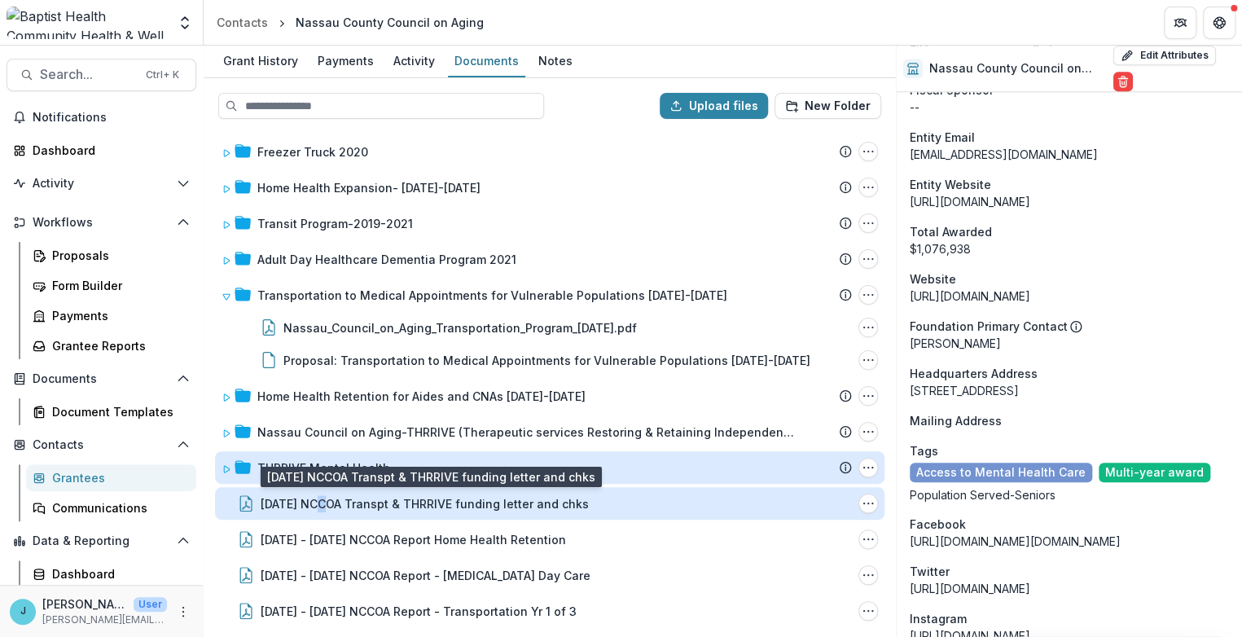
click at [315, 503] on div "09.27.24 NCCOA Transpt & THRRIVE funding letter and chks" at bounding box center [425, 503] width 328 height 17
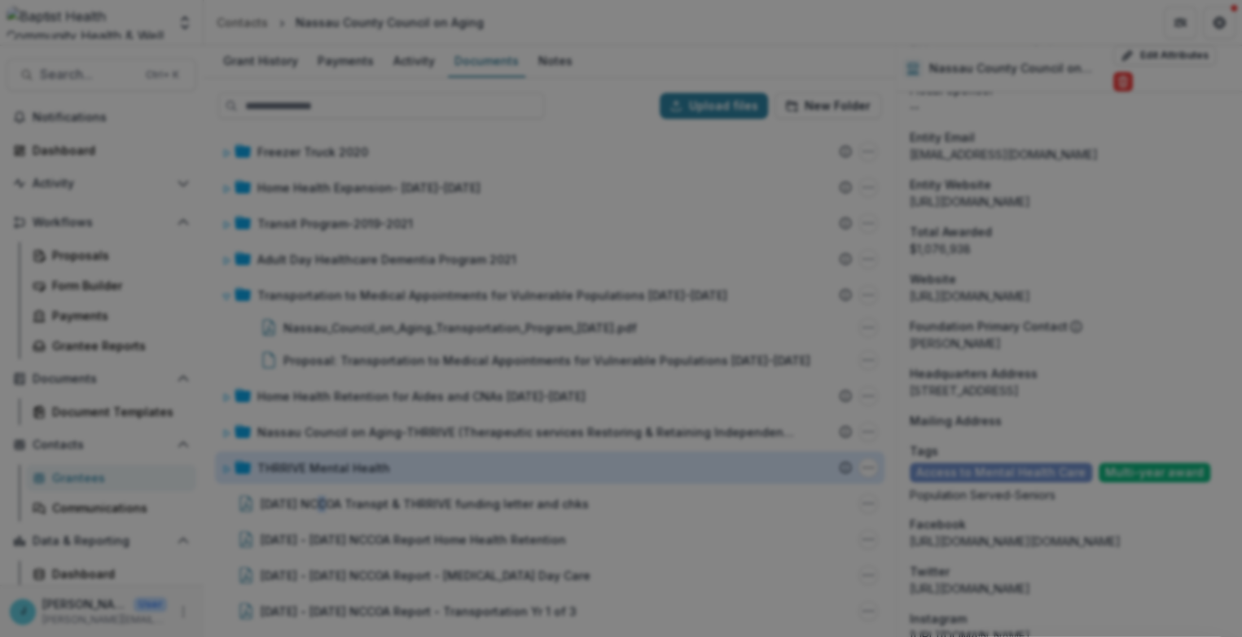
click at [1215, 24] on icon "Close" at bounding box center [1220, 20] width 10 height 10
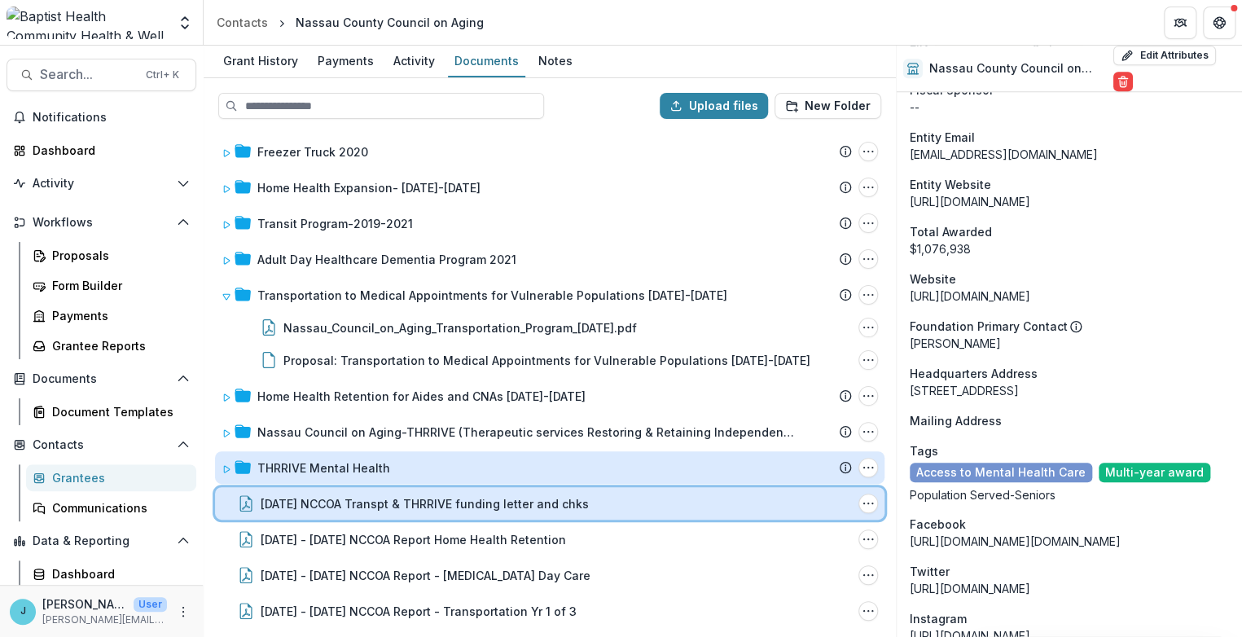
click at [631, 490] on div "09.27.24 NCCOA Transpt & THRRIVE funding letter and chks File Options Download …" at bounding box center [550, 503] width 670 height 33
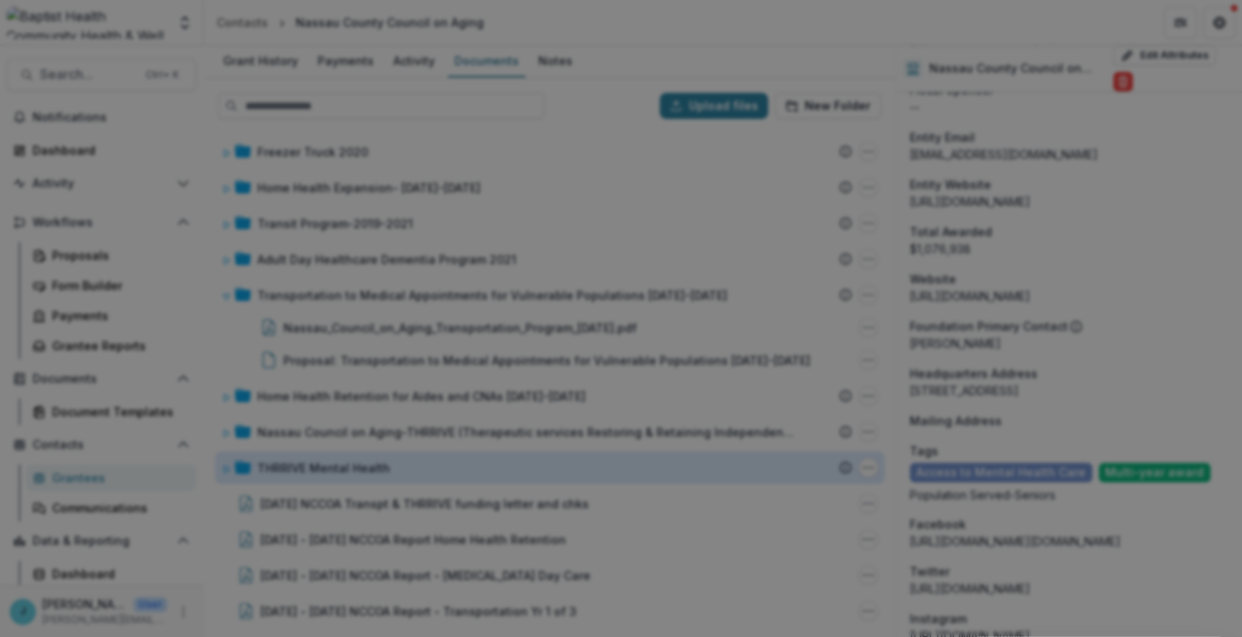
click at [1215, 24] on icon "Close" at bounding box center [1220, 20] width 10 height 10
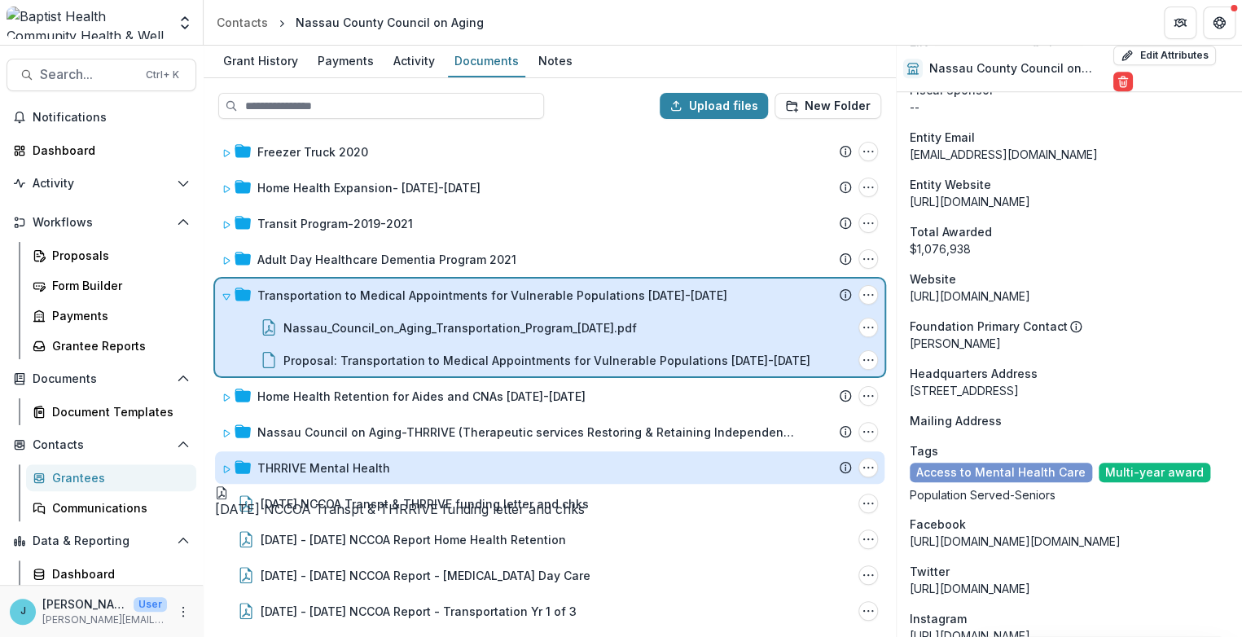
drag, startPoint x: 283, startPoint y: 498, endPoint x: 344, endPoint y: 304, distance: 203.3
click at [344, 304] on div "Upload files New Folder Transportation Program - NassauTRANSIT Submission Temel…" at bounding box center [550, 357] width 693 height 559
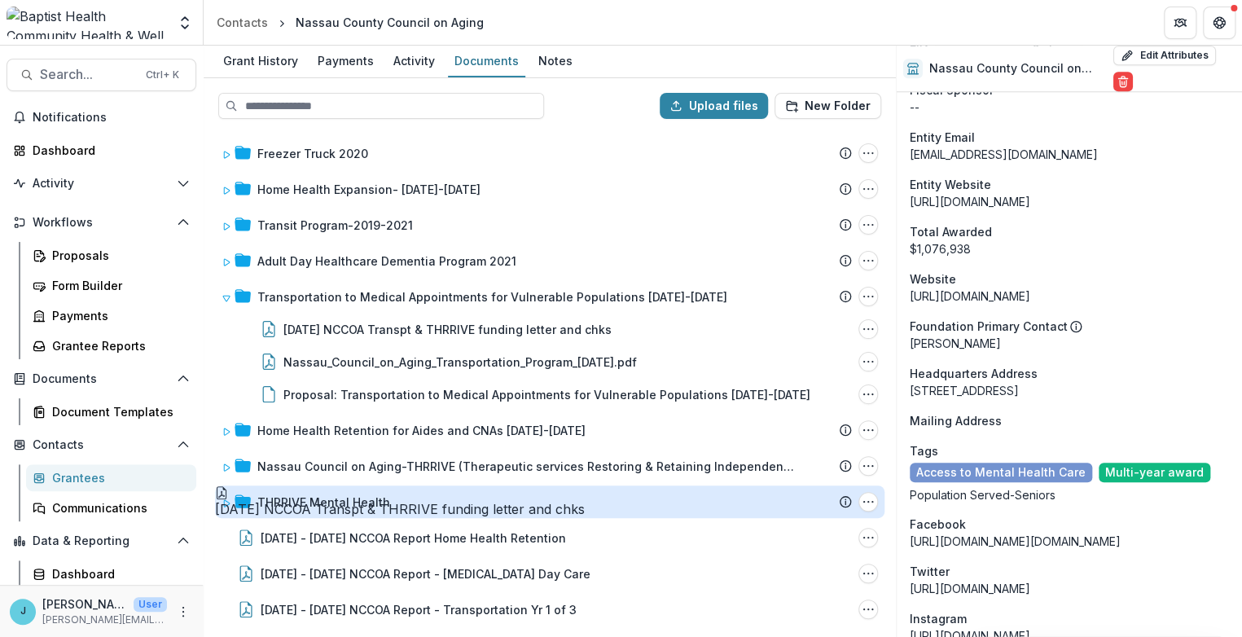
scroll to position [75, 0]
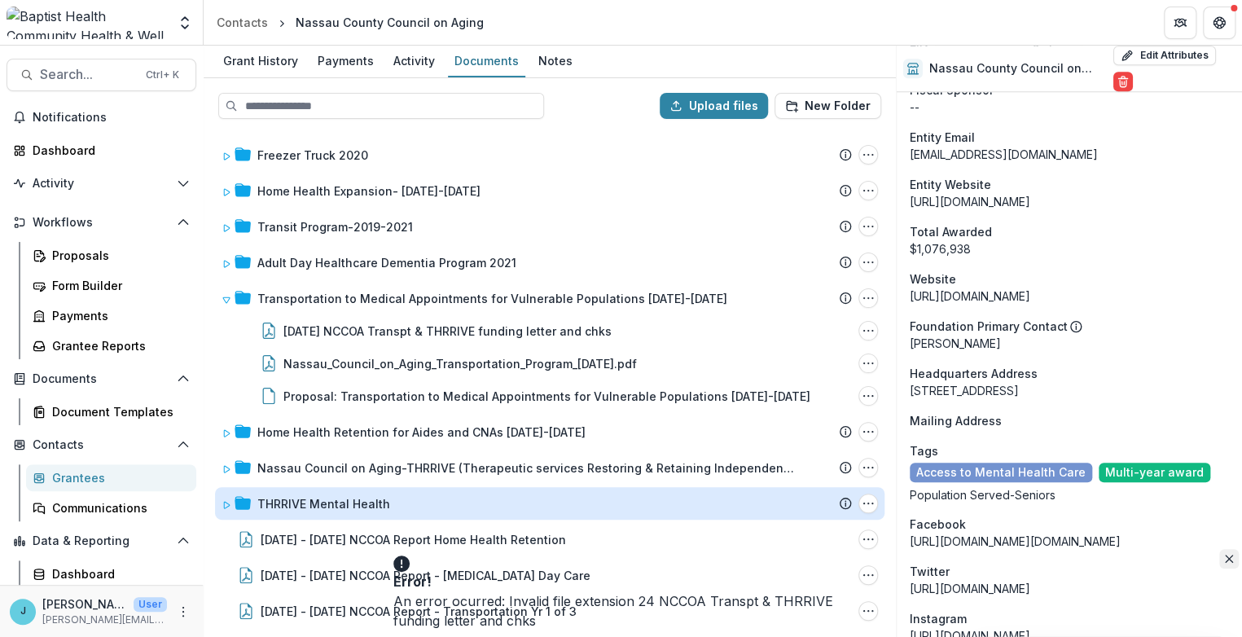
click at [1220, 560] on button "Close" at bounding box center [1230, 559] width 20 height 20
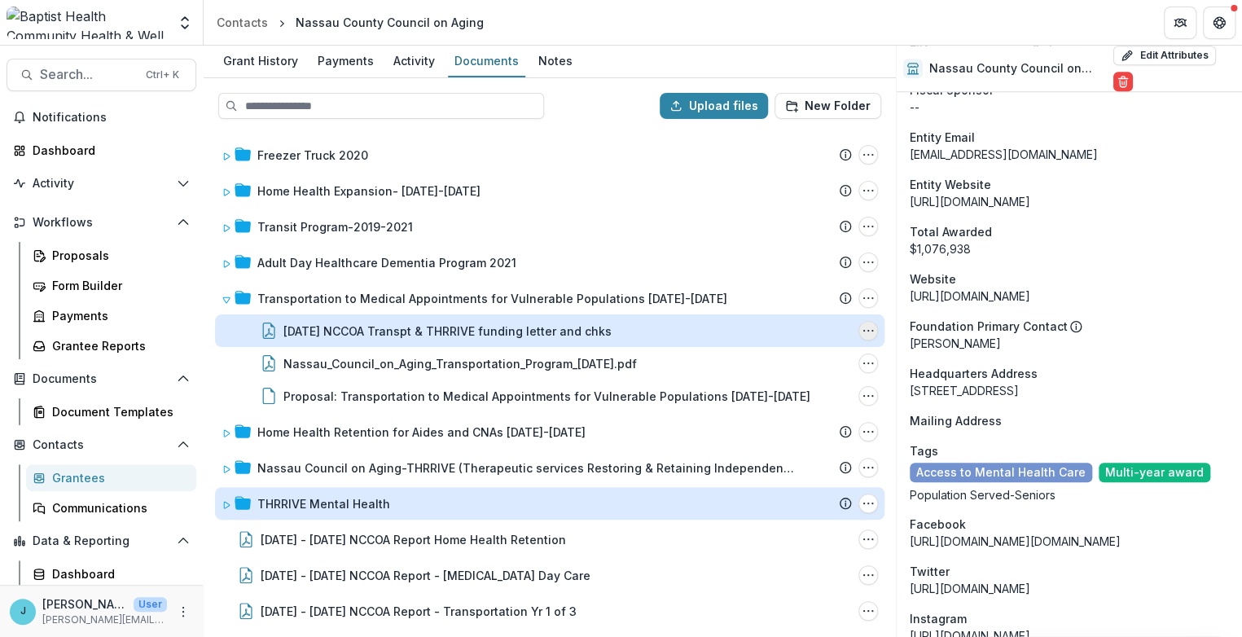
drag, startPoint x: 510, startPoint y: 330, endPoint x: 864, endPoint y: 329, distance: 354.4
click at [864, 329] on icon "09.27.24 NCCOA Transpt & THRRIVE funding letter and chks Options" at bounding box center [868, 330] width 13 height 13
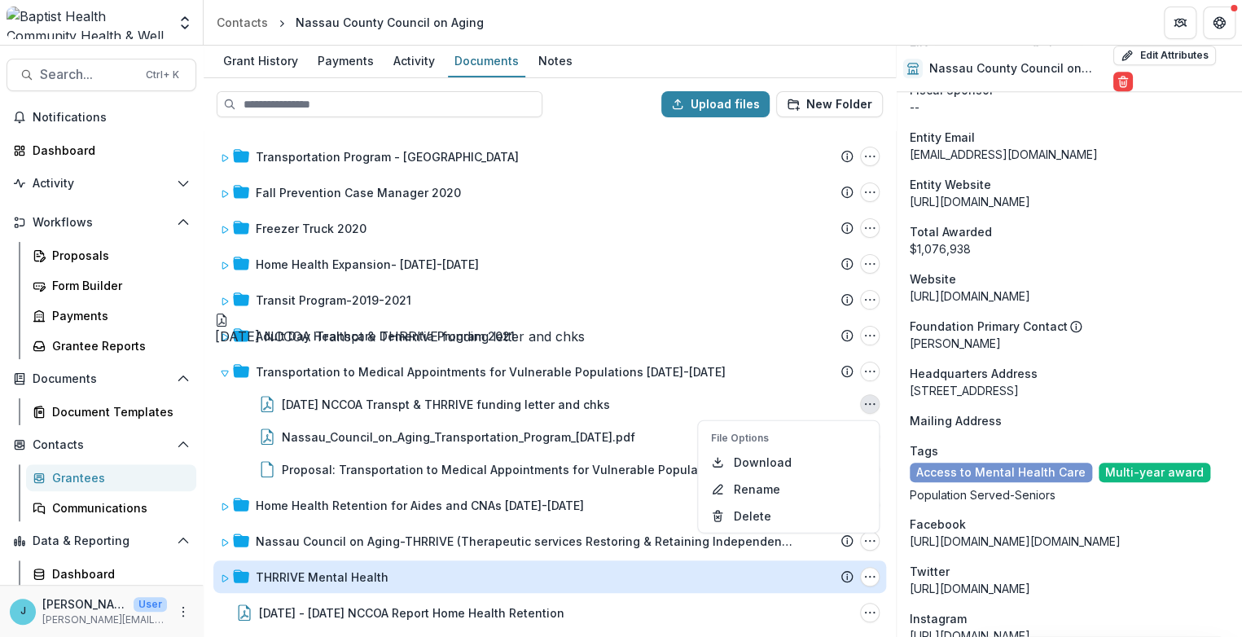
drag, startPoint x: 458, startPoint y: 331, endPoint x: 621, endPoint y: 585, distance: 301.9
click at [621, 585] on div "Upload files New Folder Transportation Program - NassauTRANSIT Submission Temel…" at bounding box center [550, 394] width 693 height 632
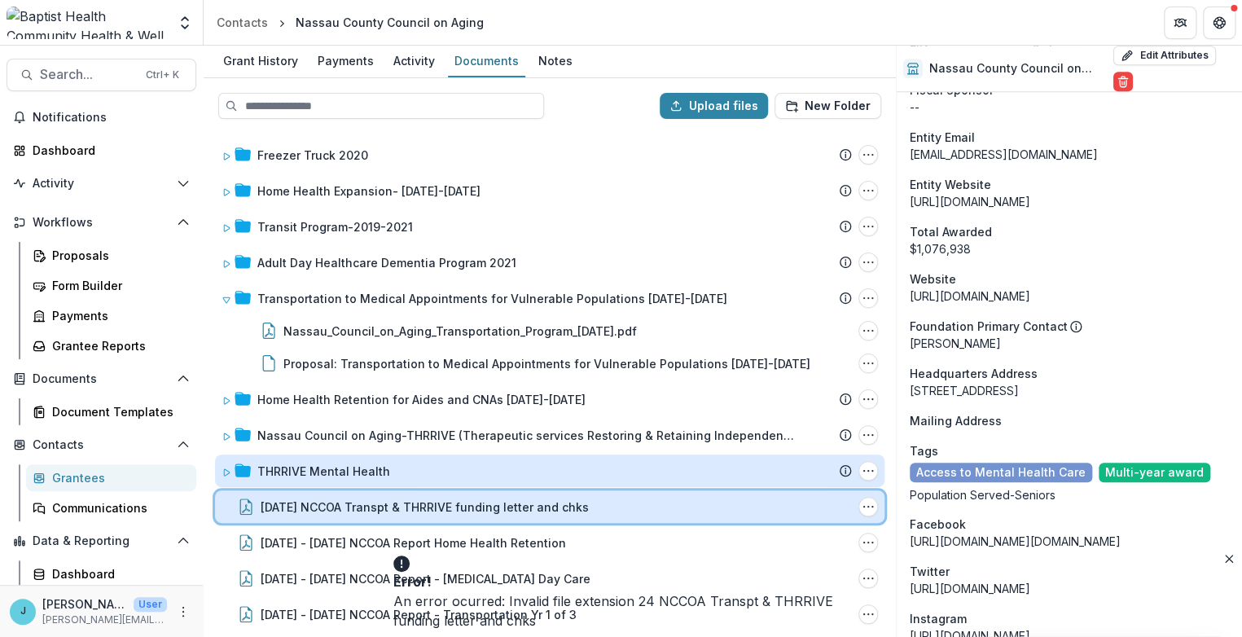
click at [721, 506] on div "09.27.24 NCCOA Transpt & THRRIVE funding letter and chks" at bounding box center [557, 507] width 592 height 17
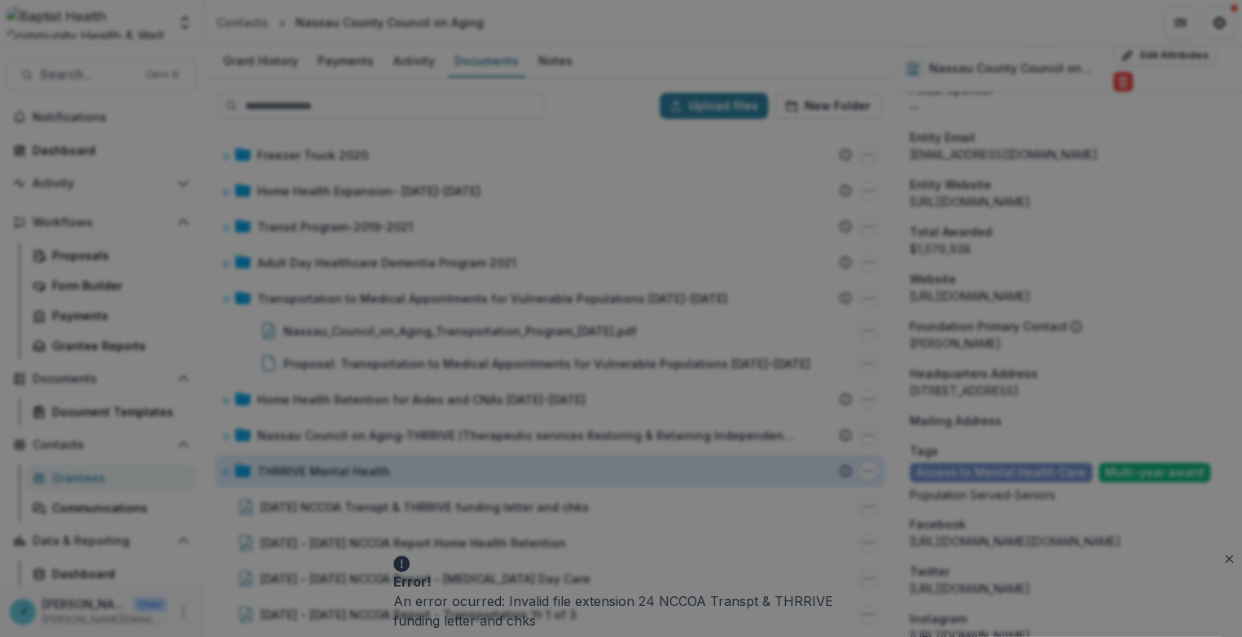
click at [1215, 24] on icon "Close" at bounding box center [1220, 20] width 10 height 10
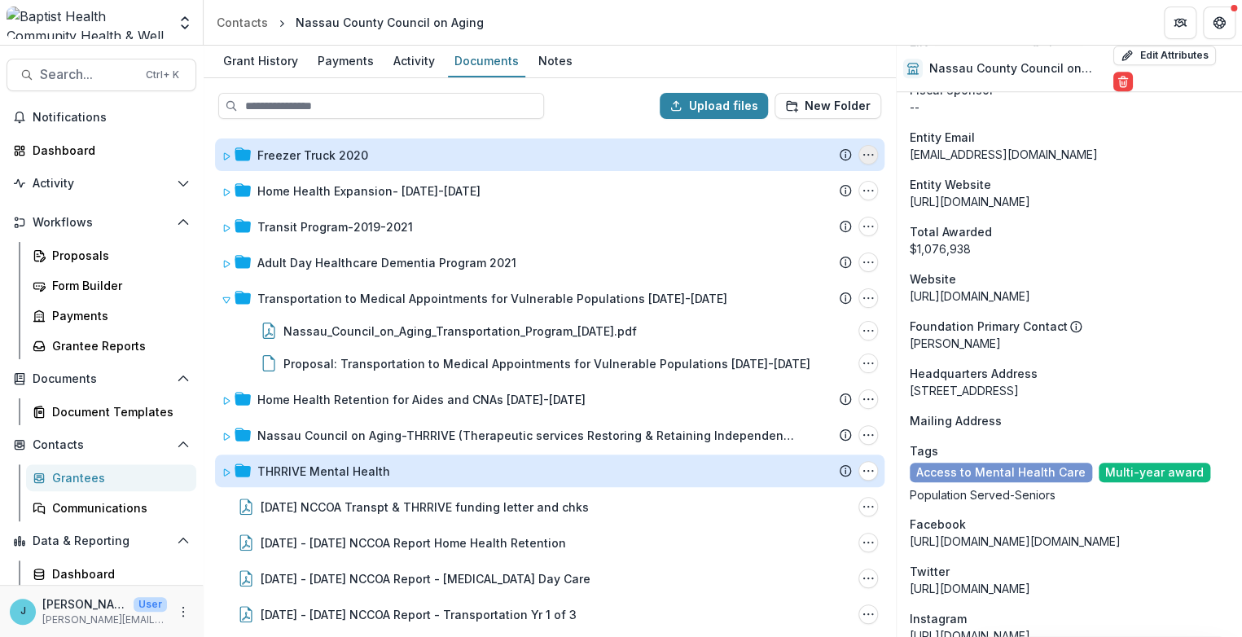
click at [869, 149] on icon "Freezer Truck 2020 Options" at bounding box center [868, 154] width 13 height 13
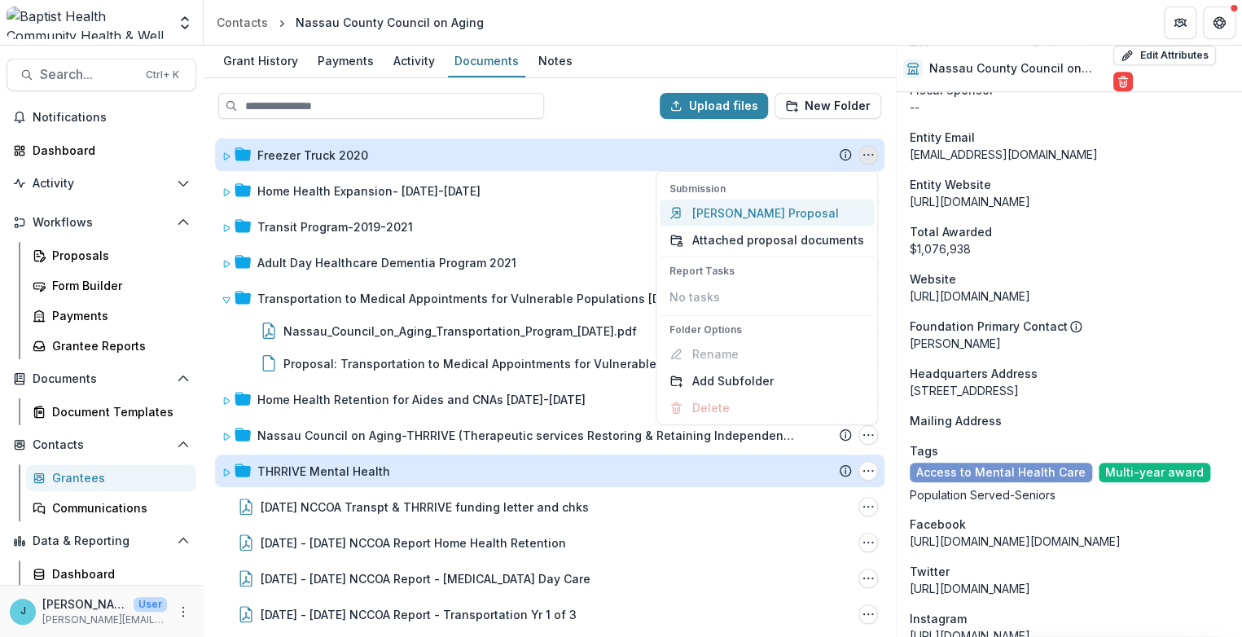
click at [735, 208] on link "Temelio Proposal" at bounding box center [767, 213] width 214 height 27
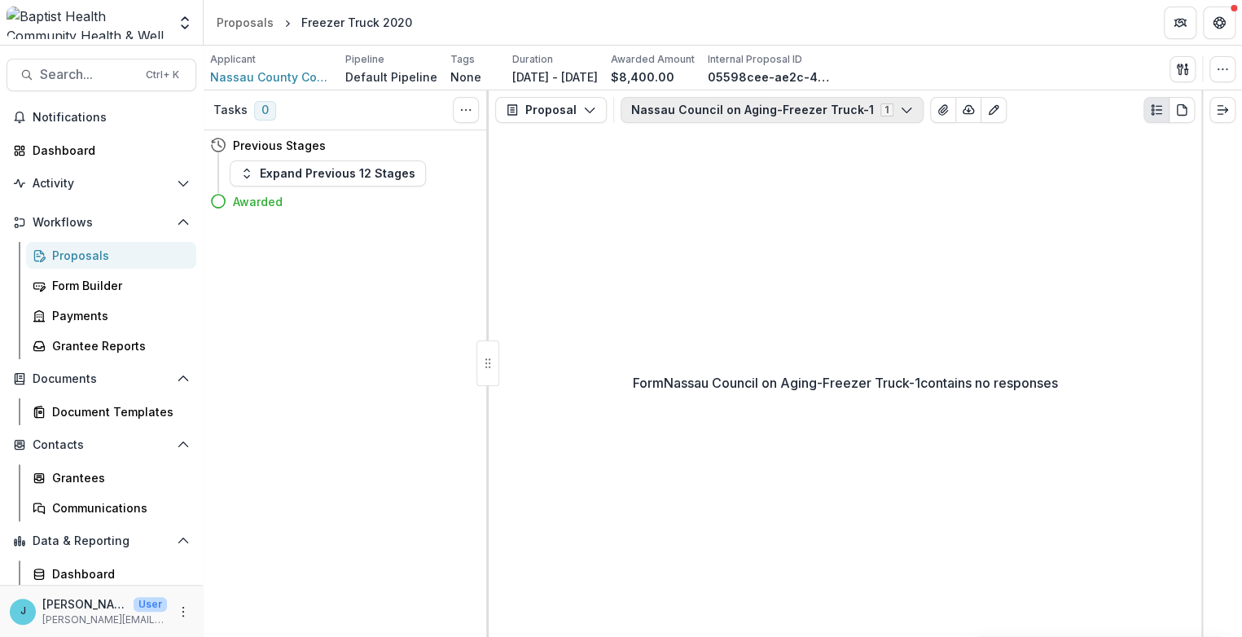
click at [900, 105] on icon "button" at bounding box center [906, 109] width 13 height 13
click at [809, 168] on span "Nassau Council on Aging-Freezer Truck-1" at bounding box center [769, 171] width 238 height 17
click at [371, 23] on div "Freezer Truck 2020" at bounding box center [356, 22] width 111 height 17
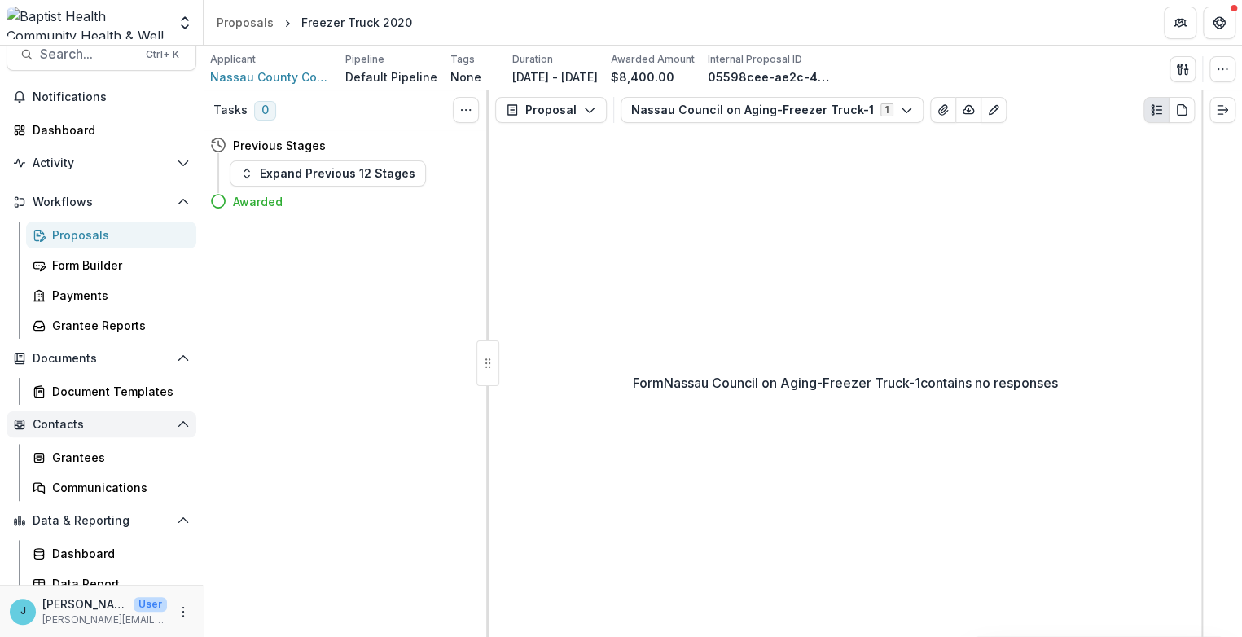
scroll to position [31, 0]
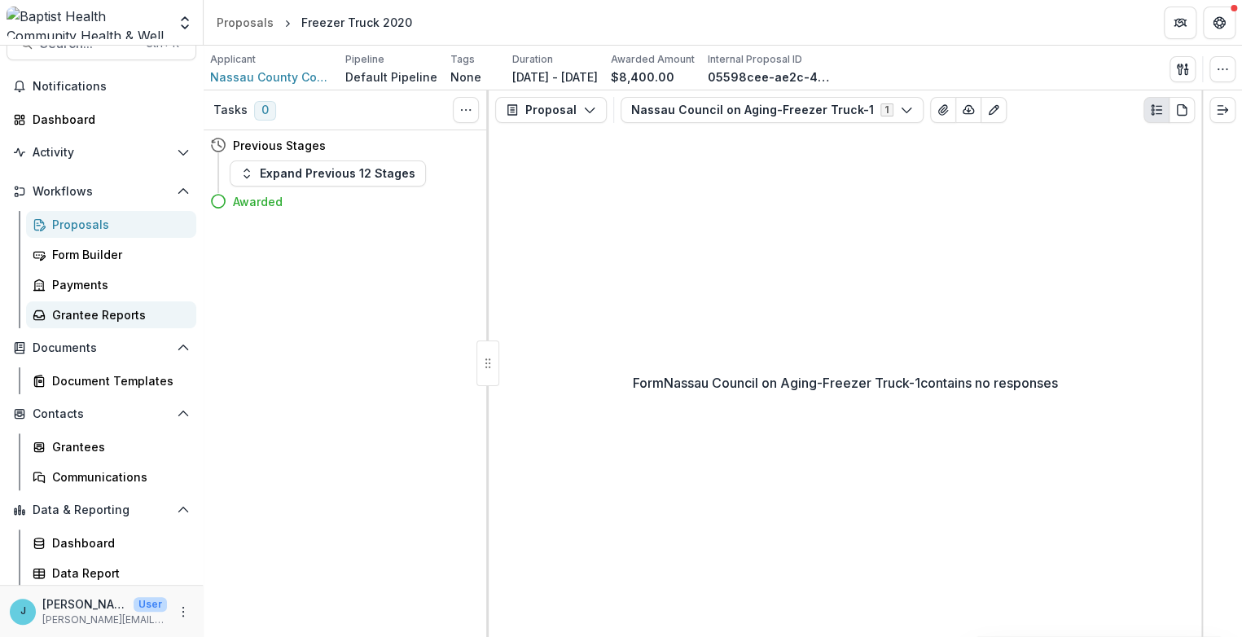
click at [108, 302] on link "Grantee Reports" at bounding box center [111, 314] width 170 height 27
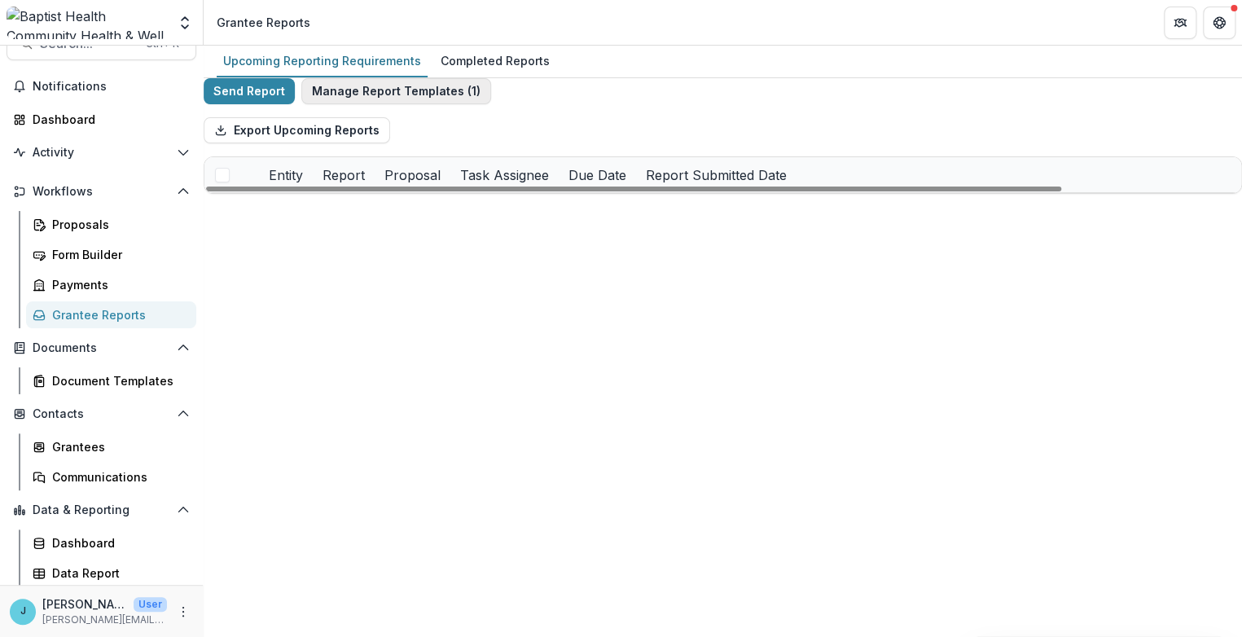
click at [394, 104] on button "Manage Report Templates ( 1 )" at bounding box center [396, 91] width 190 height 26
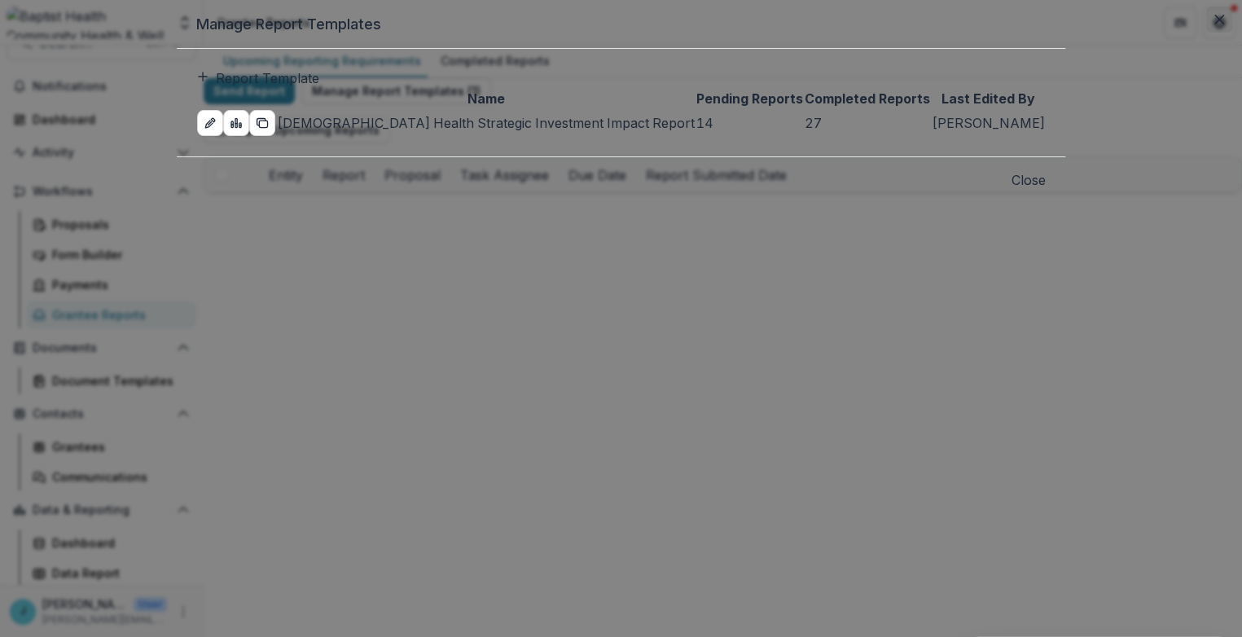
click at [1215, 24] on icon "Close" at bounding box center [1220, 20] width 10 height 10
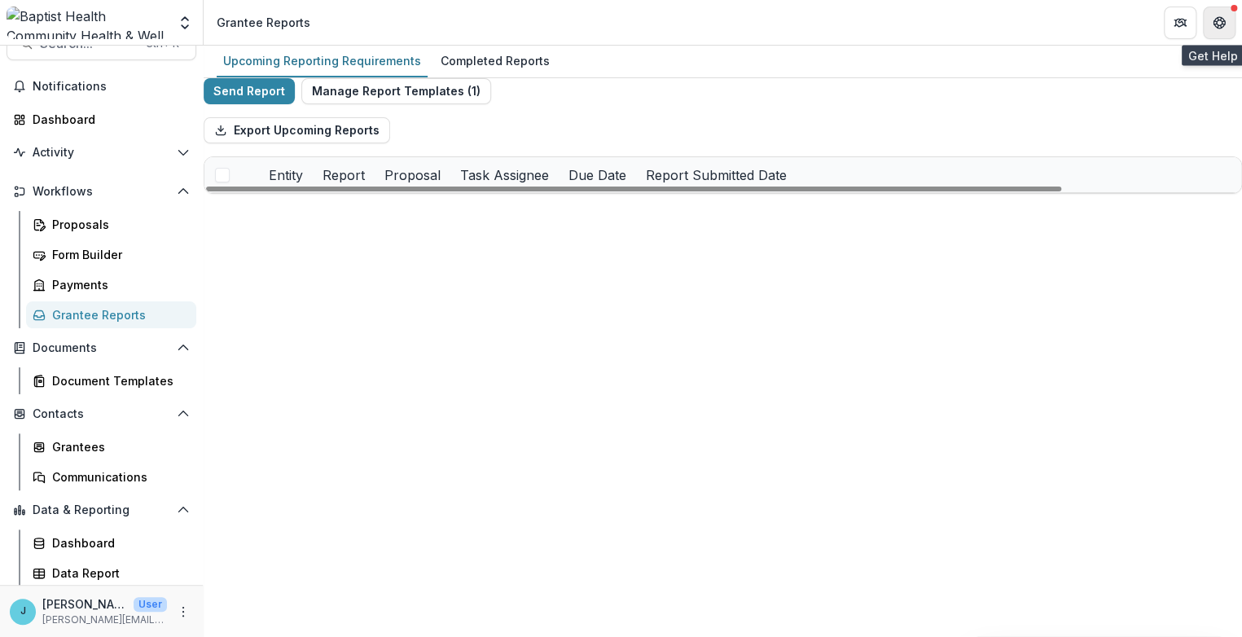
click at [1216, 27] on icon "Get Help" at bounding box center [1216, 25] width 3 height 3
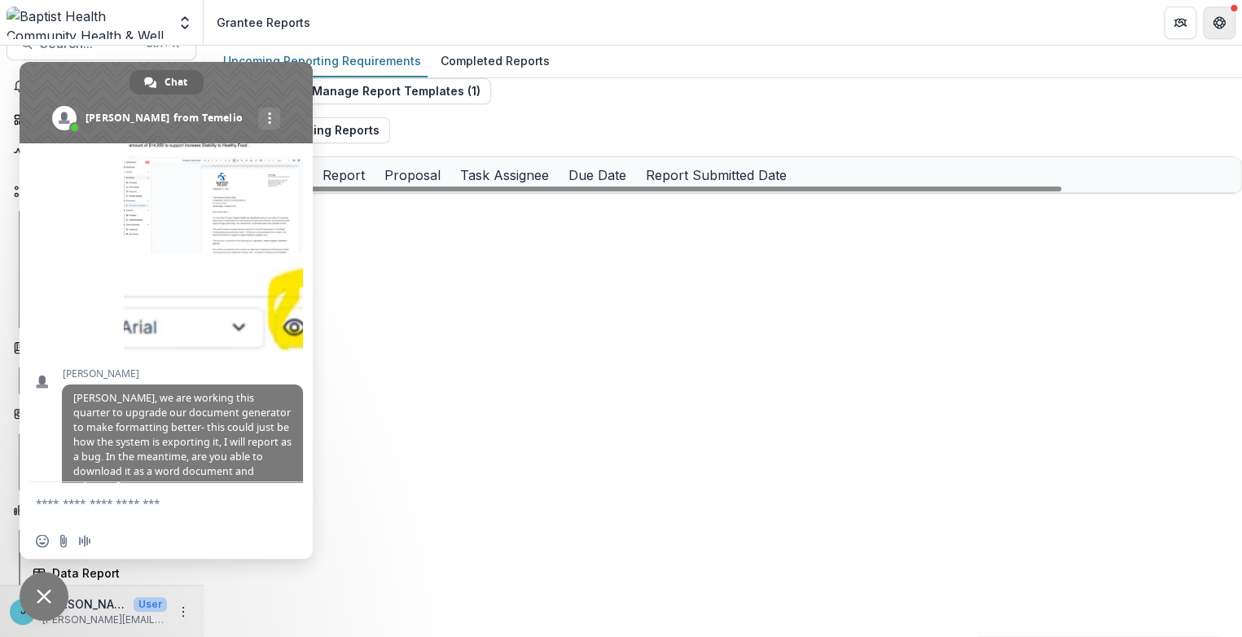
scroll to position [9413, 0]
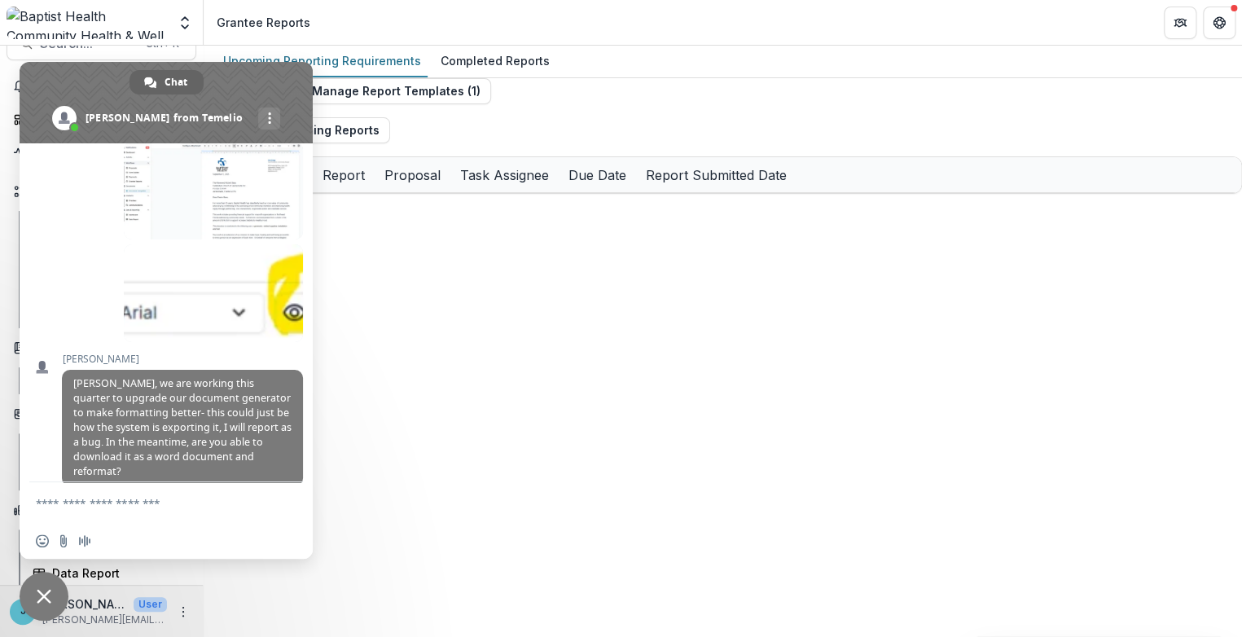
click at [220, 634] on span "Failed to send. Retry?" at bounding box center [244, 639] width 96 height 11
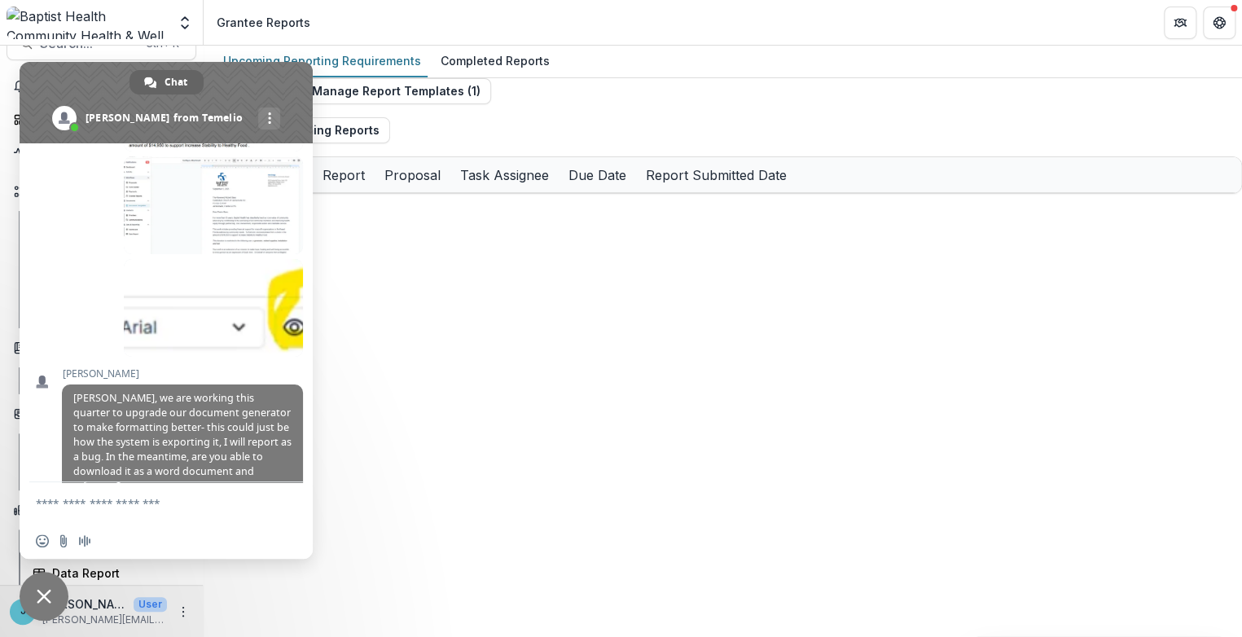
scroll to position [9379, 0]
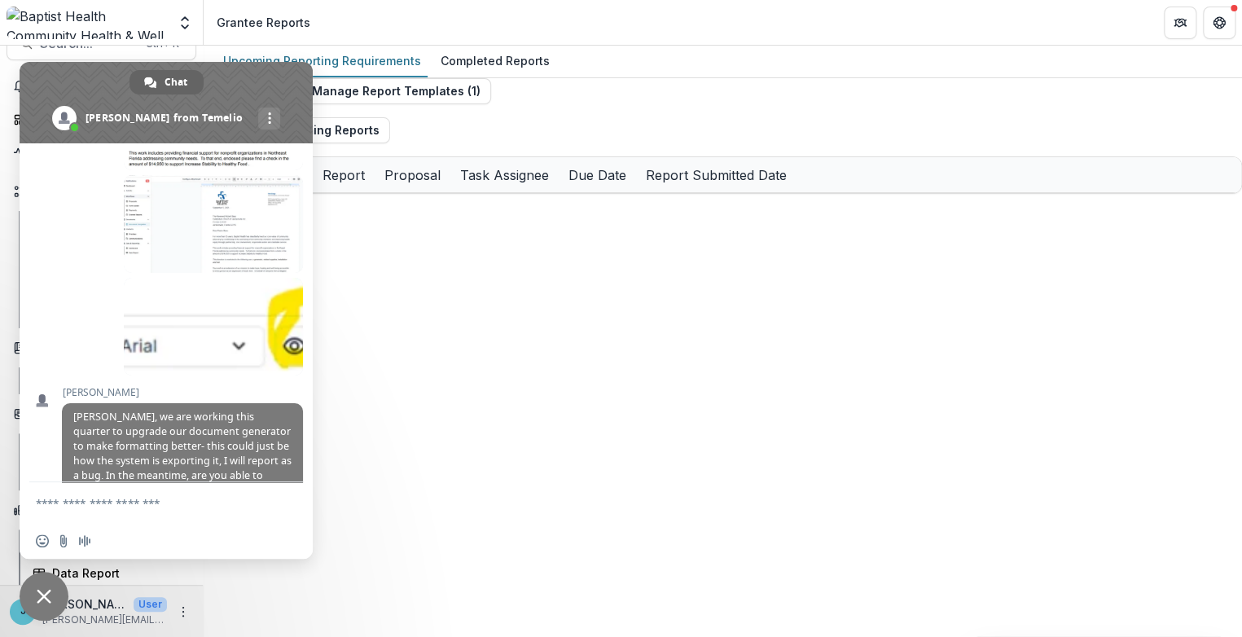
click at [598, 91] on div "Send Report Manage Report Templates ( 1 ) Export Upcoming Reports Entity Report…" at bounding box center [723, 136] width 1039 height 116
click at [614, 106] on div "Send Report Manage Report Templates ( 1 ) Export Upcoming Reports Entity Report…" at bounding box center [723, 136] width 1039 height 116
click at [40, 594] on span "Close chat" at bounding box center [44, 596] width 15 height 15
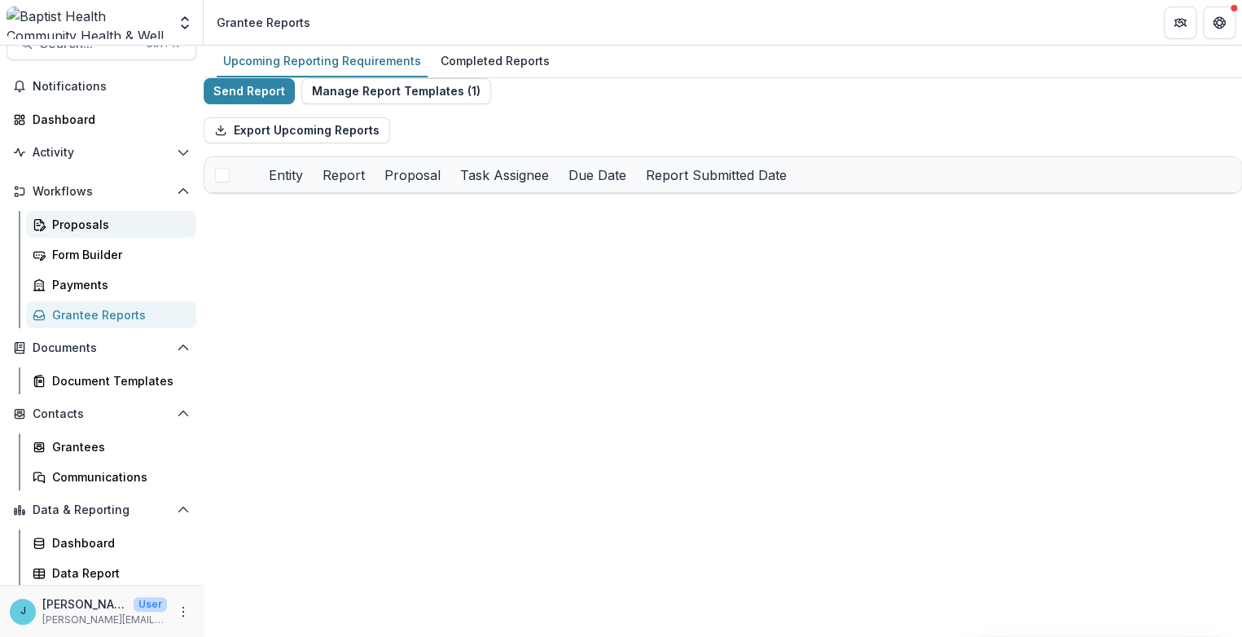
click at [68, 220] on div "Proposals" at bounding box center [117, 224] width 131 height 17
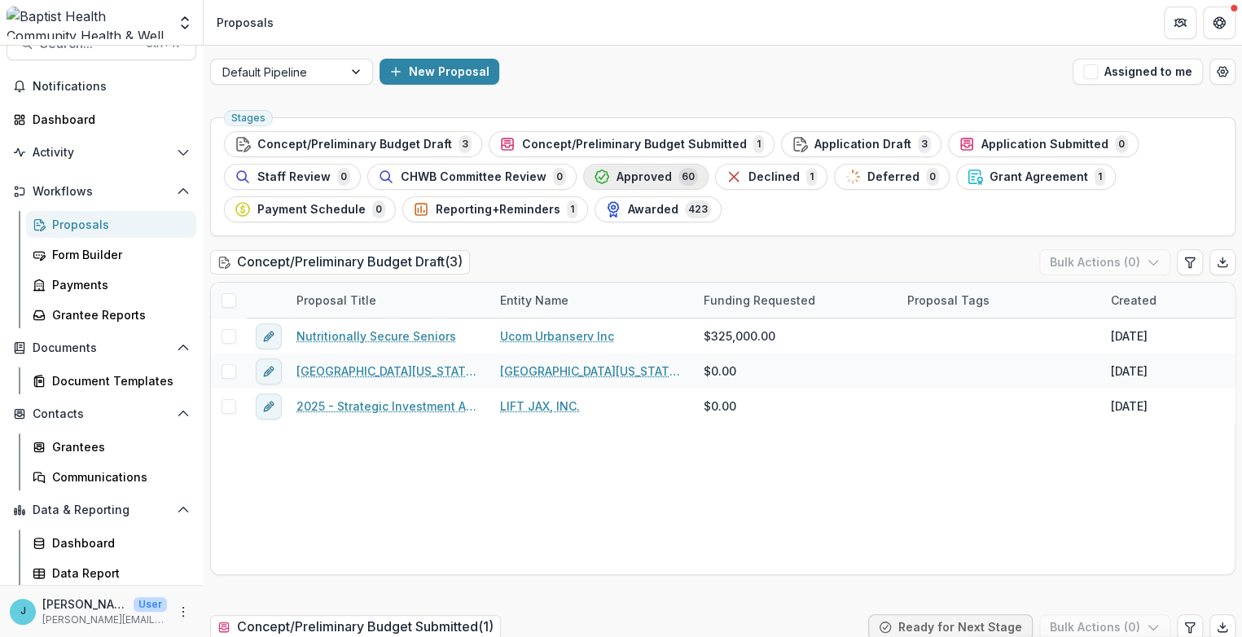
click at [617, 174] on span "Approved" at bounding box center [644, 177] width 55 height 14
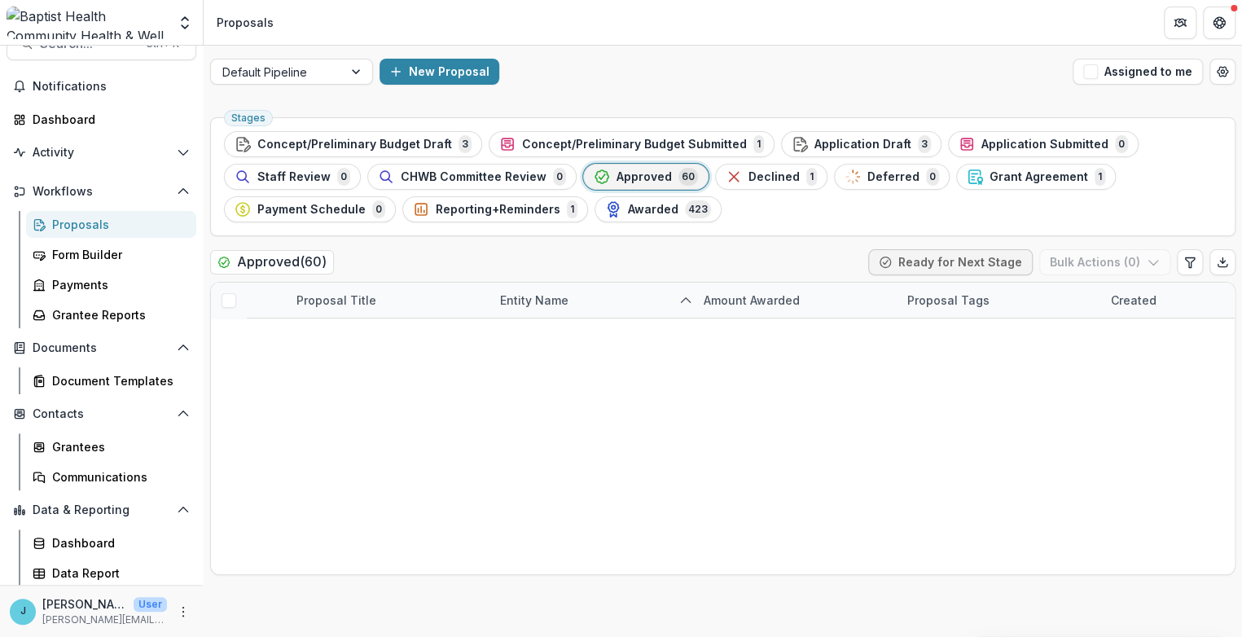
click at [627, 171] on span "Approved" at bounding box center [644, 177] width 55 height 14
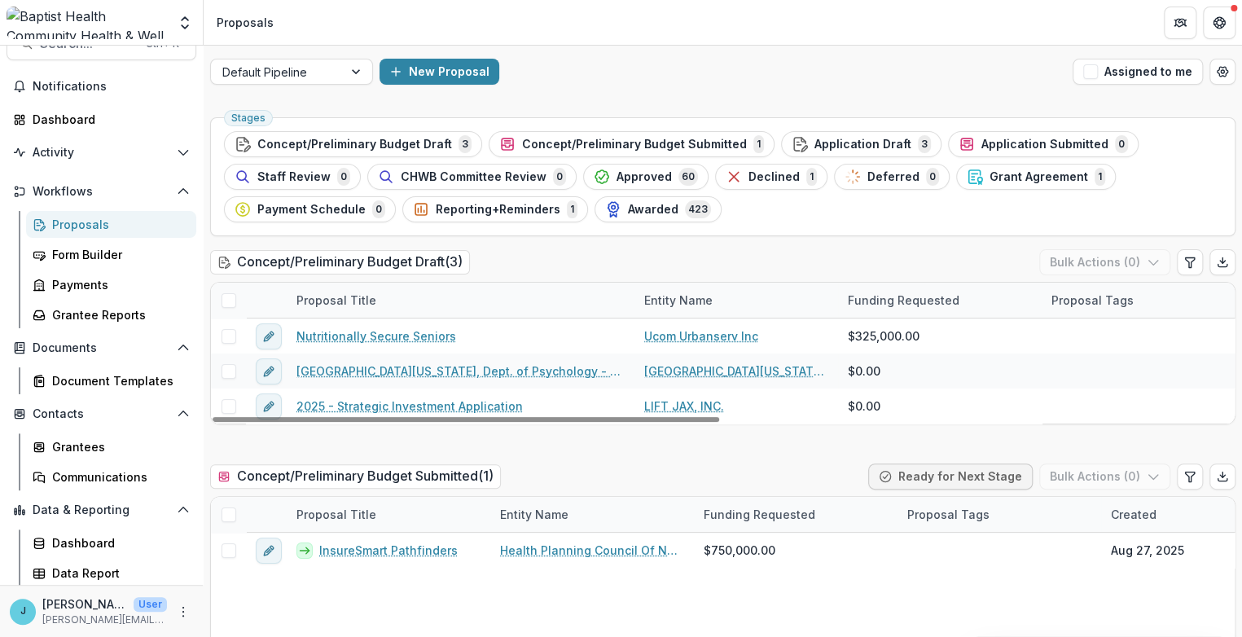
drag, startPoint x: 489, startPoint y: 301, endPoint x: 633, endPoint y: 304, distance: 144.2
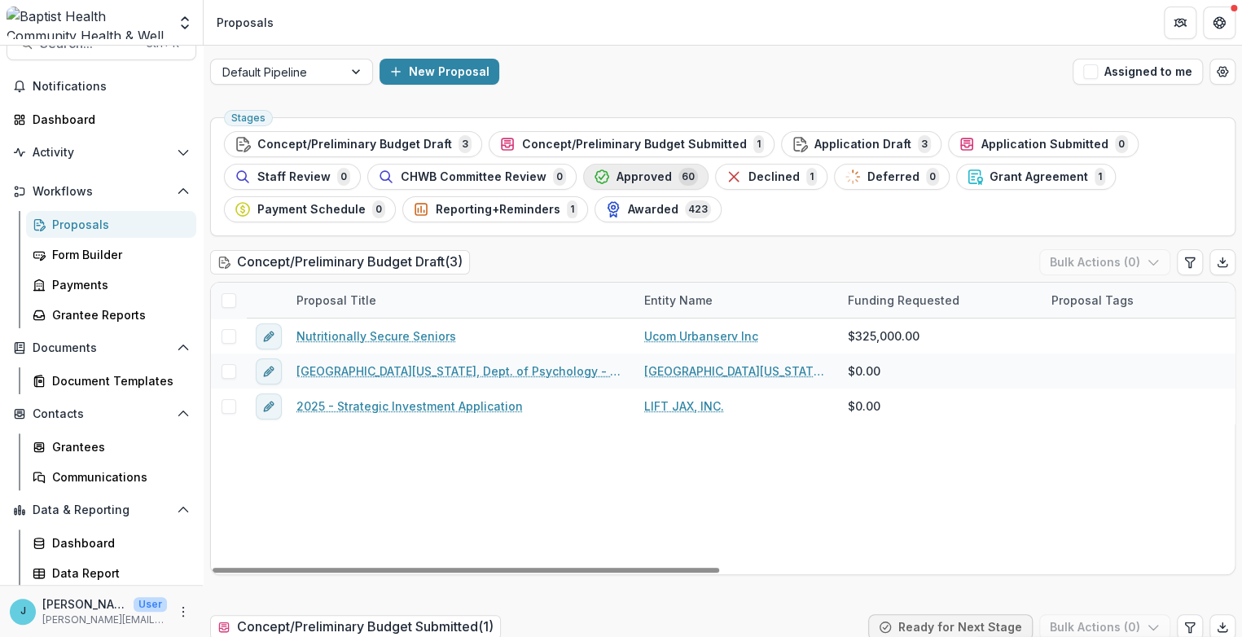
click at [630, 177] on span "Approved" at bounding box center [644, 177] width 55 height 14
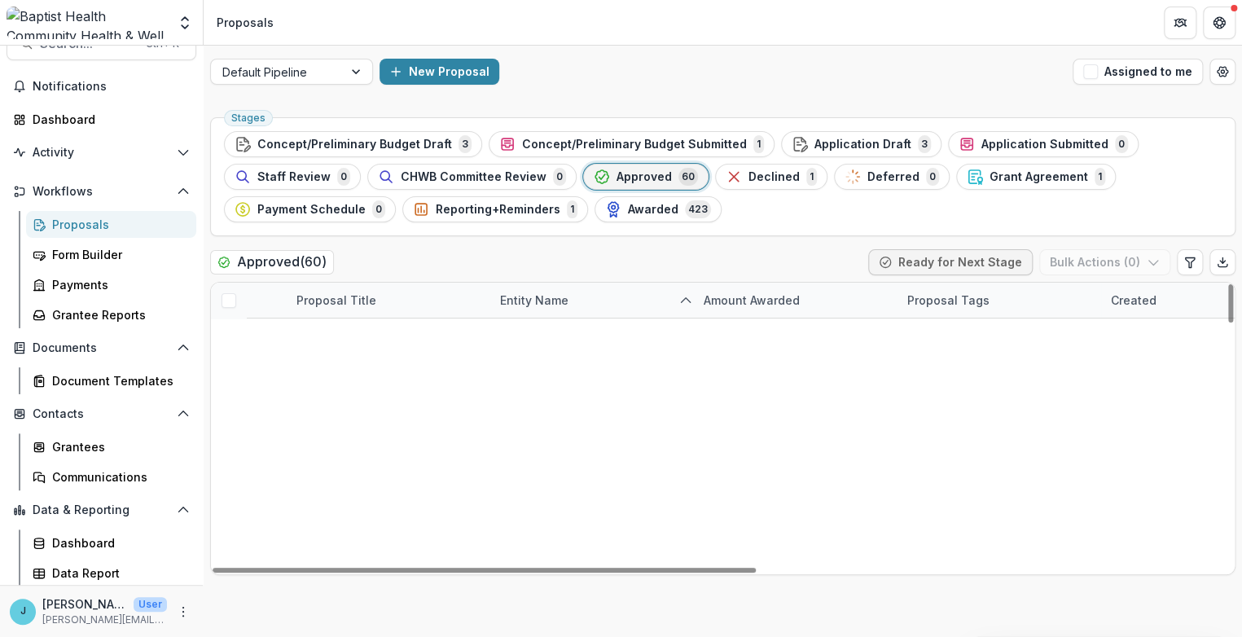
scroll to position [1267, 0]
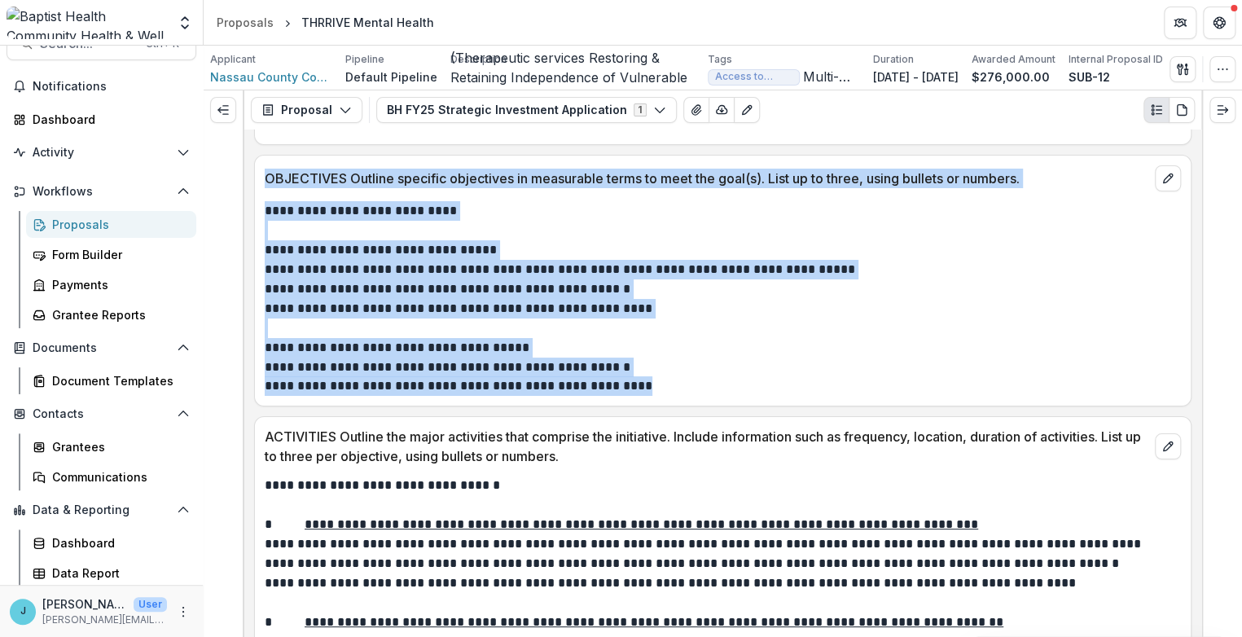
scroll to position [6181, 0]
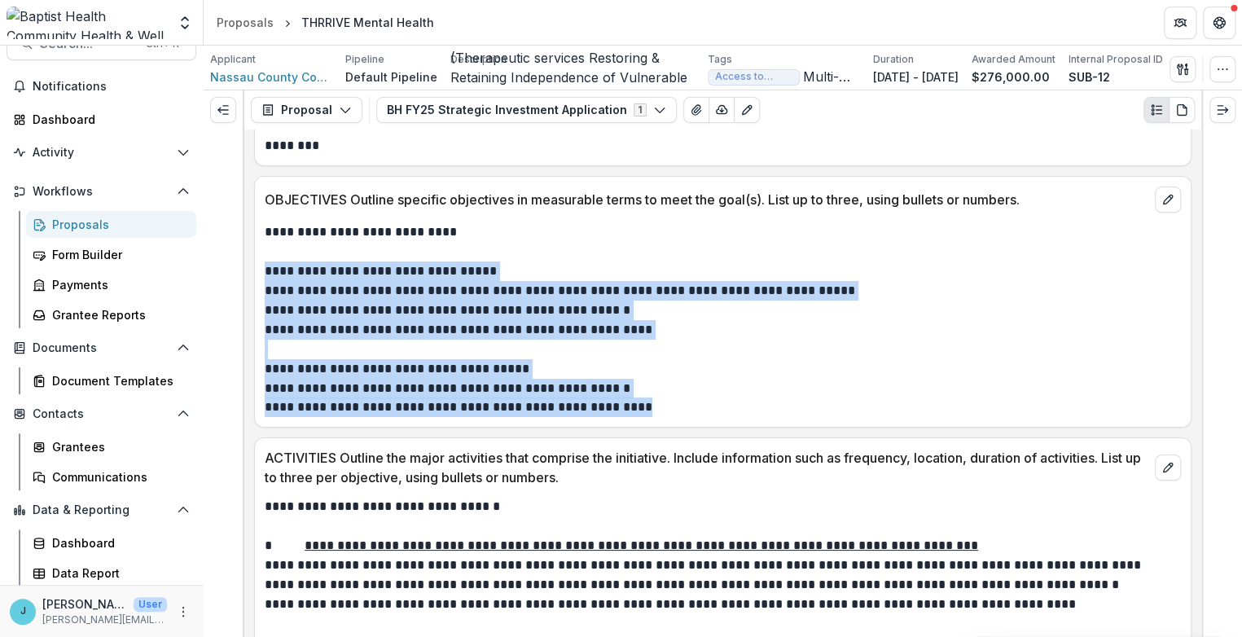
drag, startPoint x: 641, startPoint y: 290, endPoint x: 265, endPoint y: 244, distance: 379.2
click at [265, 244] on div "**********" at bounding box center [723, 319] width 917 height 195
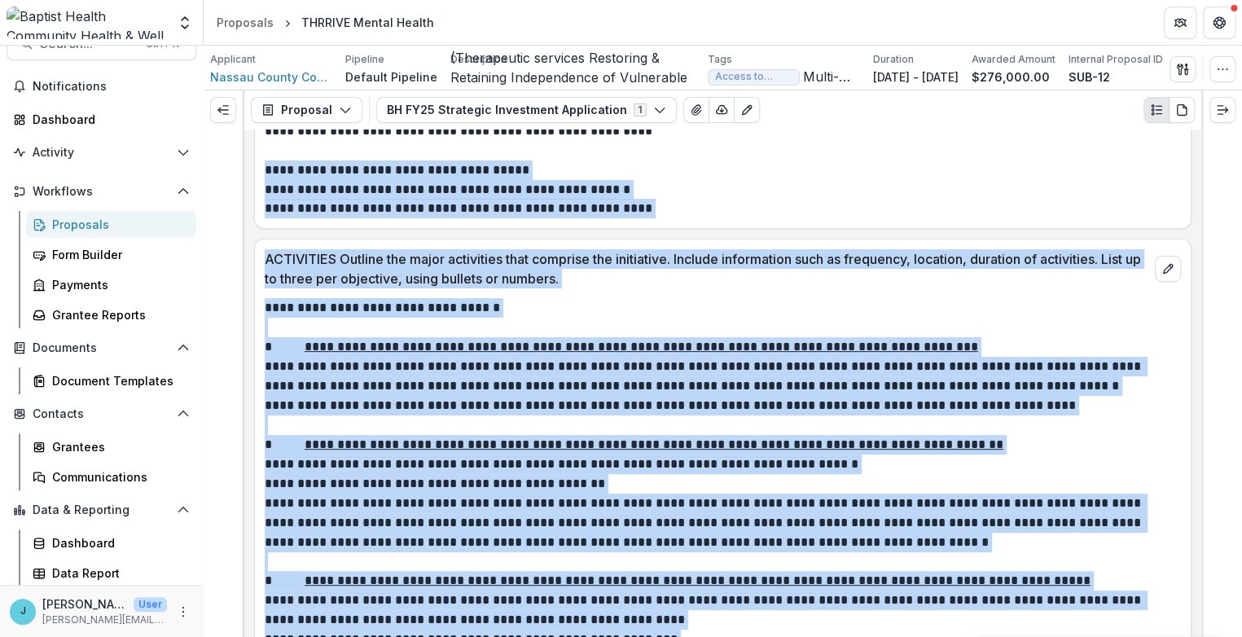
scroll to position [6366, 0]
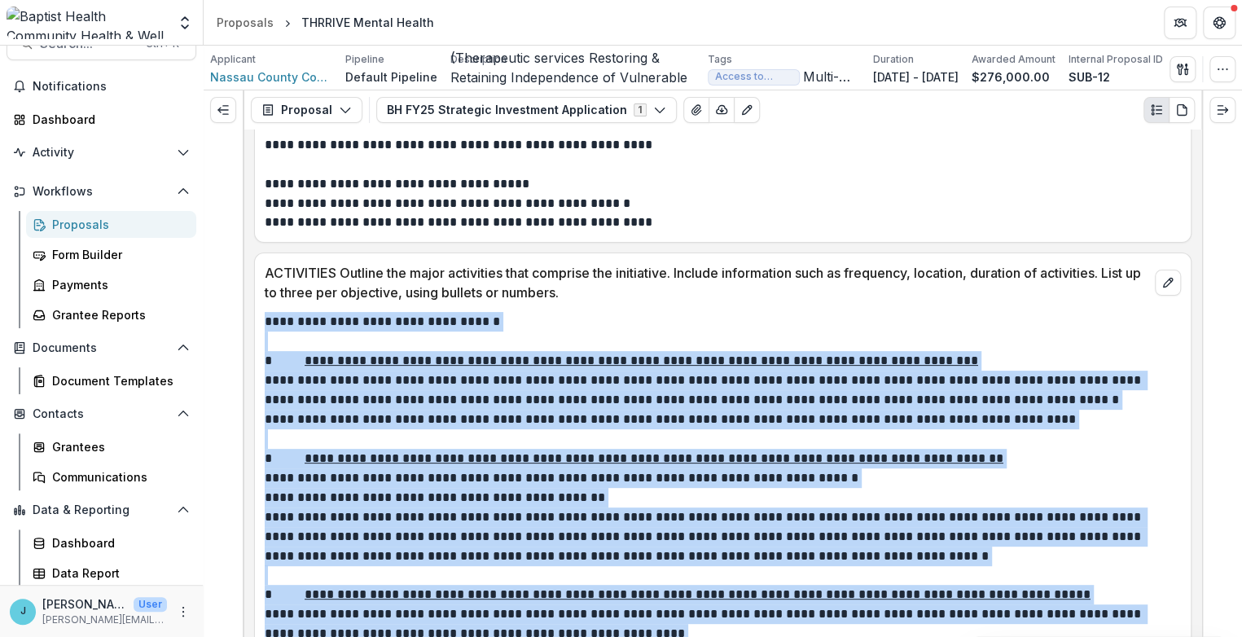
drag, startPoint x: 476, startPoint y: 446, endPoint x: 263, endPoint y: 288, distance: 265.0
click at [1223, 21] on icon "Get Help" at bounding box center [1219, 22] width 13 height 13
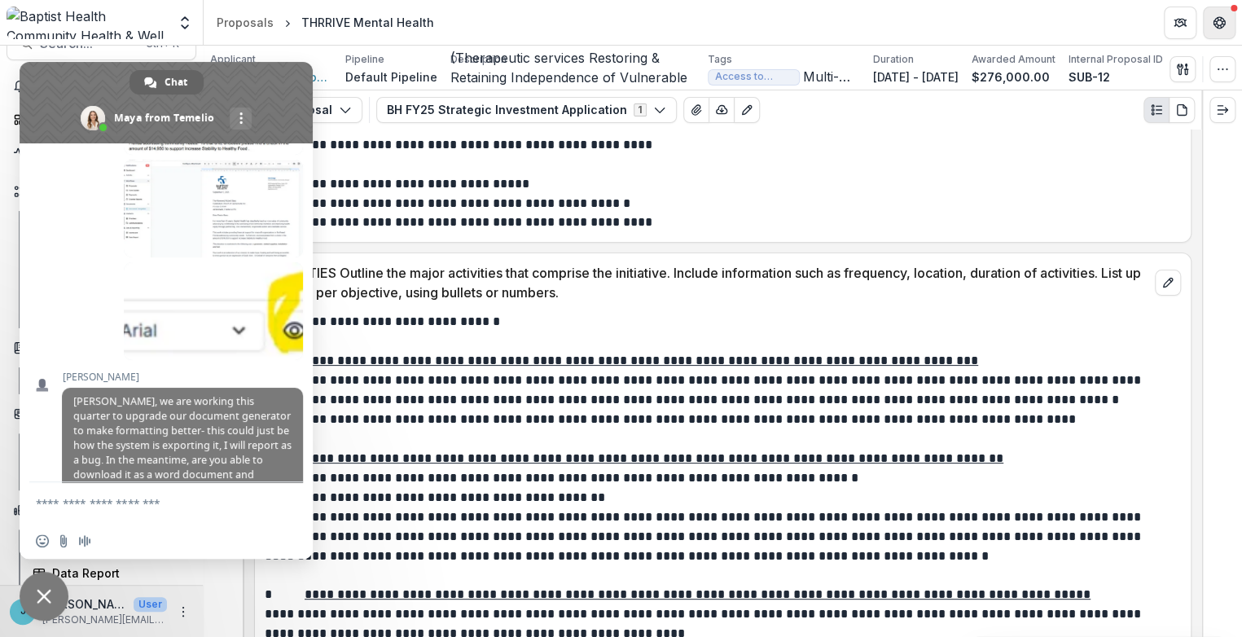
scroll to position [9498, 0]
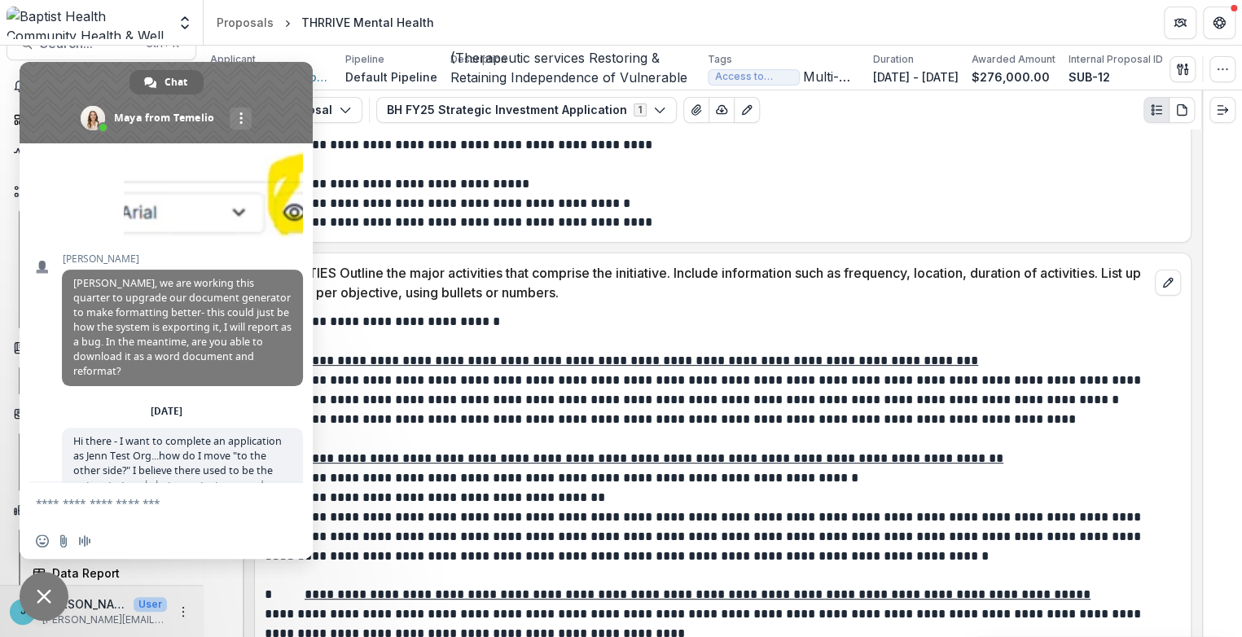
click at [411, 384] on p "**********" at bounding box center [721, 390] width 912 height 39
click at [43, 592] on span "Close chat" at bounding box center [44, 596] width 15 height 15
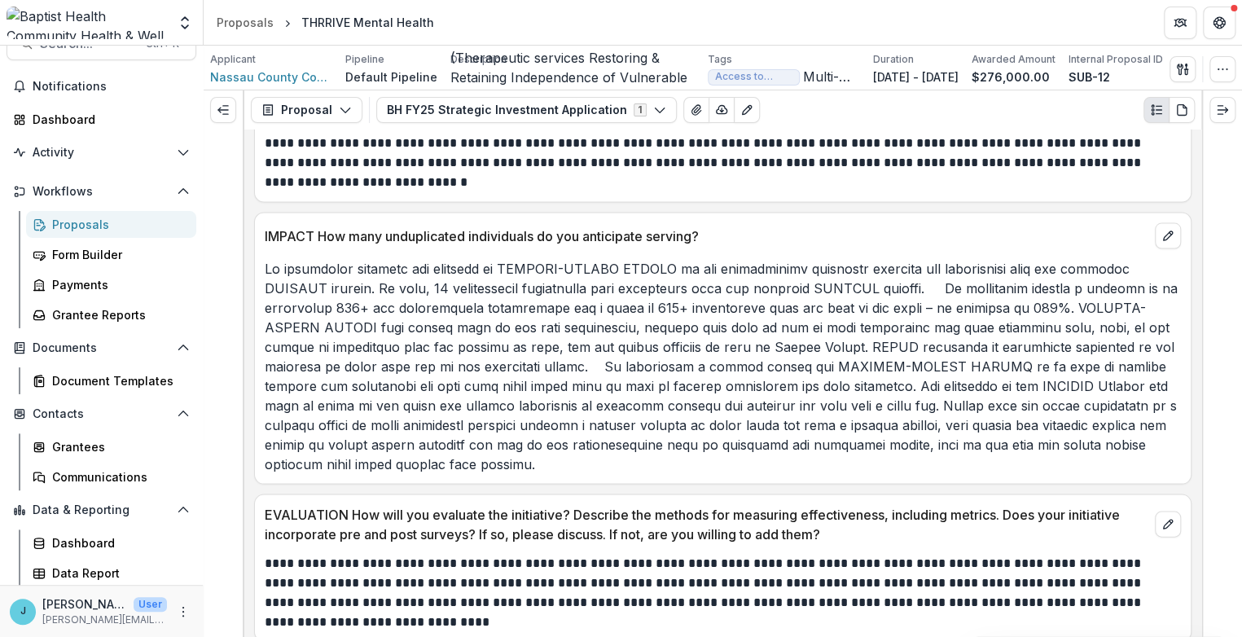
scroll to position [7724, 0]
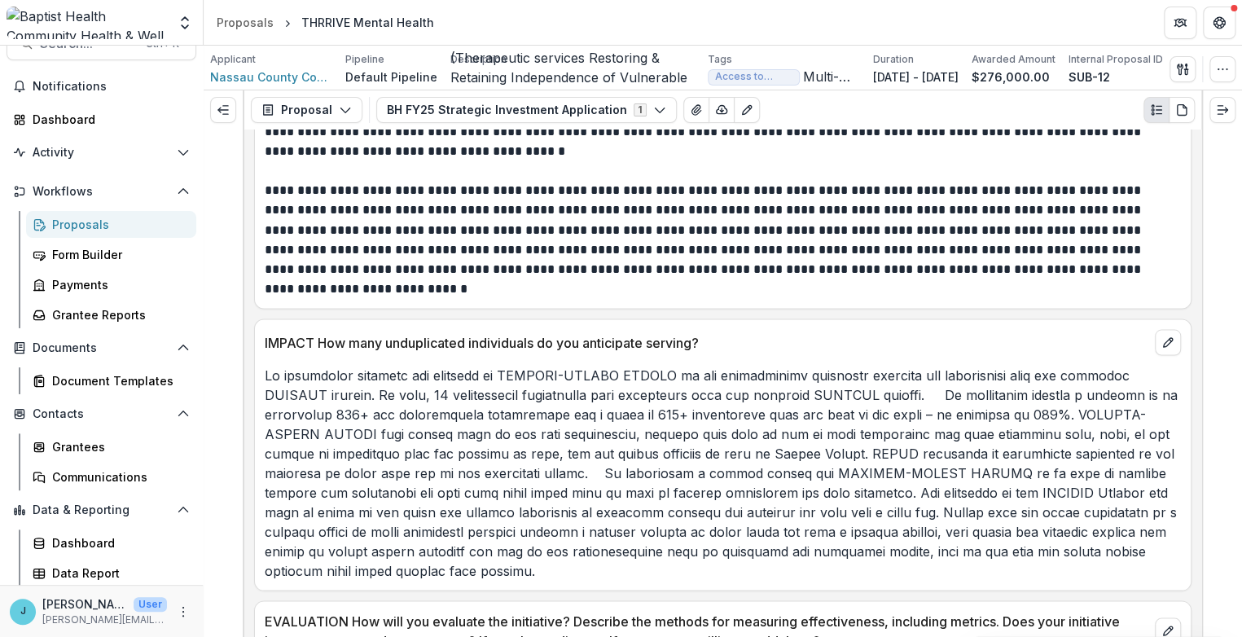
click at [265, 332] on p "IMPACT How many unduplicated individuals do you anticipate serving?" at bounding box center [707, 342] width 884 height 20
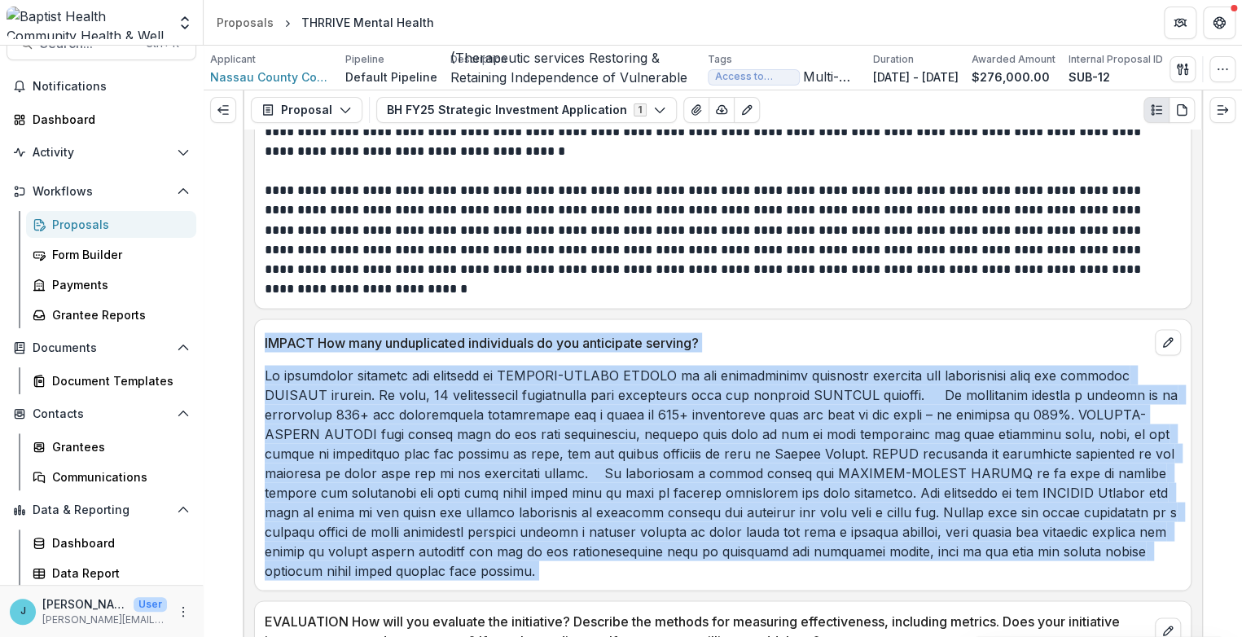
drag, startPoint x: 265, startPoint y: 317, endPoint x: 851, endPoint y: 554, distance: 632.0
click at [851, 554] on div "IMPACT How many unduplicated individuals do you anticipate serving?" at bounding box center [723, 455] width 938 height 272
click at [1027, 332] on p "IMPACT How many unduplicated individuals do you anticipate serving?" at bounding box center [707, 342] width 884 height 20
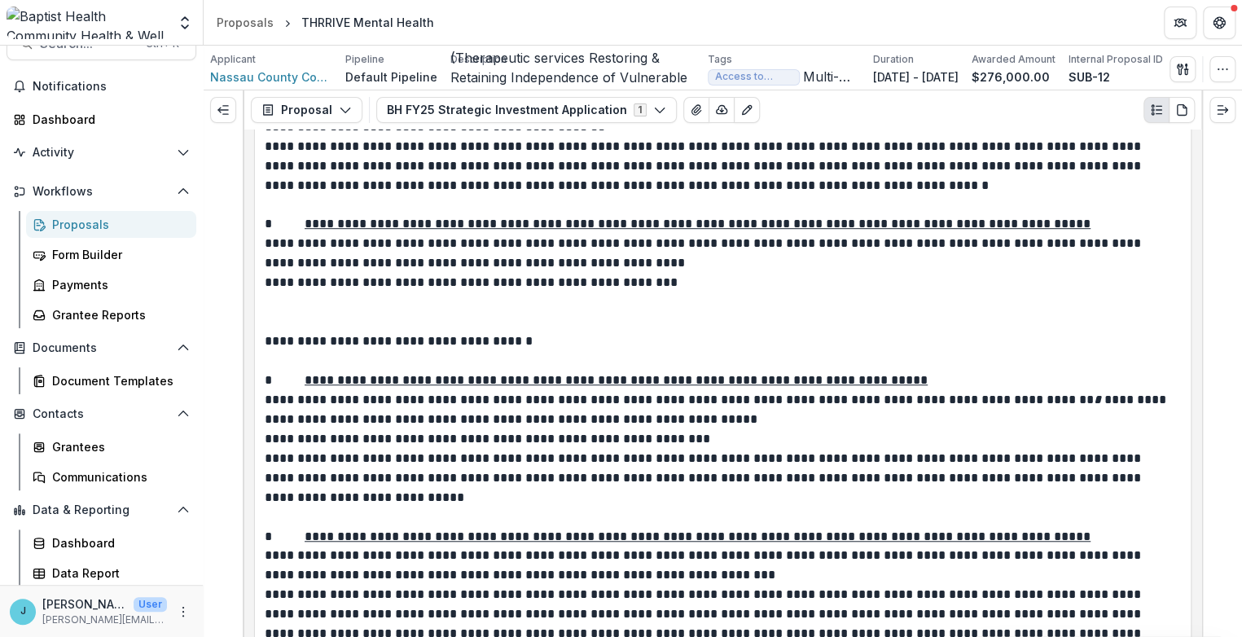
scroll to position [6727, 0]
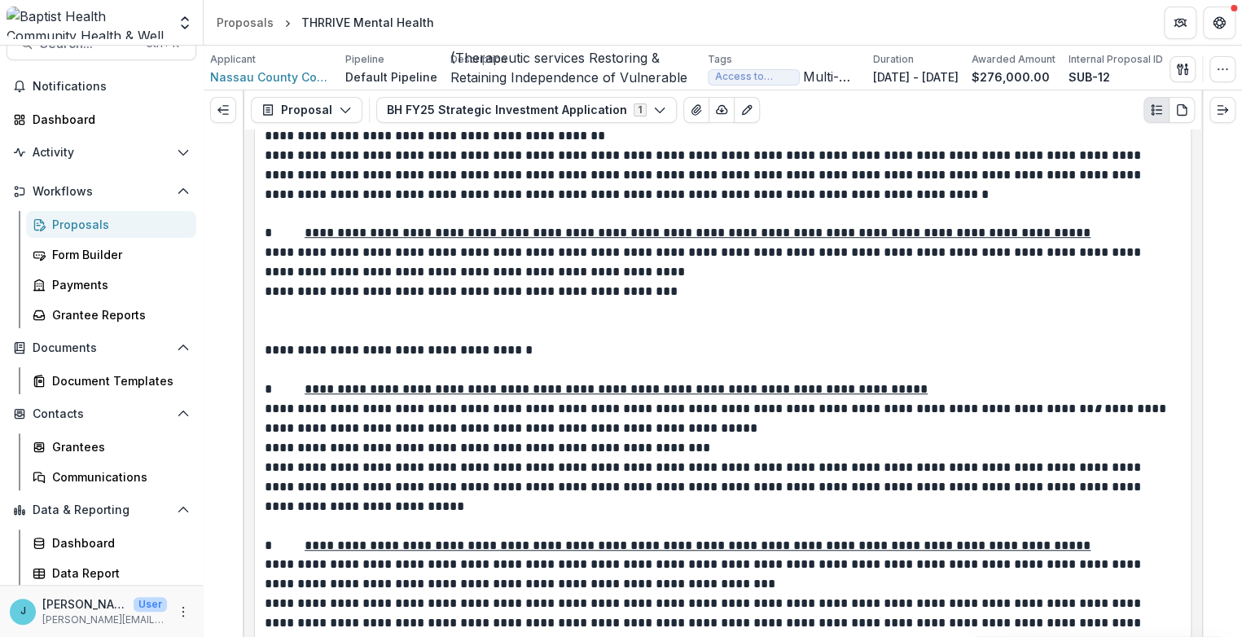
click at [559, 360] on p at bounding box center [723, 370] width 917 height 20
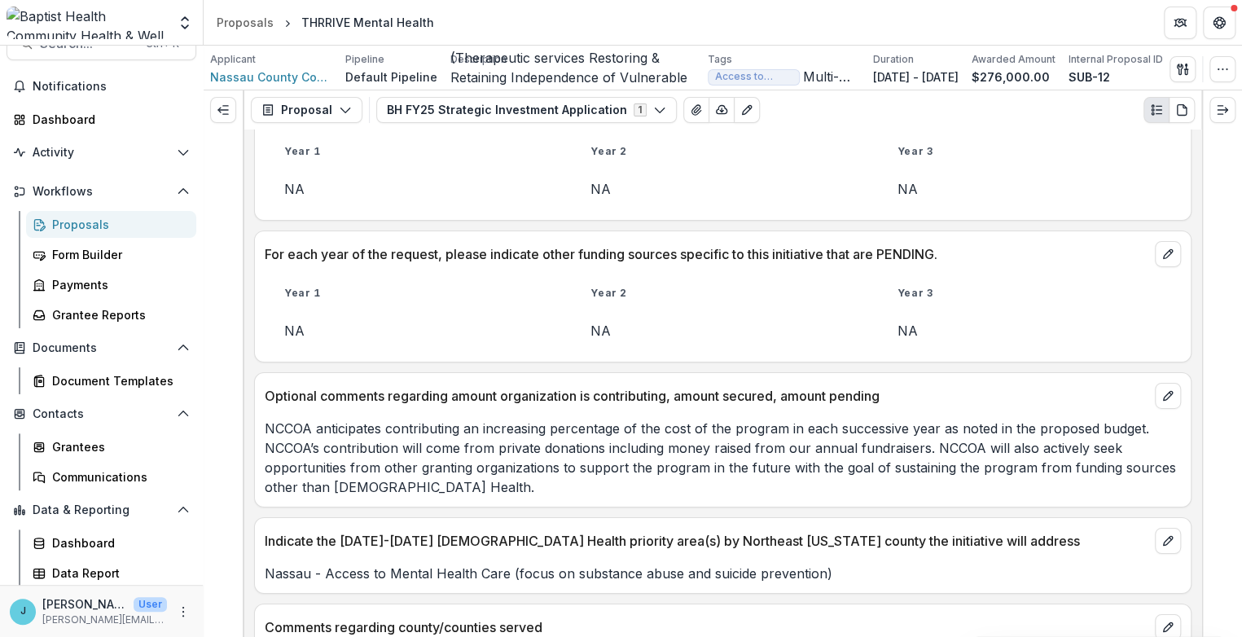
scroll to position [2535, 0]
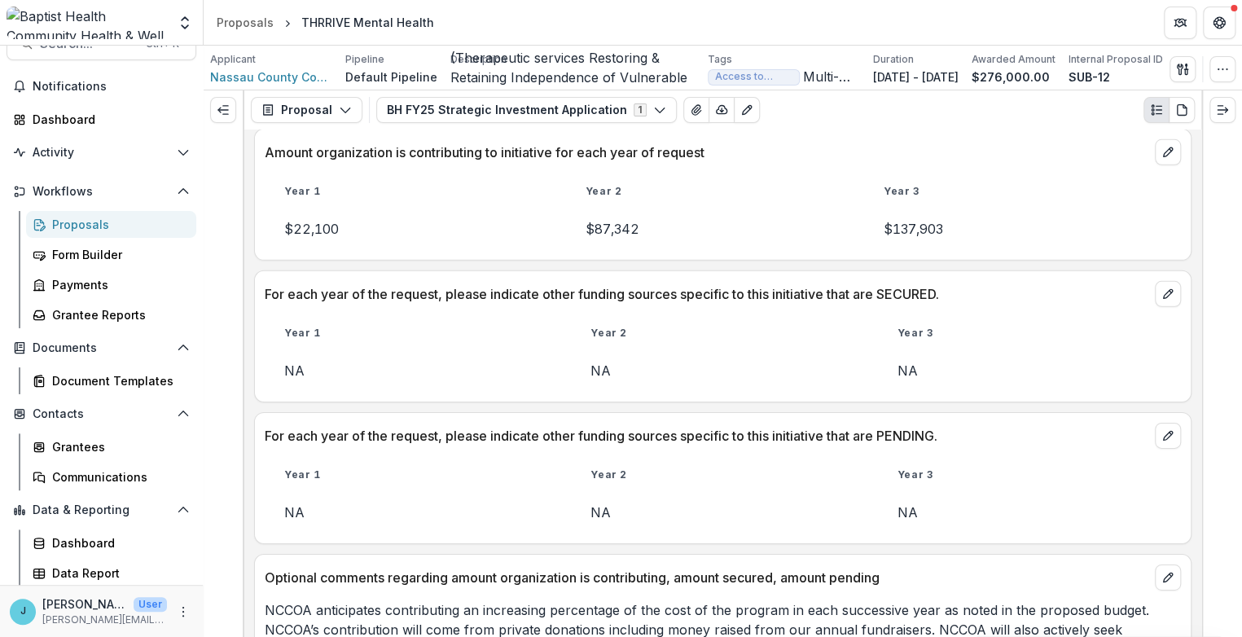
click at [72, 224] on div "Proposals" at bounding box center [117, 224] width 131 height 17
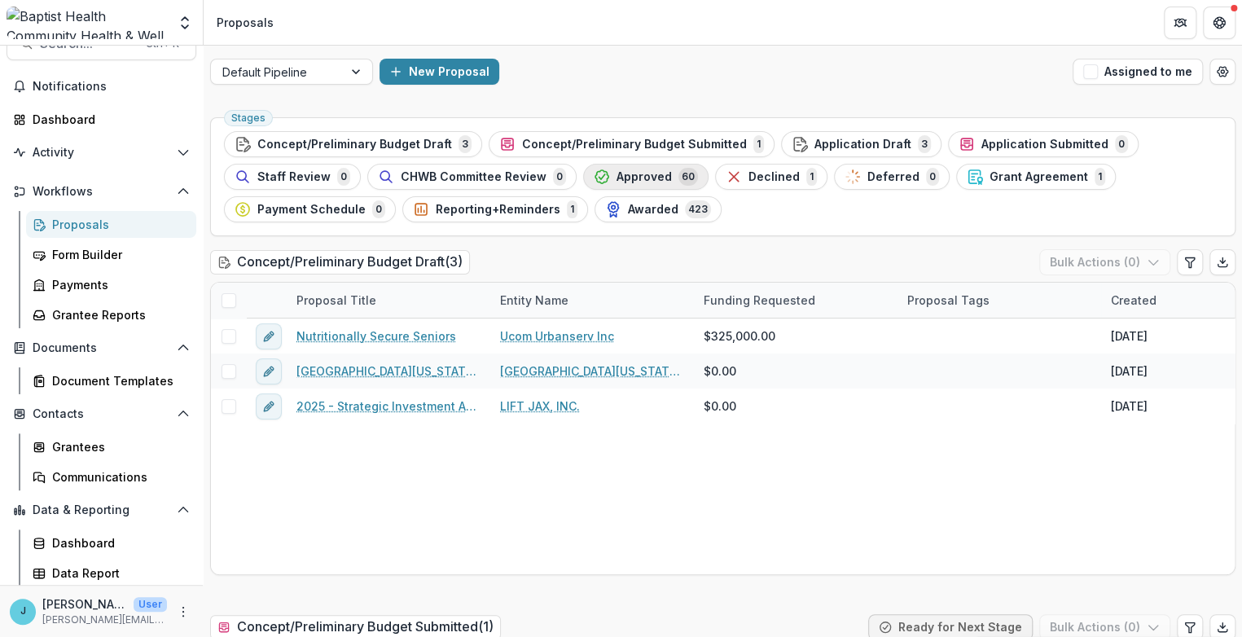
click at [617, 180] on span "Approved" at bounding box center [644, 177] width 55 height 14
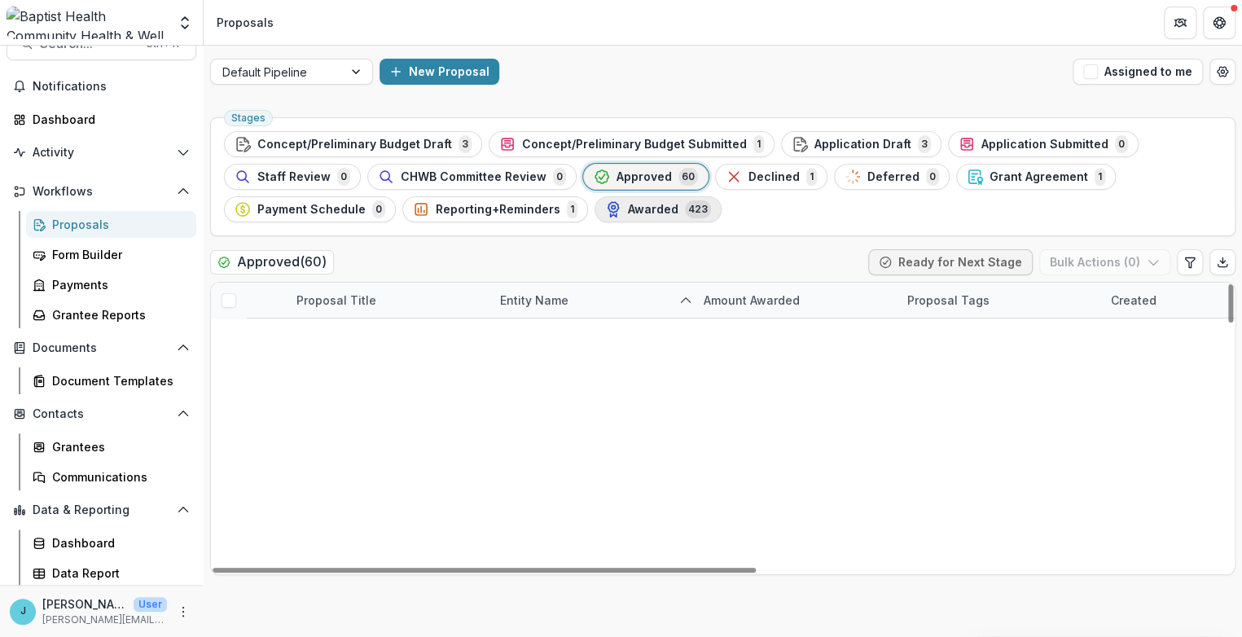
click at [628, 207] on span "Awarded" at bounding box center [653, 210] width 51 height 14
click at [535, 298] on div "Entity Name" at bounding box center [534, 300] width 88 height 17
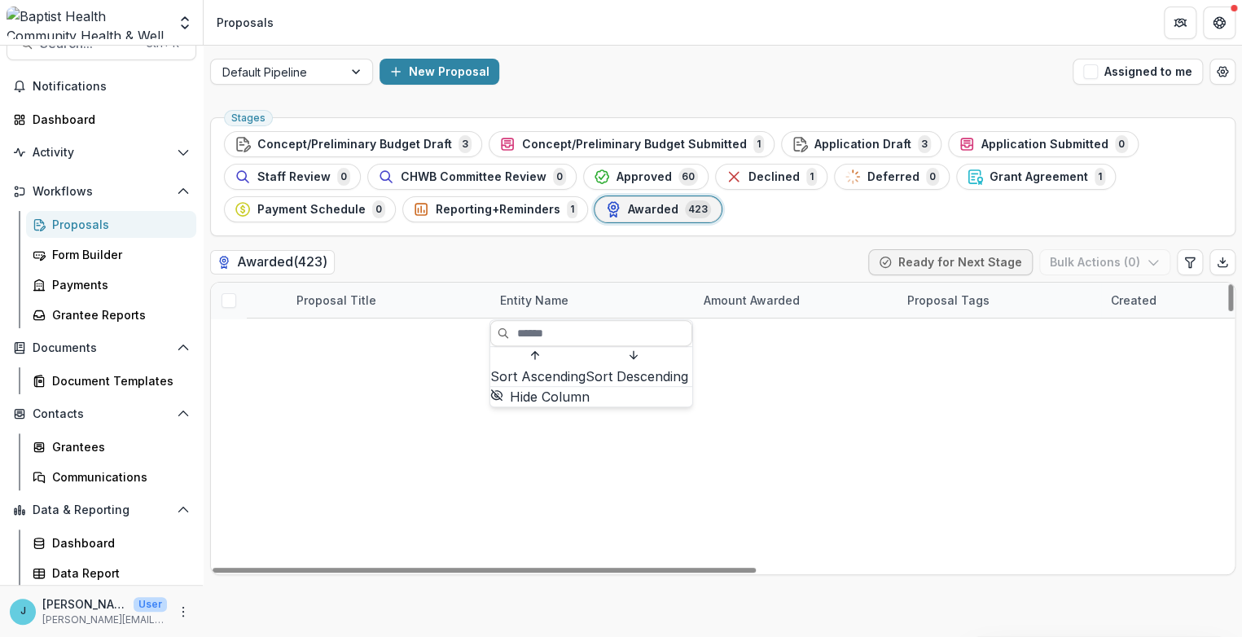
click at [544, 367] on span "Sort Ascending" at bounding box center [537, 377] width 95 height 20
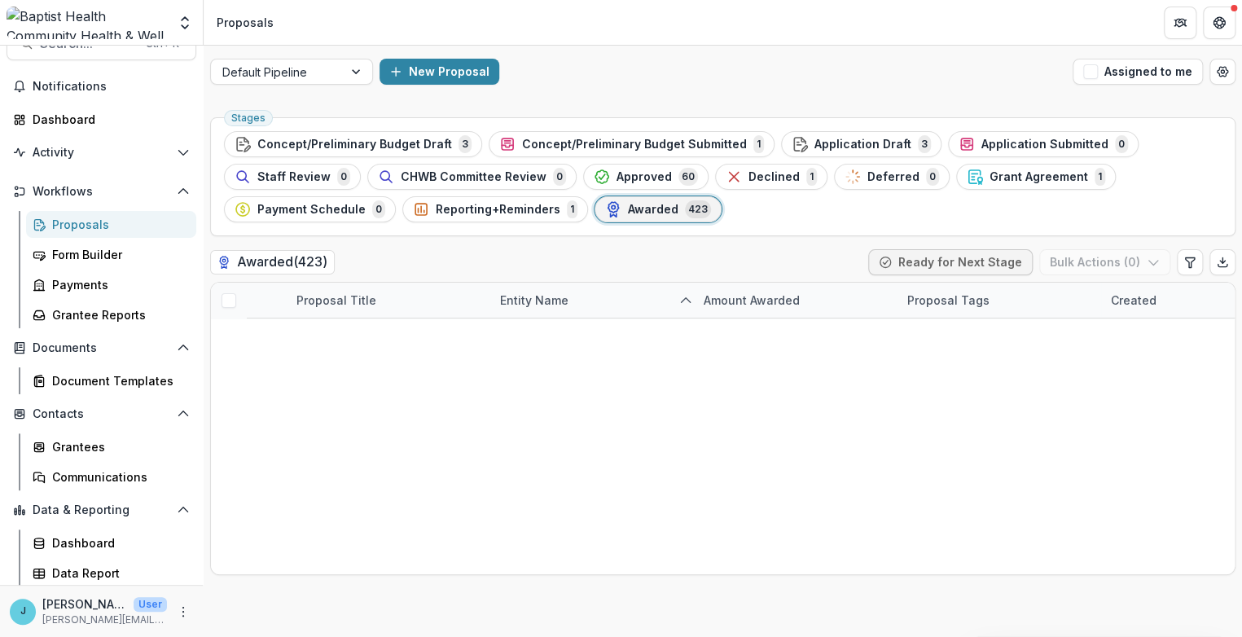
click at [554, 262] on div "Awarded ( 423 ) Ready for Next Stage Bulk Actions ( 0 )" at bounding box center [723, 265] width 1026 height 33
click at [991, 174] on span "Grant Agreement" at bounding box center [1039, 177] width 99 height 14
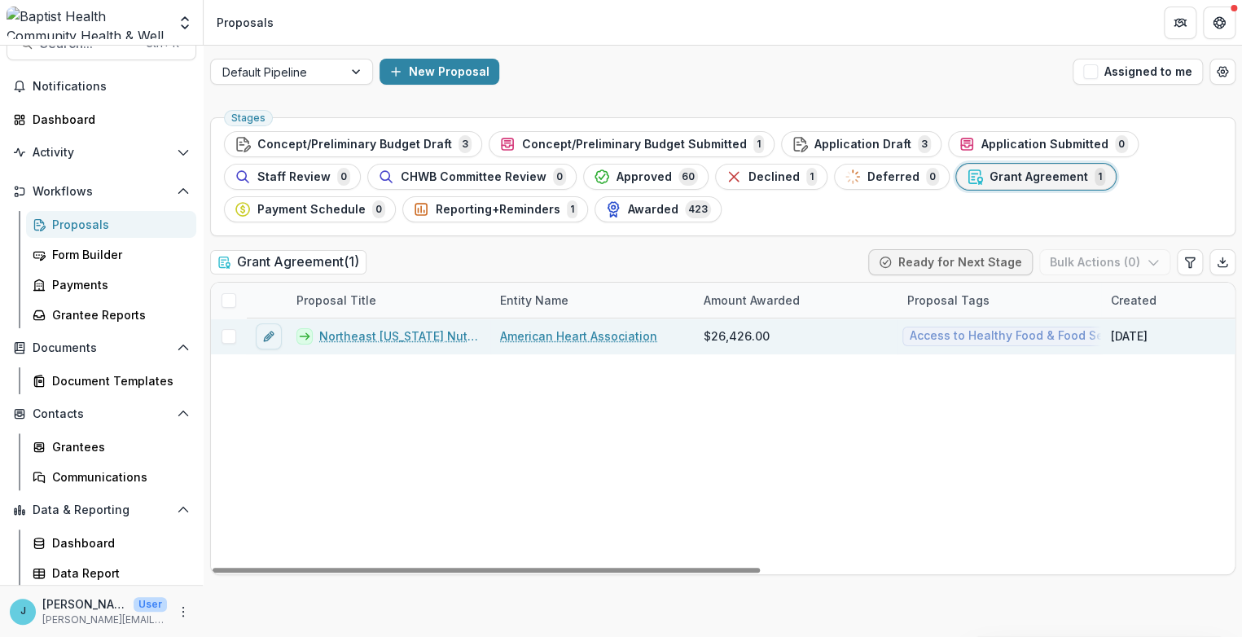
click at [398, 336] on link "Northeast Florida Nutrition Security Mapping & Pantry Infrastructure Initiative" at bounding box center [399, 336] width 161 height 17
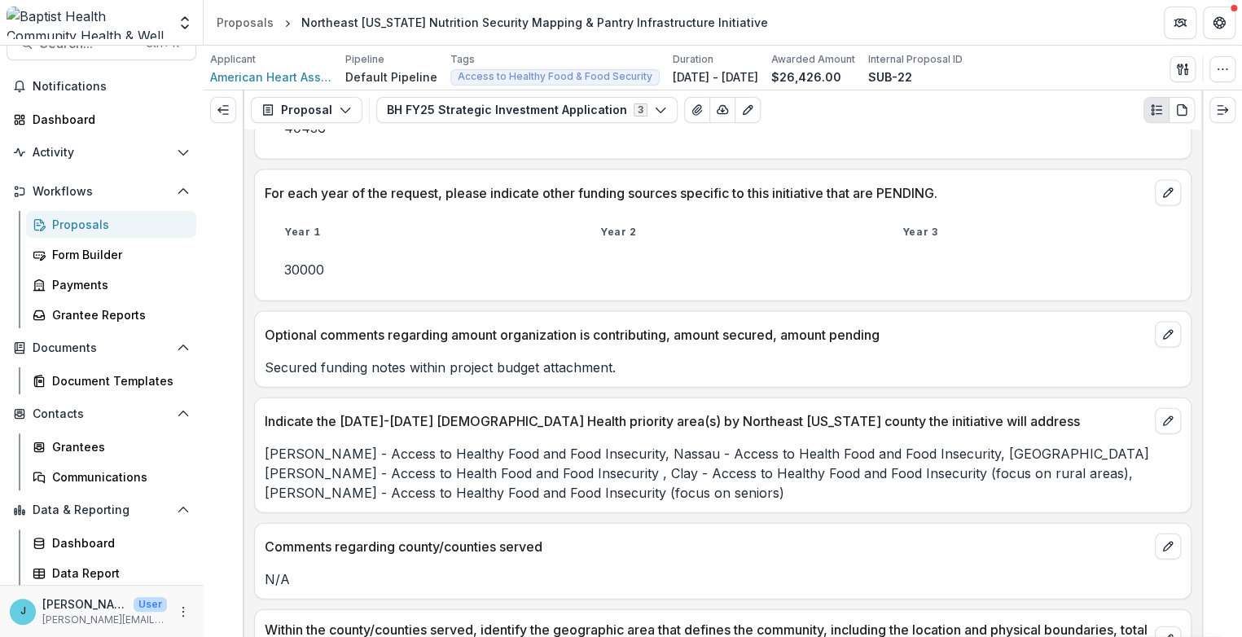
scroll to position [1720, 0]
click at [95, 229] on div "Proposals" at bounding box center [117, 224] width 131 height 17
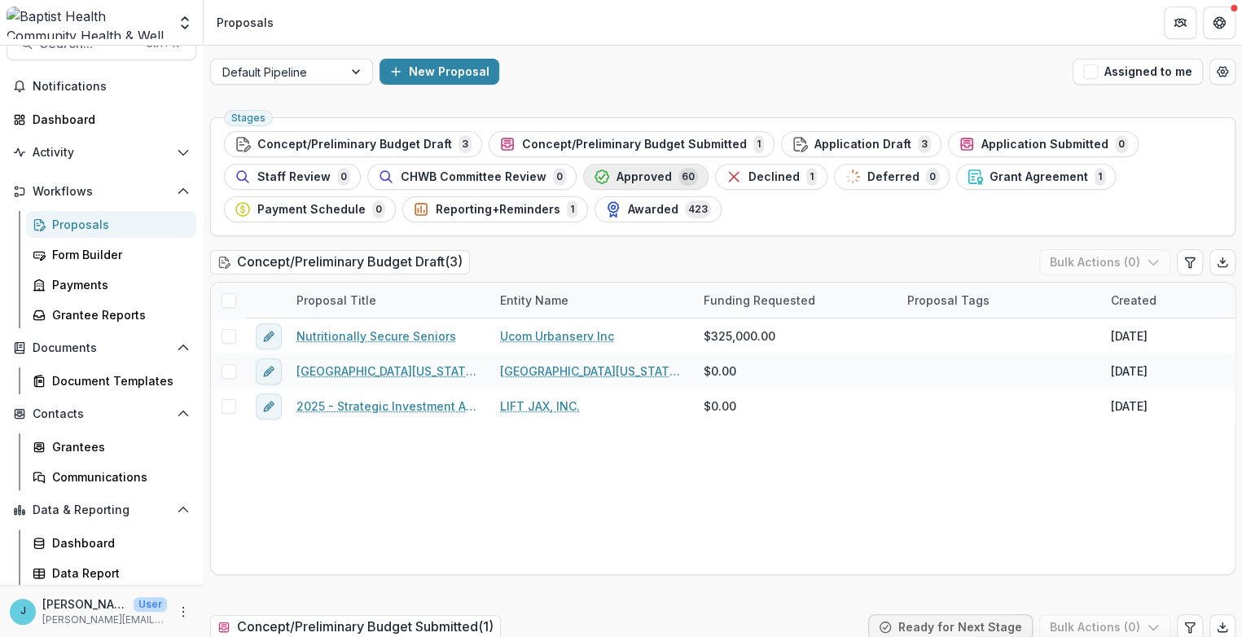
click at [599, 180] on icon "button" at bounding box center [602, 177] width 16 height 16
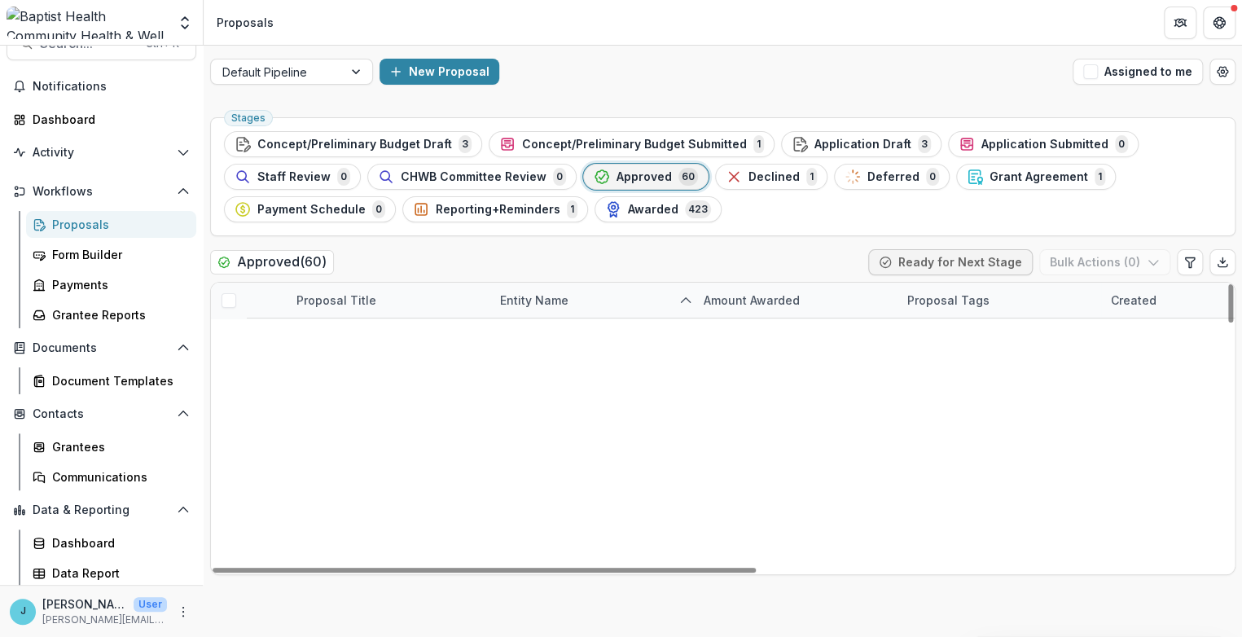
click at [440, 336] on link "Pathways to Wellness: Integrated Mental Health Access for Northeast Florida Vil…" at bounding box center [399, 336] width 161 height 17
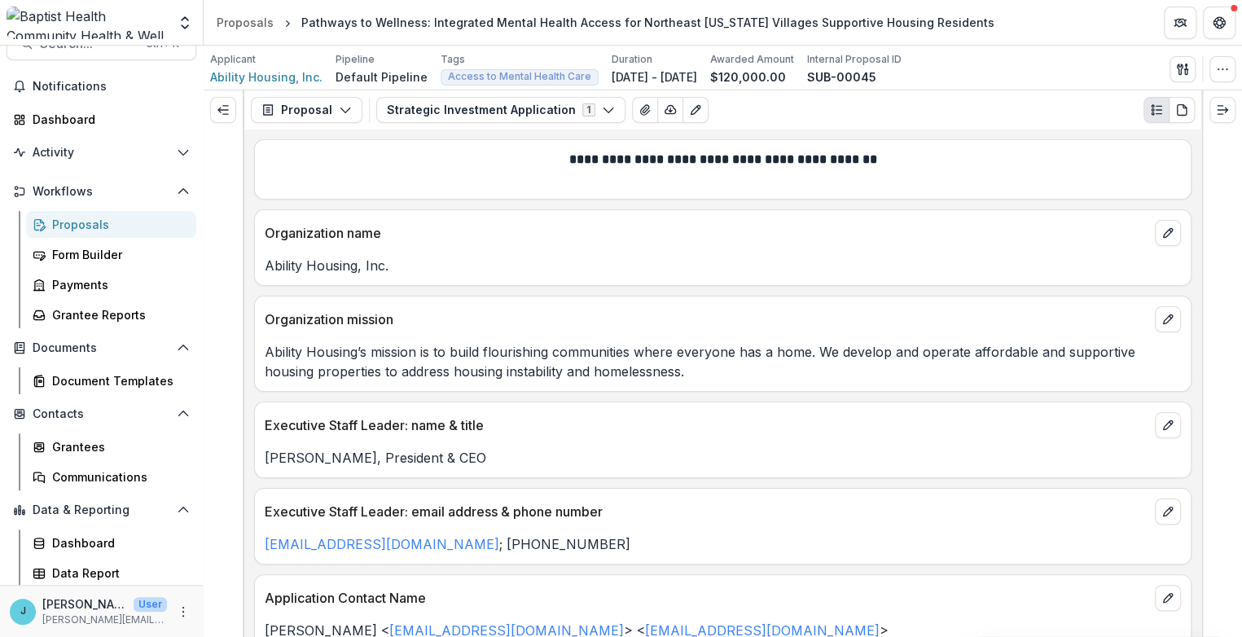
click at [87, 218] on div "Proposals" at bounding box center [117, 224] width 131 height 17
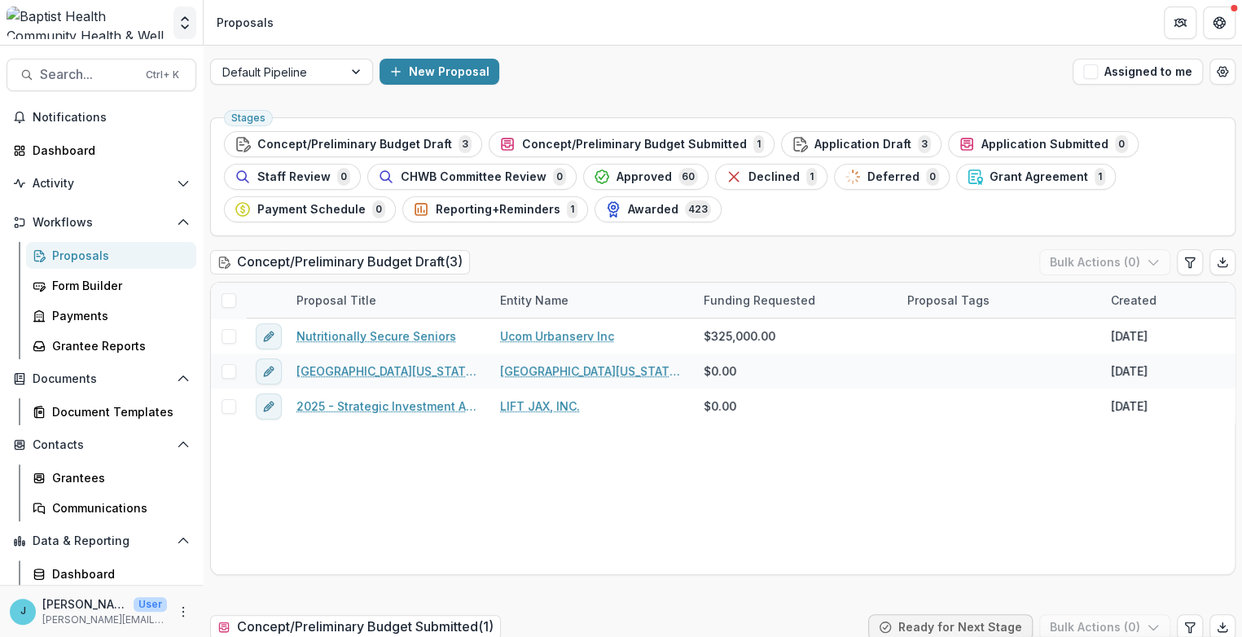
scroll to position [31, 0]
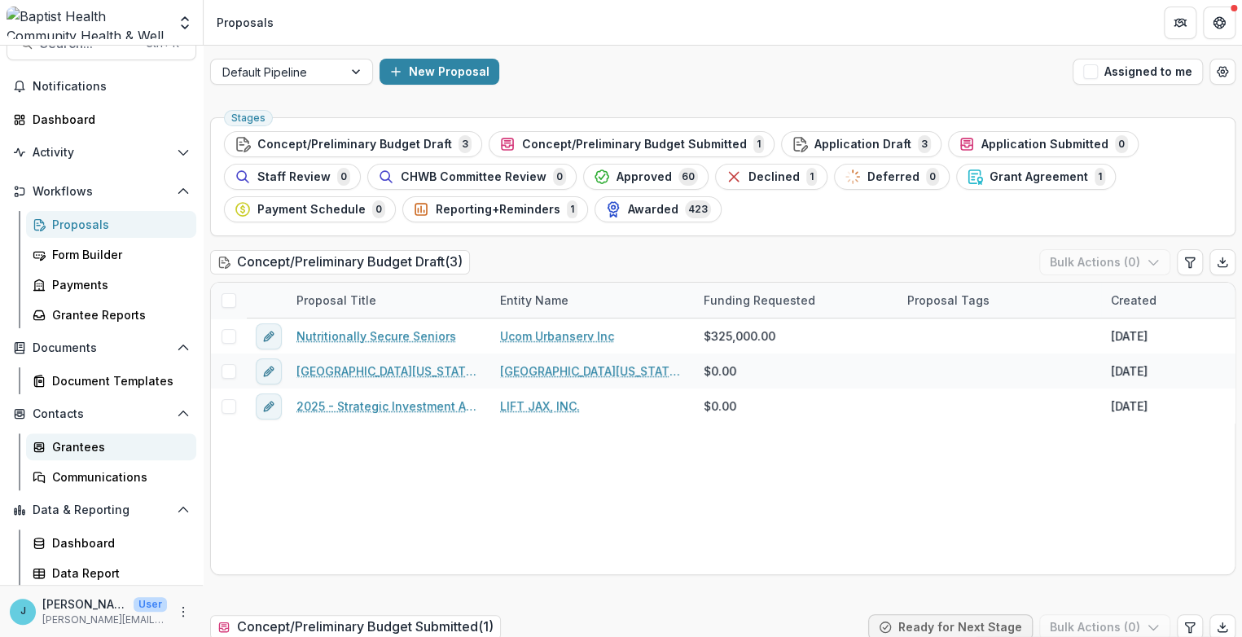
click at [90, 446] on div "Grantees" at bounding box center [117, 446] width 131 height 17
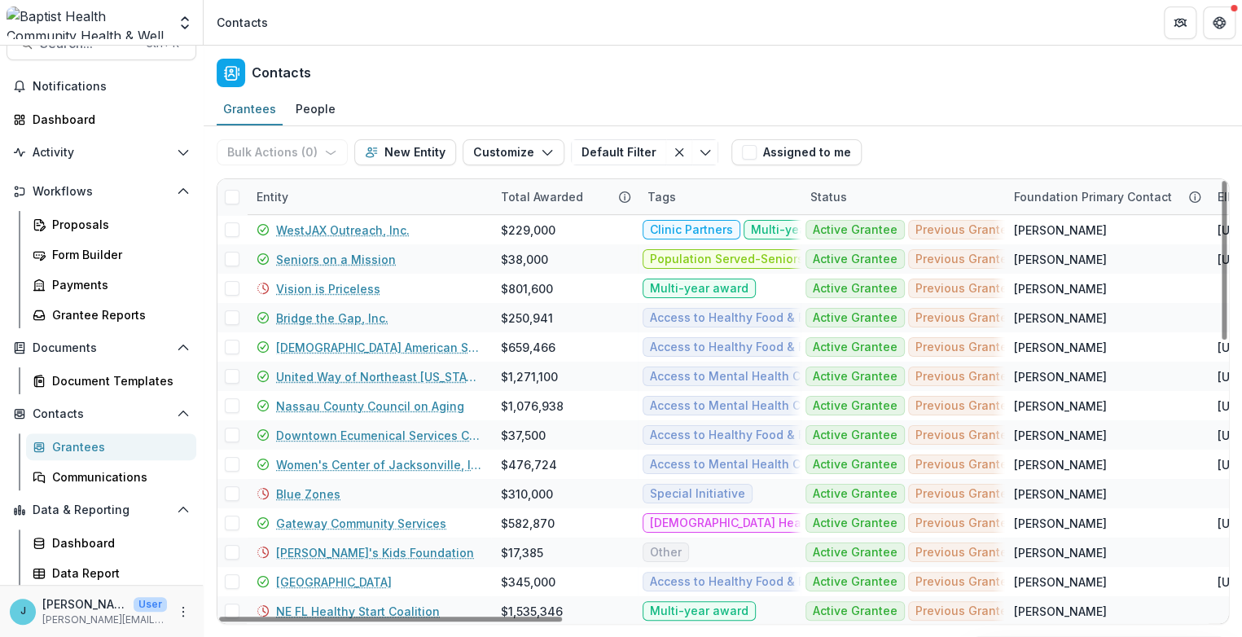
click at [338, 198] on div "Entity" at bounding box center [369, 196] width 244 height 35
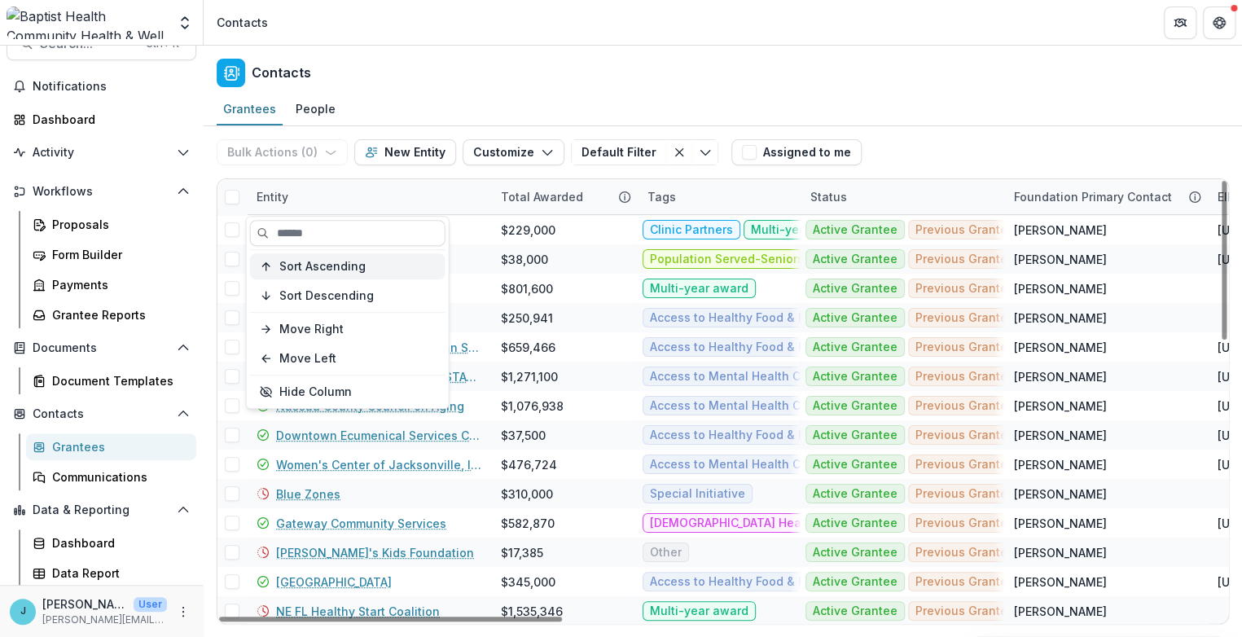
click at [332, 267] on span "Sort Ascending" at bounding box center [322, 267] width 86 height 14
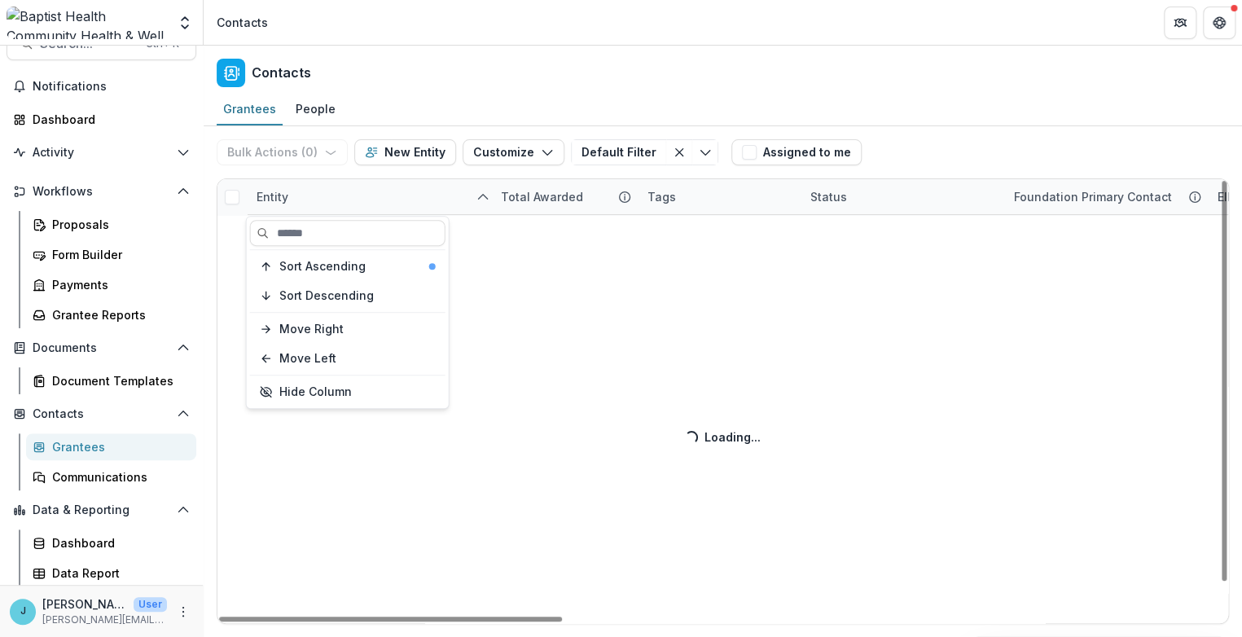
click at [419, 57] on div "Contacts" at bounding box center [723, 70] width 1039 height 48
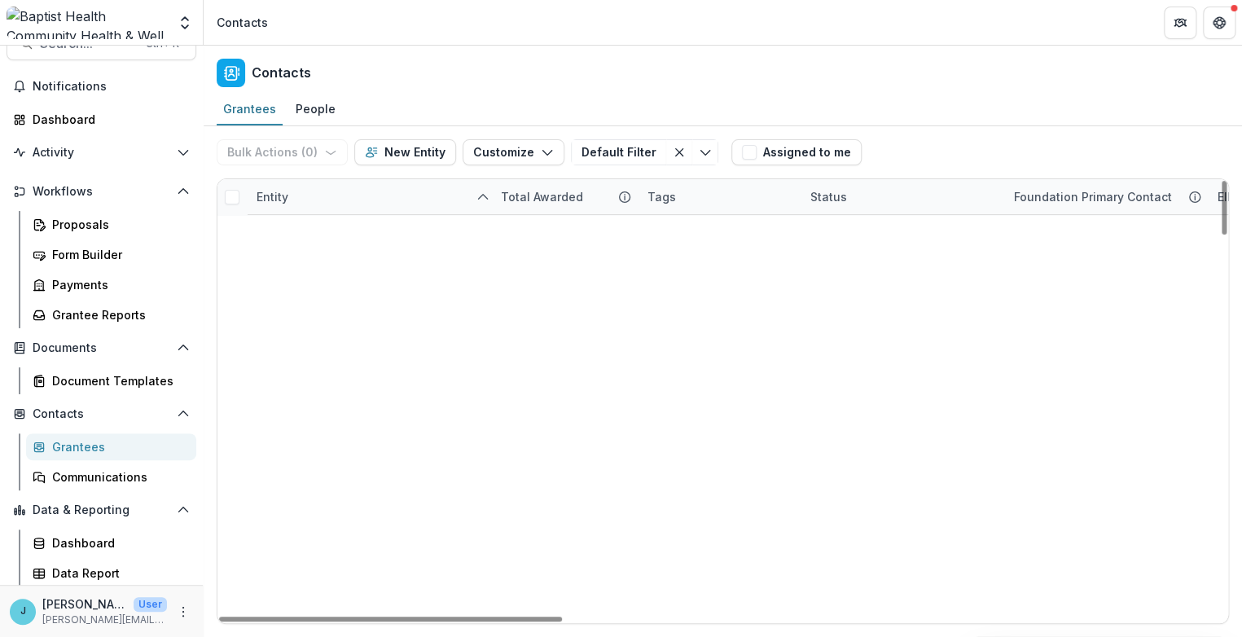
drag, startPoint x: 1225, startPoint y: 228, endPoint x: 1233, endPoint y: 565, distance: 336.6
click at [1227, 235] on div at bounding box center [1224, 208] width 5 height 54
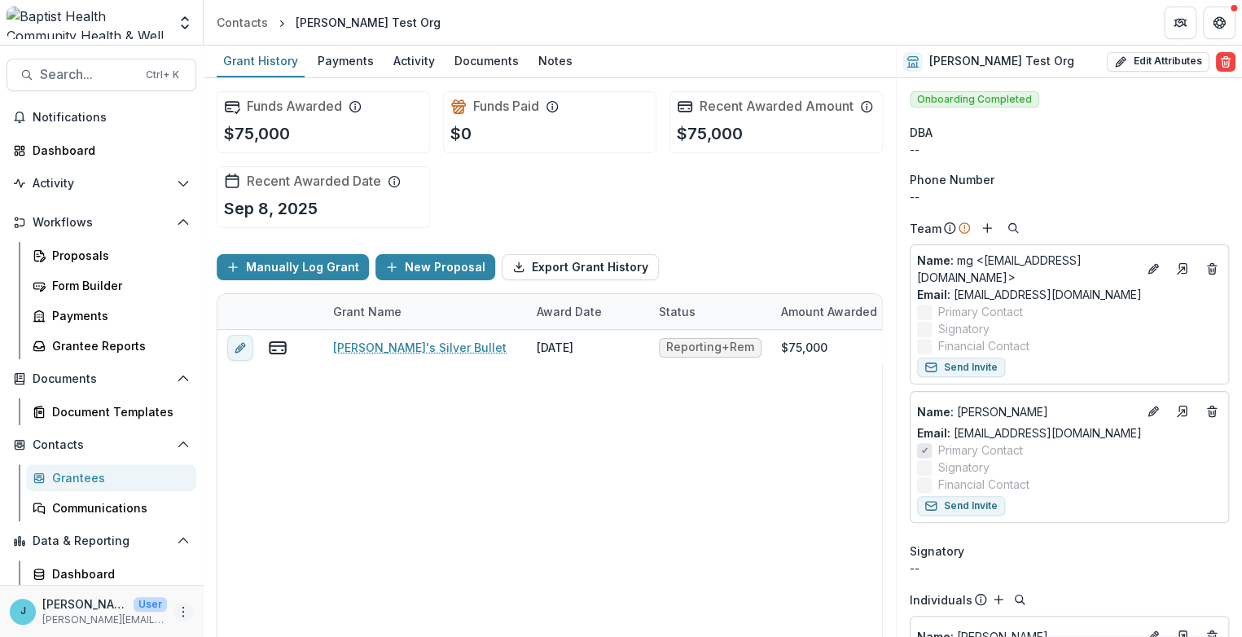
click at [177, 607] on icon "More" at bounding box center [183, 611] width 13 height 13
click at [1218, 24] on icon "Get Help" at bounding box center [1218, 25] width 2 height 2
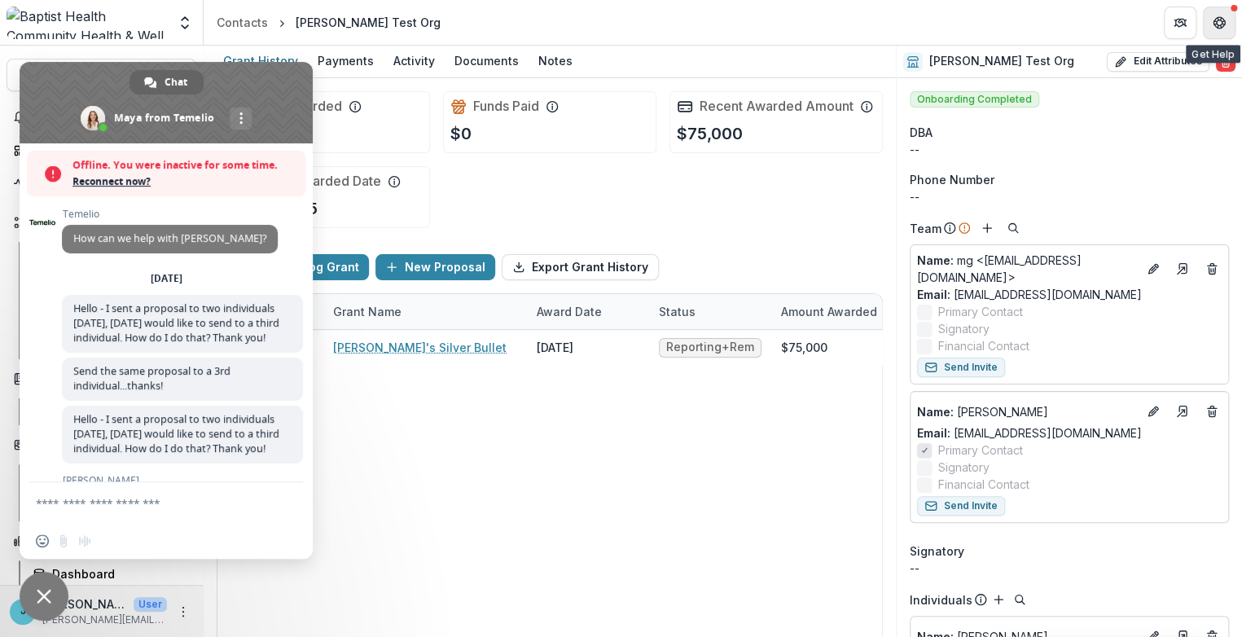
scroll to position [9551, 0]
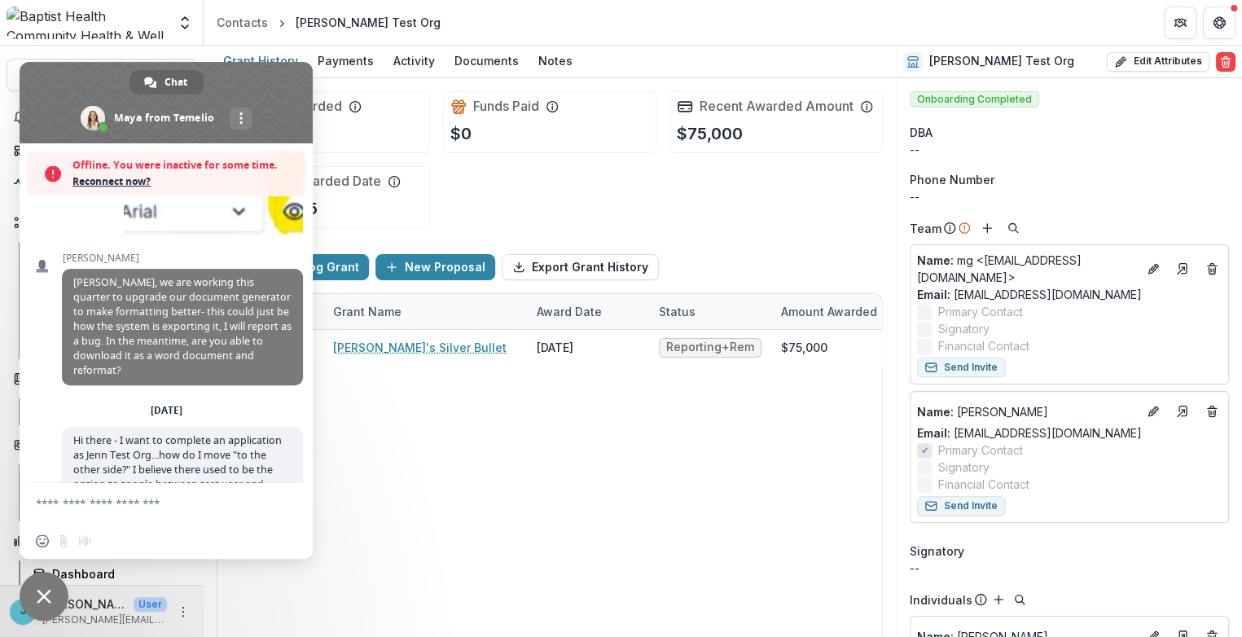
click at [348, 155] on div "Funds Awarded $75,000 Funds Paid $0 Recent Awarded Amount $75,000 Recent Awarde…" at bounding box center [550, 159] width 666 height 163
click at [51, 591] on span "Close chat" at bounding box center [44, 596] width 49 height 49
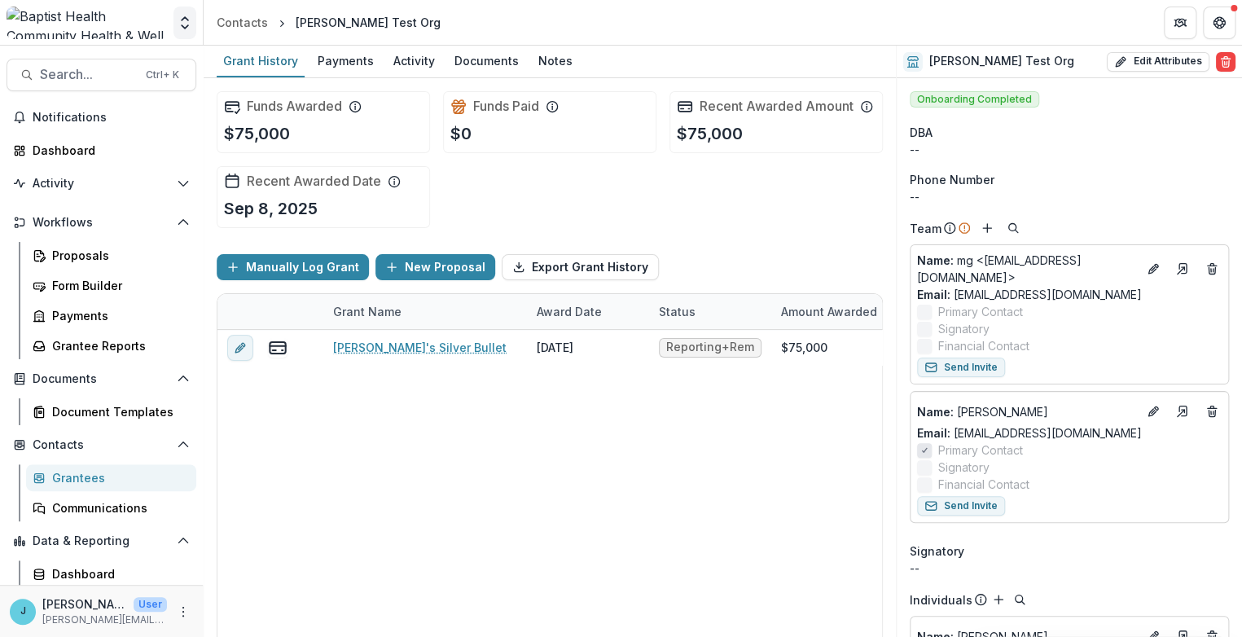
click at [179, 24] on icon "Open entity switcher" at bounding box center [185, 23] width 16 height 16
click at [186, 21] on icon "Open entity switcher" at bounding box center [185, 23] width 16 height 16
click at [186, 16] on icon "Open entity switcher" at bounding box center [185, 23] width 16 height 16
click at [91, 61] on link "Admin Settings" at bounding box center [102, 63] width 196 height 27
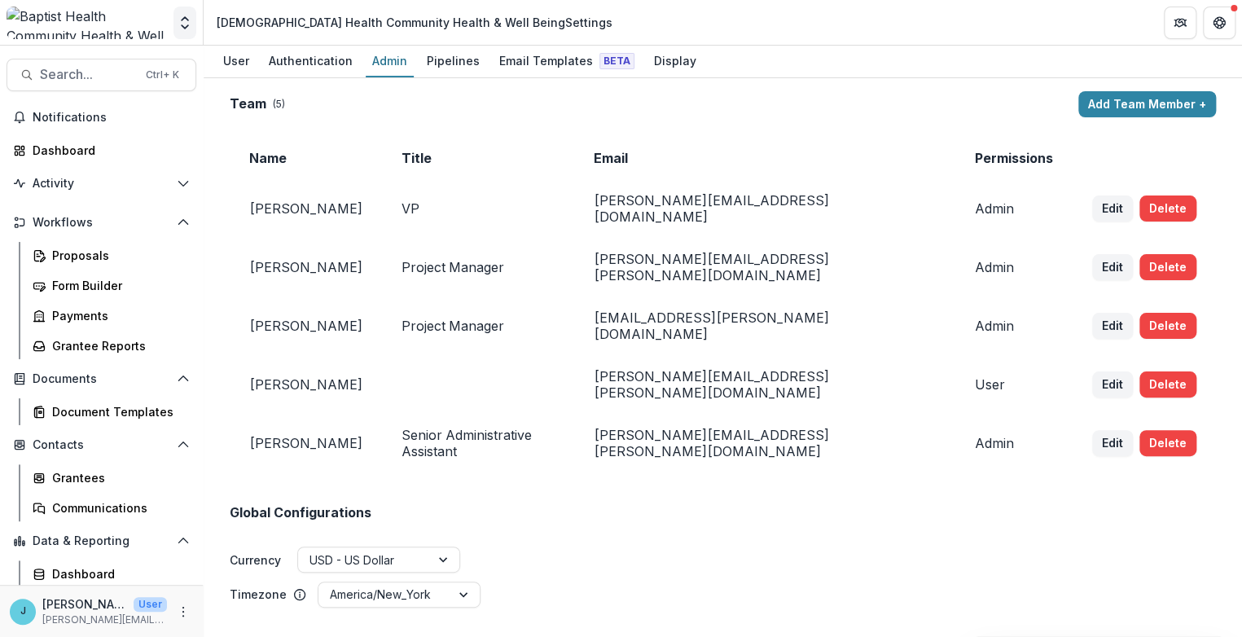
click at [180, 18] on icon "Open entity switcher" at bounding box center [185, 23] width 16 height 16
click at [185, 29] on polyline "Open entity switcher" at bounding box center [185, 26] width 7 height 3
click at [186, 13] on button "Open entity switcher" at bounding box center [185, 23] width 23 height 33
click at [121, 24] on div at bounding box center [87, 23] width 161 height 33
click at [187, 11] on button "Open entity switcher" at bounding box center [185, 23] width 23 height 33
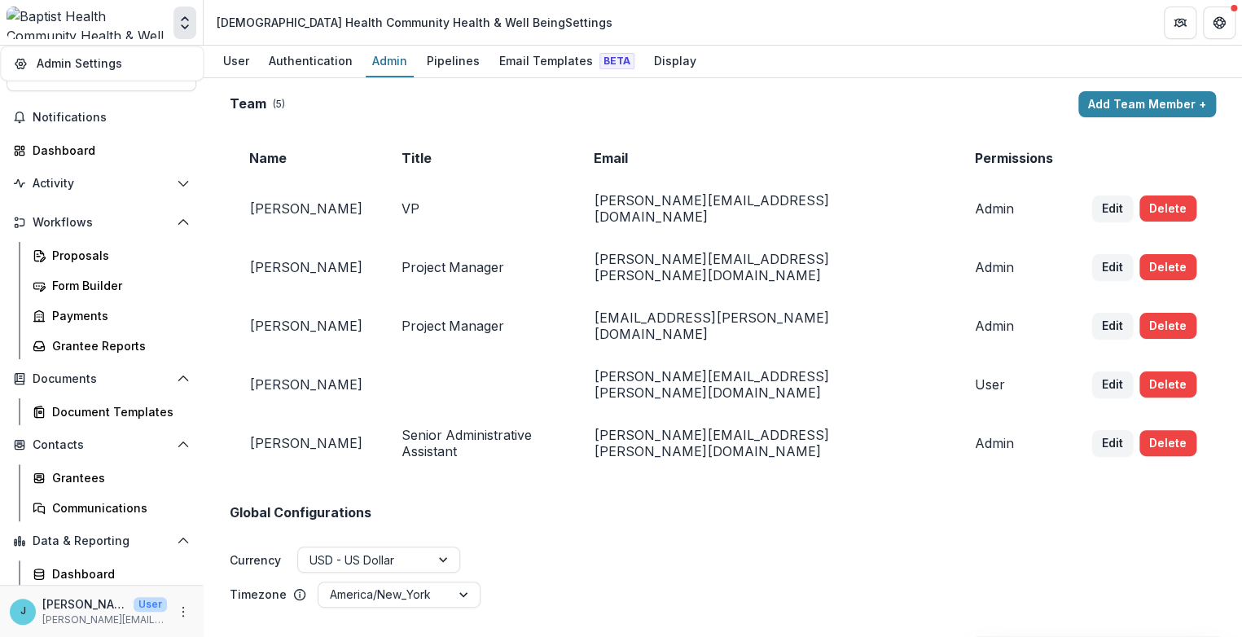
click at [187, 11] on button "Open entity switcher" at bounding box center [185, 23] width 23 height 33
click at [69, 477] on div "Grantees" at bounding box center [117, 477] width 131 height 17
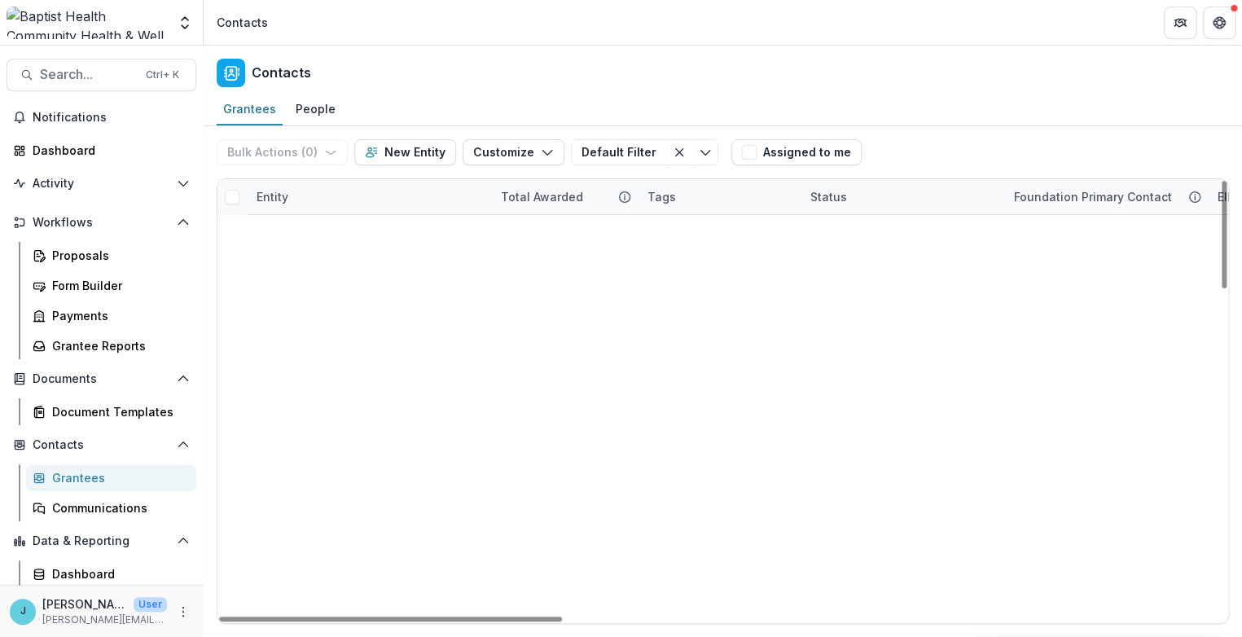
click at [402, 196] on div "Entity" at bounding box center [369, 196] width 244 height 35
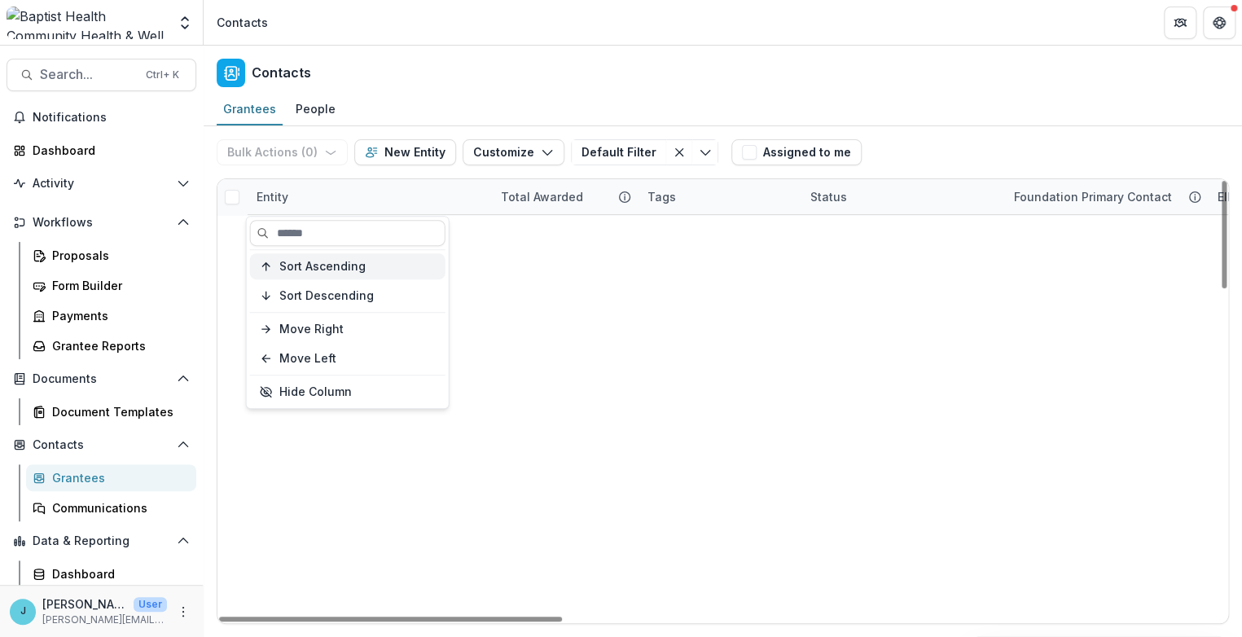
click at [338, 266] on span "Sort Ascending" at bounding box center [322, 267] width 86 height 14
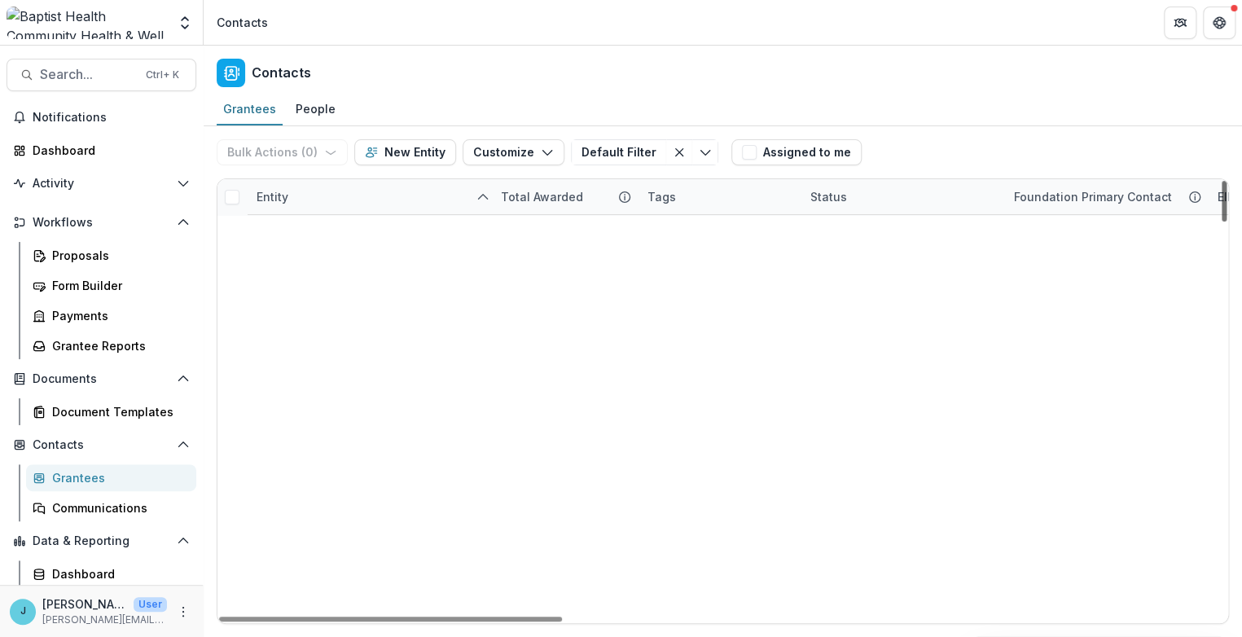
scroll to position [2356, 0]
drag, startPoint x: 1225, startPoint y: 196, endPoint x: 1214, endPoint y: 412, distance: 216.2
click at [1222, 222] on div at bounding box center [1224, 201] width 5 height 41
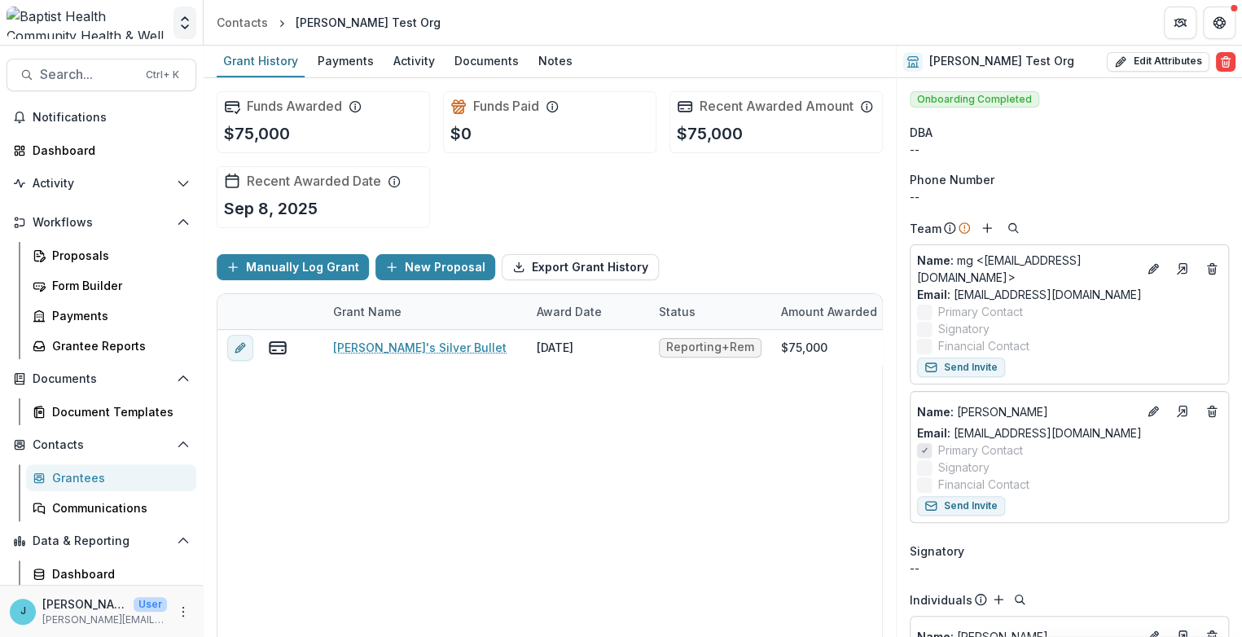
click at [187, 24] on icon "Open entity switcher" at bounding box center [185, 23] width 16 height 16
click at [1225, 25] on button "Get Help" at bounding box center [1219, 23] width 33 height 33
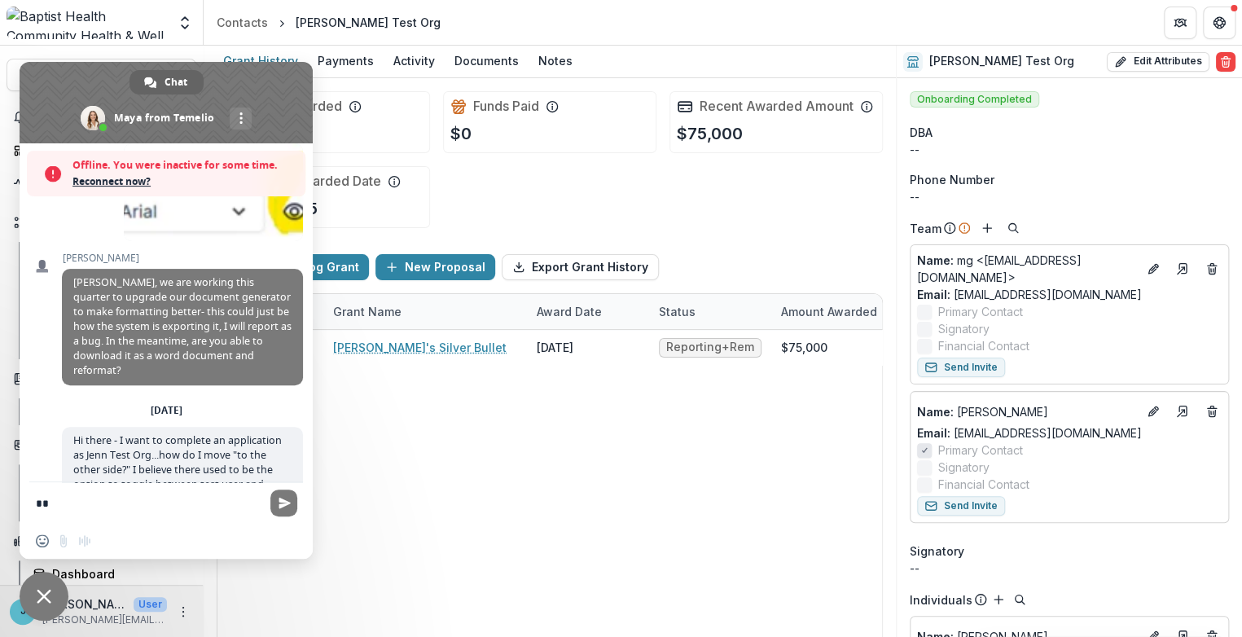
type textarea "*"
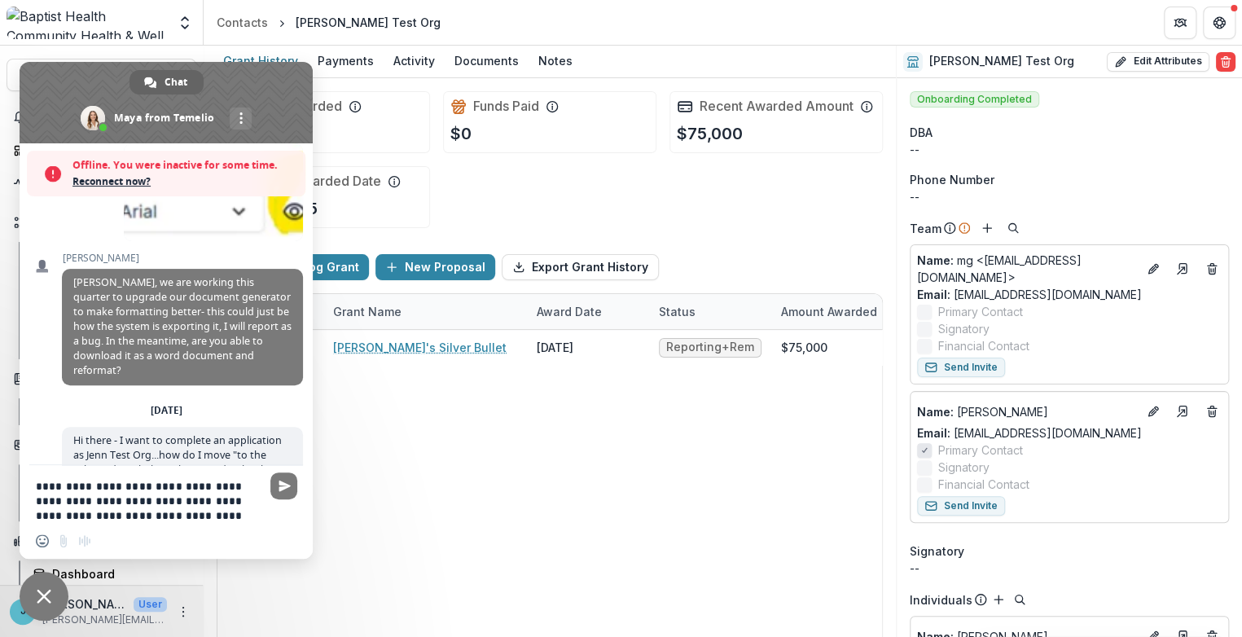
type textarea "**********"
click at [62, 538] on div "Insert an emoji Send a file Audio message" at bounding box center [68, 540] width 64 height 13
click at [190, 518] on textarea "**********" at bounding box center [148, 501] width 225 height 44
click at [120, 523] on div "Insert an emoji Send a file Audio message" at bounding box center [166, 541] width 293 height 36
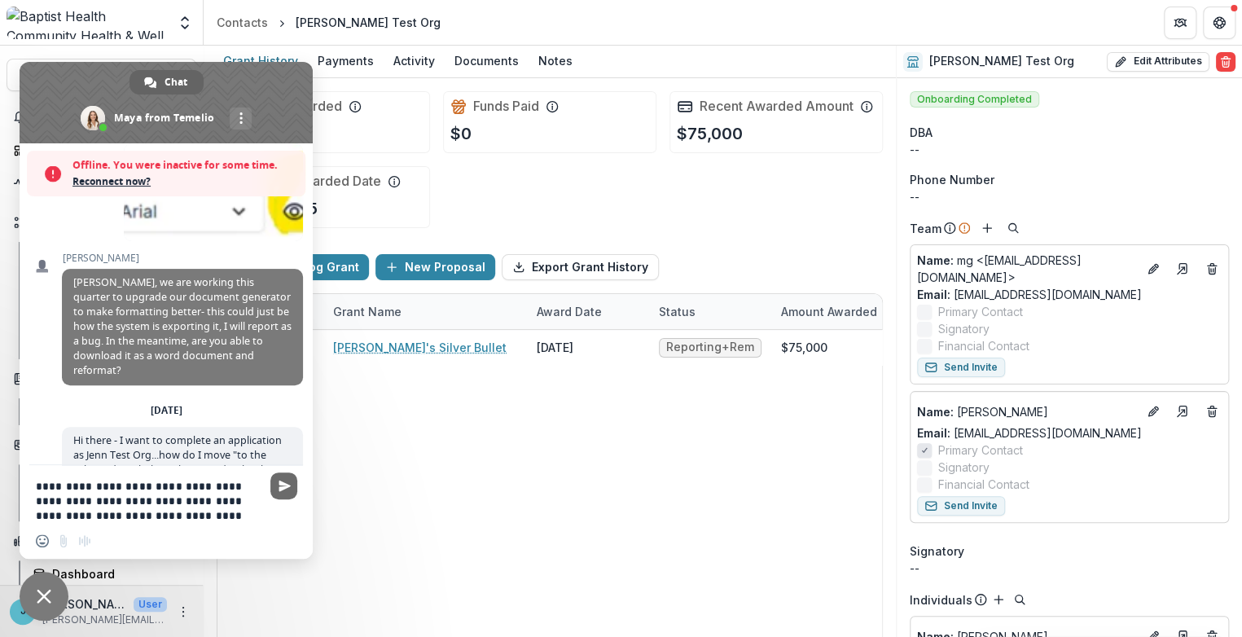
click at [284, 484] on span "Send" at bounding box center [285, 486] width 12 height 12
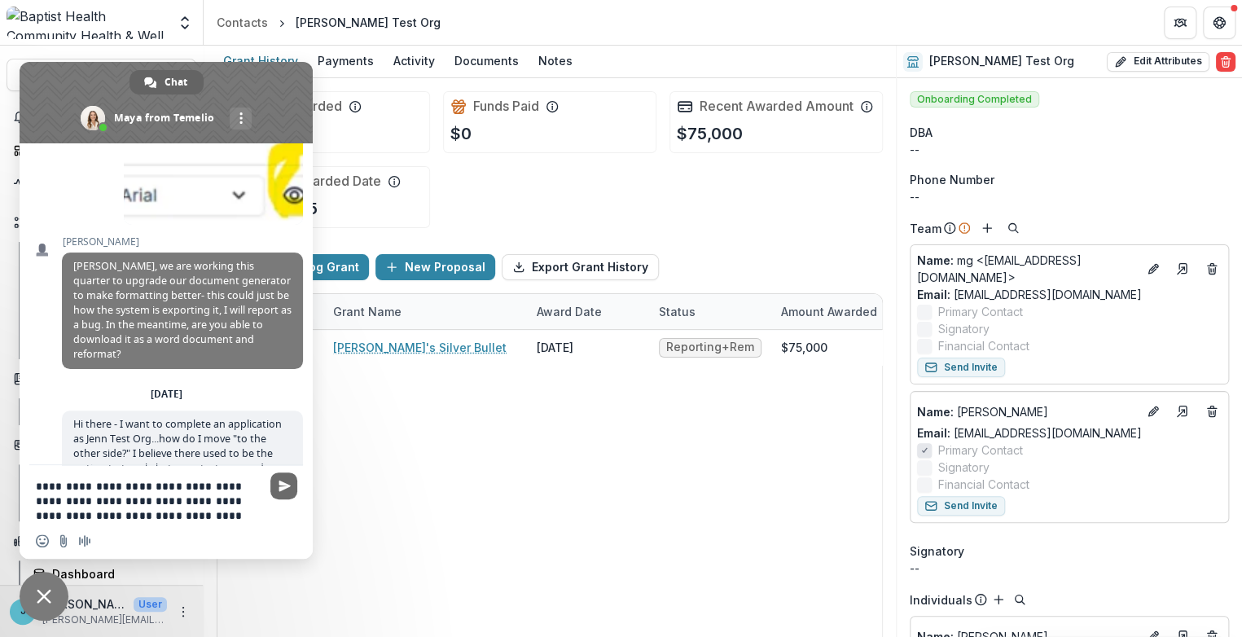
click at [279, 483] on span "Send" at bounding box center [285, 486] width 12 height 12
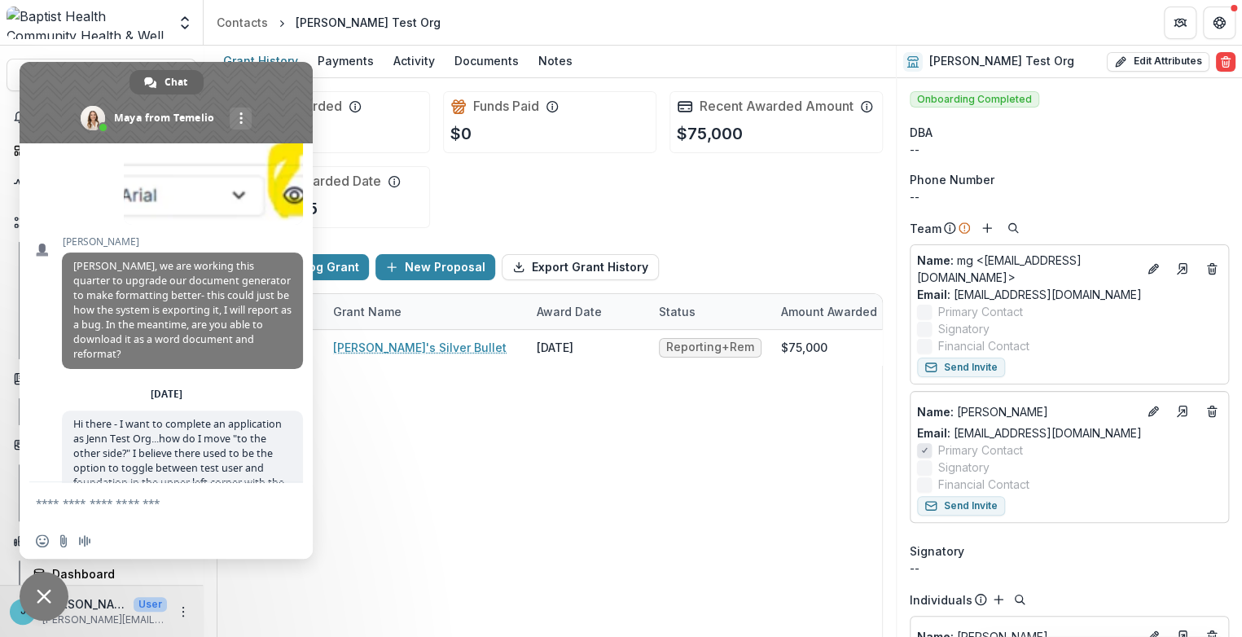
scroll to position [9588, 0]
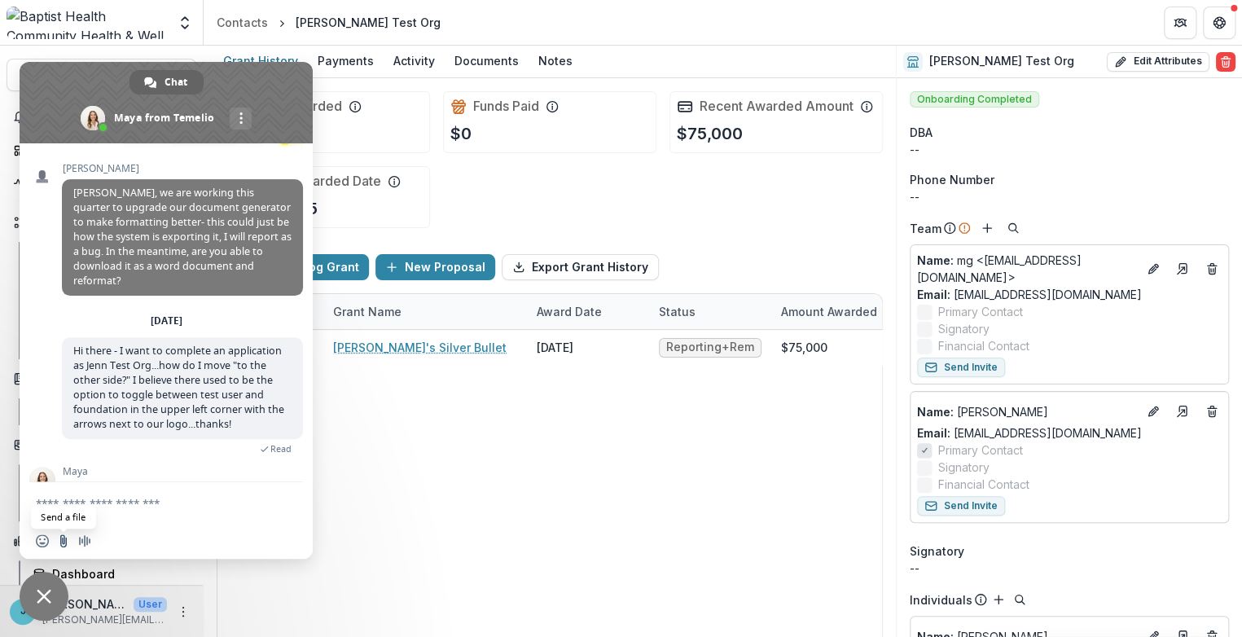
click at [61, 539] on input "Send a file" at bounding box center [63, 540] width 13 height 13
click at [222, 636] on span "Failed to send. Retry?" at bounding box center [244, 648] width 96 height 11
click at [240, 636] on span "Failed to send. Retry?" at bounding box center [244, 648] width 96 height 11
click at [226, 636] on span "Failed to send. Retry?" at bounding box center [244, 648] width 96 height 11
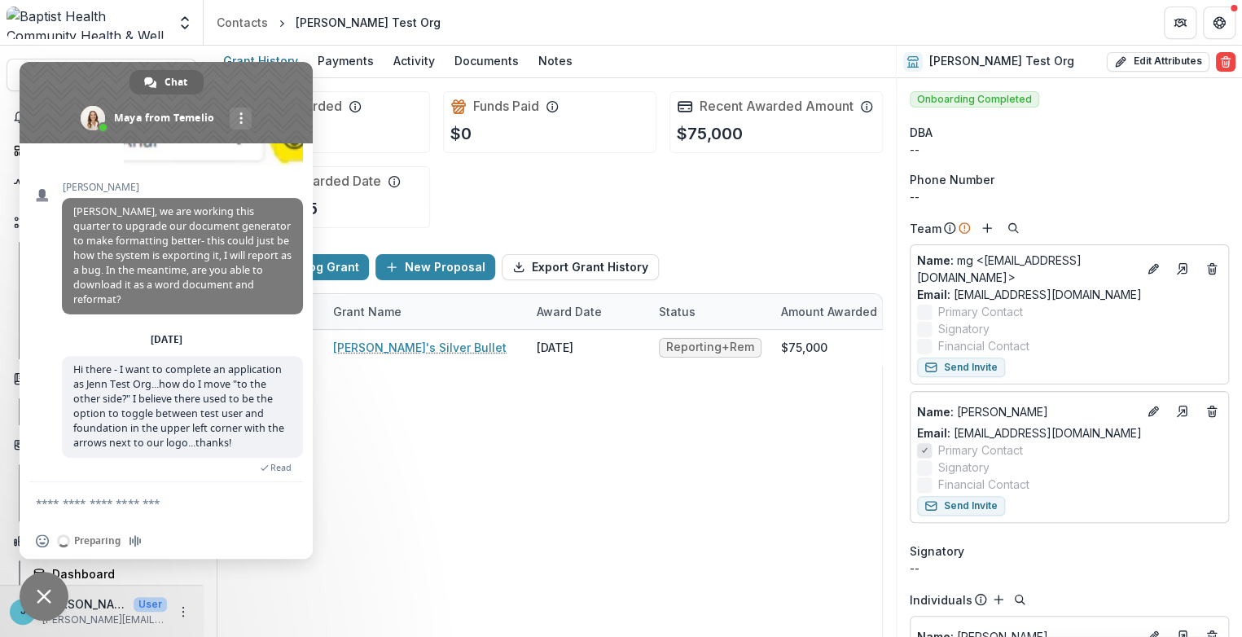
click at [63, 501] on textarea "Compose your message..." at bounding box center [148, 503] width 225 height 15
click at [44, 596] on span "Close chat" at bounding box center [44, 596] width 15 height 15
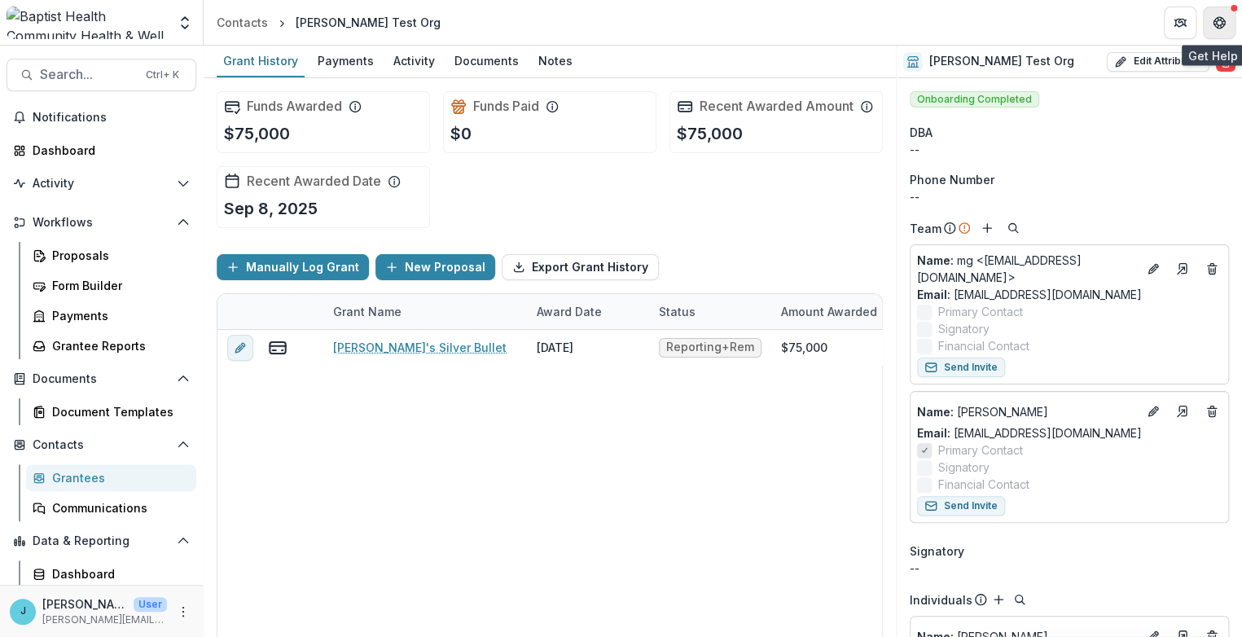
click at [1224, 16] on icon "Get Help" at bounding box center [1219, 22] width 13 height 13
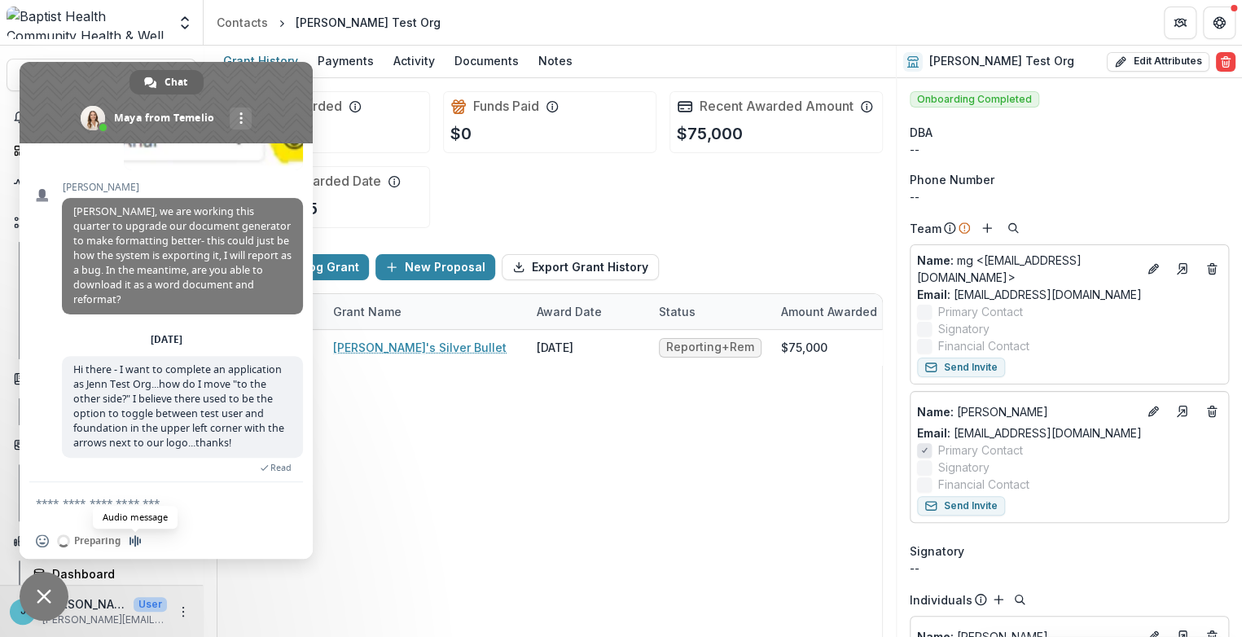
click at [134, 540] on span "Audio message" at bounding box center [135, 540] width 13 height 13
click at [81, 503] on textarea "Compose your message..." at bounding box center [148, 503] width 225 height 15
click at [132, 541] on span "Audio message" at bounding box center [135, 540] width 13 height 13
click at [93, 542] on div "Insert an emoji Preparing Audio message" at bounding box center [93, 540] width 114 height 13
click at [156, 538] on div "Insert an emoji Preparing Audio message" at bounding box center [166, 541] width 293 height 36
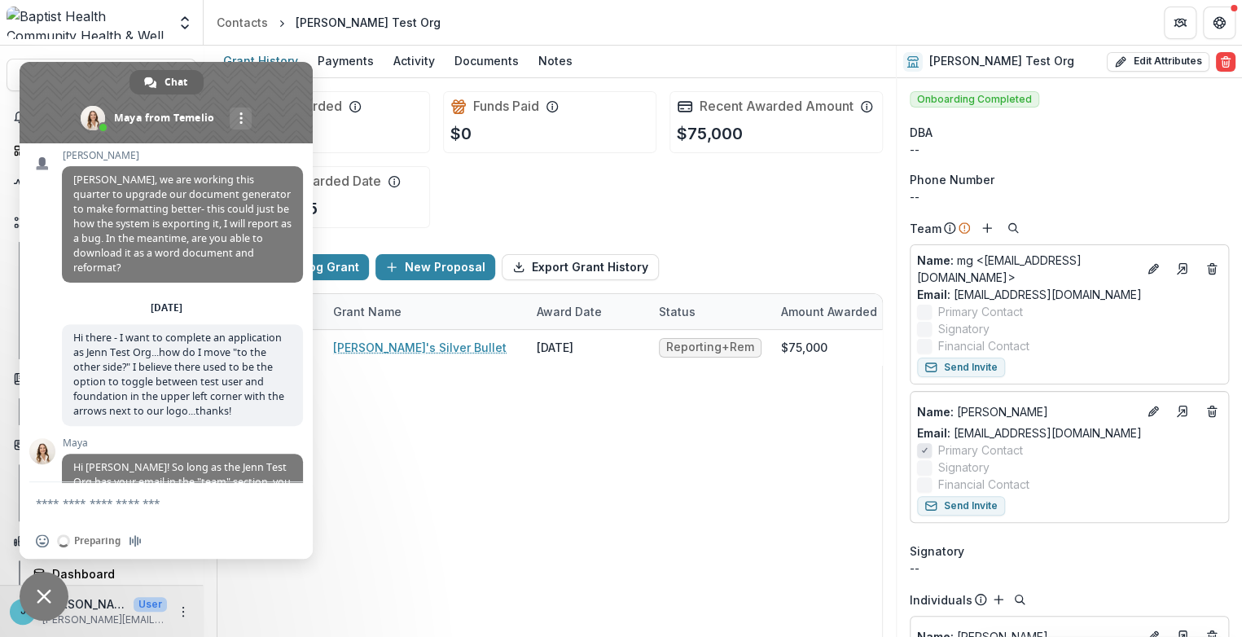
scroll to position [9657, 0]
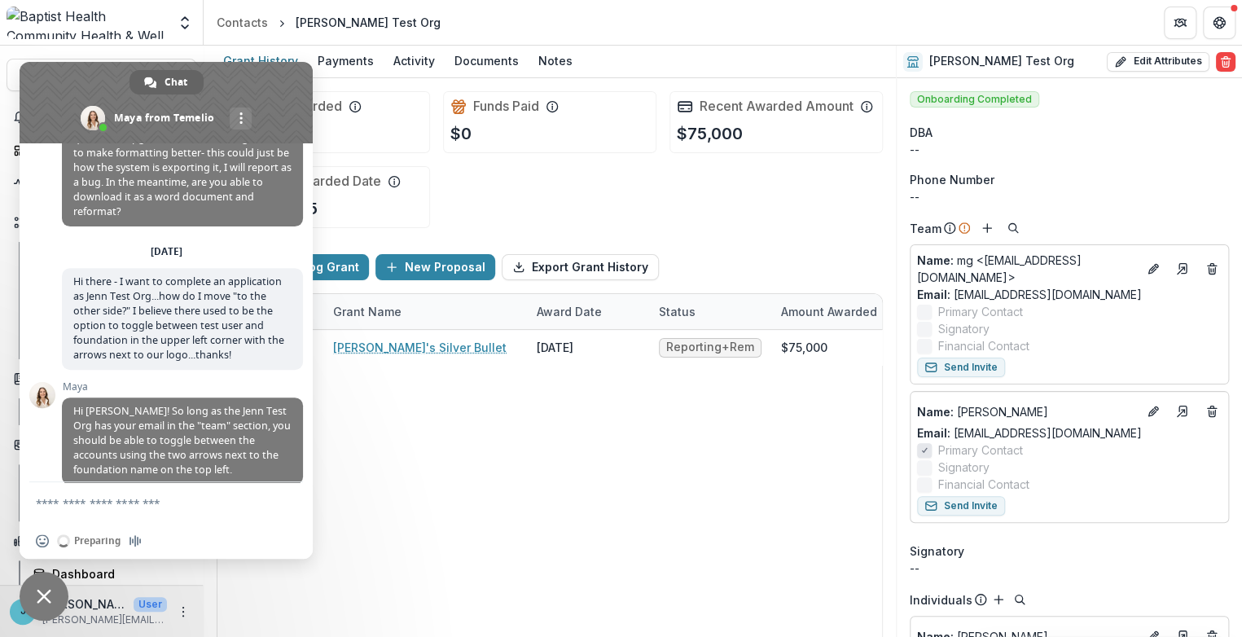
click at [59, 503] on textarea "Compose your message..." at bounding box center [148, 503] width 225 height 15
type textarea "*"
type textarea "**********"
click at [279, 501] on span "Send" at bounding box center [285, 503] width 12 height 12
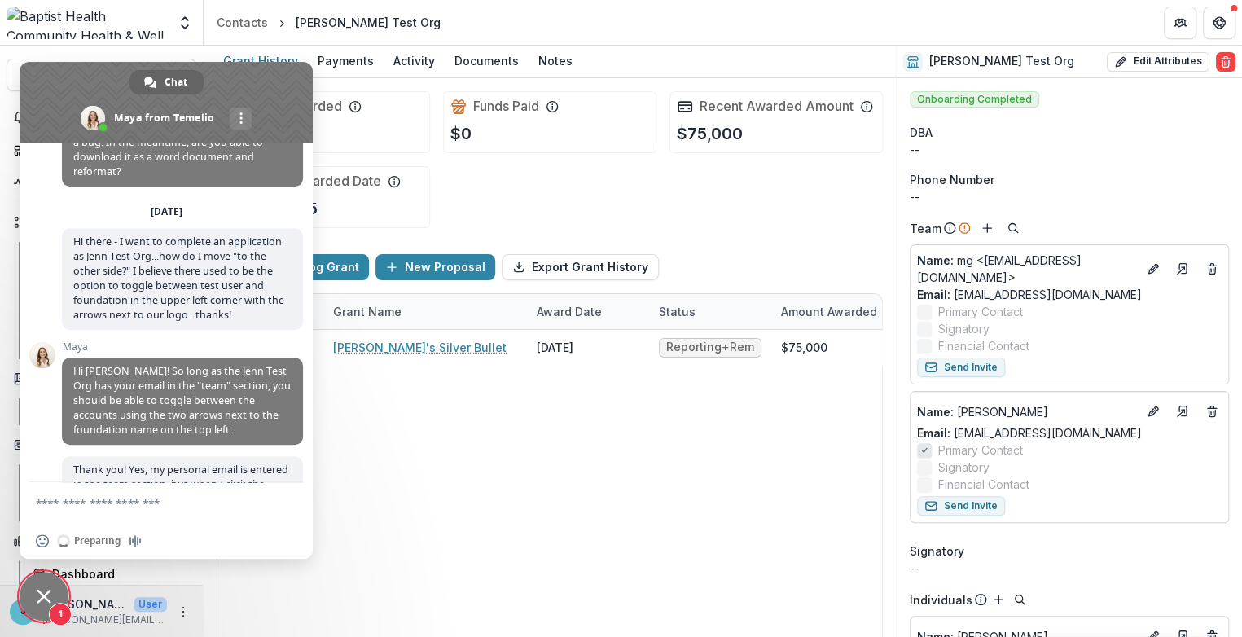
scroll to position [9754, 0]
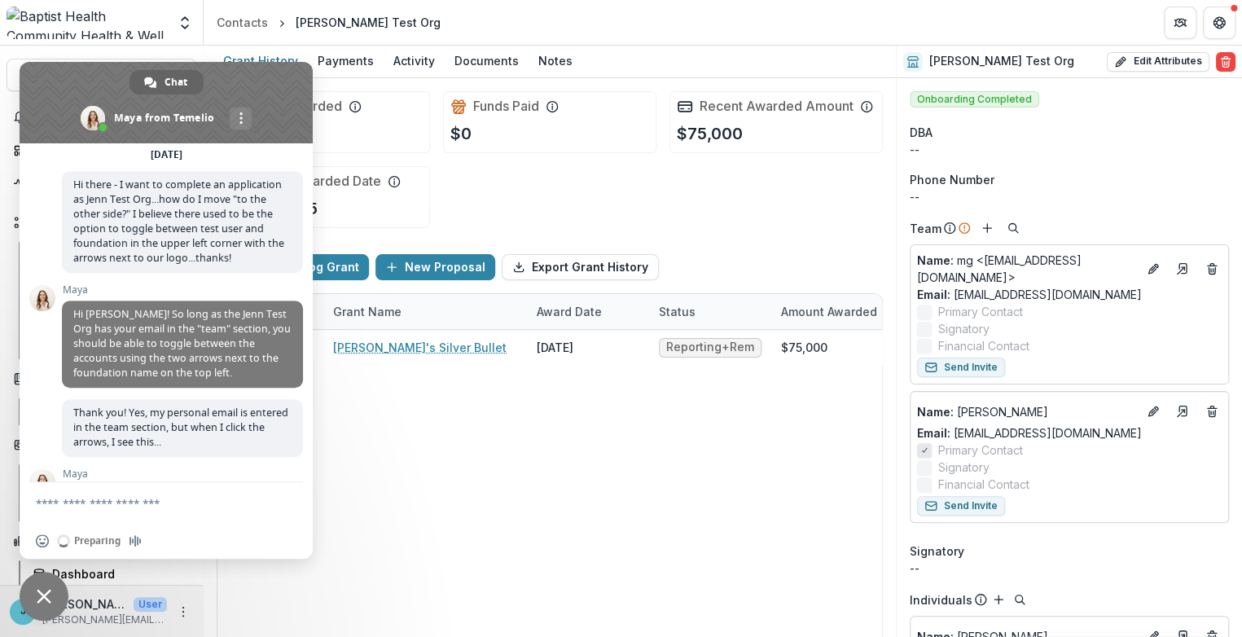
click at [366, 448] on div "Jenn's Silver Bullet September 8, 2025 Reporting+Reminders $75,000 $0 Oct 1, 20…" at bounding box center [882, 489] width 1328 height 318
click at [46, 596] on span "Close chat" at bounding box center [44, 596] width 15 height 15
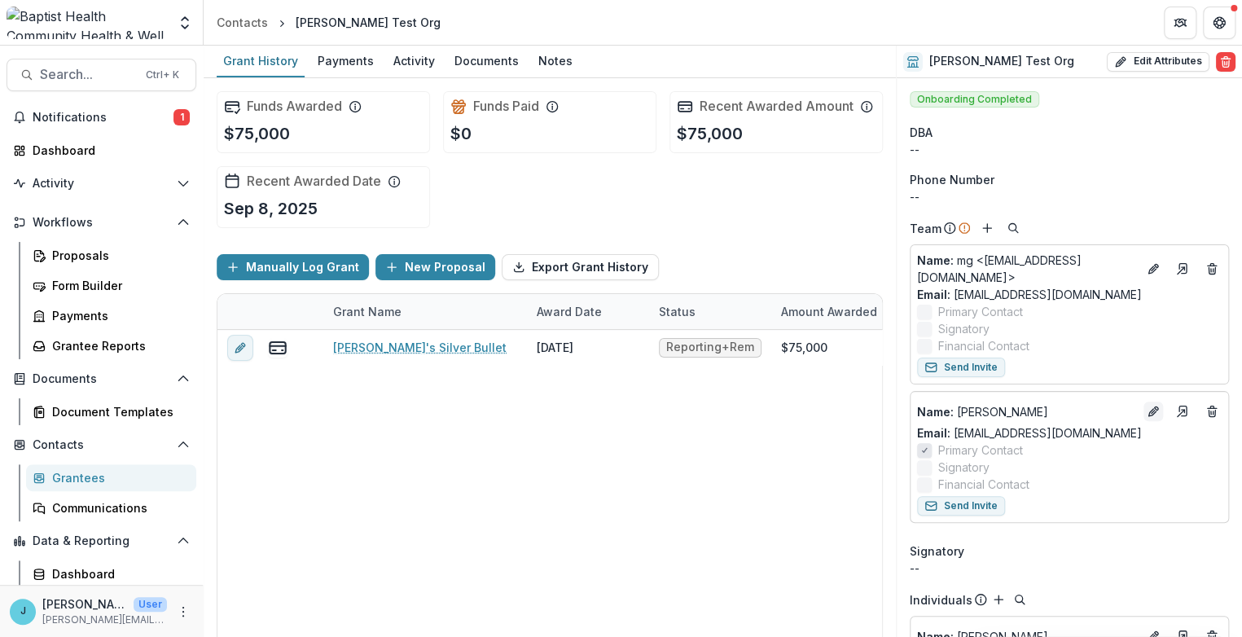
click at [1149, 409] on icon "Edit" at bounding box center [1152, 412] width 7 height 7
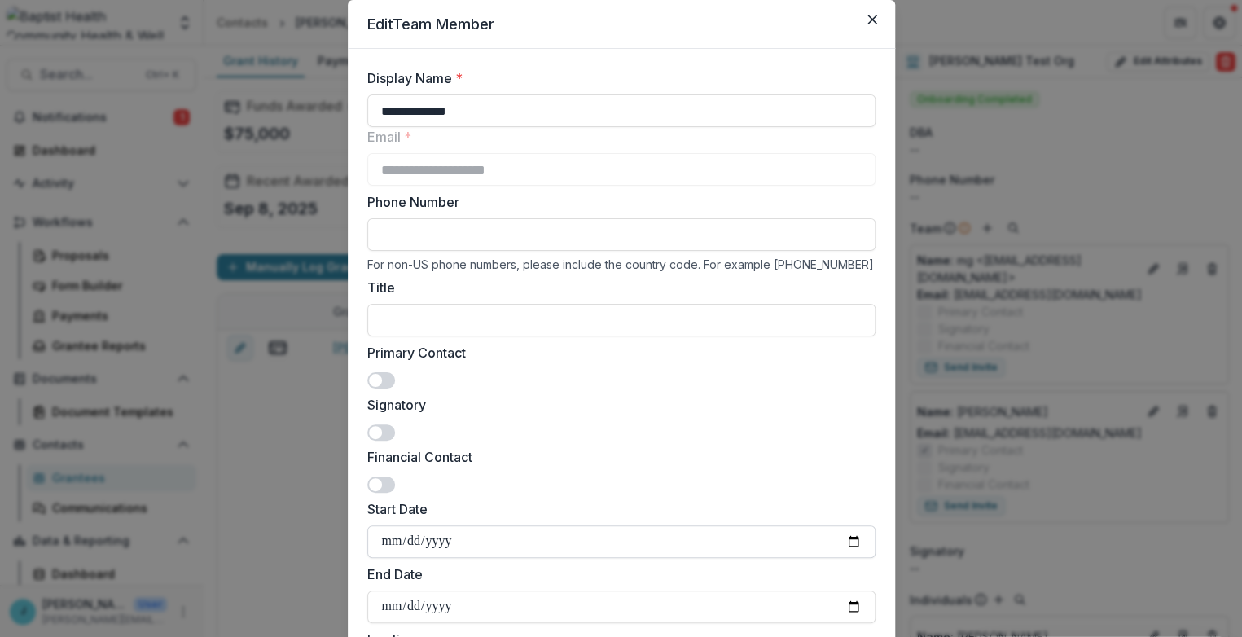
scroll to position [0, 0]
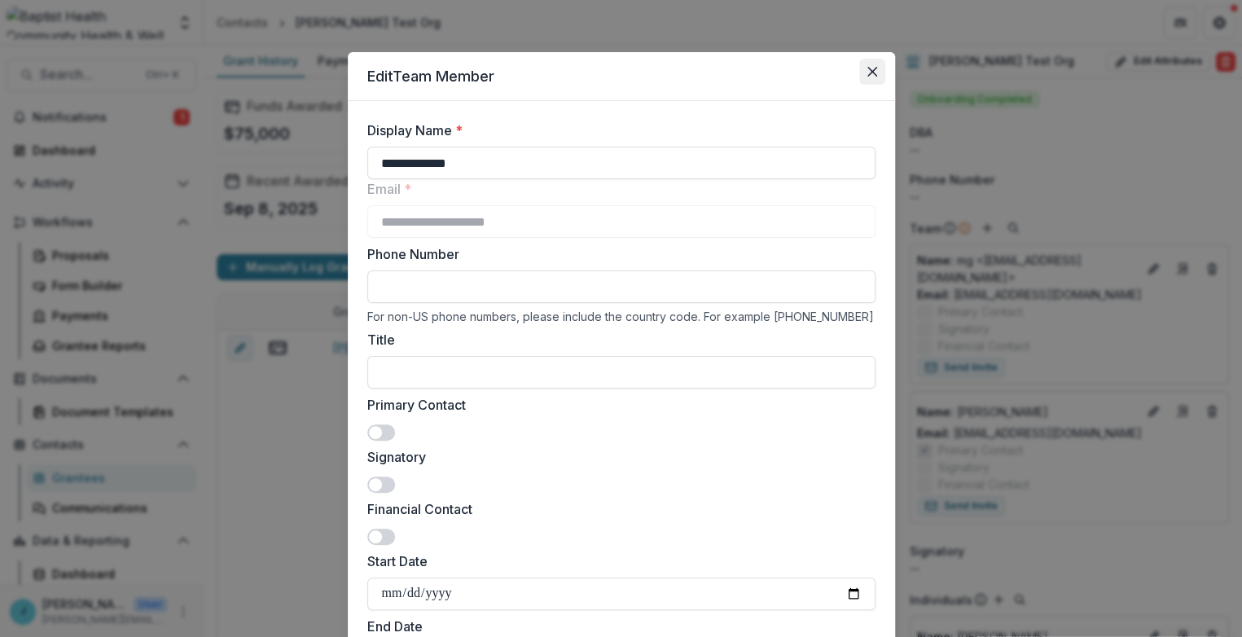
click at [868, 68] on icon "Close" at bounding box center [873, 72] width 10 height 10
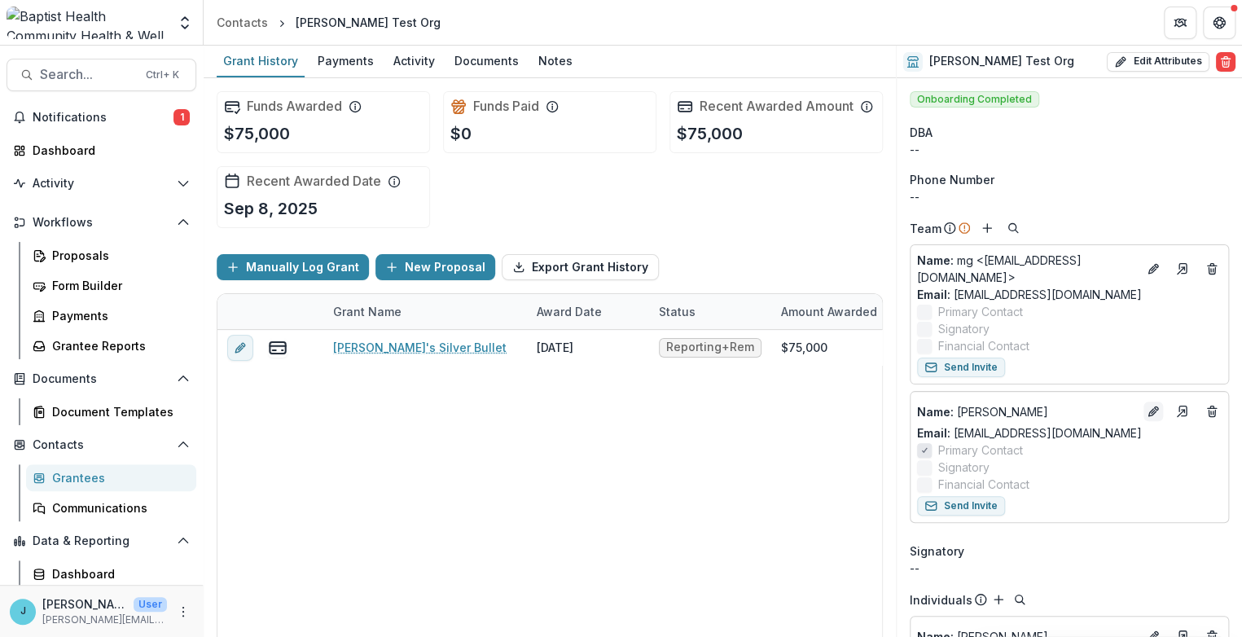
click at [1149, 409] on icon "Edit" at bounding box center [1152, 412] width 7 height 7
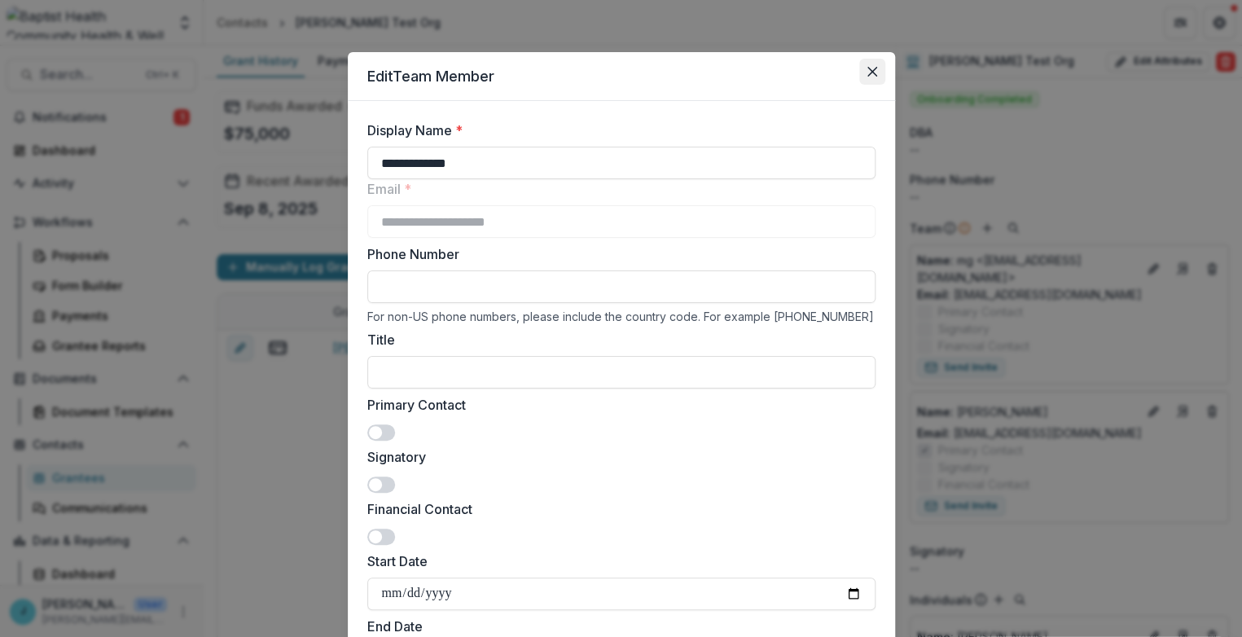
click at [871, 68] on icon "Close" at bounding box center [873, 72] width 10 height 10
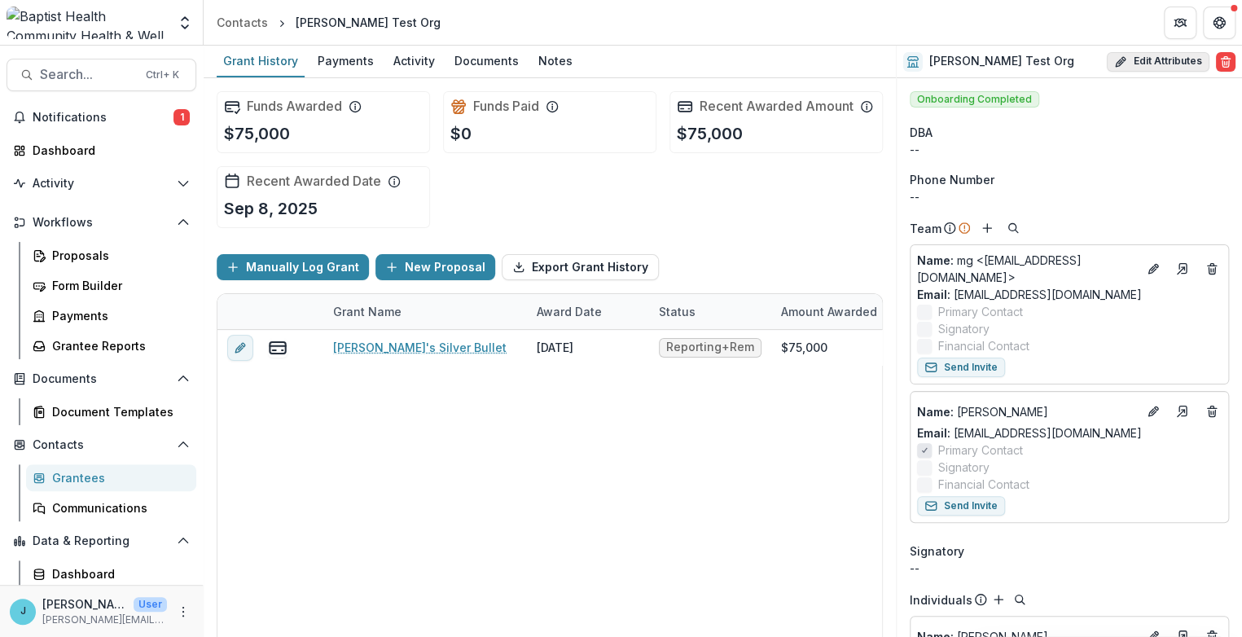
click at [1146, 58] on button "Edit Attributes" at bounding box center [1158, 62] width 103 height 20
select select
select select "**********"
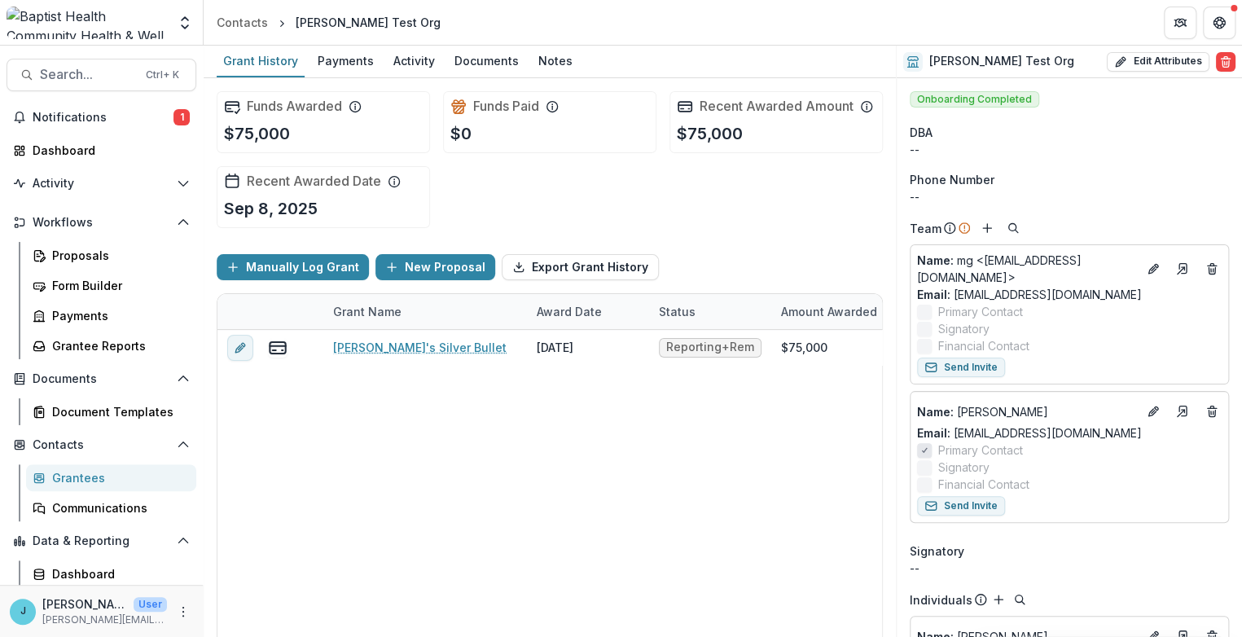
click at [87, 477] on div "Grantees" at bounding box center [117, 477] width 131 height 17
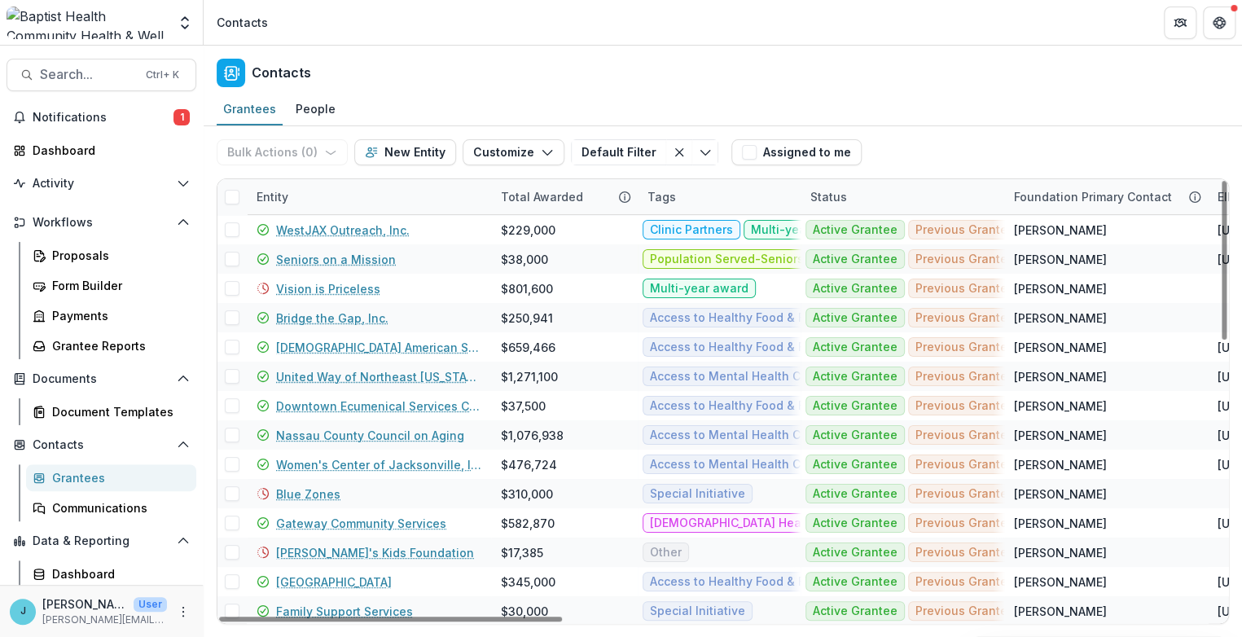
click at [320, 199] on div "Entity" at bounding box center [369, 196] width 244 height 35
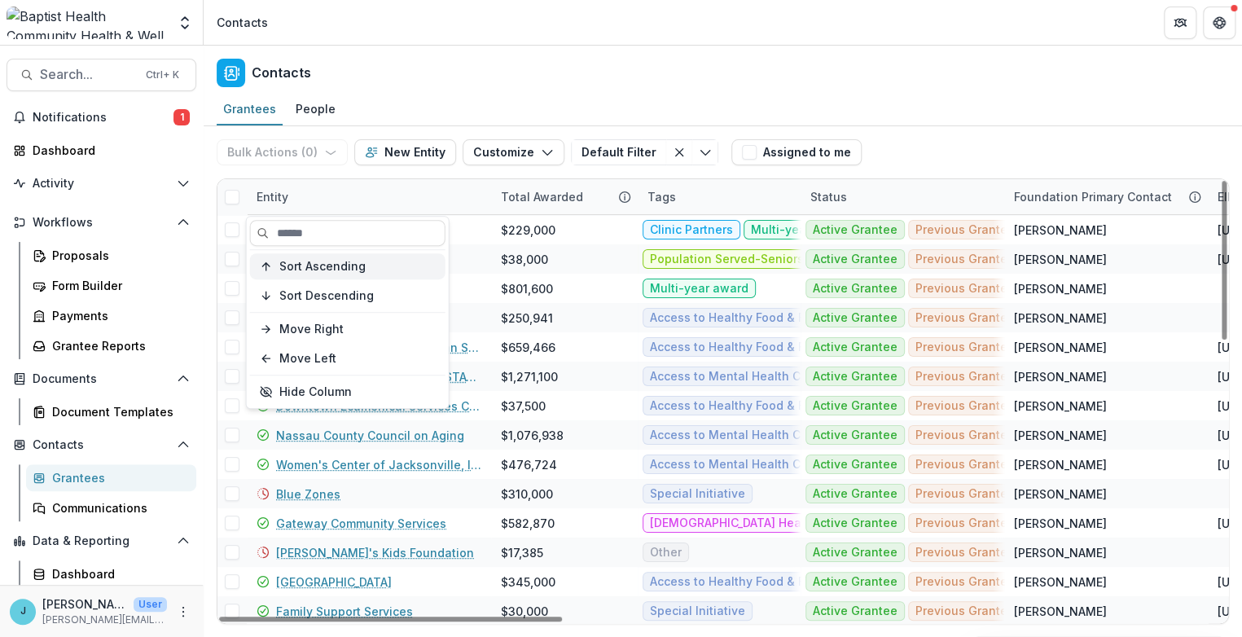
click at [326, 265] on span "Sort Ascending" at bounding box center [322, 267] width 86 height 14
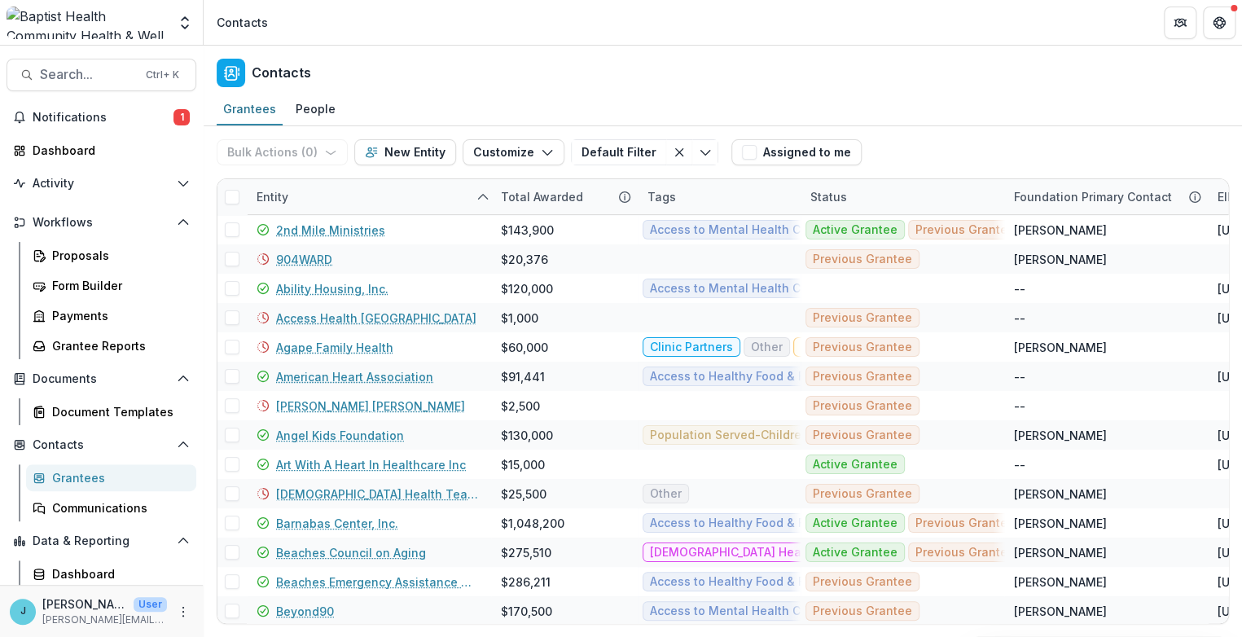
click at [450, 55] on div "Contacts" at bounding box center [723, 70] width 1039 height 48
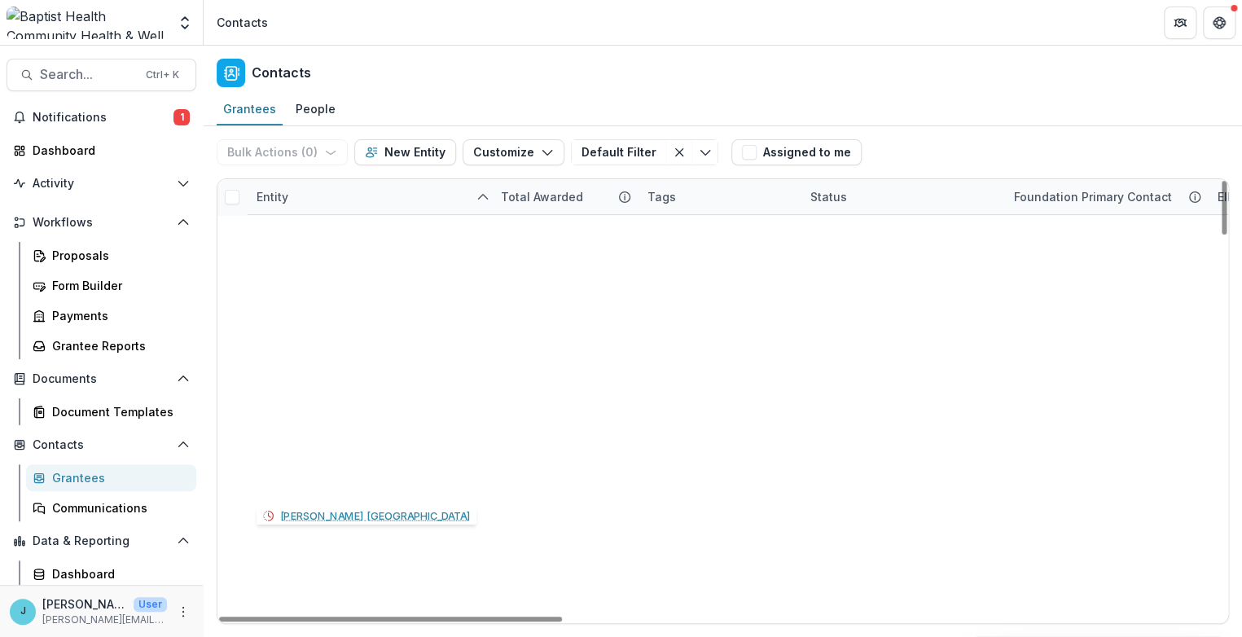
scroll to position [2178, 0]
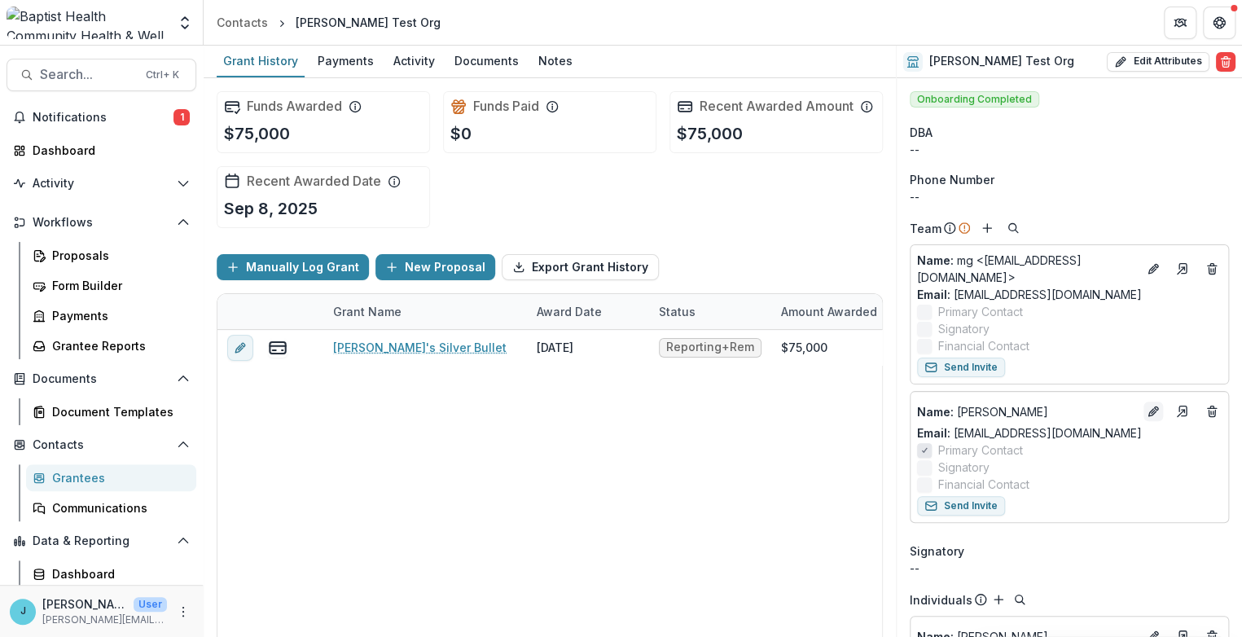
click at [1149, 409] on icon "Edit" at bounding box center [1152, 412] width 7 height 7
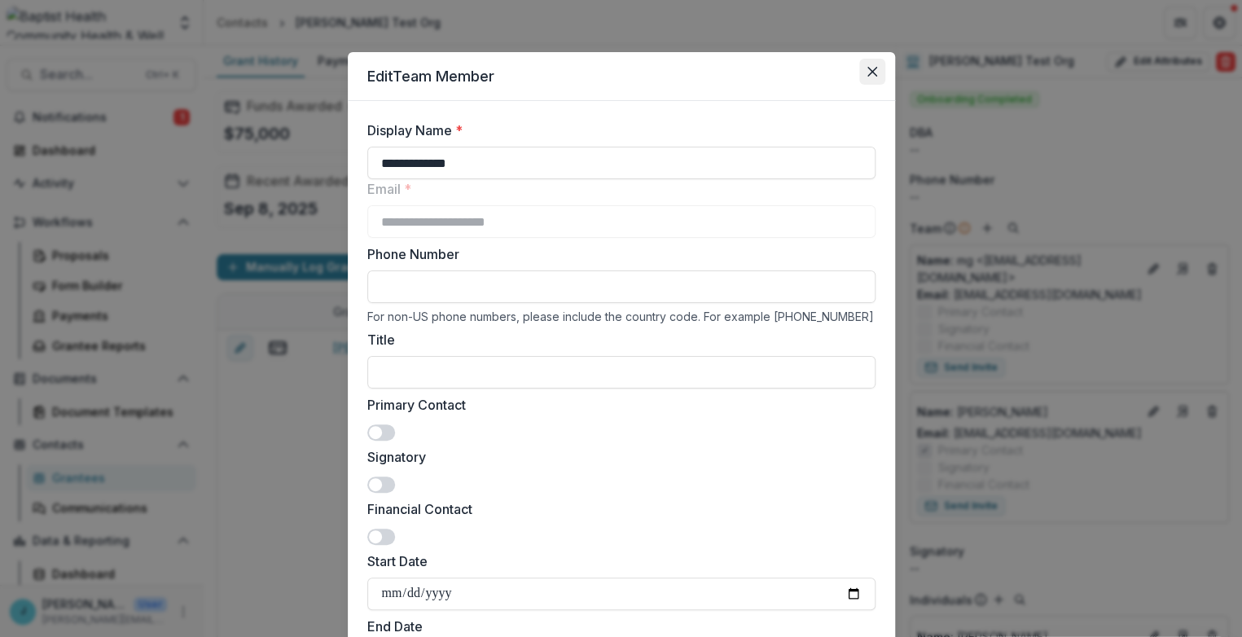
click at [869, 72] on icon "Close" at bounding box center [872, 72] width 10 height 10
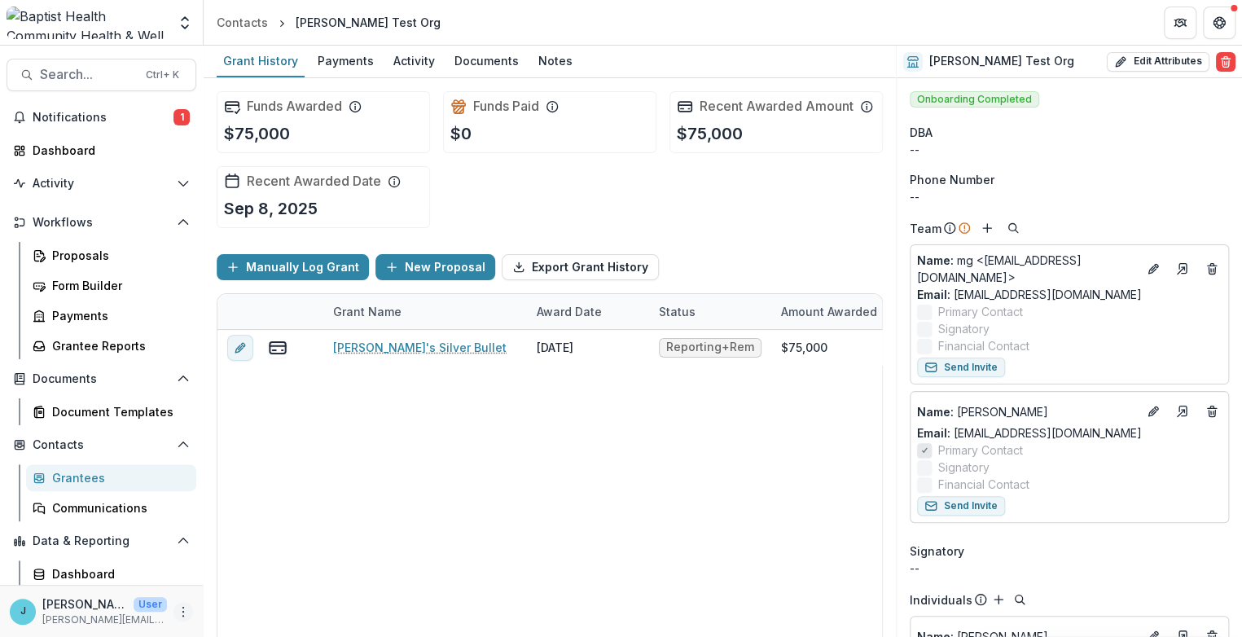
click at [178, 613] on icon "More" at bounding box center [183, 611] width 13 height 13
click at [1218, 12] on button "Get Help" at bounding box center [1219, 23] width 33 height 33
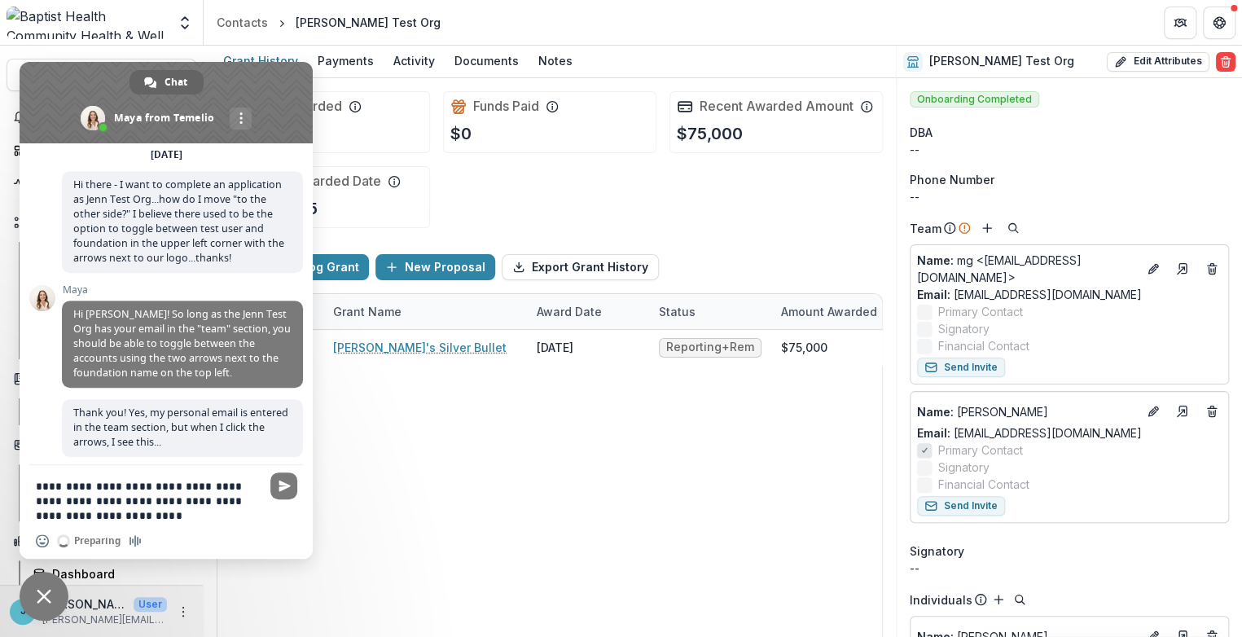
click at [94, 497] on textarea "**********" at bounding box center [148, 501] width 225 height 44
click at [244, 500] on textarea "**********" at bounding box center [148, 493] width 225 height 59
drag, startPoint x: 203, startPoint y: 518, endPoint x: 156, endPoint y: 516, distance: 47.3
click at [156, 516] on textarea "**********" at bounding box center [148, 493] width 225 height 59
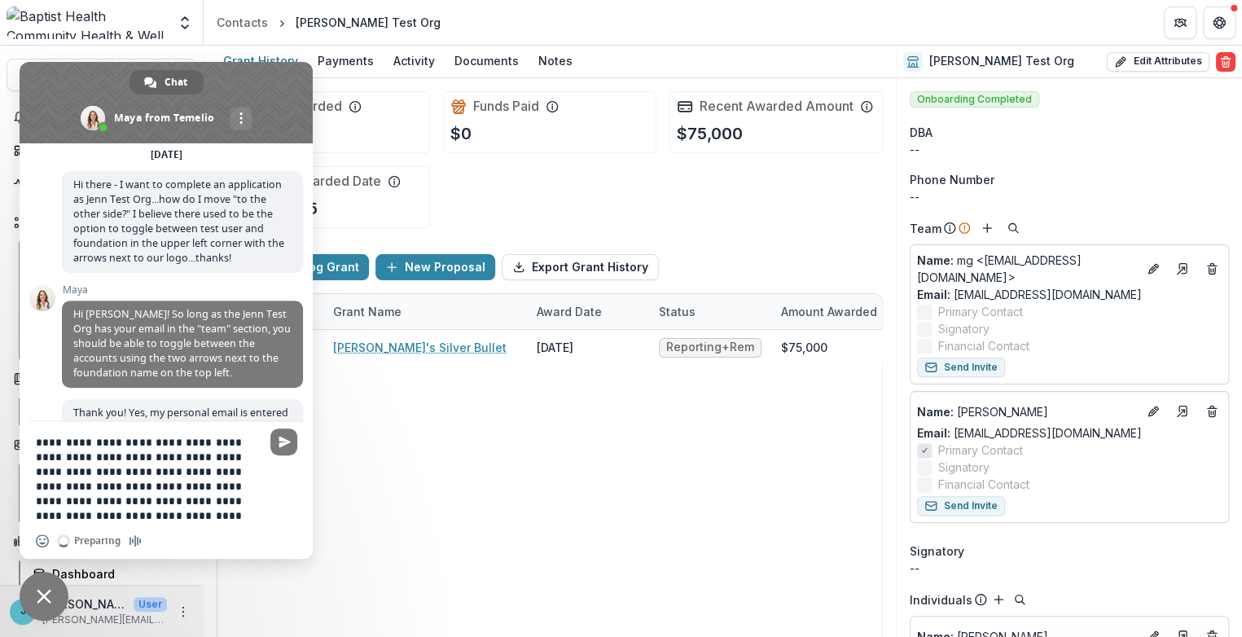
type textarea "**********"
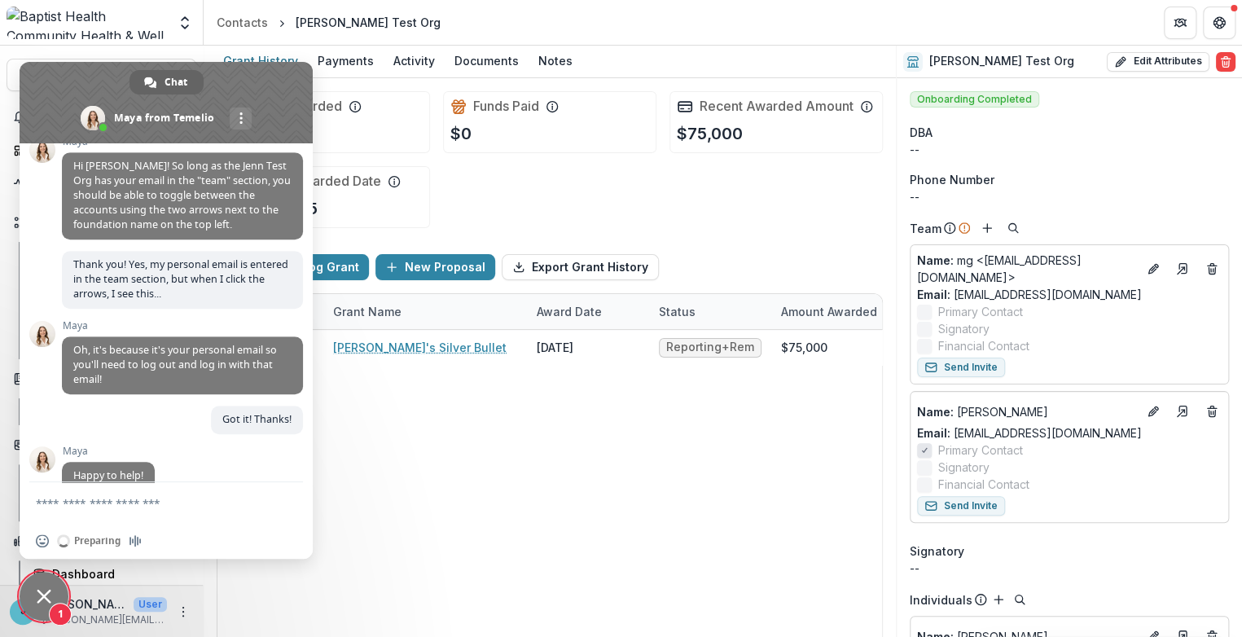
scroll to position [9959, 0]
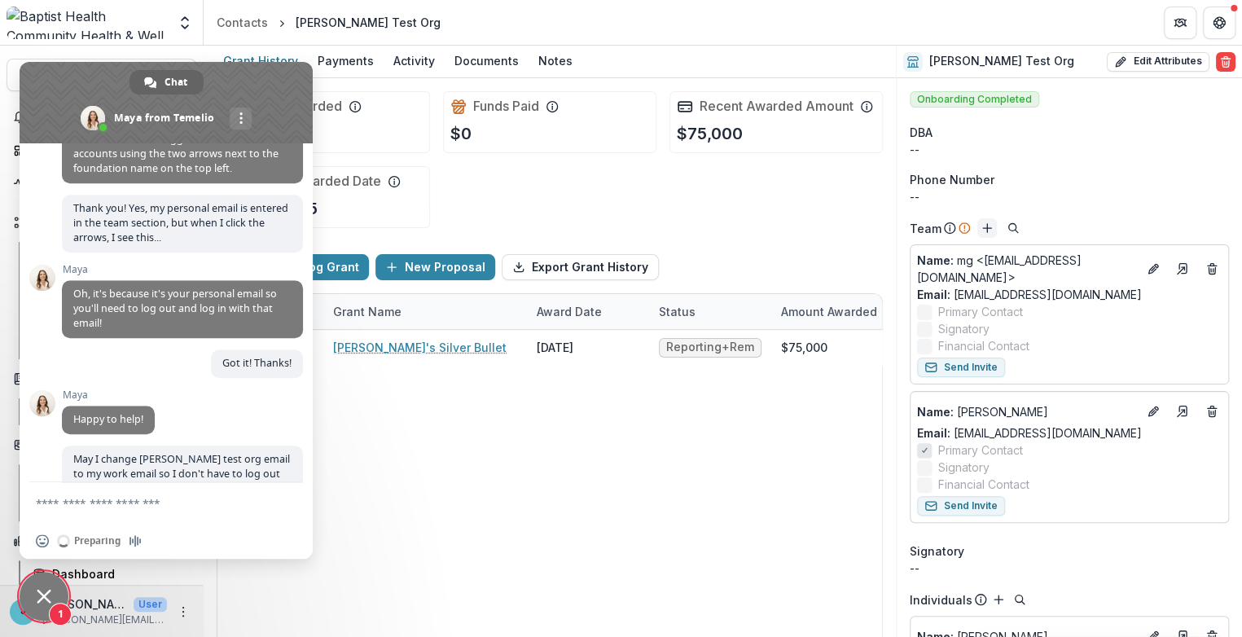
click at [983, 227] on icon "Add" at bounding box center [987, 228] width 13 height 13
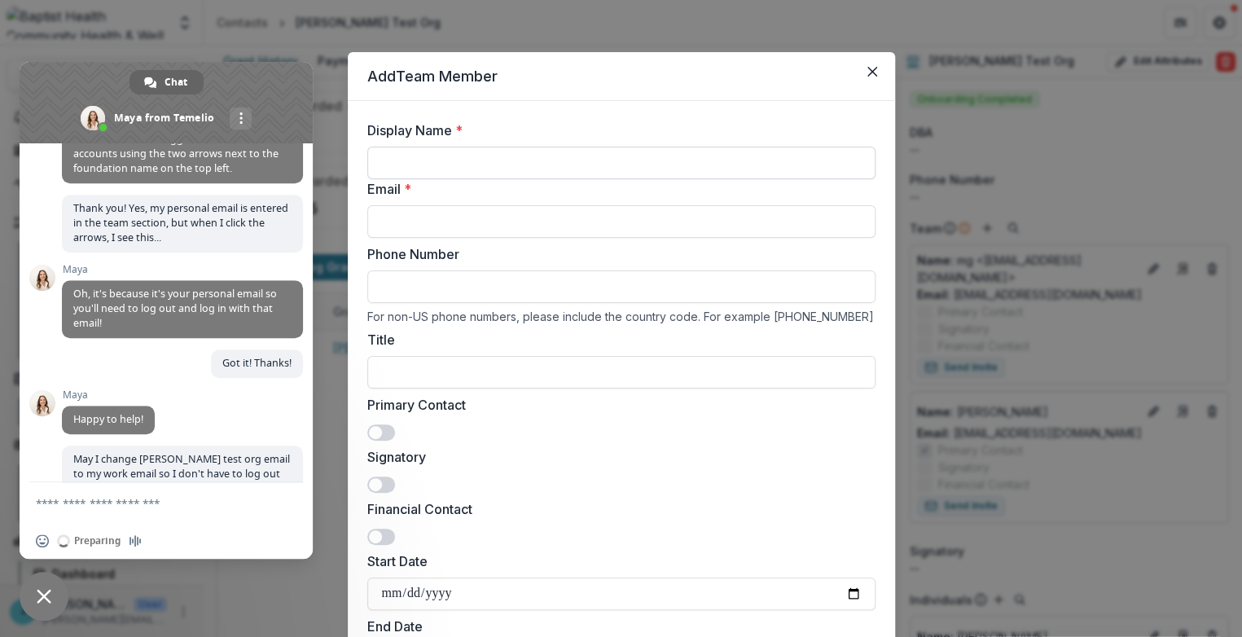
click at [484, 156] on input "Display Name *" at bounding box center [621, 163] width 508 height 33
type input "**********"
click at [482, 219] on input "Email *" at bounding box center [621, 221] width 508 height 33
type input "**********"
click at [464, 384] on input "Title" at bounding box center [621, 372] width 508 height 33
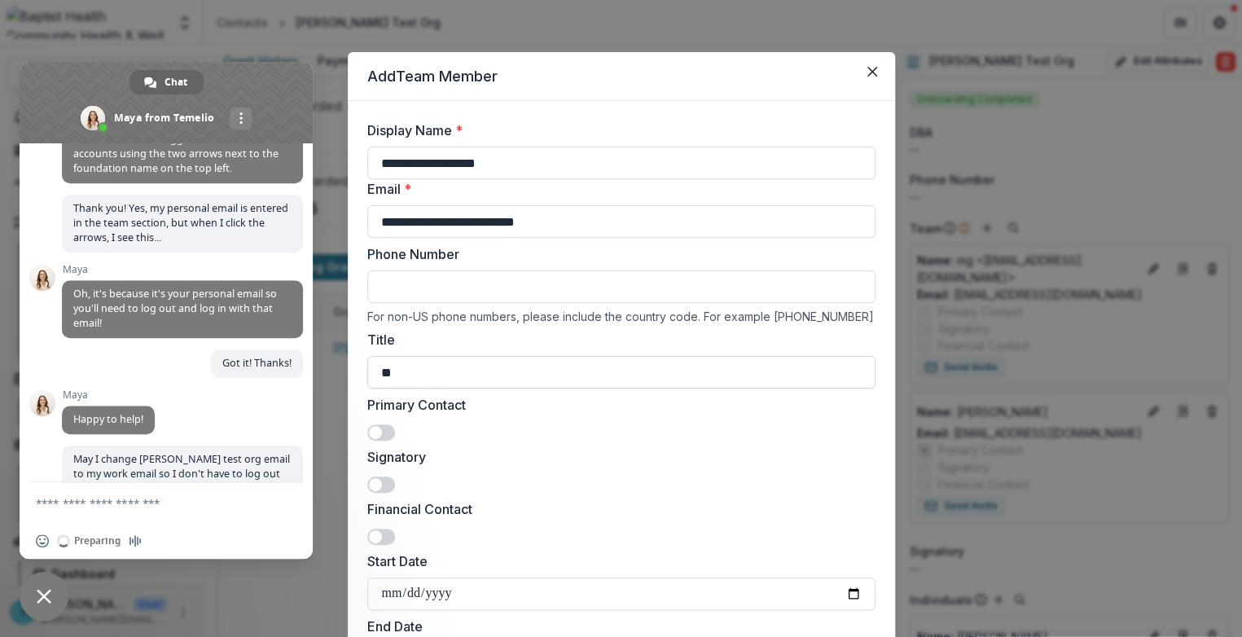
type input "*"
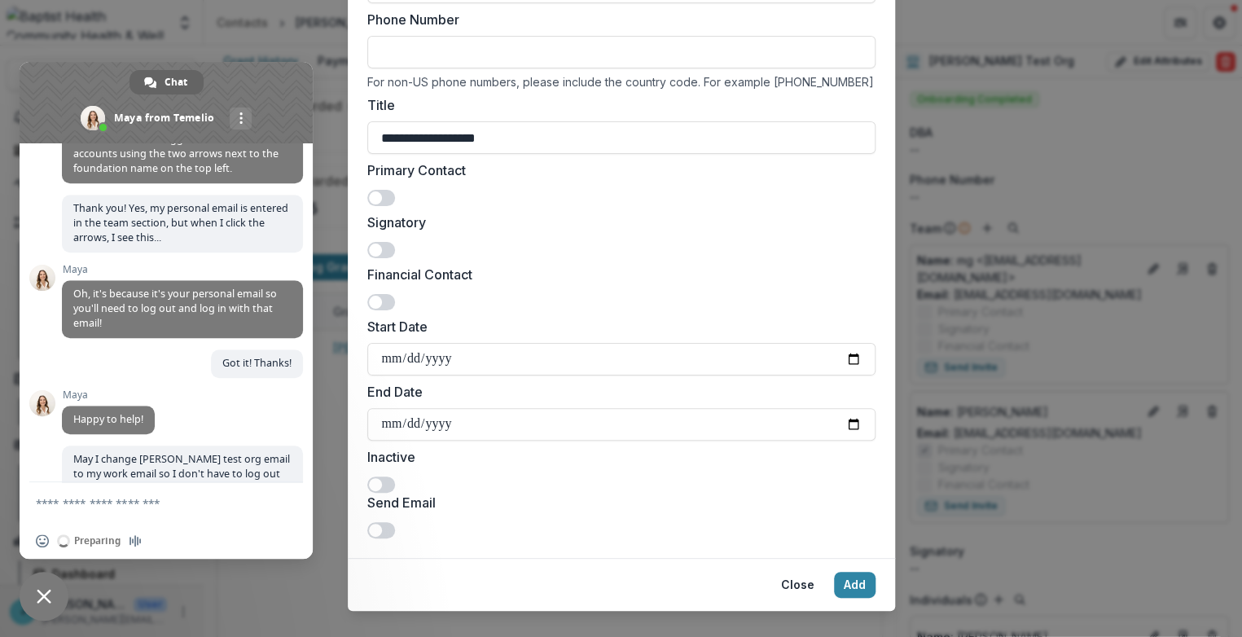
scroll to position [273, 0]
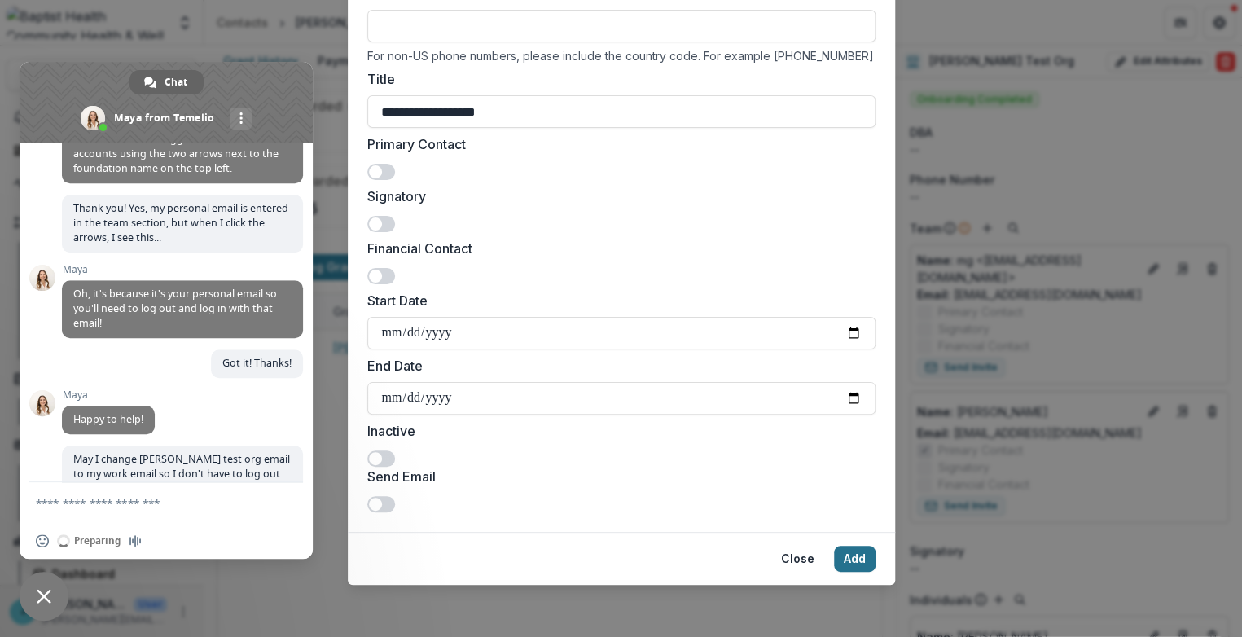
type input "**********"
click at [851, 558] on button "Add" at bounding box center [855, 559] width 42 height 26
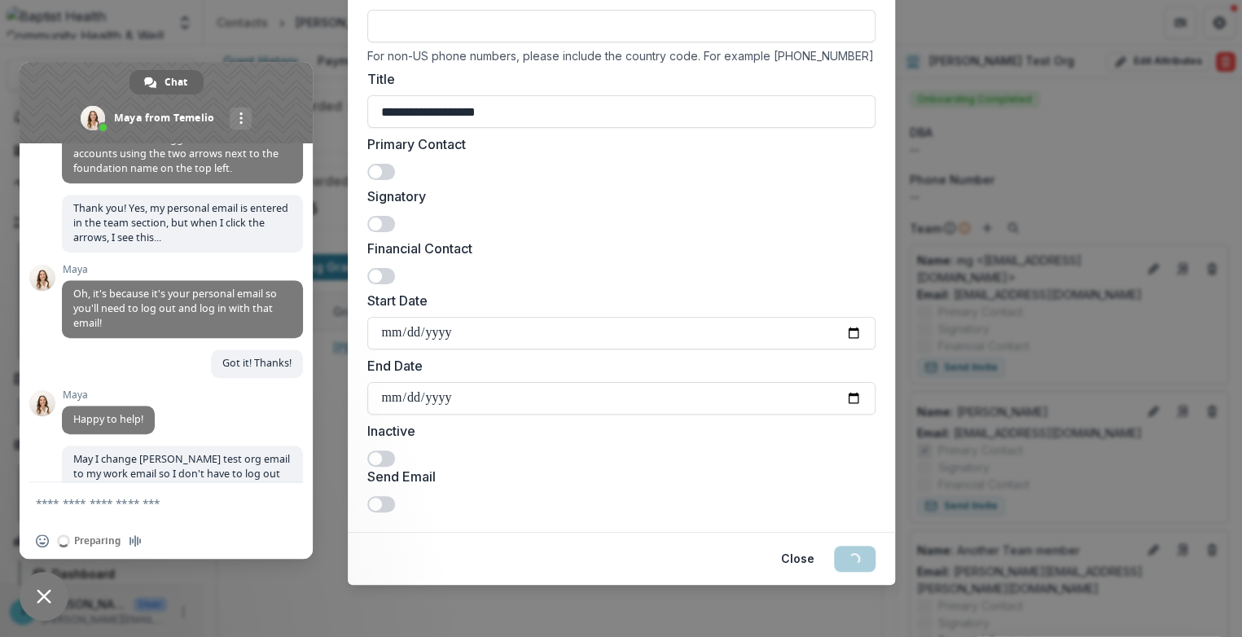
click at [37, 591] on span "Close chat" at bounding box center [44, 596] width 15 height 15
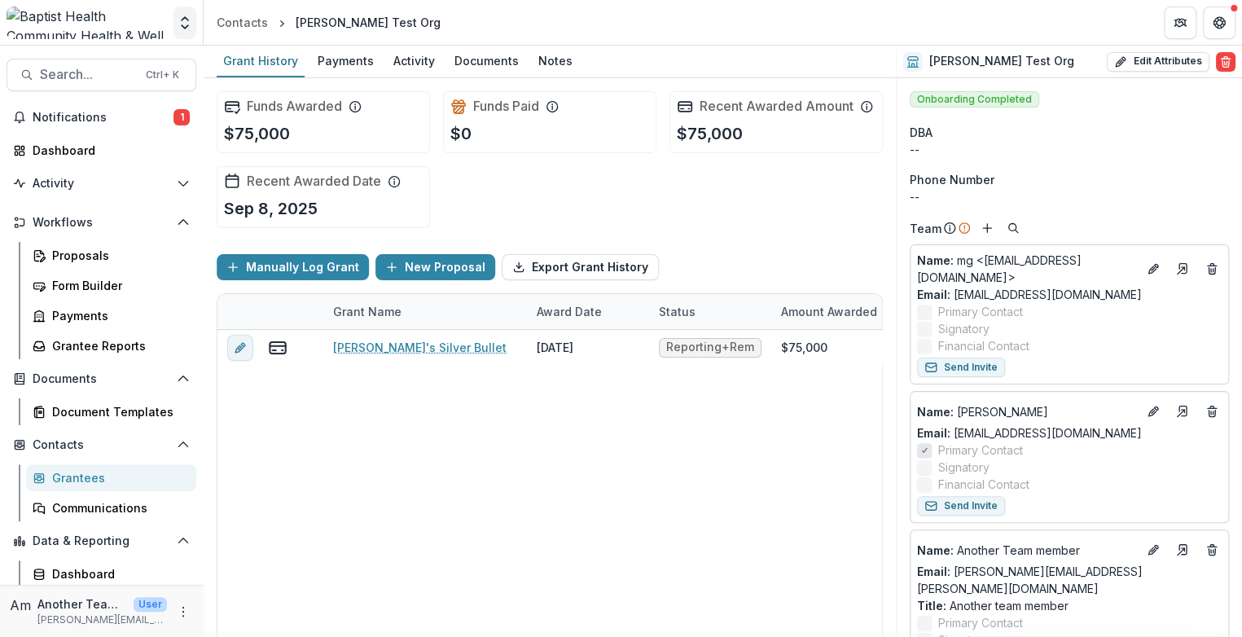
click at [185, 21] on icon "Open entity switcher" at bounding box center [185, 23] width 16 height 16
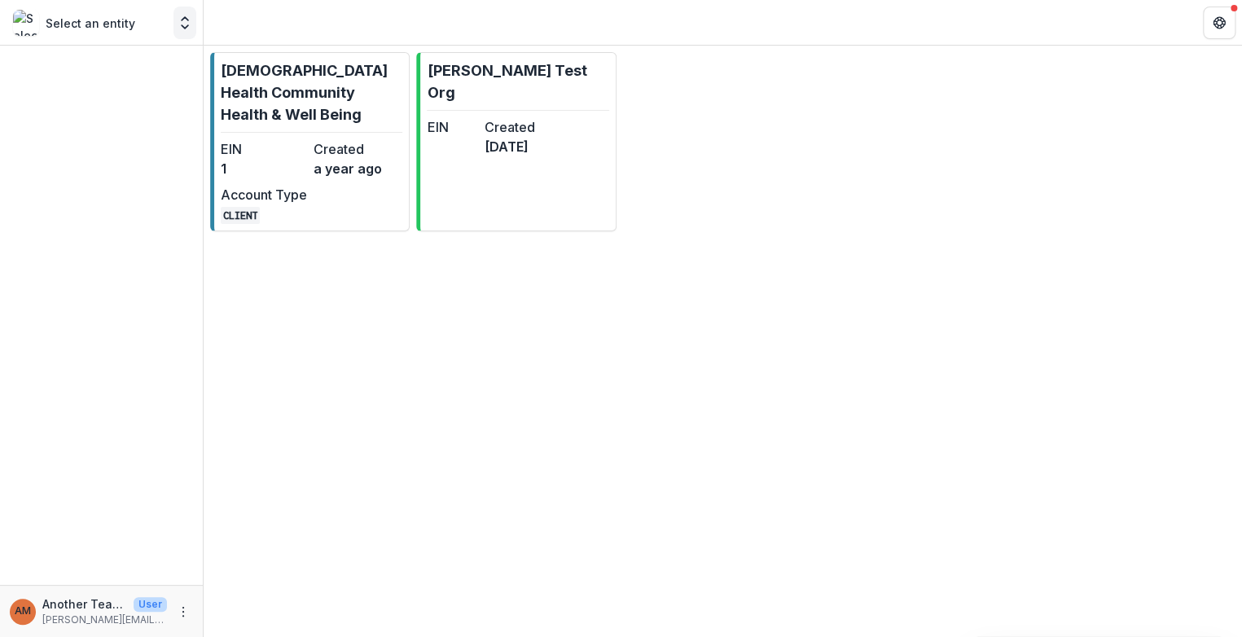
click at [183, 21] on icon "Open entity switcher" at bounding box center [185, 23] width 16 height 16
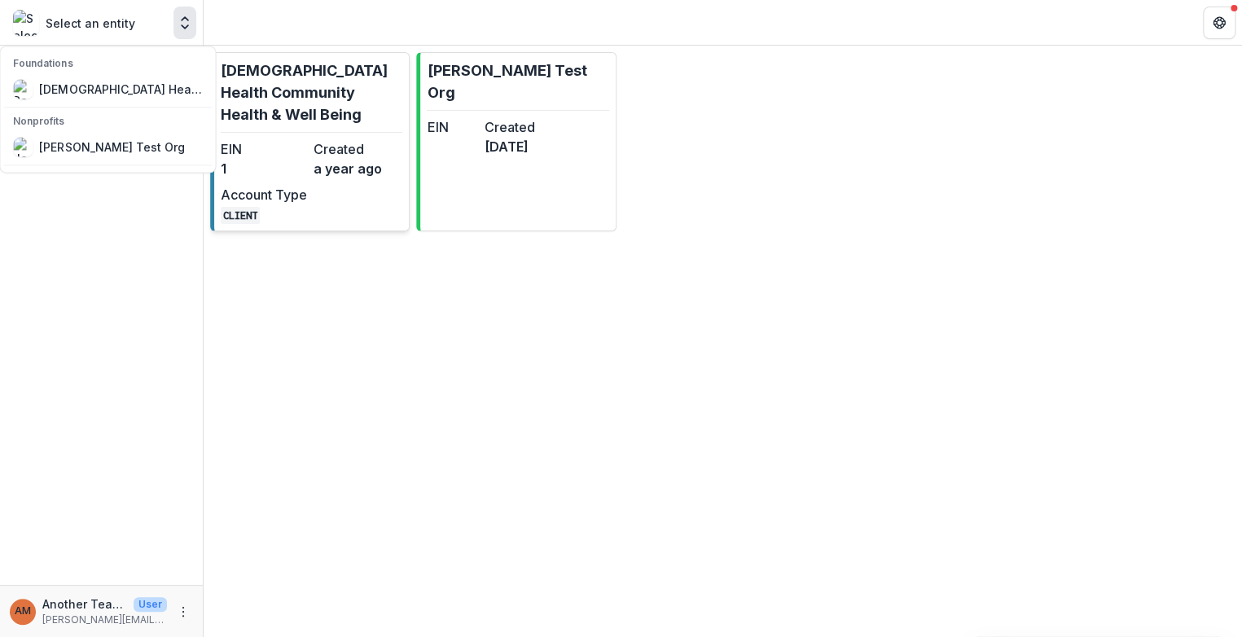
click at [257, 84] on p "[DEMOGRAPHIC_DATA] Health Community Health & Well Being" at bounding box center [312, 92] width 182 height 66
